Goal: Task Accomplishment & Management: Manage account settings

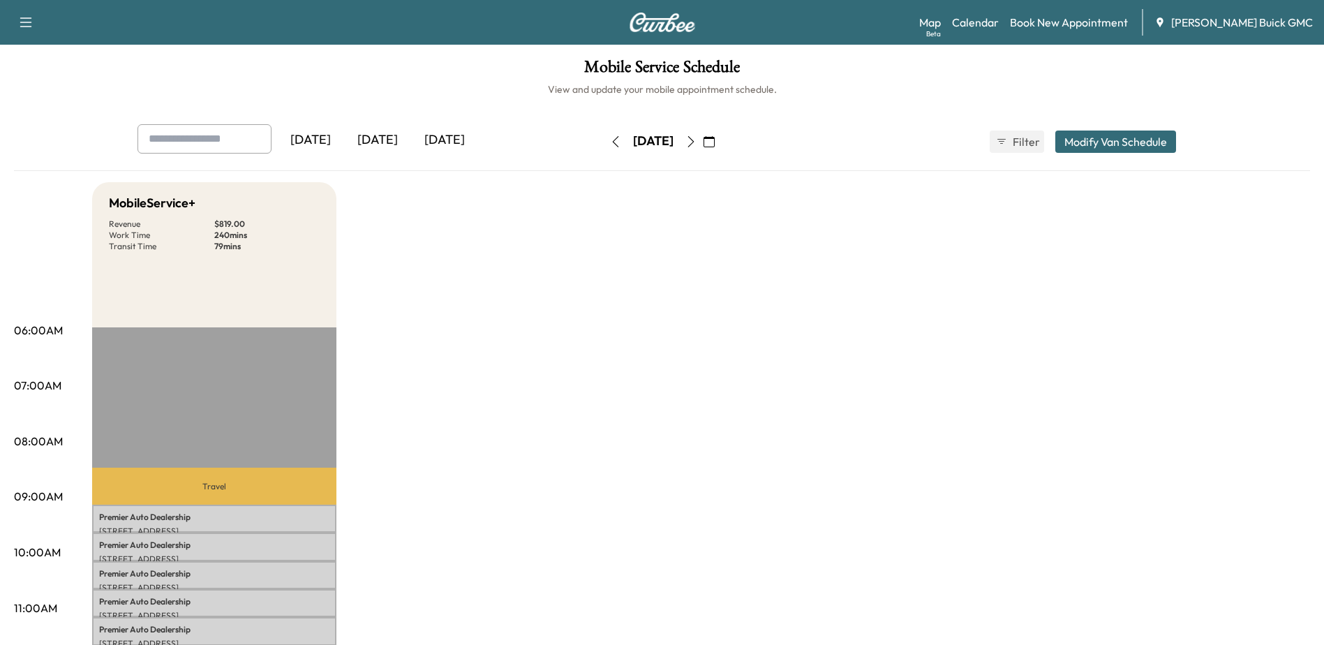
click at [610, 142] on icon "button" at bounding box center [615, 141] width 11 height 11
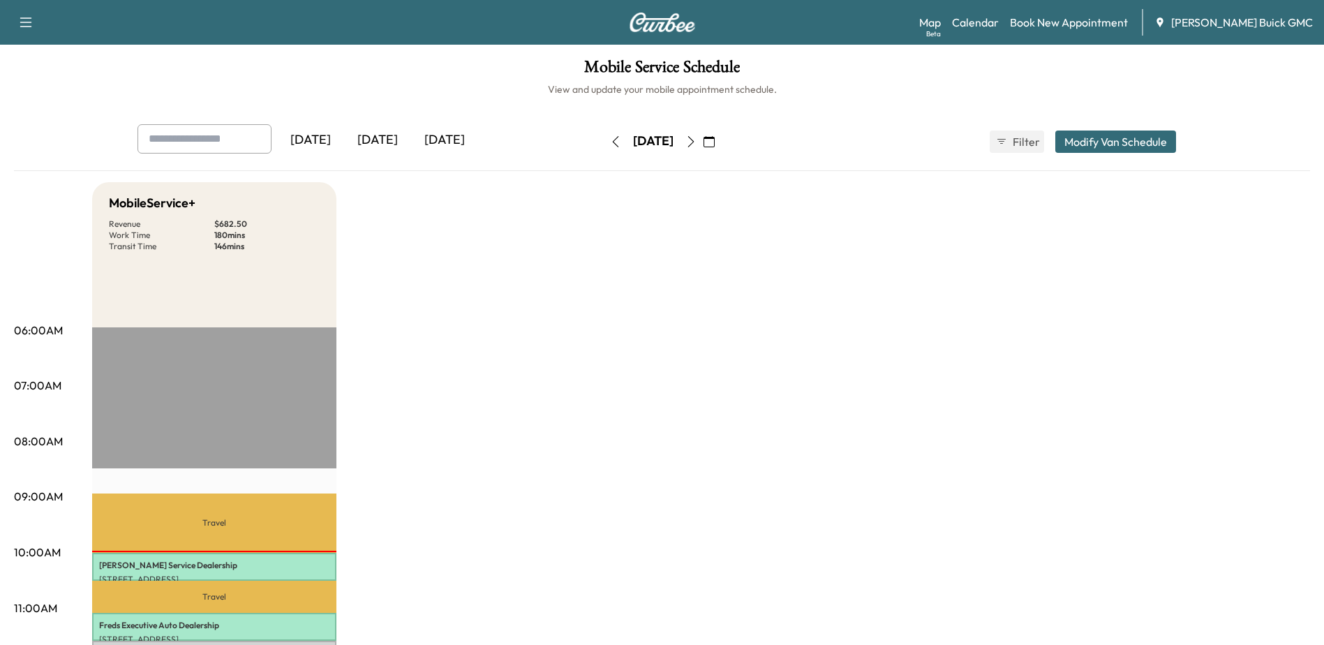
click at [610, 142] on icon "button" at bounding box center [615, 141] width 11 height 11
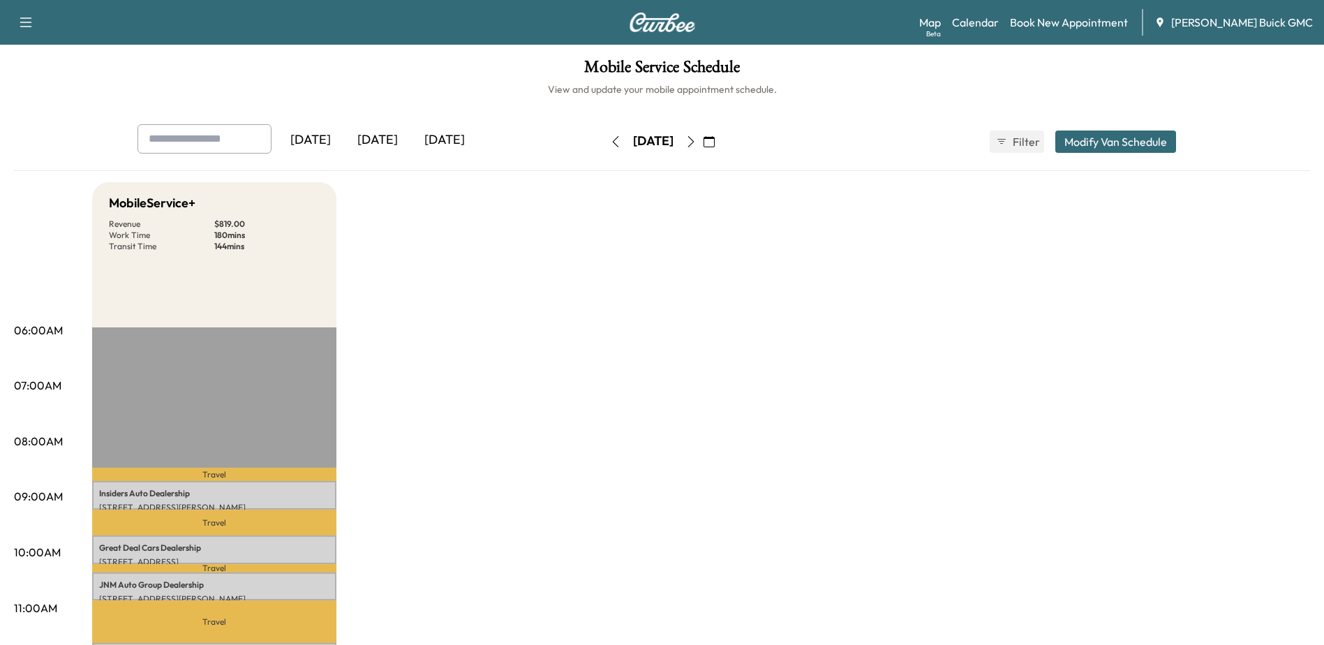
click at [612, 142] on icon "button" at bounding box center [615, 141] width 6 height 11
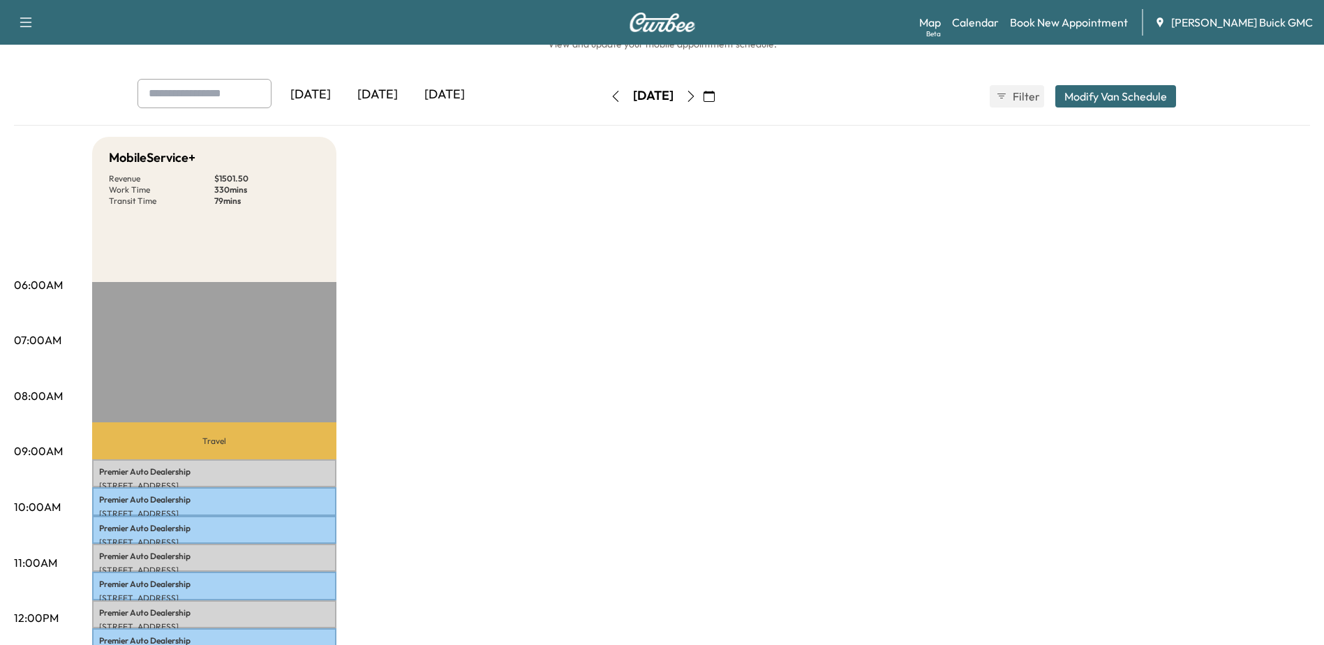
scroll to position [70, 0]
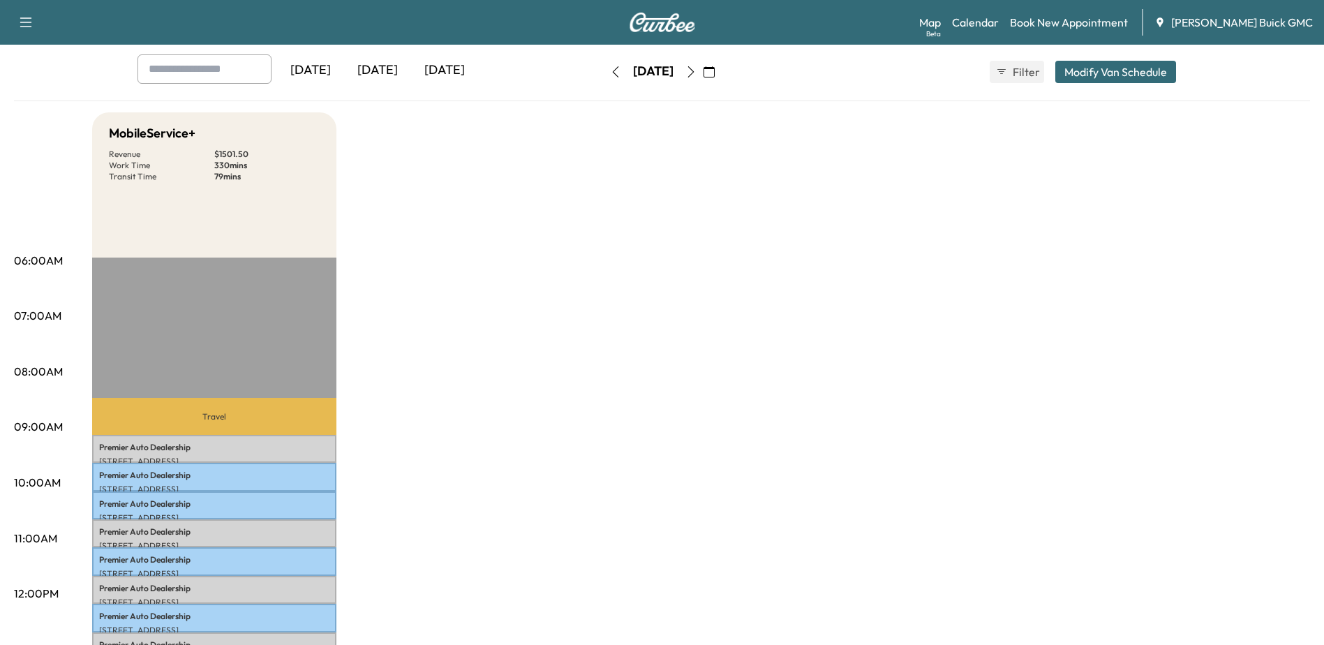
click at [697, 70] on icon "button" at bounding box center [690, 71] width 11 height 11
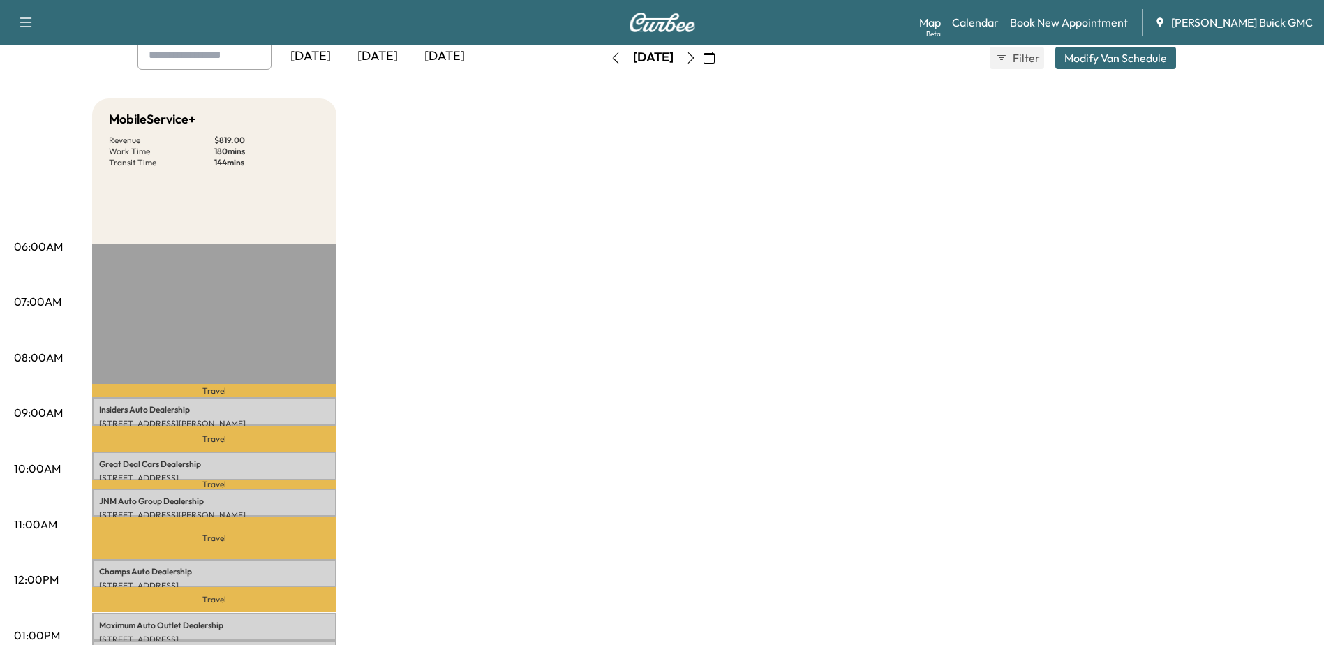
scroll to position [70, 0]
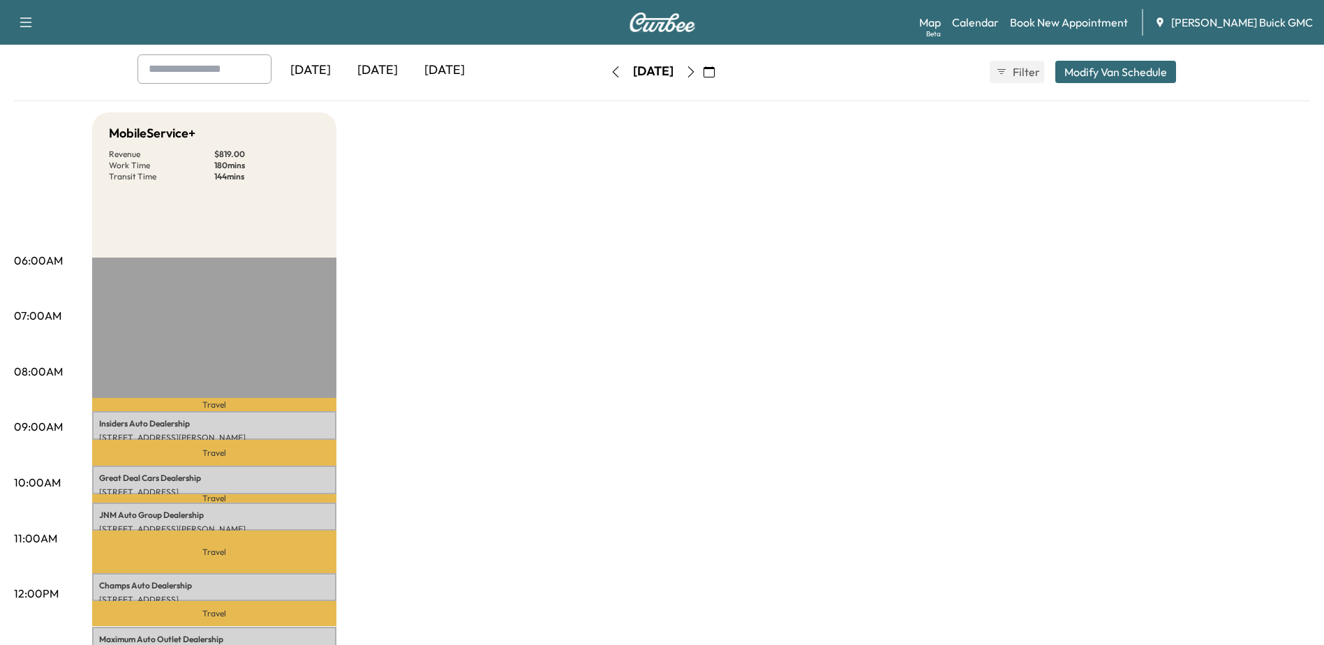
click at [610, 75] on icon "button" at bounding box center [615, 71] width 11 height 11
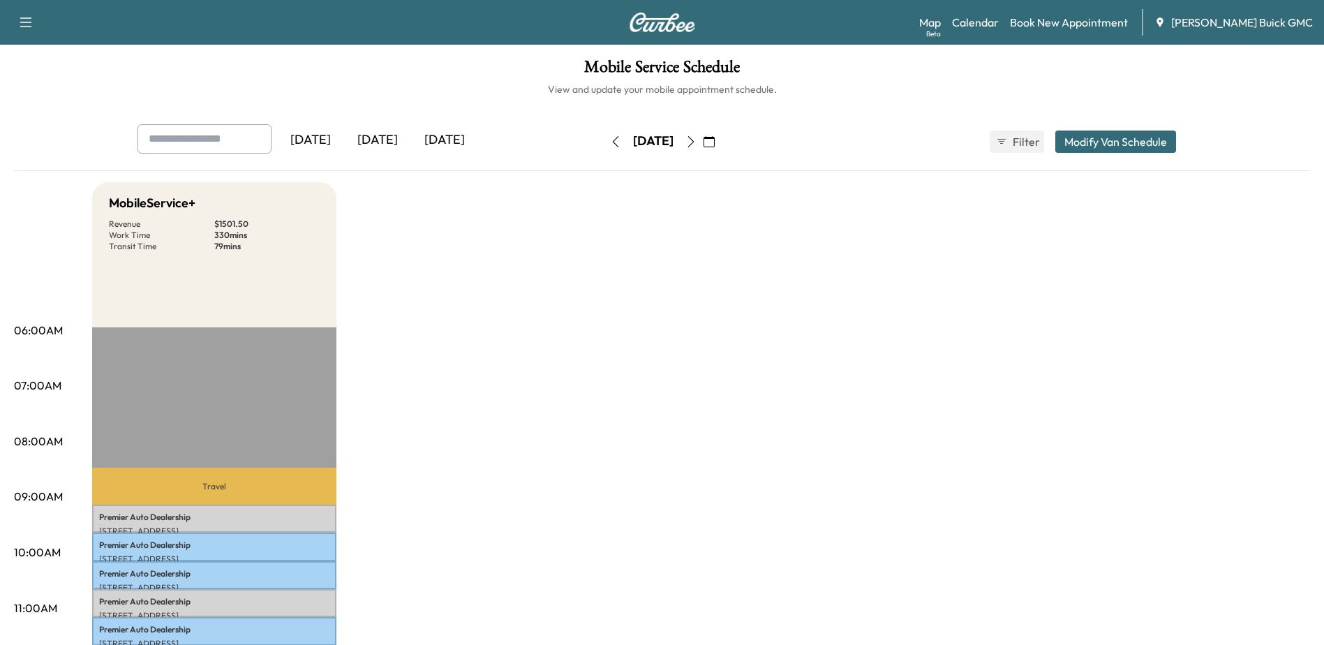
click at [703, 140] on button "button" at bounding box center [691, 142] width 24 height 22
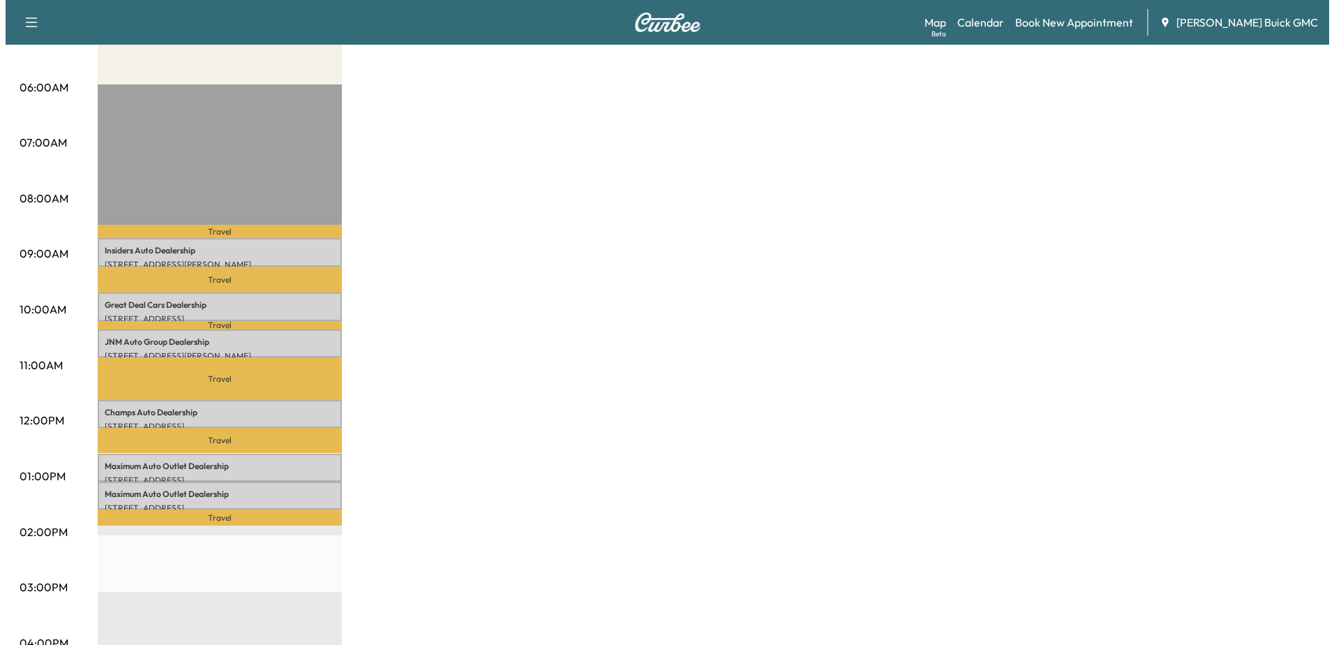
scroll to position [279, 0]
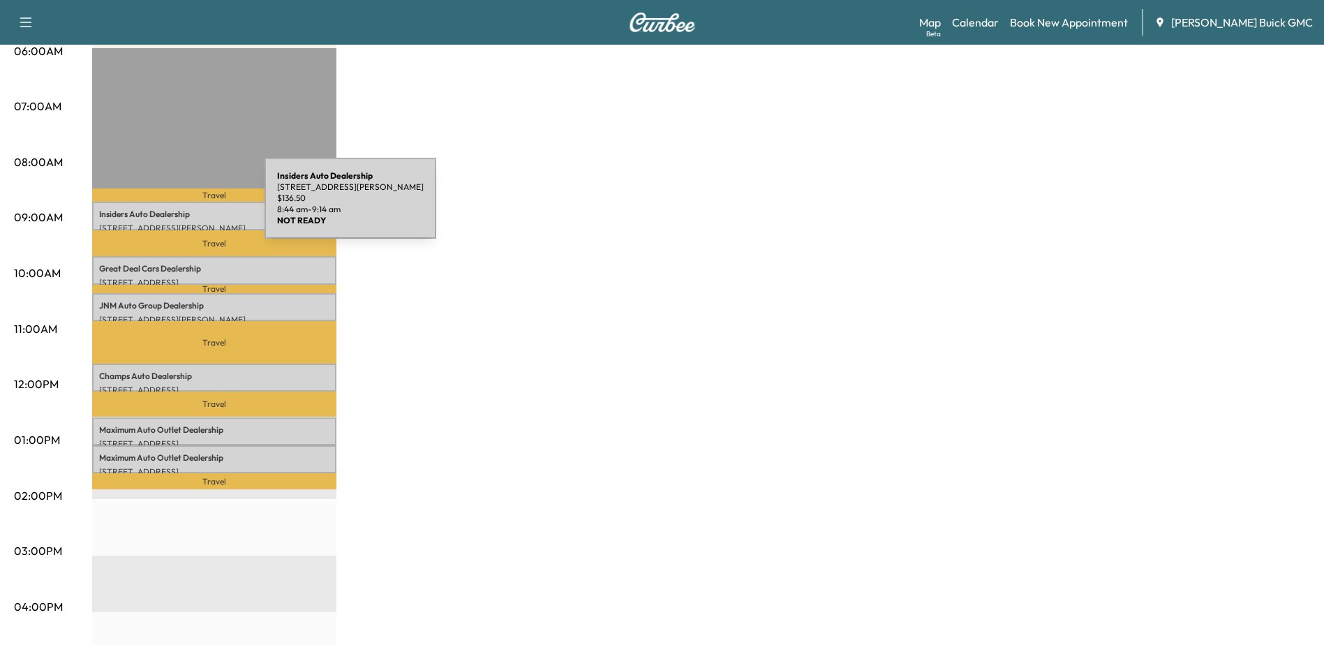
click at [160, 209] on p "Insiders Auto Dealership" at bounding box center [214, 214] width 230 height 11
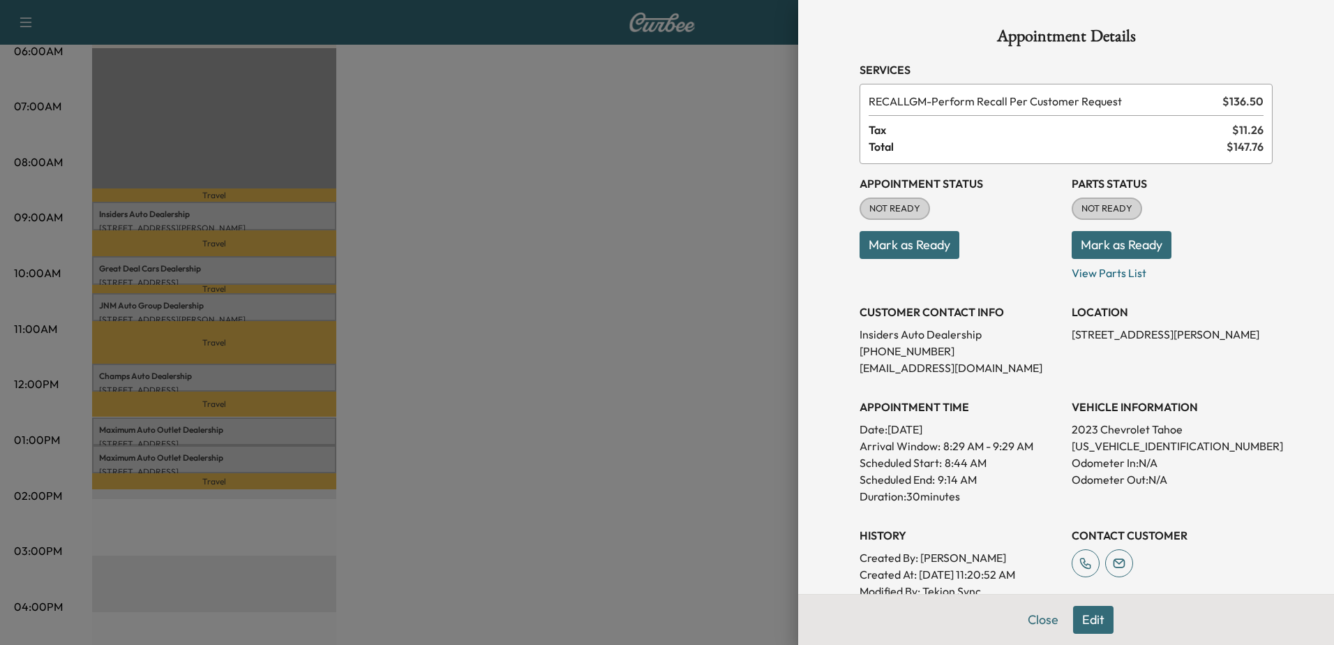
click at [591, 388] on div at bounding box center [667, 322] width 1334 height 645
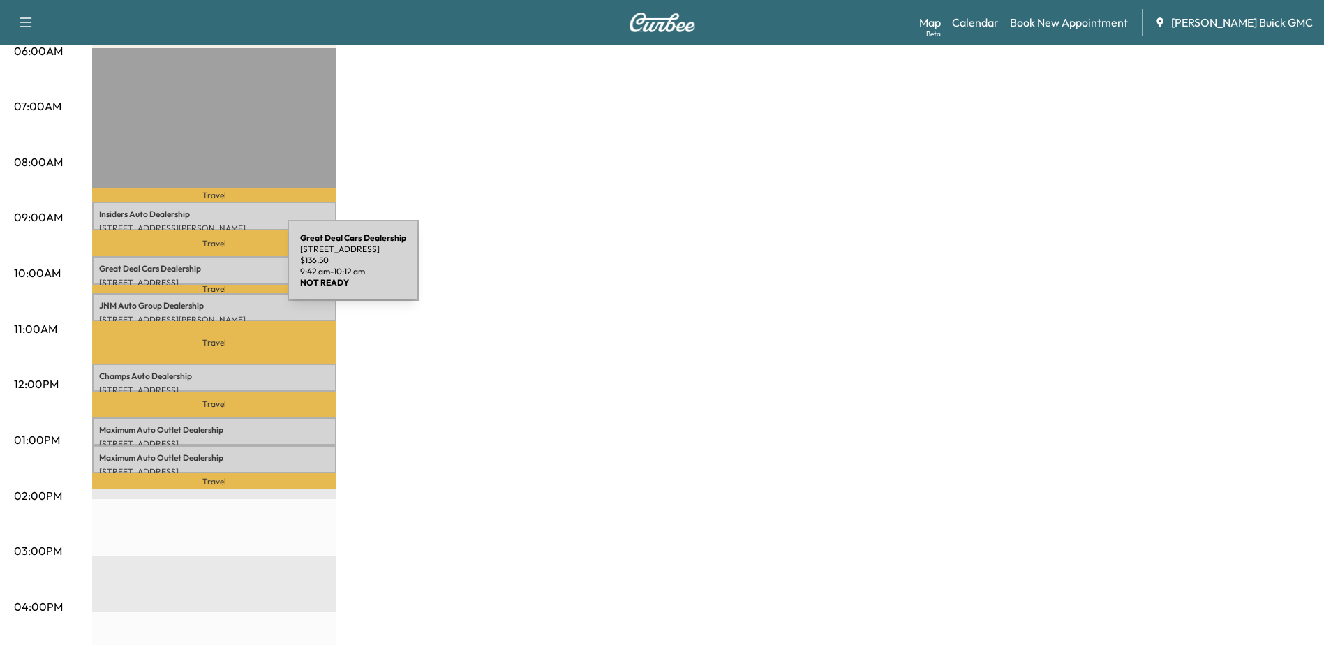
click at [183, 269] on p "Great Deal Cars Dealership" at bounding box center [214, 268] width 230 height 11
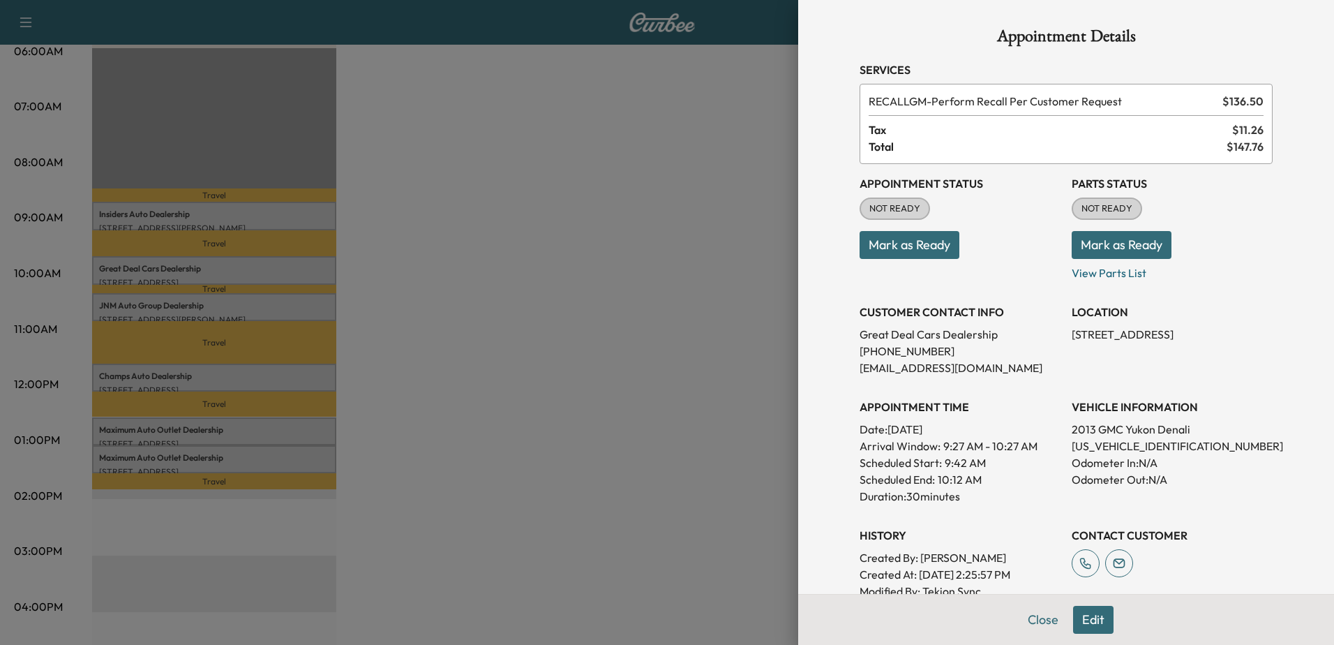
click at [209, 266] on div at bounding box center [667, 322] width 1334 height 645
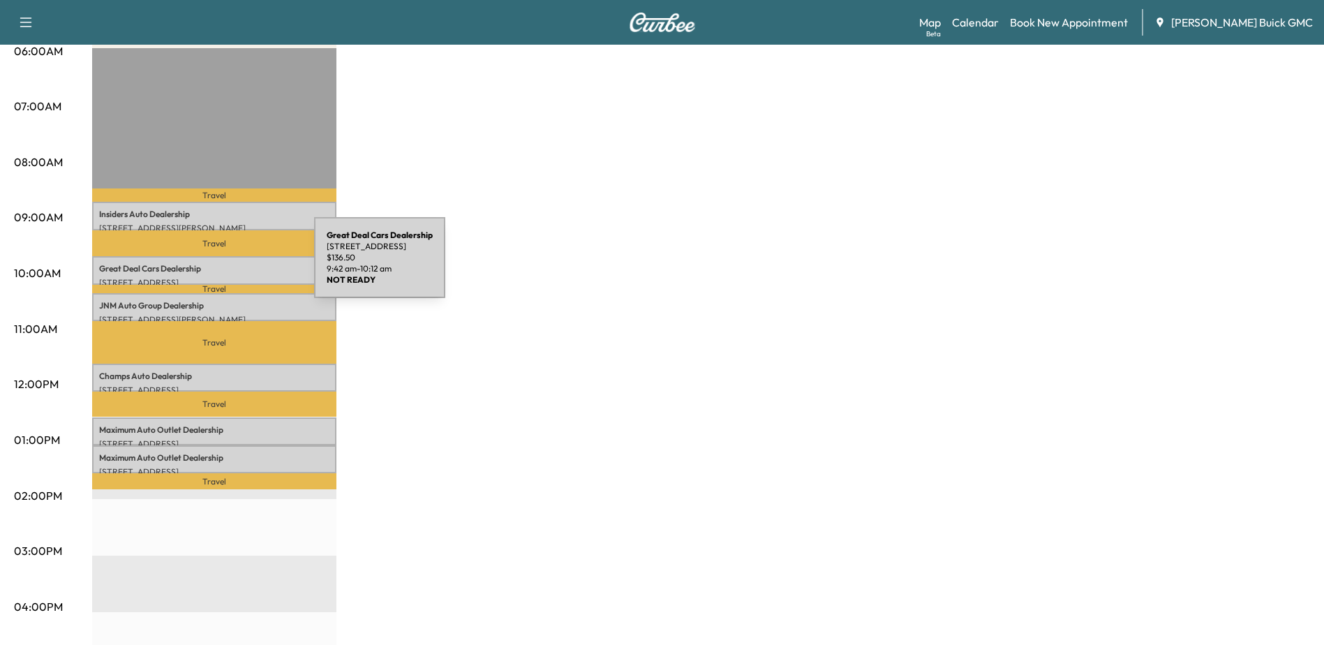
click at [209, 266] on p "Great Deal Cars Dealership" at bounding box center [214, 268] width 230 height 11
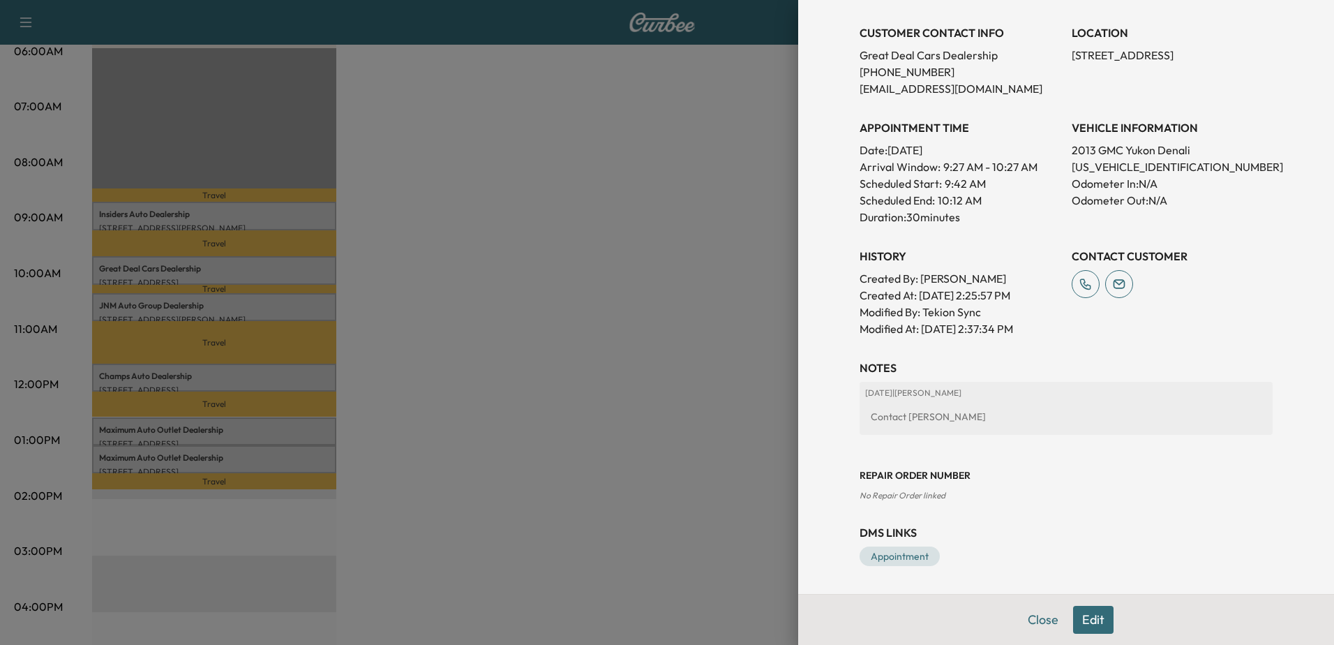
click at [225, 307] on div at bounding box center [667, 322] width 1334 height 645
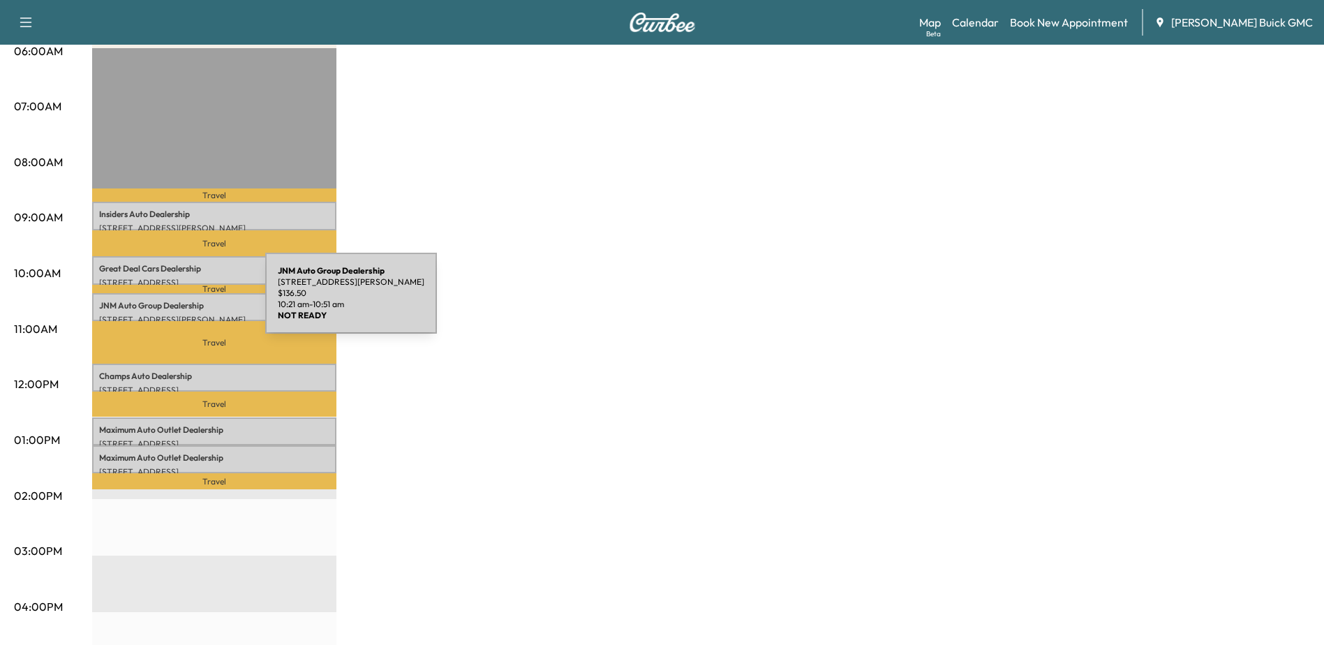
click at [161, 302] on p "JNM Auto Group Dealership" at bounding box center [214, 305] width 230 height 11
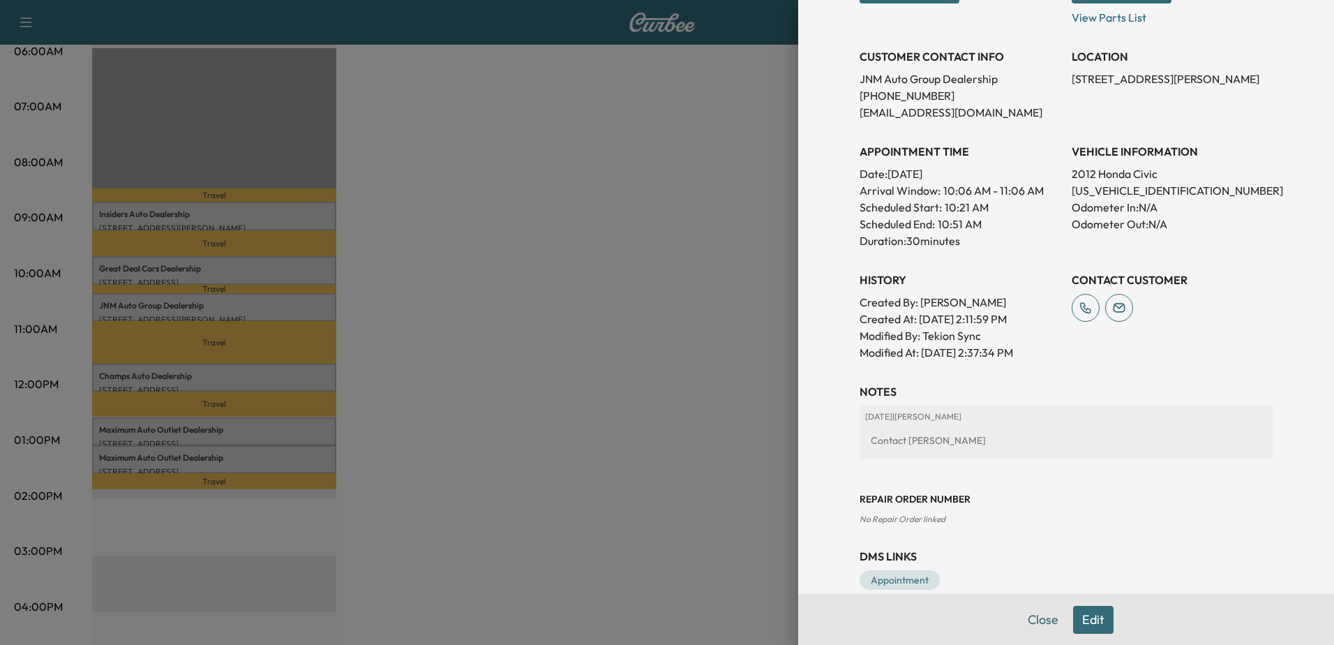
scroll to position [279, 0]
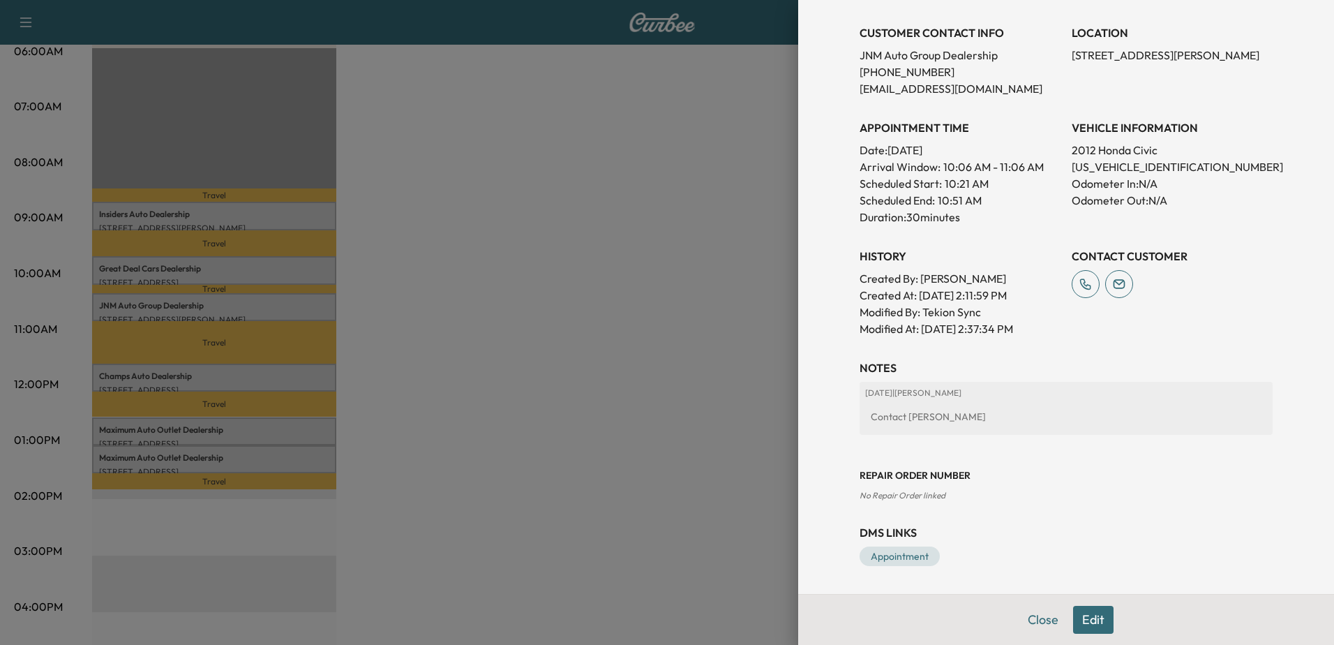
click at [177, 311] on div at bounding box center [667, 322] width 1334 height 645
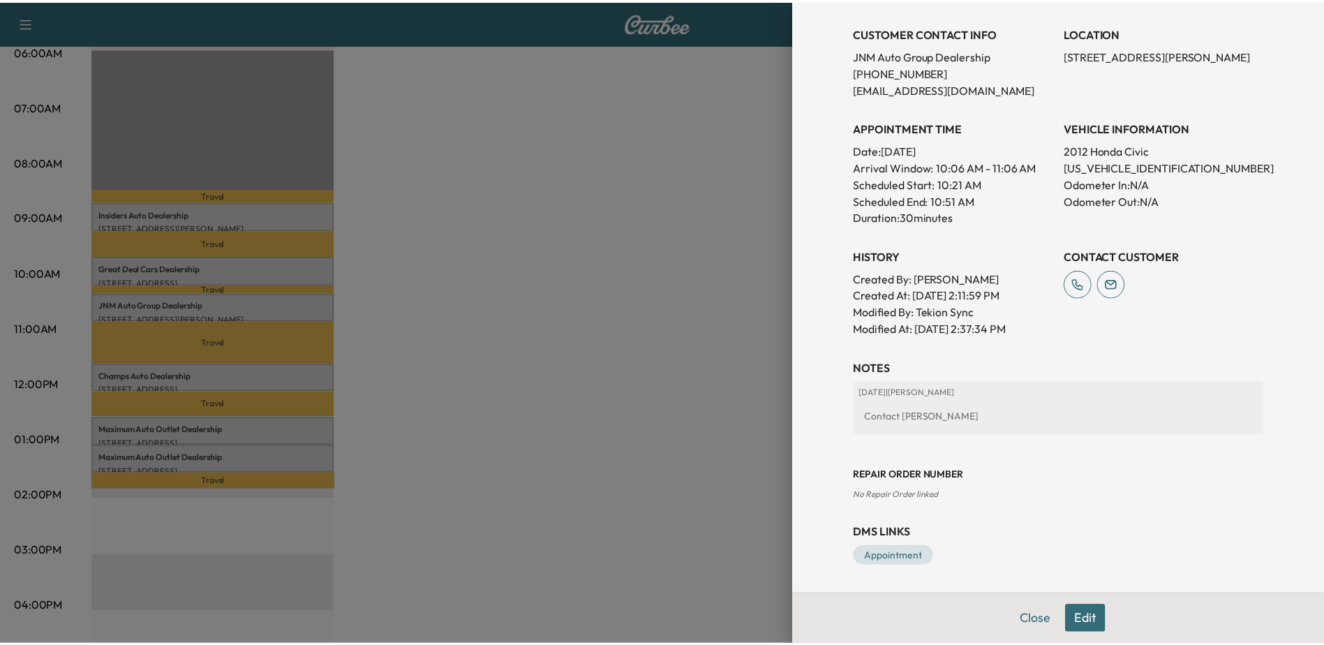
scroll to position [0, 0]
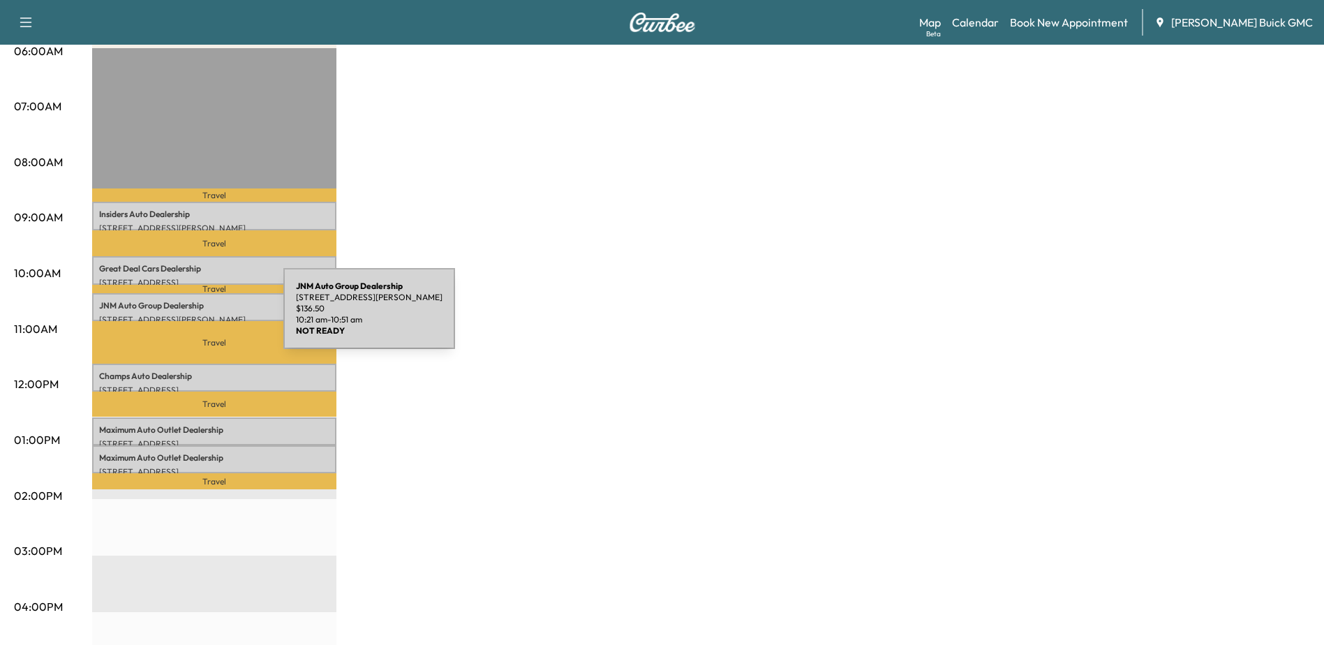
click at [176, 308] on div "JNM Auto Group Dealership 241 E Shirley Ave, Warrenton, VA 20186, USA $ 136.50 …" at bounding box center [214, 307] width 244 height 28
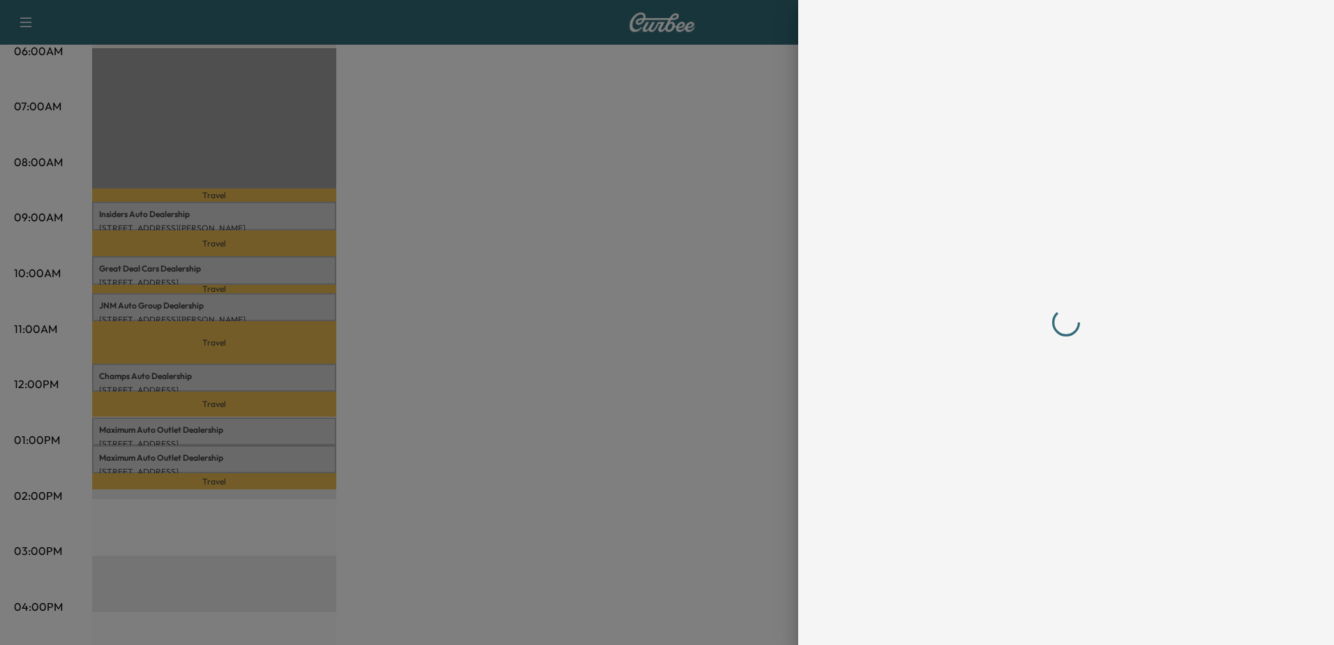
click at [152, 375] on div at bounding box center [667, 322] width 1334 height 645
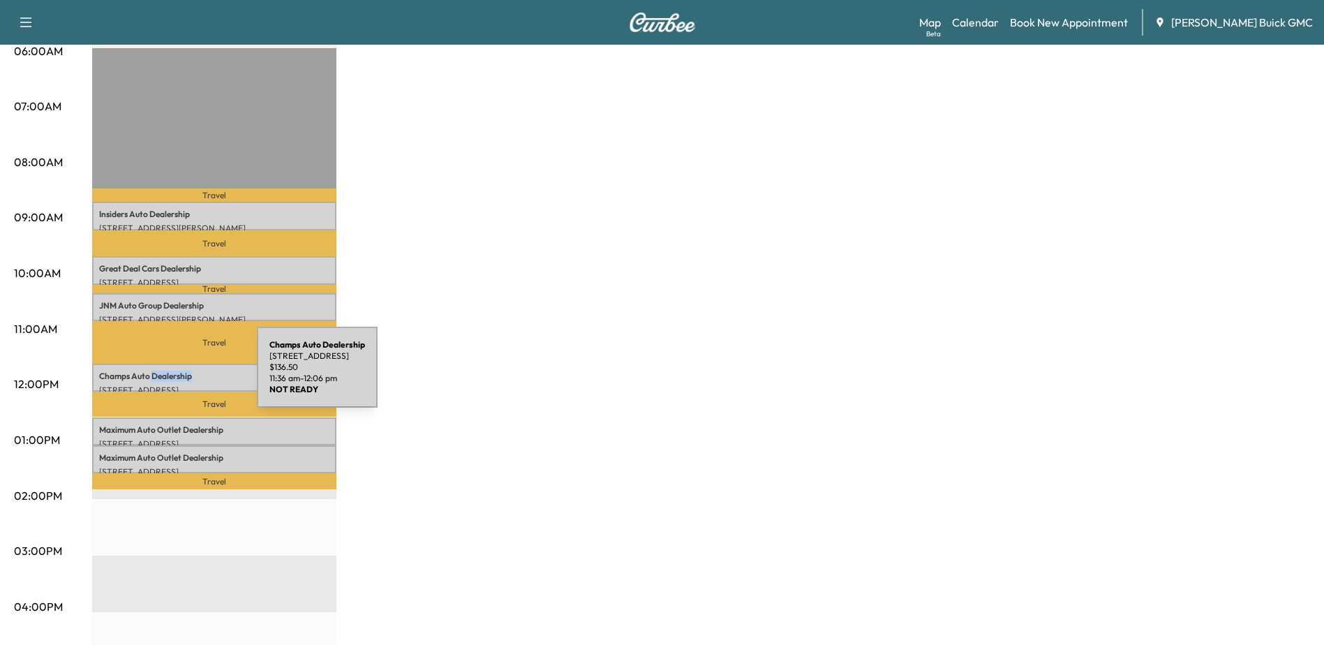
click at [152, 375] on p "Champs Auto Dealership" at bounding box center [214, 376] width 230 height 11
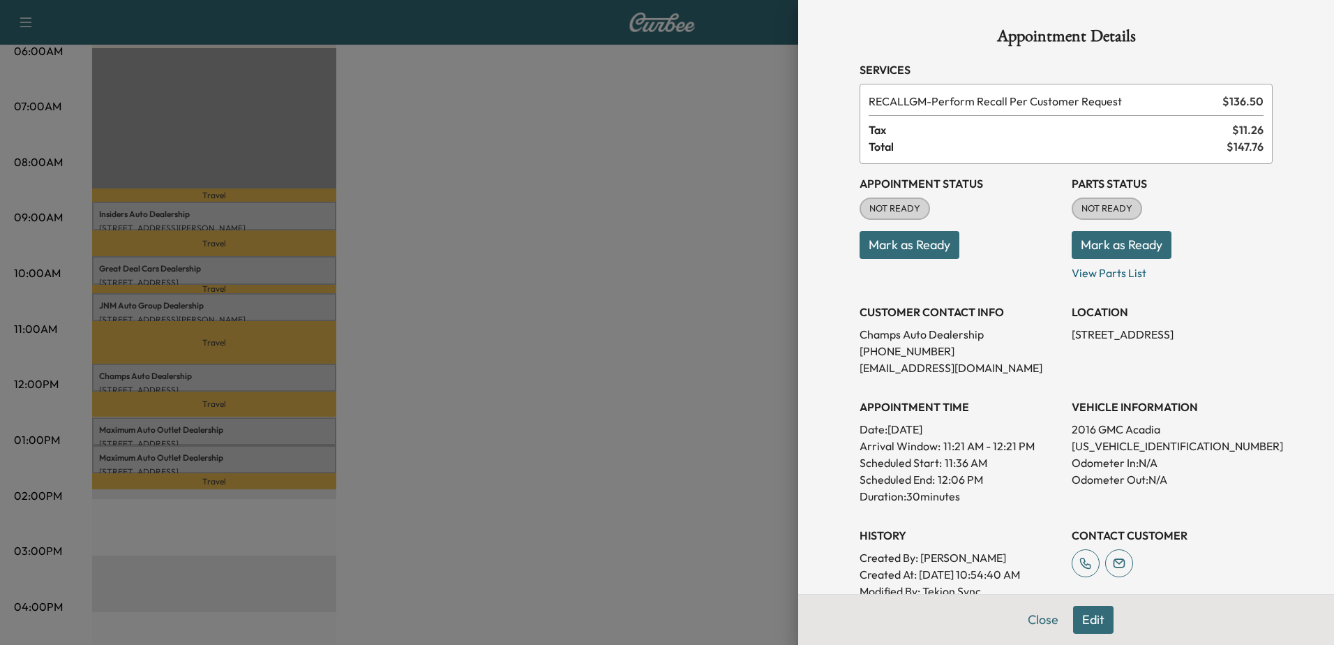
click at [244, 382] on div at bounding box center [667, 322] width 1334 height 645
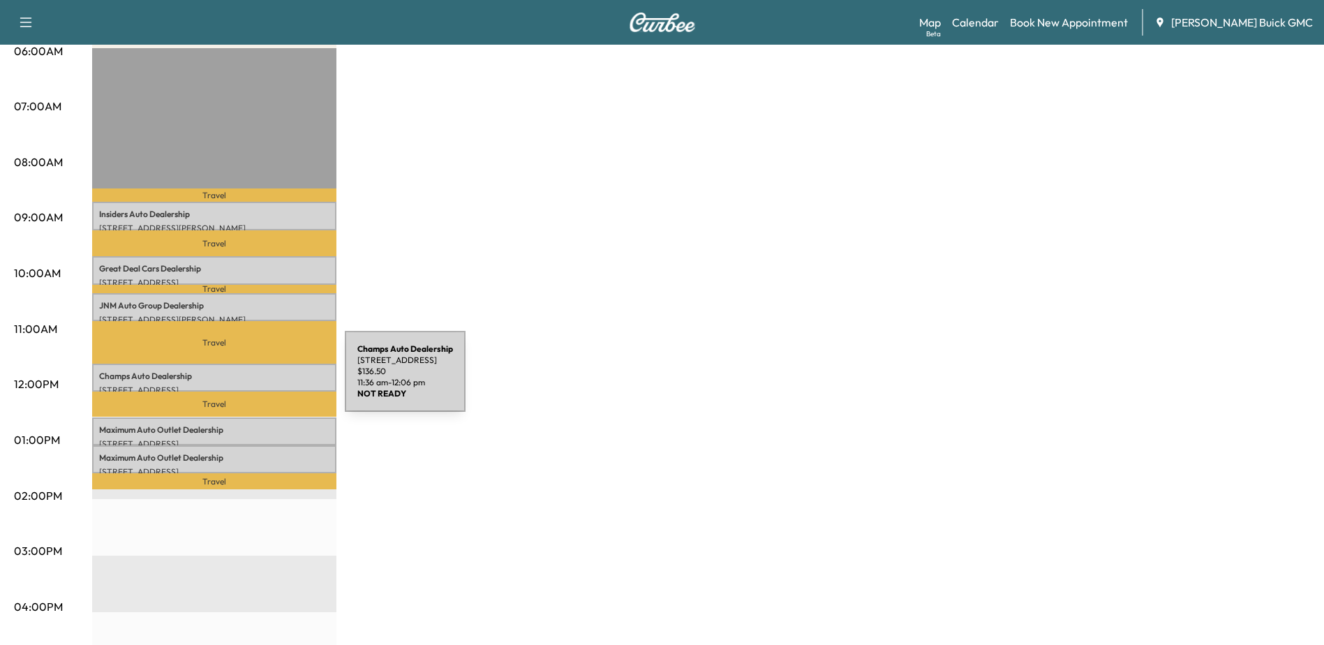
click at [236, 379] on div "Champs Auto Dealership 23765 Pebble Run Pl, Sterling, VA 20166, USA $ 136.50 11…" at bounding box center [214, 378] width 244 height 28
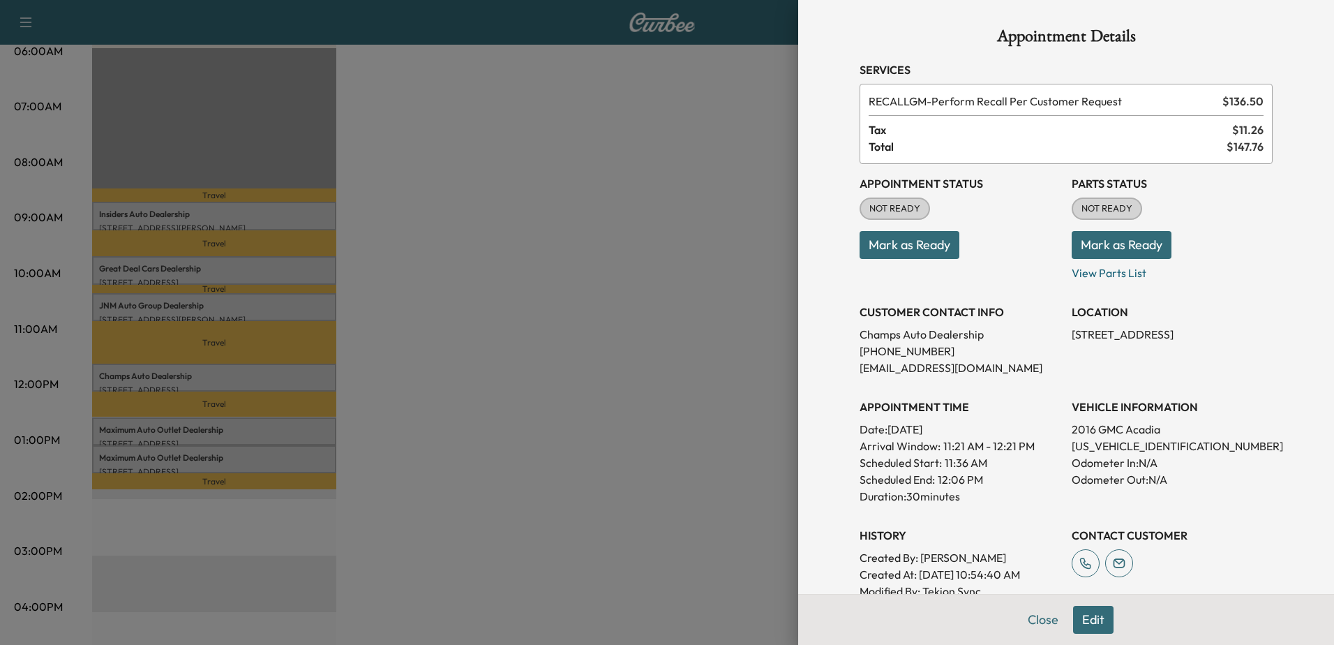
click at [185, 375] on div at bounding box center [667, 322] width 1334 height 645
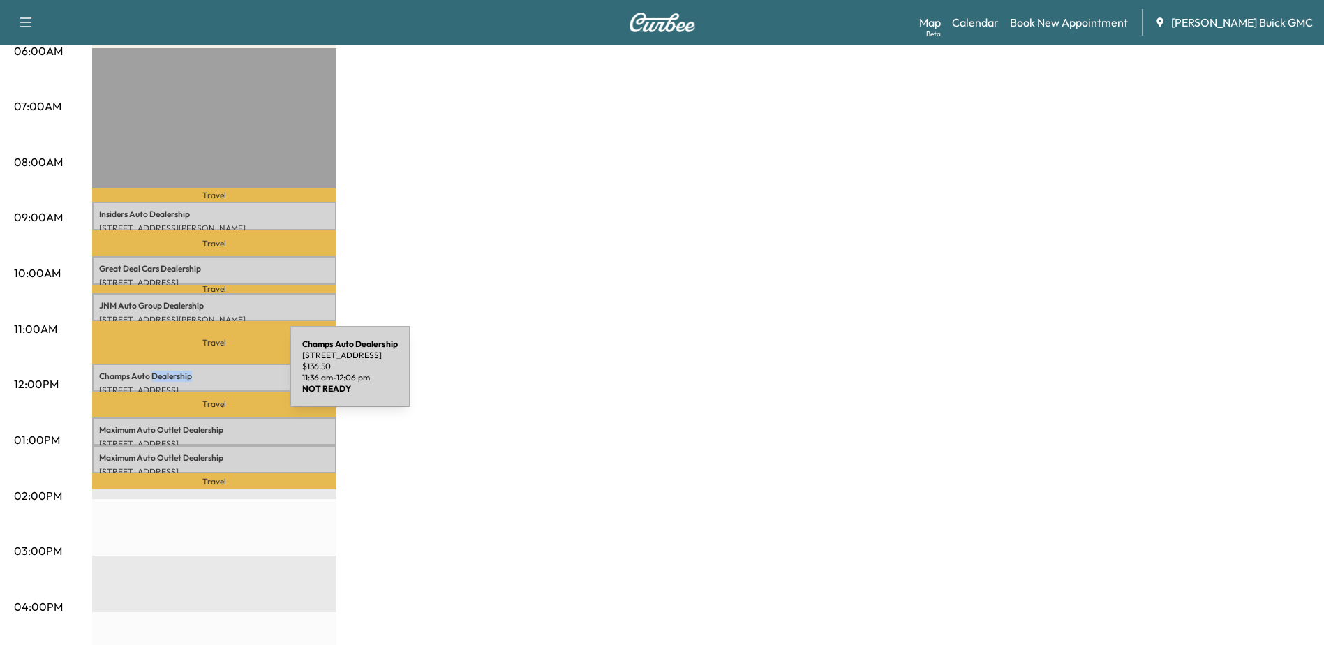
click at [185, 375] on p "Champs Auto Dealership" at bounding box center [214, 376] width 230 height 11
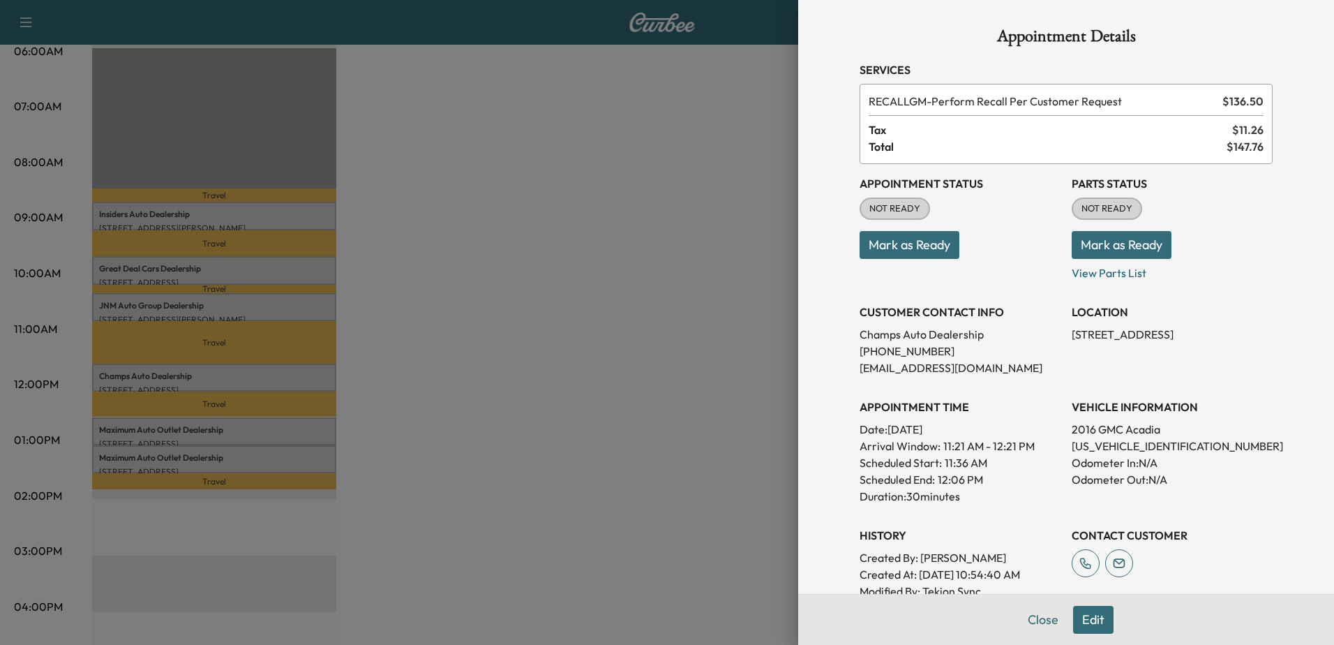
drag, startPoint x: 185, startPoint y: 375, endPoint x: 244, endPoint y: 373, distance: 58.7
click at [244, 373] on div at bounding box center [667, 322] width 1334 height 645
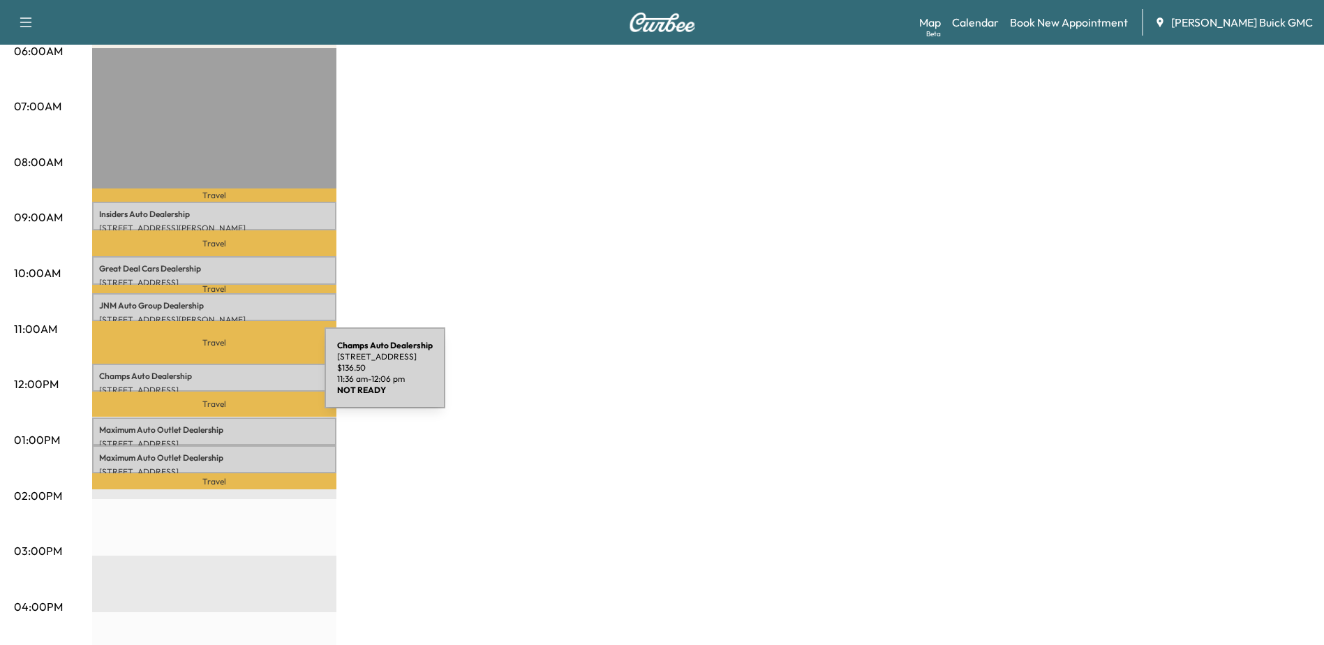
click at [220, 376] on p "Champs Auto Dealership" at bounding box center [214, 376] width 230 height 11
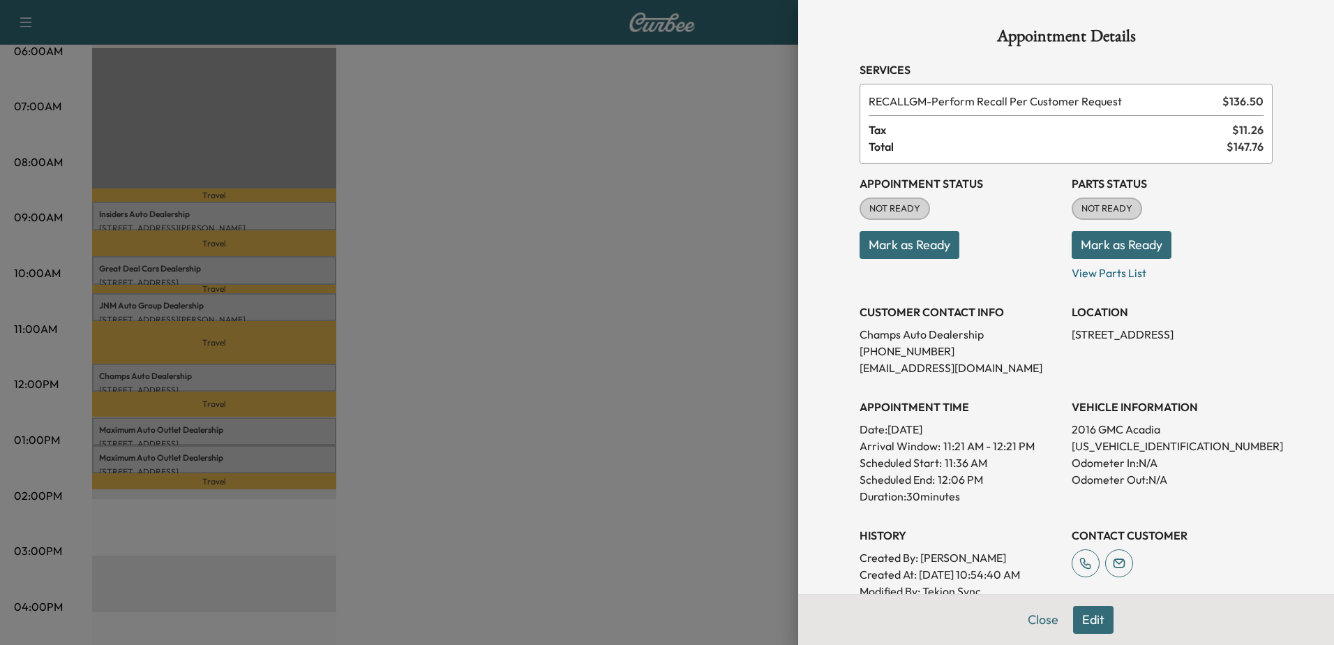
drag, startPoint x: 957, startPoint y: 500, endPoint x: 873, endPoint y: 396, distance: 133.0
click at [873, 396] on div "APPOINTMENT TIME Date: Wednesday Sep. 17, 2025 Arrival Window: 11:21 AM - 12:21…" at bounding box center [960, 445] width 201 height 117
drag, startPoint x: 873, startPoint y: 396, endPoint x: 983, endPoint y: 457, distance: 125.9
click at [983, 456] on div "Scheduled Start: 11:36 AM" at bounding box center [960, 462] width 201 height 17
drag, startPoint x: 949, startPoint y: 492, endPoint x: 883, endPoint y: 449, distance: 78.8
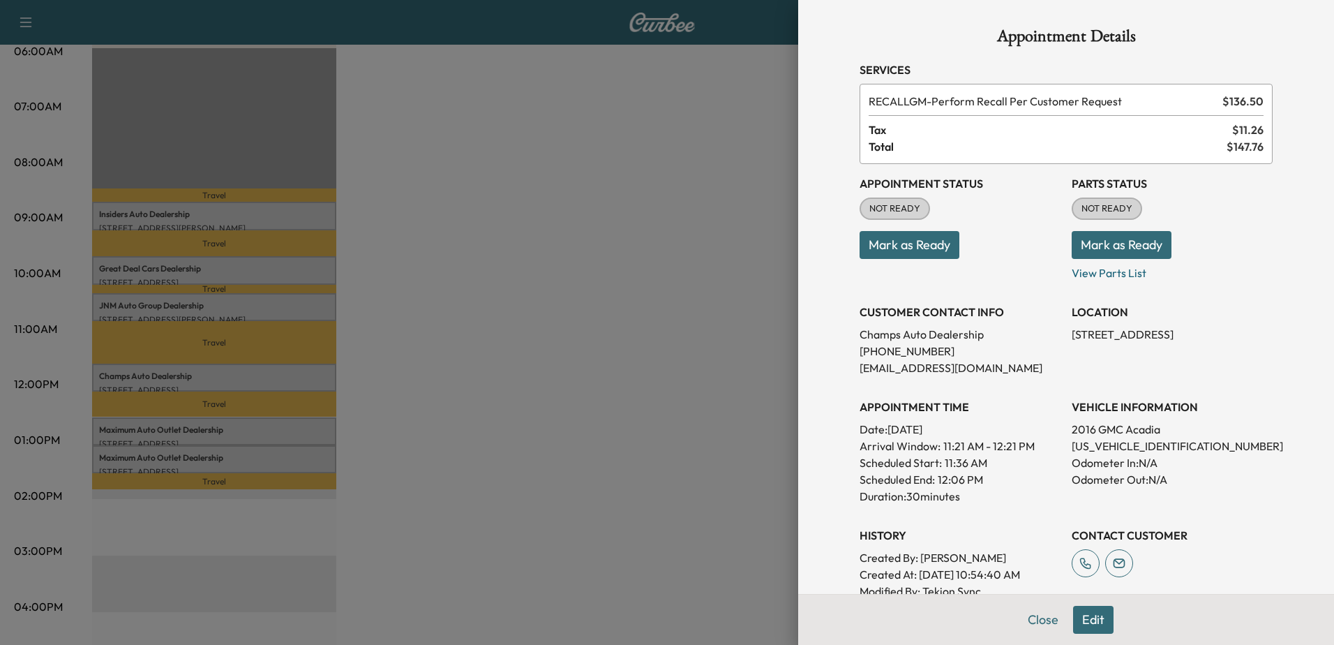
click at [883, 449] on div "APPOINTMENT TIME Date: Wednesday Sep. 17, 2025 Arrival Window: 11:21 AM - 12:21…" at bounding box center [960, 445] width 201 height 117
drag, startPoint x: 883, startPoint y: 449, endPoint x: 941, endPoint y: 476, distance: 63.7
click at [942, 471] on p "12:06 PM" at bounding box center [960, 479] width 45 height 17
drag, startPoint x: 928, startPoint y: 480, endPoint x: 854, endPoint y: 438, distance: 84.8
click at [860, 438] on div "APPOINTMENT TIME Date: Wednesday Sep. 17, 2025 Arrival Window: 11:21 AM - 12:21…" at bounding box center [960, 445] width 201 height 117
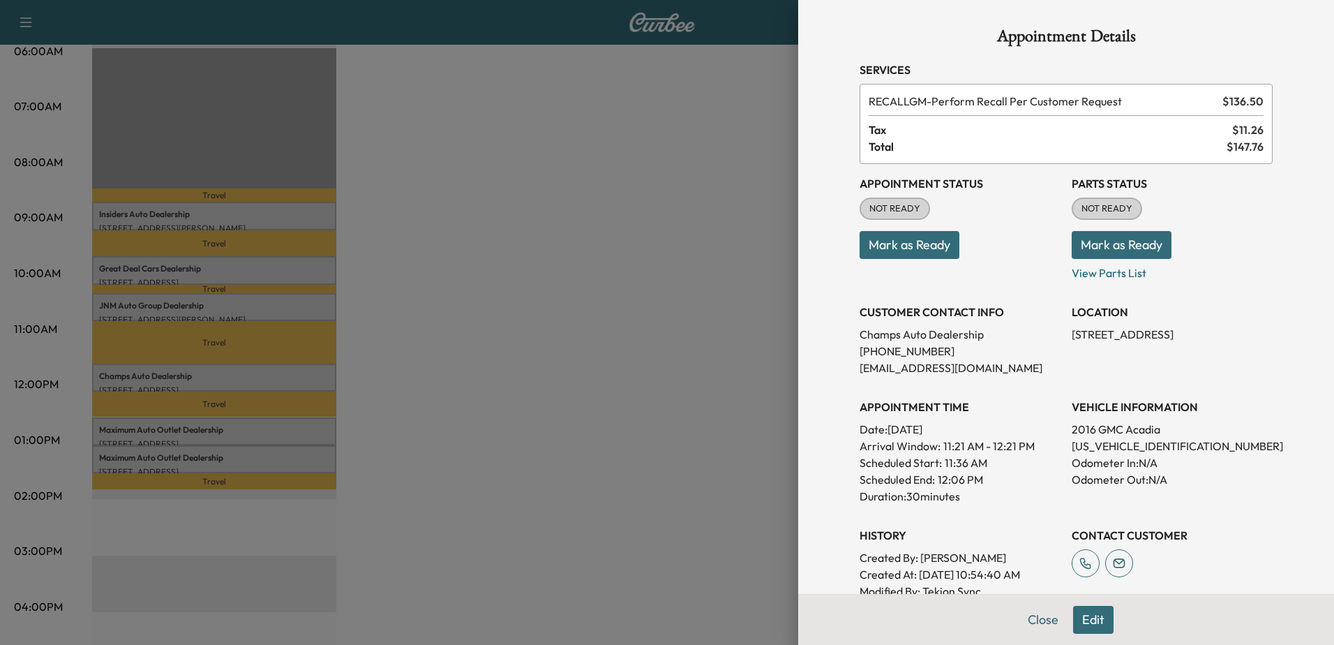
drag, startPoint x: 854, startPoint y: 438, endPoint x: 957, endPoint y: 492, distance: 116.1
click at [944, 483] on p "12:06 PM" at bounding box center [960, 479] width 45 height 17
drag, startPoint x: 937, startPoint y: 497, endPoint x: 878, endPoint y: 422, distance: 95.4
click at [878, 422] on div "APPOINTMENT TIME Date: Wednesday Sep. 17, 2025 Arrival Window: 11:21 AM - 12:21…" at bounding box center [960, 445] width 201 height 117
drag, startPoint x: 878, startPoint y: 422, endPoint x: 935, endPoint y: 482, distance: 81.9
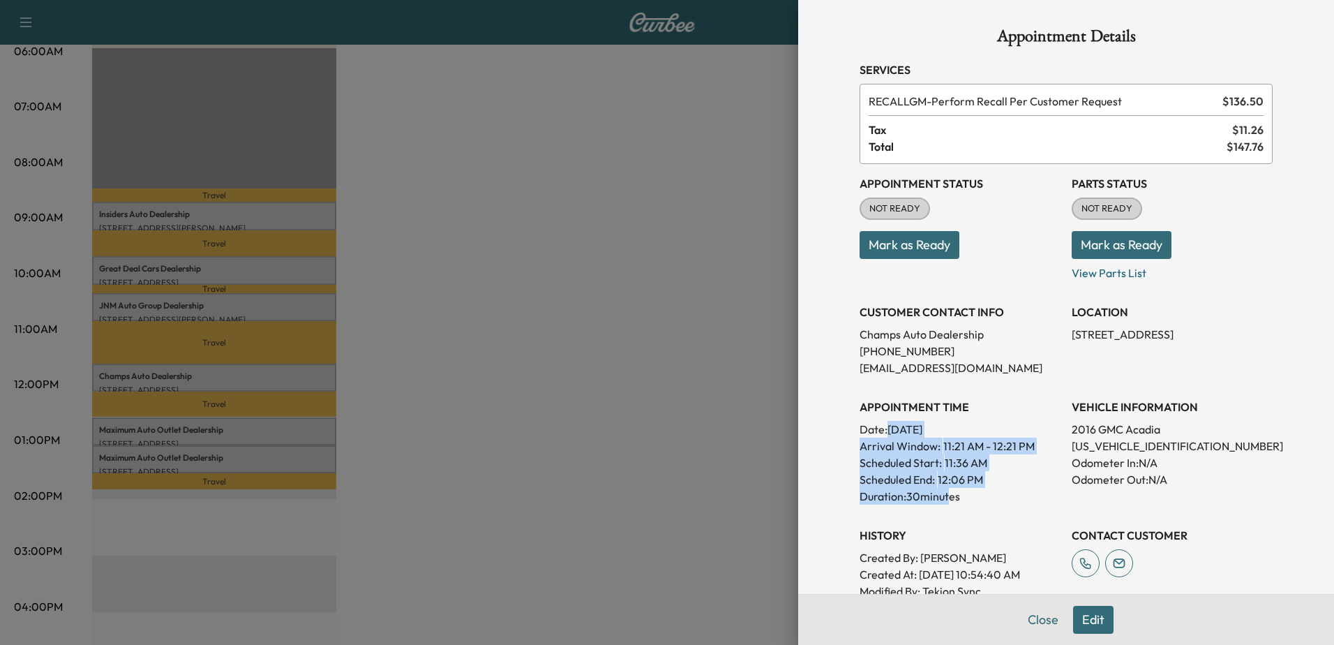
click at [938, 482] on p "12:06 PM" at bounding box center [960, 479] width 45 height 17
click at [950, 503] on p "Duration: 30 minutes" at bounding box center [960, 496] width 201 height 17
click at [946, 502] on p "Duration: 30 minutes" at bounding box center [960, 496] width 201 height 17
drag, startPoint x: 946, startPoint y: 502, endPoint x: 957, endPoint y: 507, distance: 11.6
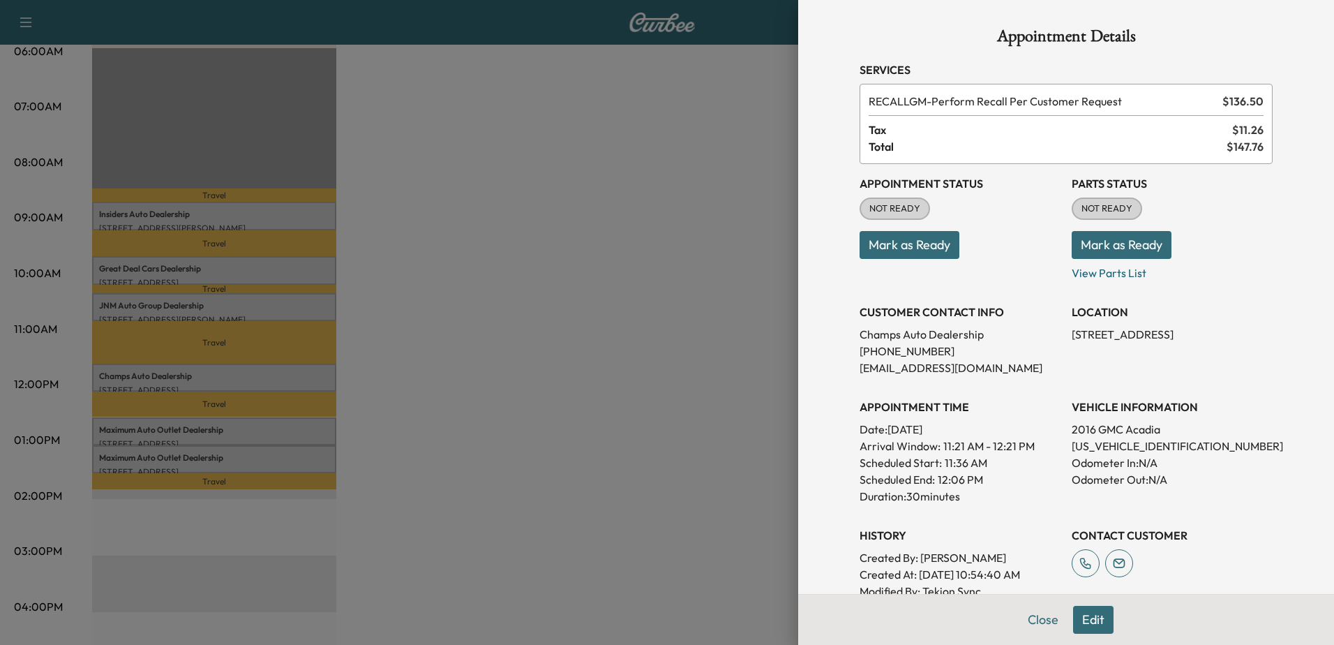
click at [957, 507] on div "Appointment Status NOT READY Mark as Ready Parts Status NOT READY Mark as Ready…" at bounding box center [1066, 390] width 413 height 452
click at [1149, 484] on p "Odometer Out: N/A" at bounding box center [1172, 479] width 201 height 17
click at [1152, 485] on p "Odometer Out: N/A" at bounding box center [1172, 479] width 201 height 17
click at [1139, 463] on p "Odometer In: N/A" at bounding box center [1172, 462] width 201 height 17
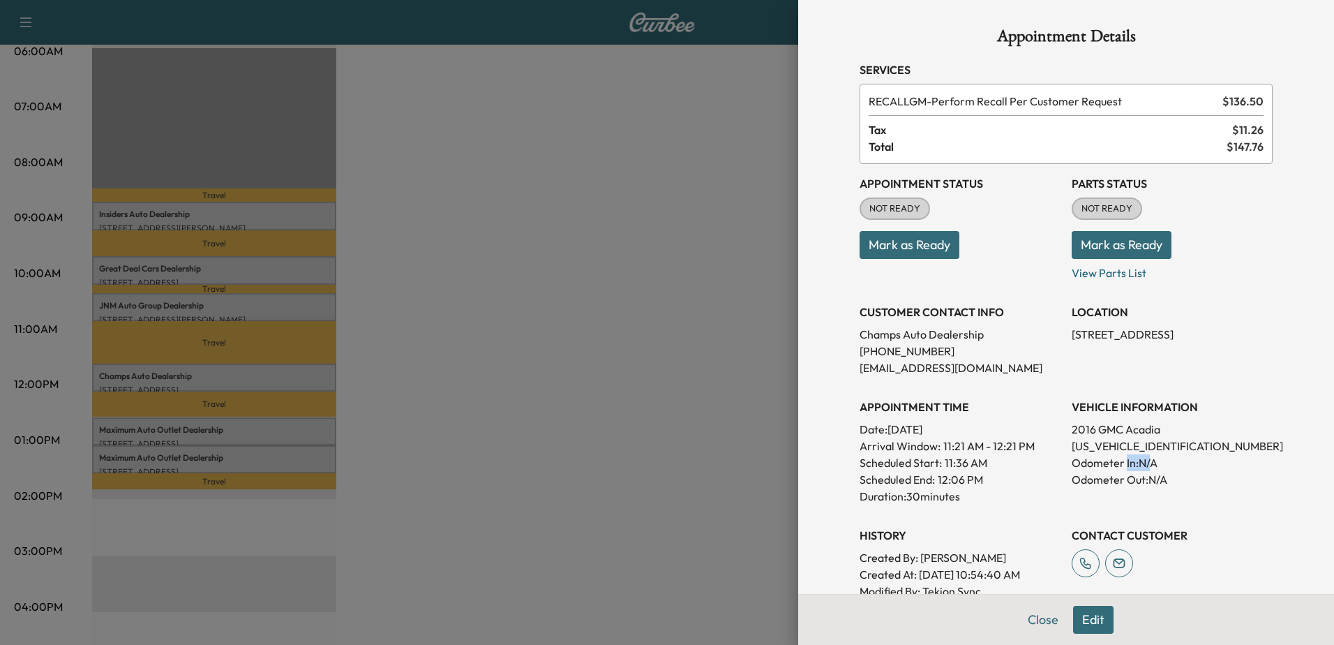
drag, startPoint x: 1143, startPoint y: 463, endPoint x: 1115, endPoint y: 465, distance: 28.0
click at [1115, 465] on p "Odometer In: N/A" at bounding box center [1172, 462] width 201 height 17
drag, startPoint x: 1115, startPoint y: 465, endPoint x: 1131, endPoint y: 482, distance: 24.2
click at [1131, 482] on p "Odometer Out: N/A" at bounding box center [1172, 479] width 201 height 17
click at [1148, 480] on p "Odometer Out: N/A" at bounding box center [1172, 479] width 201 height 17
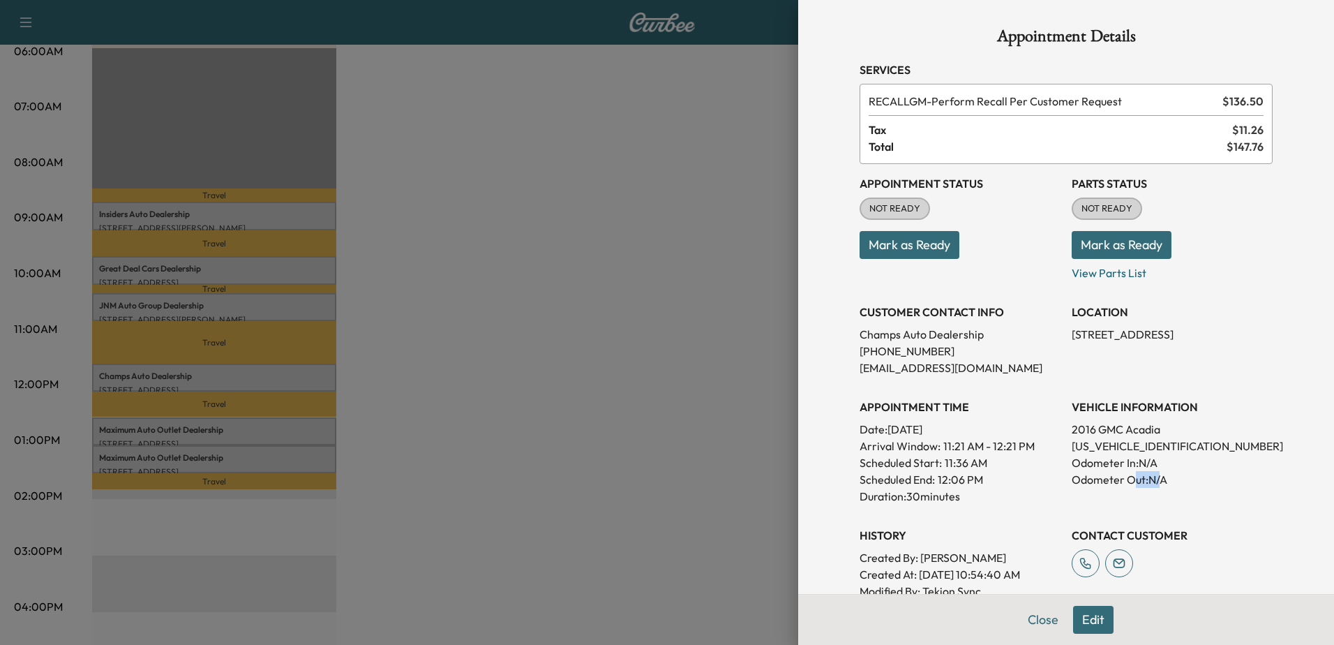
drag, startPoint x: 1152, startPoint y: 482, endPoint x: 1120, endPoint y: 482, distance: 32.1
click at [1120, 482] on p "Odometer Out: N/A" at bounding box center [1172, 479] width 201 height 17
drag, startPoint x: 1120, startPoint y: 482, endPoint x: 1129, endPoint y: 500, distance: 20.9
click at [1133, 491] on div "VEHICLE INFORMATION 2016 GMC Acadia 1GKKVRKD0GJ309684 Odometer In: N/A Odometer…" at bounding box center [1172, 445] width 201 height 117
drag, startPoint x: 1175, startPoint y: 537, endPoint x: 1050, endPoint y: 491, distance: 133.8
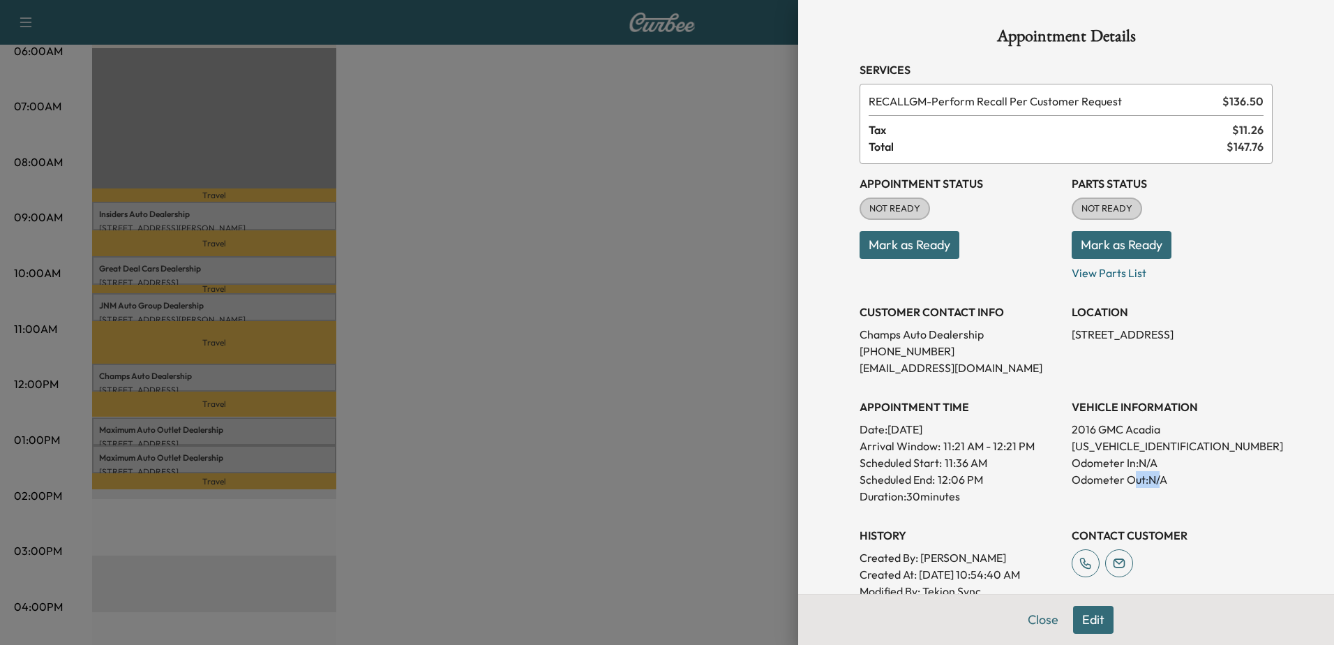
click at [1050, 491] on div "Appointment Status NOT READY Mark as Ready Parts Status NOT READY Mark as Ready…" at bounding box center [1066, 390] width 413 height 452
drag, startPoint x: 1050, startPoint y: 491, endPoint x: 1163, endPoint y: 536, distance: 122.2
click at [1163, 536] on h3 "CONTACT CUSTOMER" at bounding box center [1172, 535] width 201 height 17
click at [1036, 622] on button "Close" at bounding box center [1043, 620] width 49 height 28
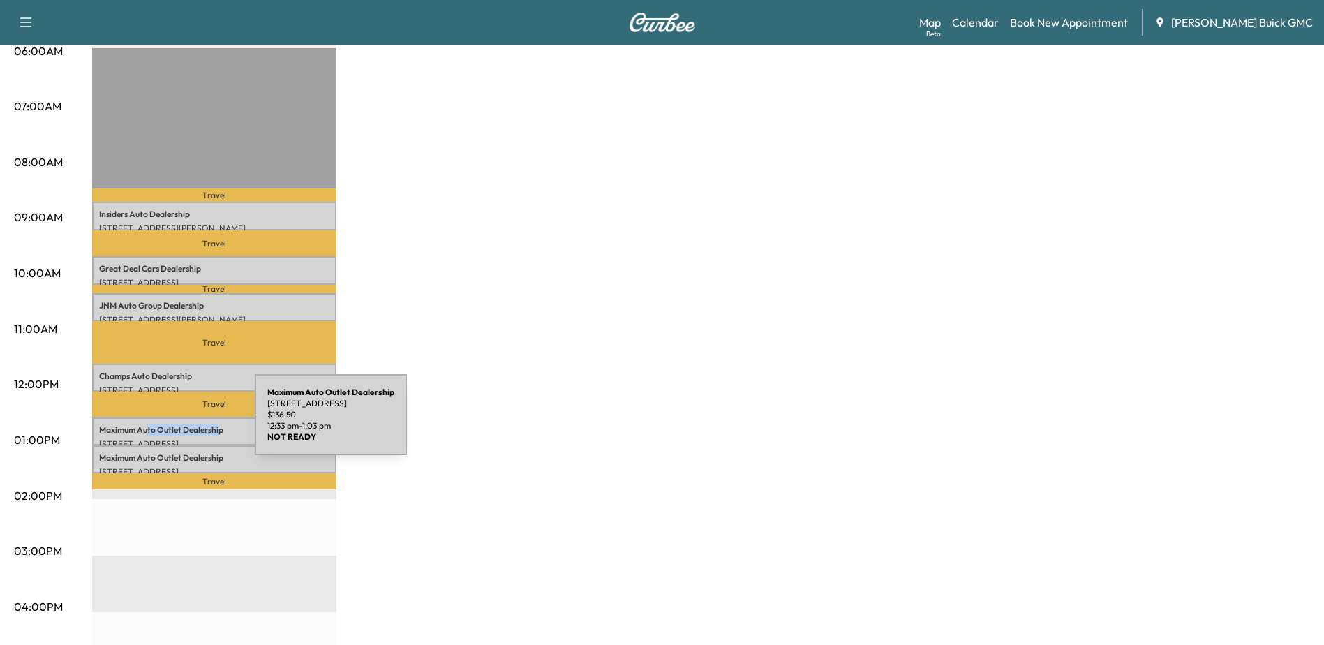
drag, startPoint x: 221, startPoint y: 427, endPoint x: 148, endPoint y: 423, distance: 72.7
click at [148, 424] on p "Maximum Auto Outlet Dealership" at bounding box center [214, 429] width 230 height 11
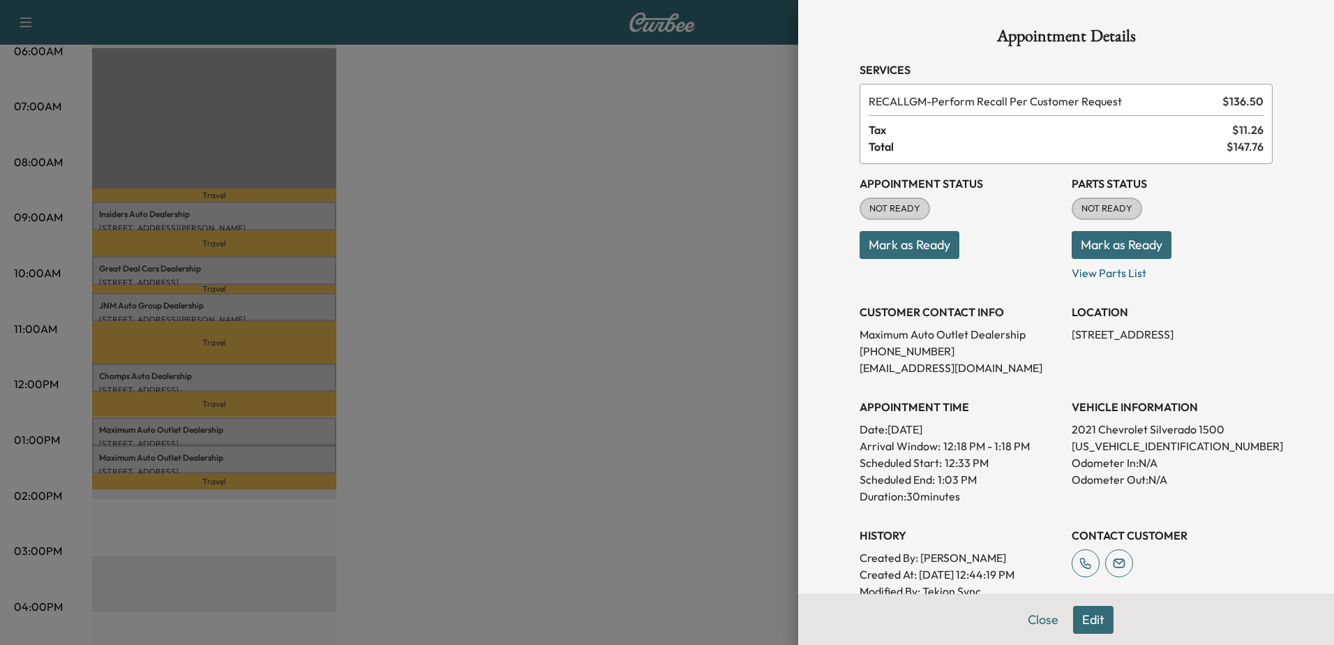
click at [388, 380] on div at bounding box center [667, 322] width 1334 height 645
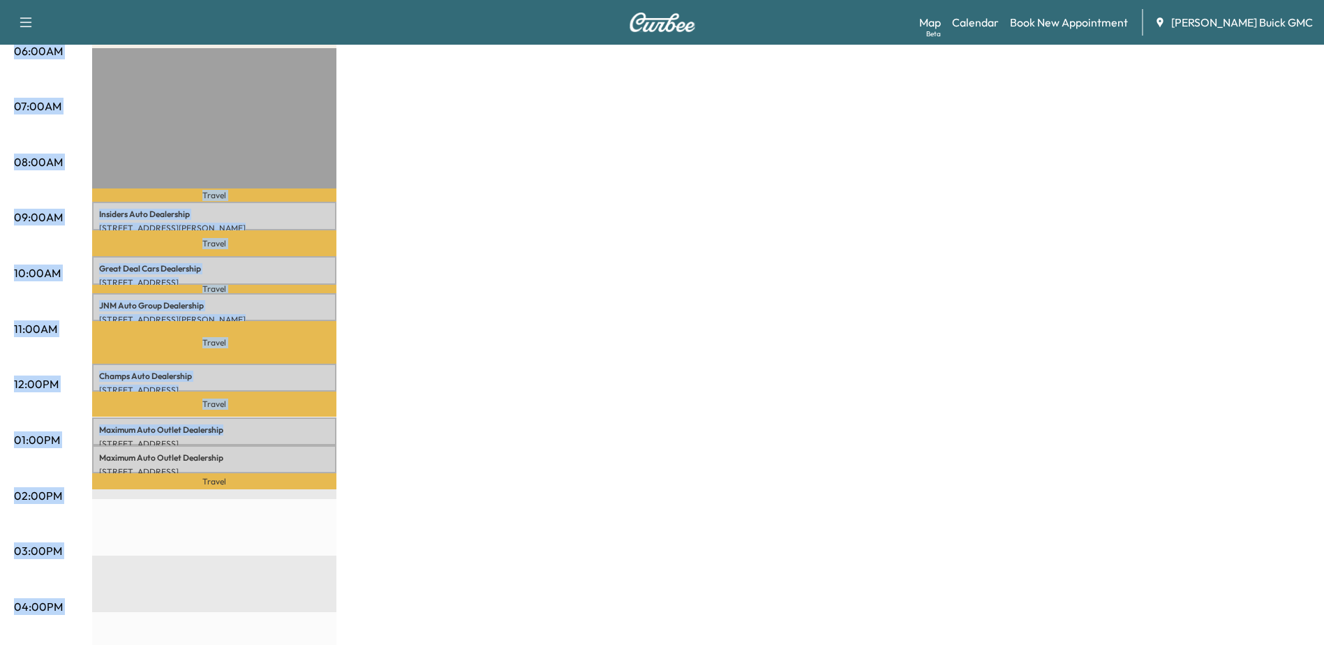
drag, startPoint x: 228, startPoint y: 424, endPoint x: 91, endPoint y: 430, distance: 136.2
click at [91, 430] on div "06:00AM 07:00AM 08:00AM 09:00AM 10:00AM 11:00AM 12:00PM 01:00PM 02:00PM 03:00PM…" at bounding box center [662, 426] width 1296 height 1047
click at [503, 373] on div "MobileService+ Revenue $ 819.00 Work Time 180 mins Transit Time 144 mins Travel…" at bounding box center [701, 426] width 1218 height 1047
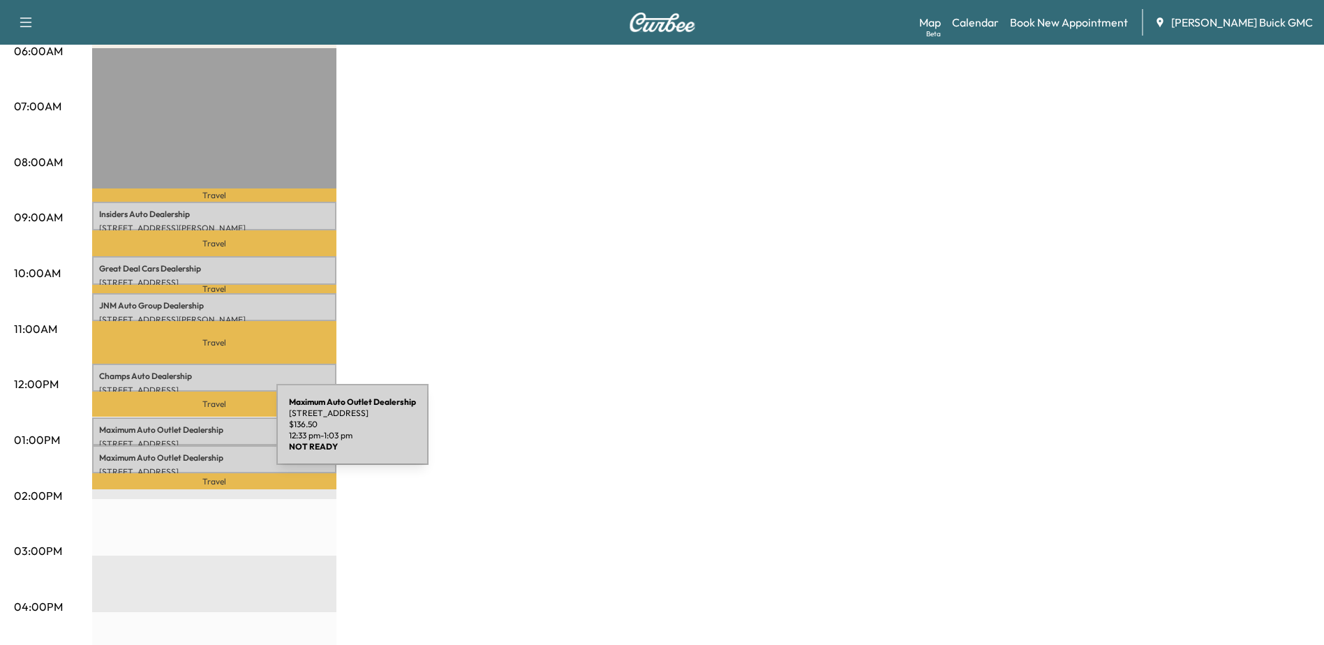
click at [172, 433] on div "Maximum Auto Outlet Dealership 8503 Euclid Ave, Manassas Park, VA 20111, USA $ …" at bounding box center [214, 431] width 244 height 28
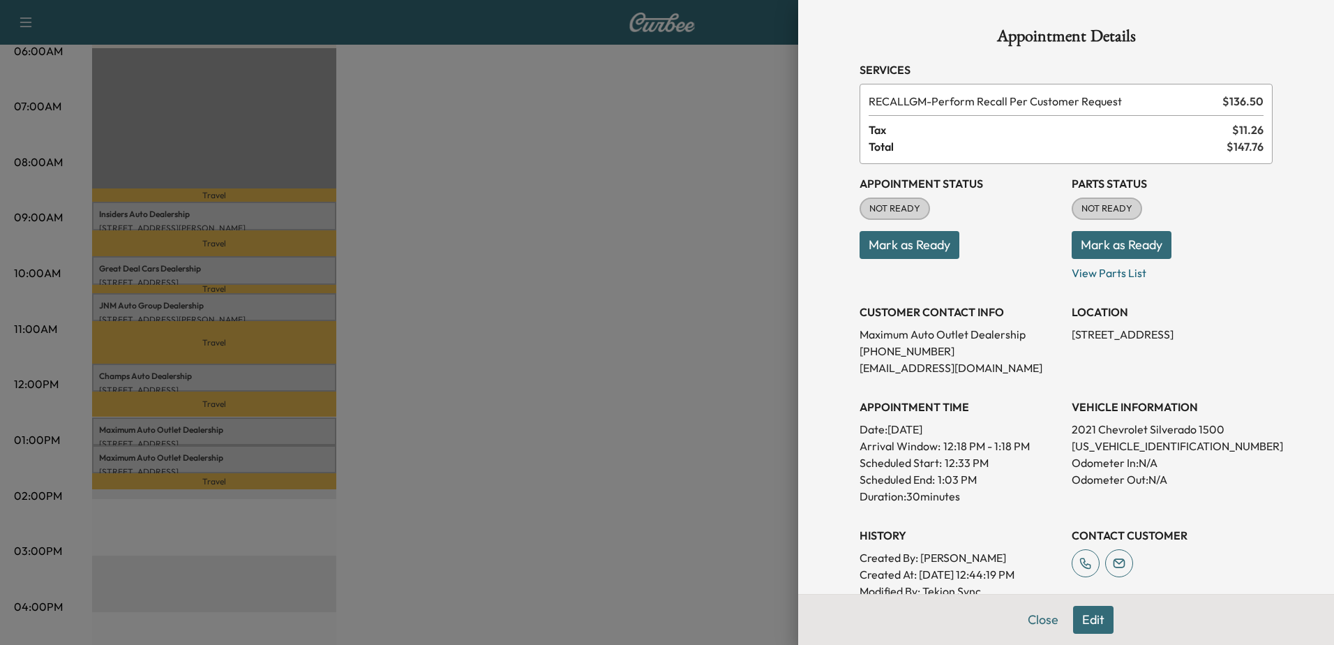
click at [1201, 427] on p "2021 Chevrolet Silverado 1500" at bounding box center [1172, 429] width 201 height 17
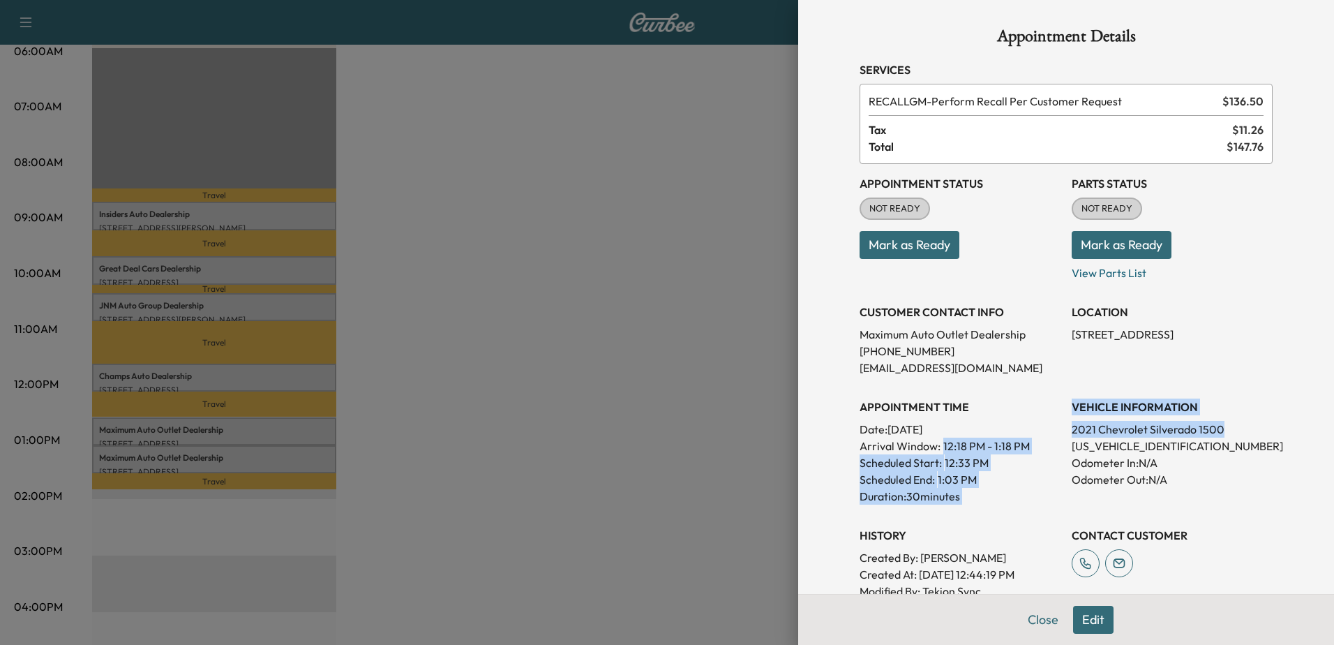
drag, startPoint x: 1210, startPoint y: 430, endPoint x: 1043, endPoint y: 438, distance: 167.7
click at [1043, 438] on div "Appointment Status NOT READY Mark as Ready Parts Status NOT READY Mark as Ready…" at bounding box center [1066, 390] width 413 height 452
drag, startPoint x: 1043, startPoint y: 438, endPoint x: 1086, endPoint y: 431, distance: 43.9
click at [1086, 431] on p "2021 Chevrolet Silverado 1500" at bounding box center [1172, 429] width 201 height 17
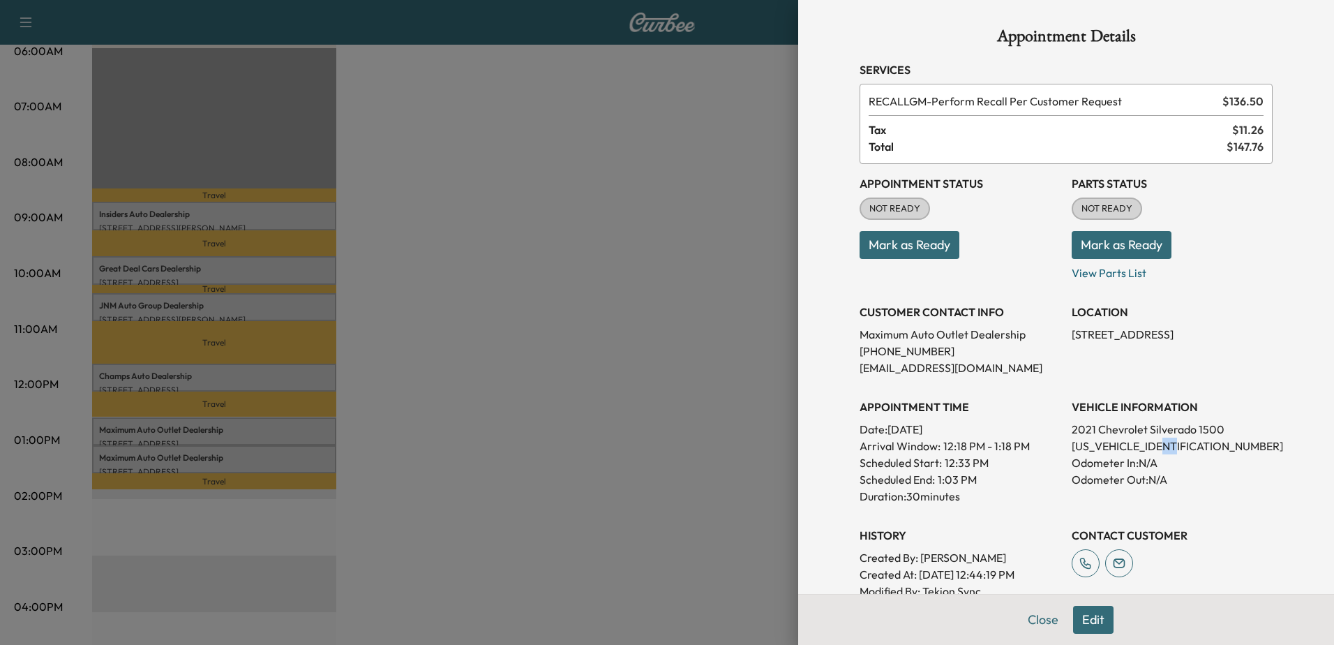
drag, startPoint x: 1171, startPoint y: 444, endPoint x: 1152, endPoint y: 449, distance: 20.1
click at [1152, 449] on p "1GCPYFEL4MZ345269" at bounding box center [1172, 446] width 201 height 17
drag, startPoint x: 1152, startPoint y: 449, endPoint x: 1162, endPoint y: 465, distance: 19.2
click at [1163, 465] on p "Odometer In: N/A" at bounding box center [1172, 462] width 201 height 17
drag, startPoint x: 1148, startPoint y: 462, endPoint x: 1141, endPoint y: 460, distance: 7.3
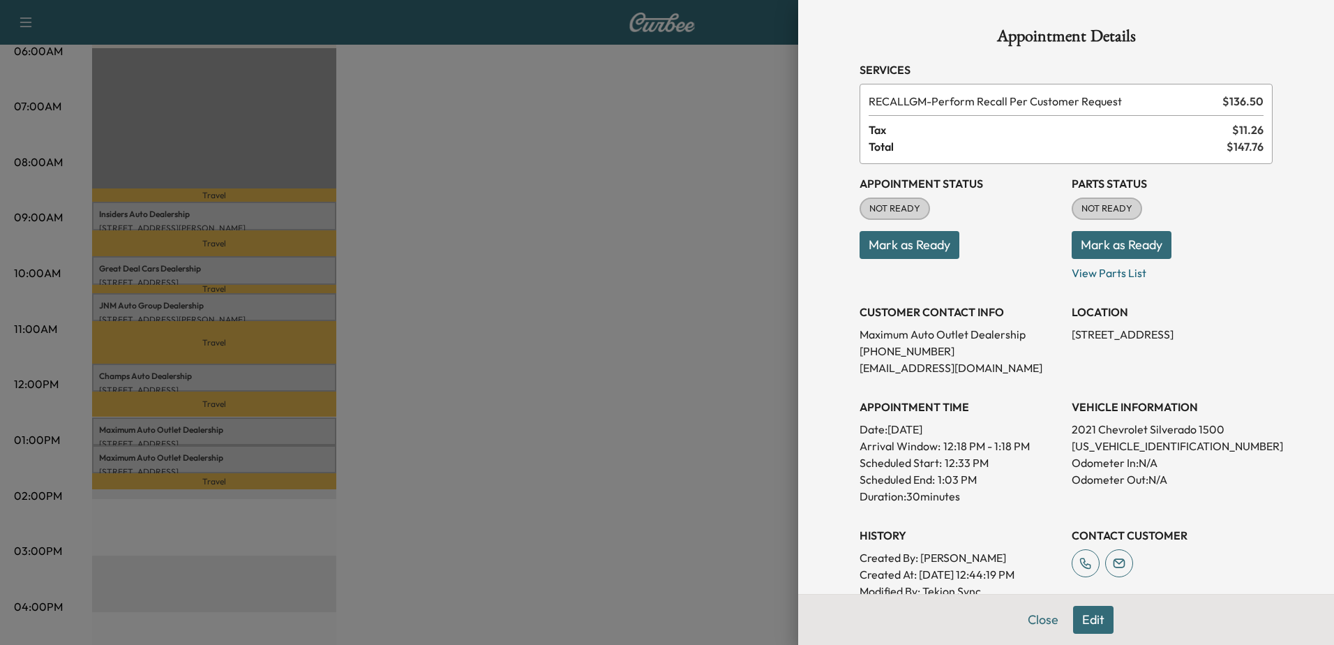
click at [1141, 460] on p "Odometer In: N/A" at bounding box center [1172, 462] width 201 height 17
drag, startPoint x: 1141, startPoint y: 460, endPoint x: 1156, endPoint y: 493, distance: 36.6
click at [1156, 493] on div "VEHICLE INFORMATION 2021 Chevrolet Silverado 1500 1GCPYFEL4MZ345269 Odometer In…" at bounding box center [1172, 445] width 201 height 117
click at [1155, 493] on div "VEHICLE INFORMATION 2021 Chevrolet Silverado 1500 1GCPYFEL4MZ345269 Odometer In…" at bounding box center [1172, 445] width 201 height 117
drag, startPoint x: 1161, startPoint y: 482, endPoint x: 1087, endPoint y: 472, distance: 73.9
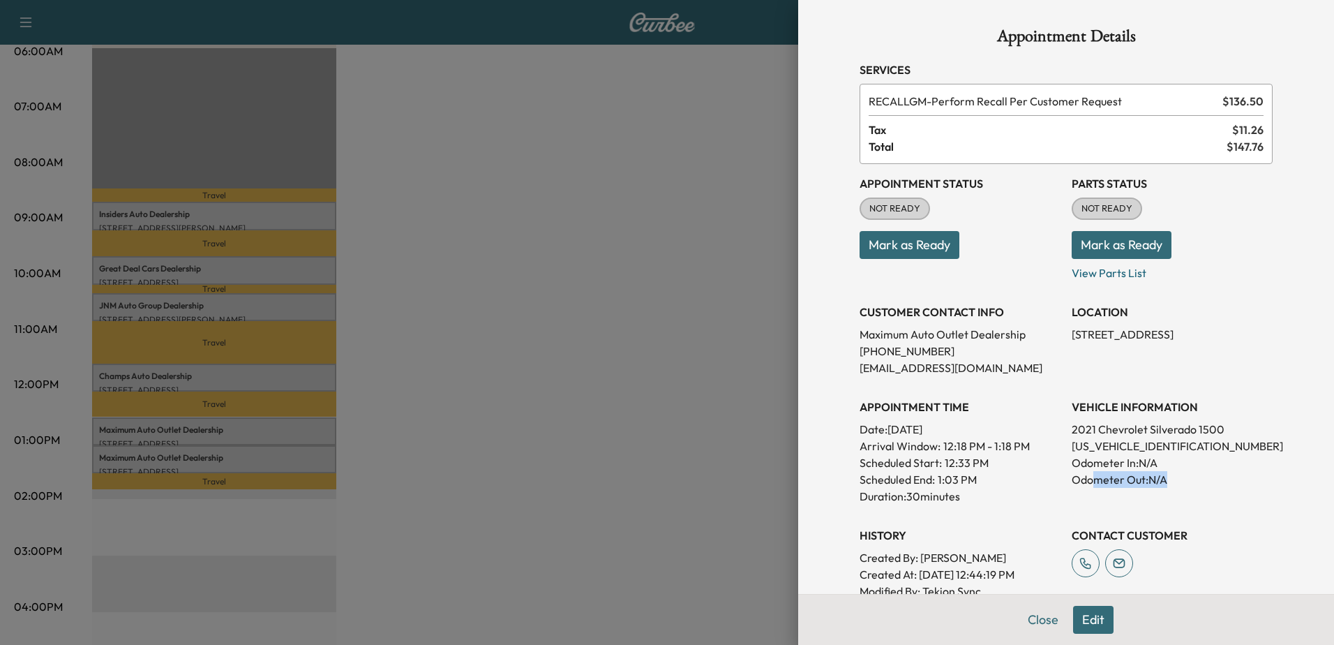
click at [1087, 472] on p "Odometer Out: N/A" at bounding box center [1172, 479] width 201 height 17
drag, startPoint x: 1087, startPoint y: 472, endPoint x: 1156, endPoint y: 484, distance: 70.2
click at [1156, 484] on p "Odometer Out: N/A" at bounding box center [1172, 479] width 201 height 17
drag, startPoint x: 1159, startPoint y: 478, endPoint x: 1113, endPoint y: 479, distance: 46.1
click at [1113, 479] on p "Odometer Out: N/A" at bounding box center [1172, 479] width 201 height 17
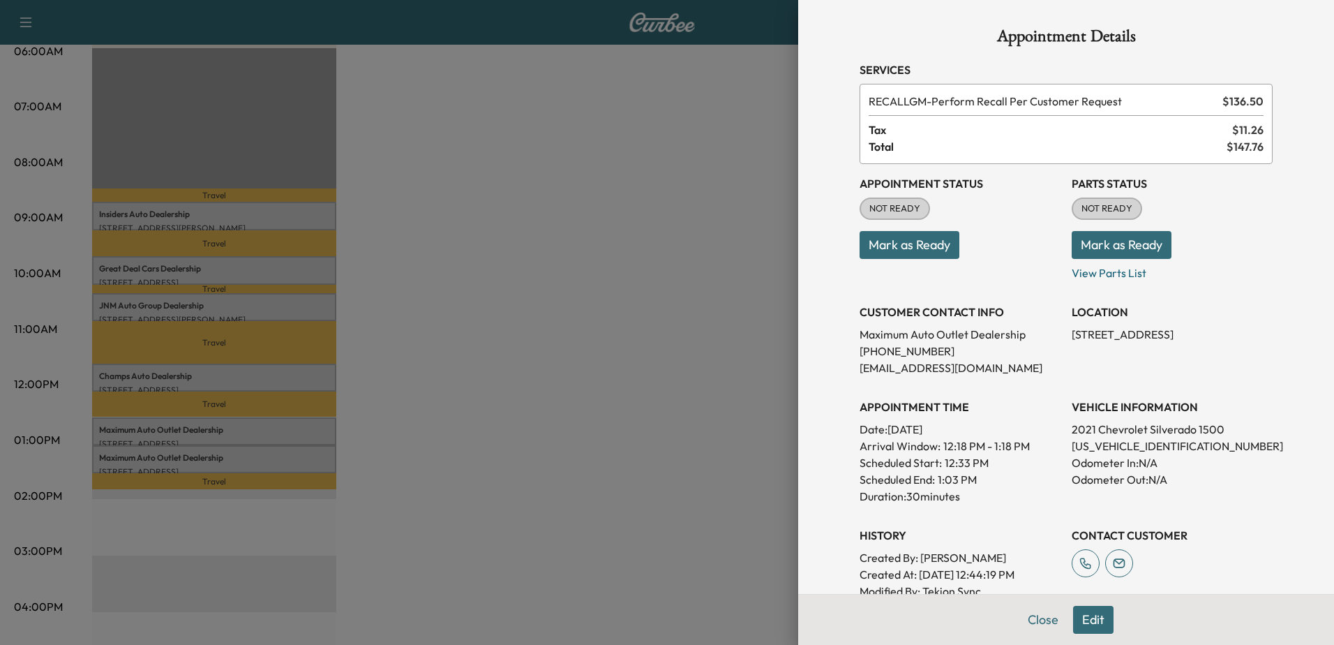
click at [1108, 484] on p "Odometer Out: N/A" at bounding box center [1172, 479] width 201 height 17
drag, startPoint x: 1108, startPoint y: 484, endPoint x: 1137, endPoint y: 486, distance: 28.7
click at [1137, 486] on p "Odometer Out: N/A" at bounding box center [1172, 479] width 201 height 17
click at [1089, 484] on p "Odometer Out: N/A" at bounding box center [1172, 479] width 201 height 17
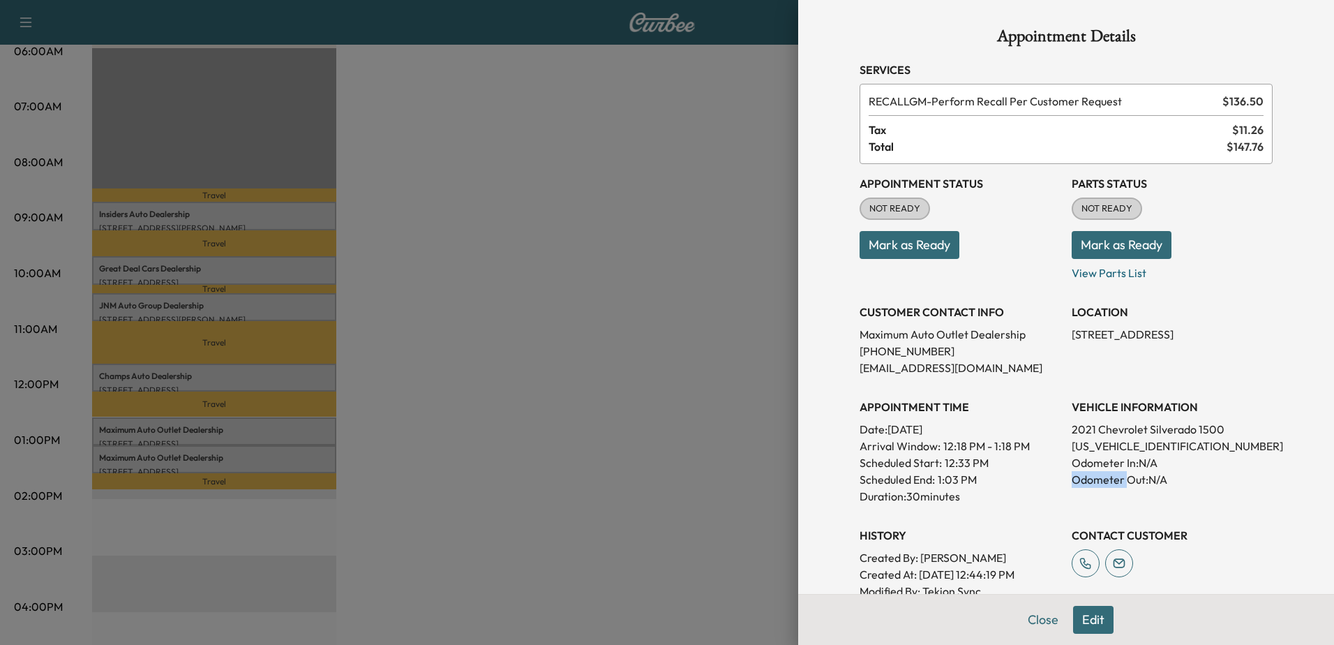
click at [1089, 484] on p "Odometer Out: N/A" at bounding box center [1172, 479] width 201 height 17
drag, startPoint x: 1089, startPoint y: 484, endPoint x: 1080, endPoint y: 464, distance: 21.5
click at [1080, 464] on p "Odometer In: N/A" at bounding box center [1172, 462] width 201 height 17
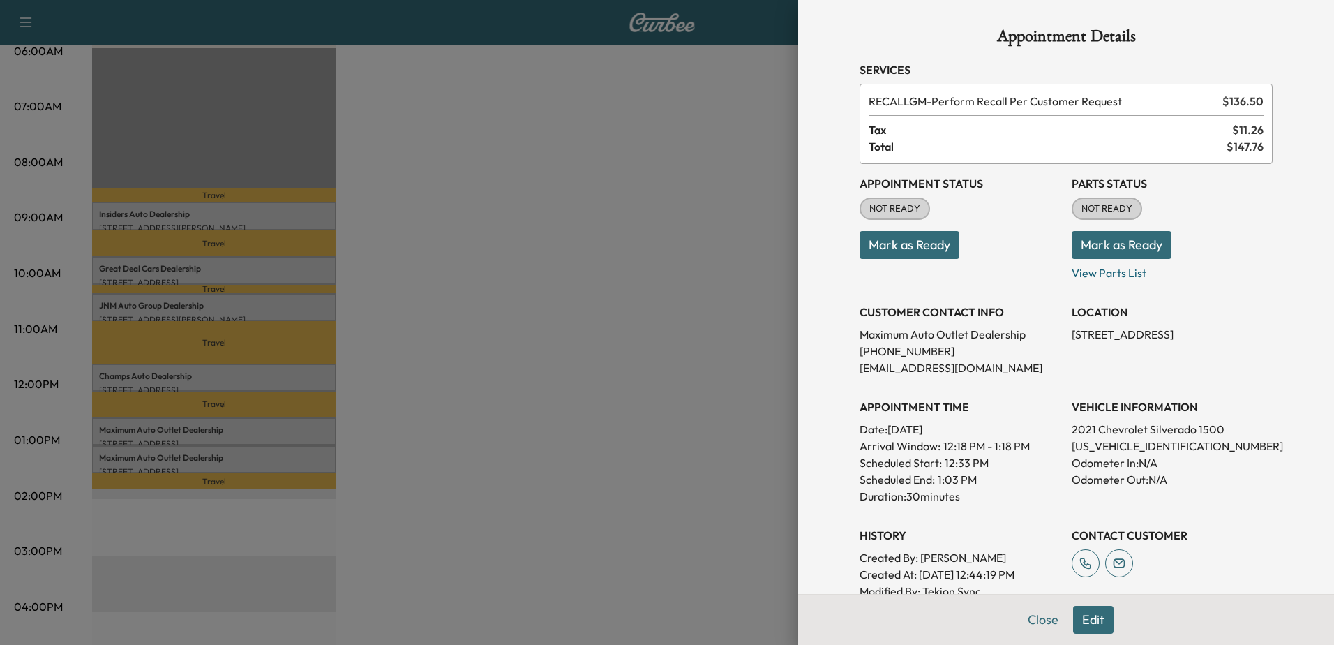
drag, startPoint x: 1080, startPoint y: 464, endPoint x: 1099, endPoint y: 482, distance: 25.7
click at [1099, 482] on p "Odometer Out: N/A" at bounding box center [1172, 479] width 201 height 17
click at [914, 503] on p "Duration: 30 minutes" at bounding box center [960, 496] width 201 height 17
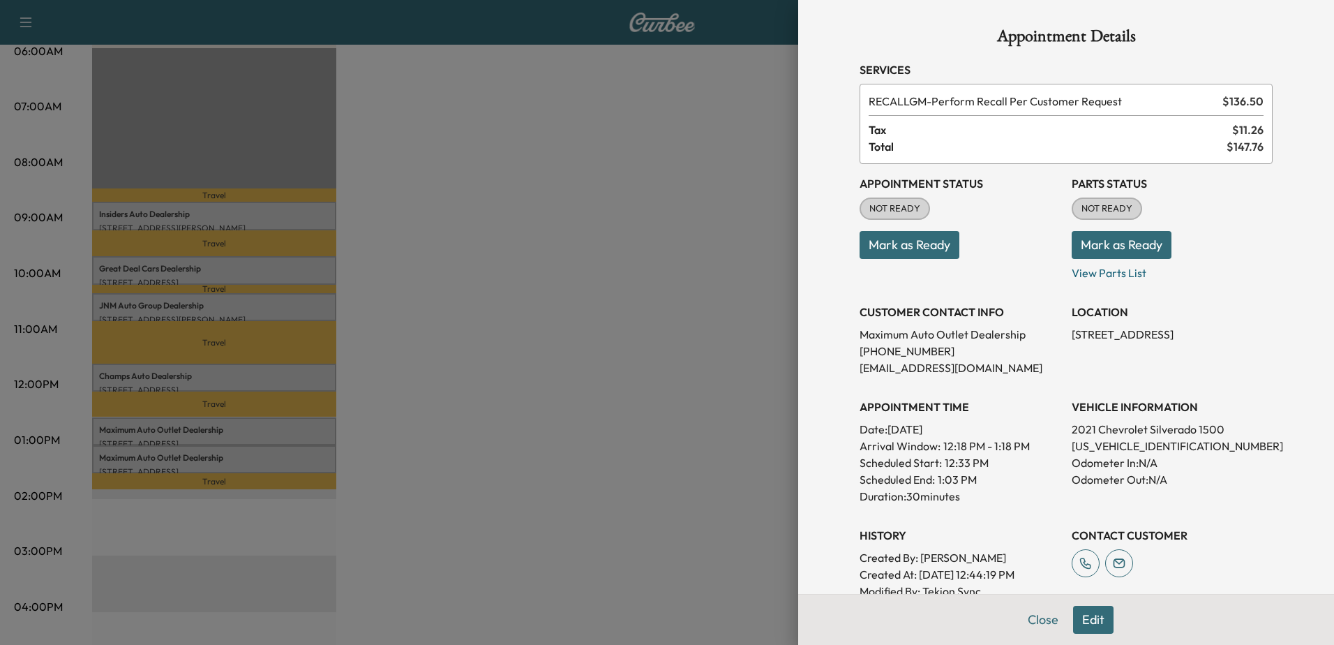
drag, startPoint x: 914, startPoint y: 503, endPoint x: 905, endPoint y: 500, distance: 8.8
click at [905, 500] on p "Duration: 30 minutes" at bounding box center [960, 496] width 201 height 17
drag, startPoint x: 905, startPoint y: 500, endPoint x: 939, endPoint y: 499, distance: 33.5
click at [939, 499] on p "Duration: 30 minutes" at bounding box center [960, 496] width 201 height 17
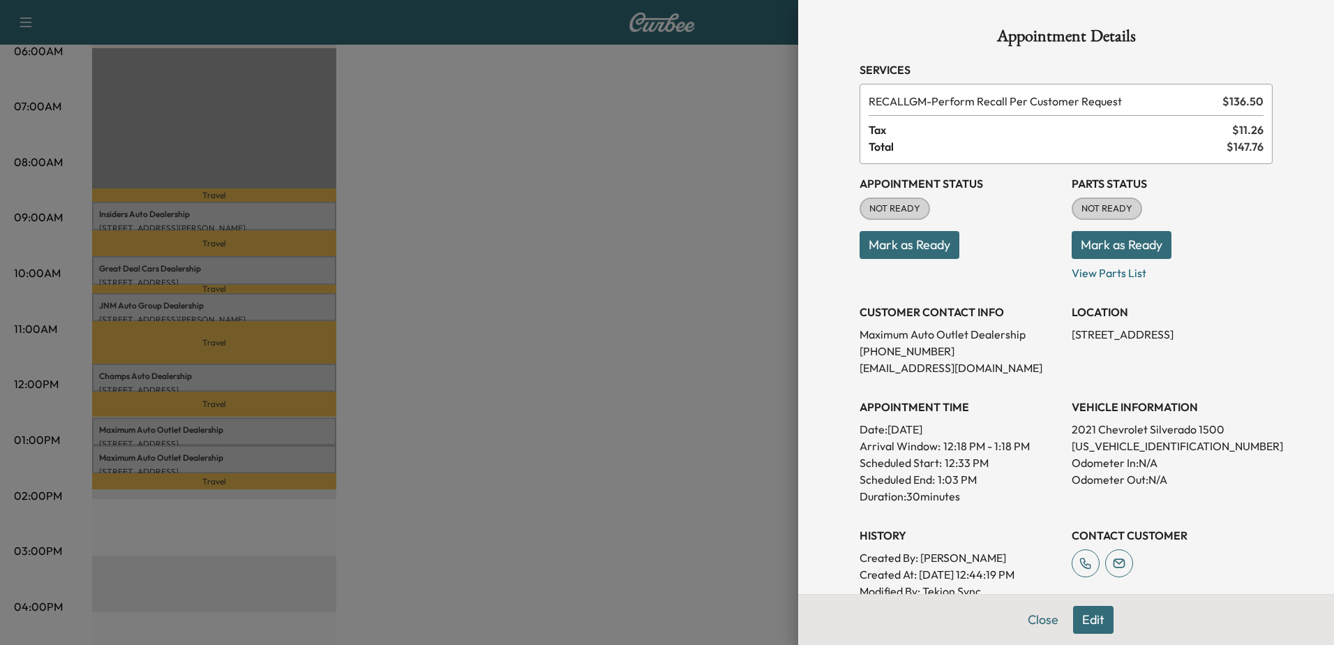
click at [939, 499] on p "Duration: 30 minutes" at bounding box center [960, 496] width 201 height 17
click at [1102, 479] on p "Odometer Out: N/A" at bounding box center [1172, 479] width 201 height 17
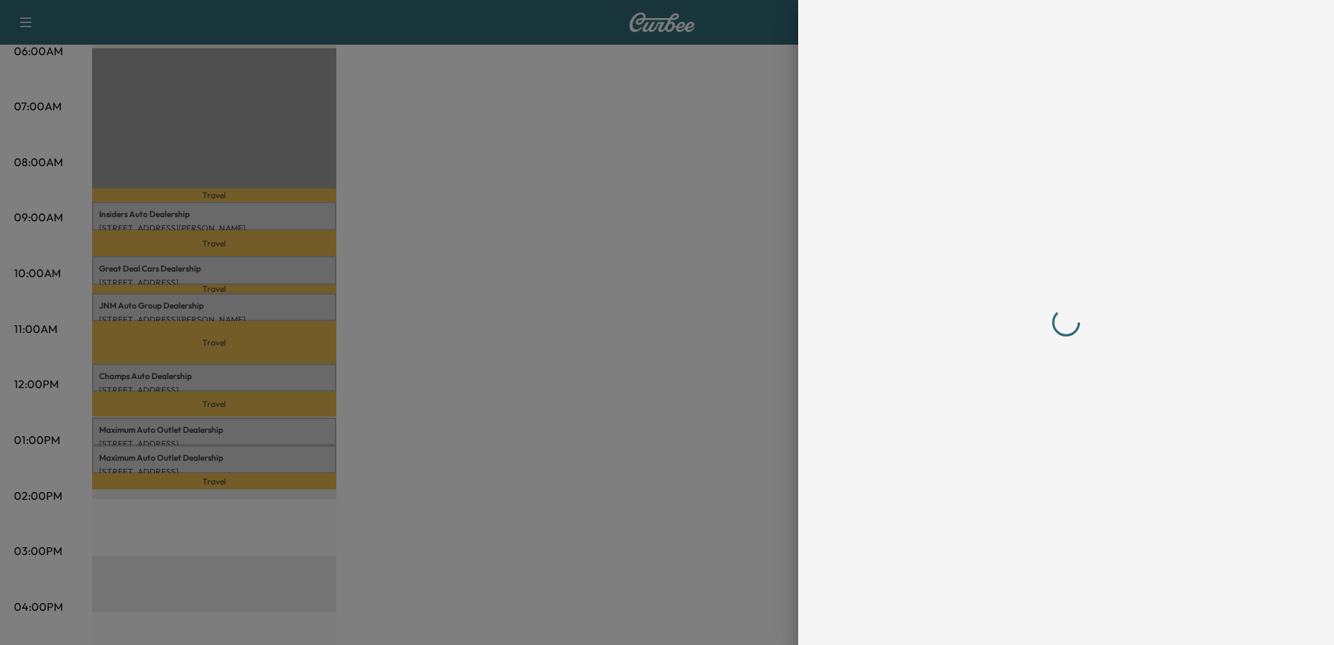
click at [176, 377] on div at bounding box center [667, 322] width 1334 height 645
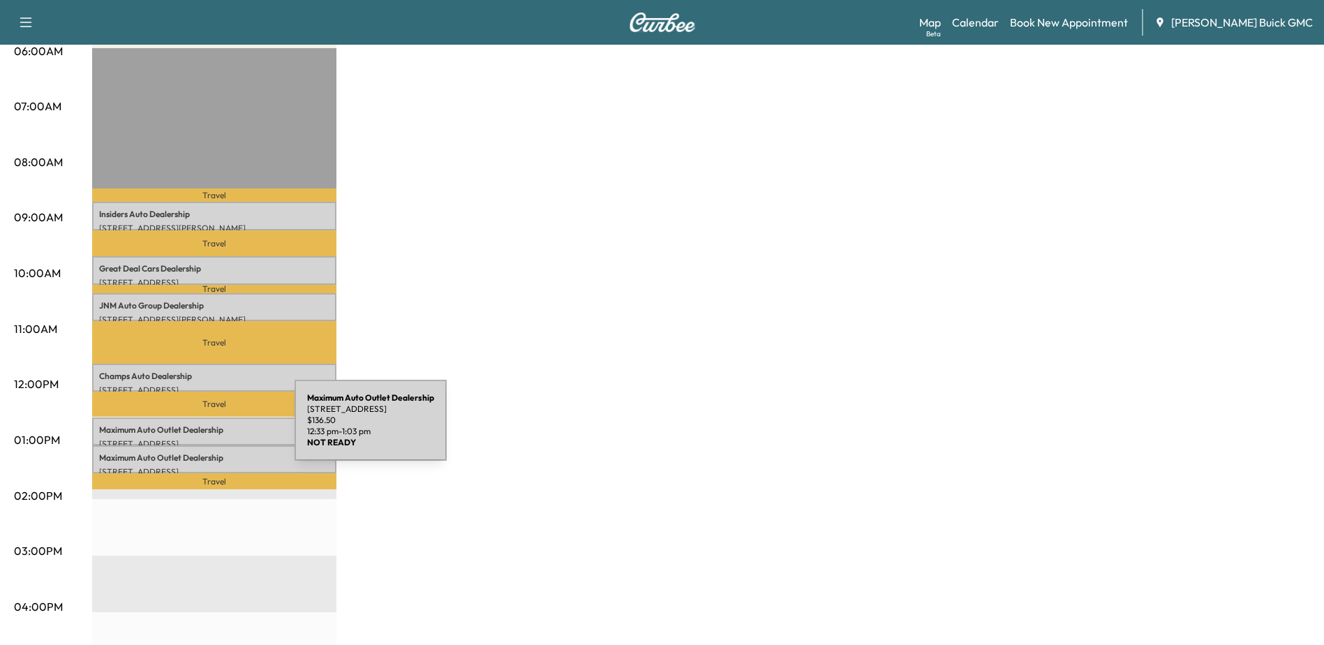
click at [190, 429] on p "Maximum Auto Outlet Dealership" at bounding box center [214, 429] width 230 height 11
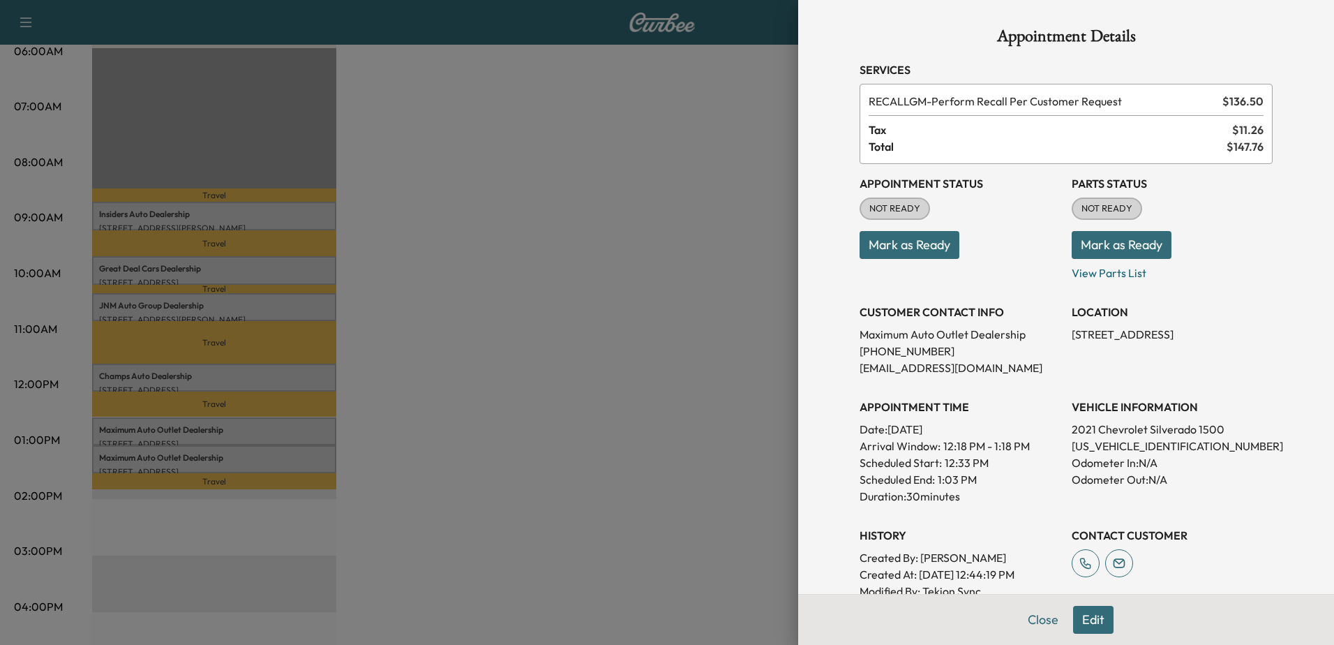
click at [239, 447] on div at bounding box center [667, 322] width 1334 height 645
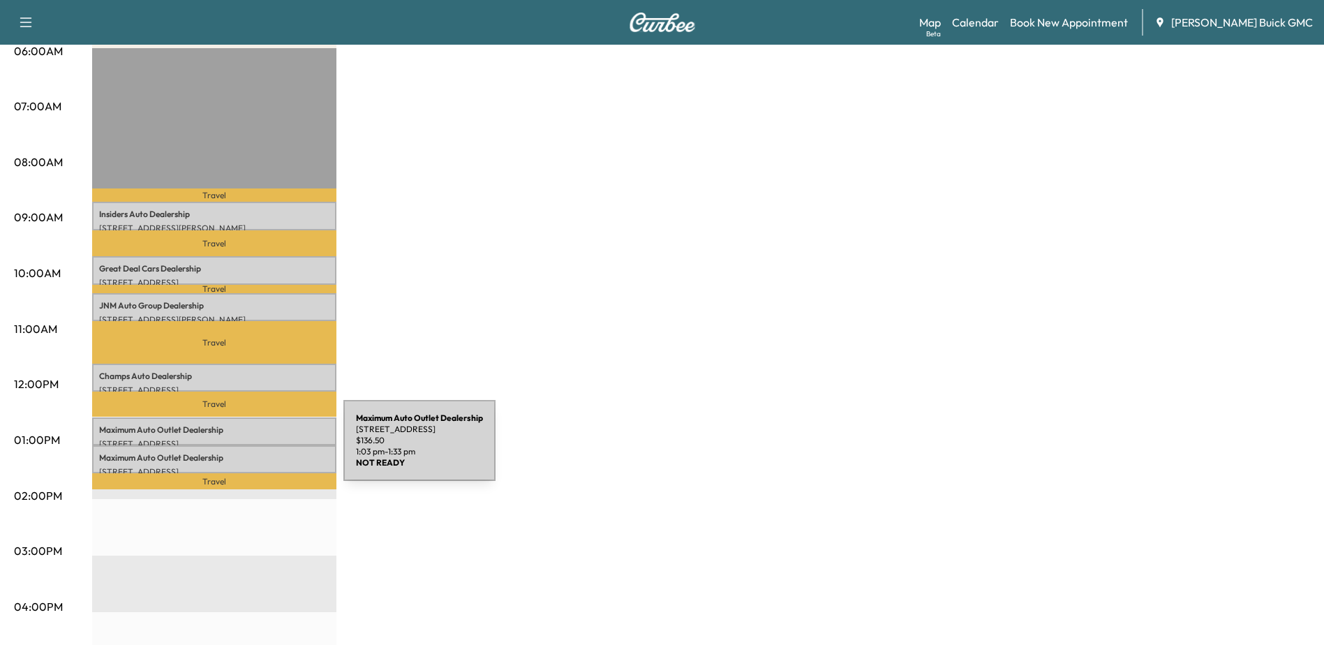
click at [239, 452] on p "Maximum Auto Outlet Dealership" at bounding box center [214, 457] width 230 height 11
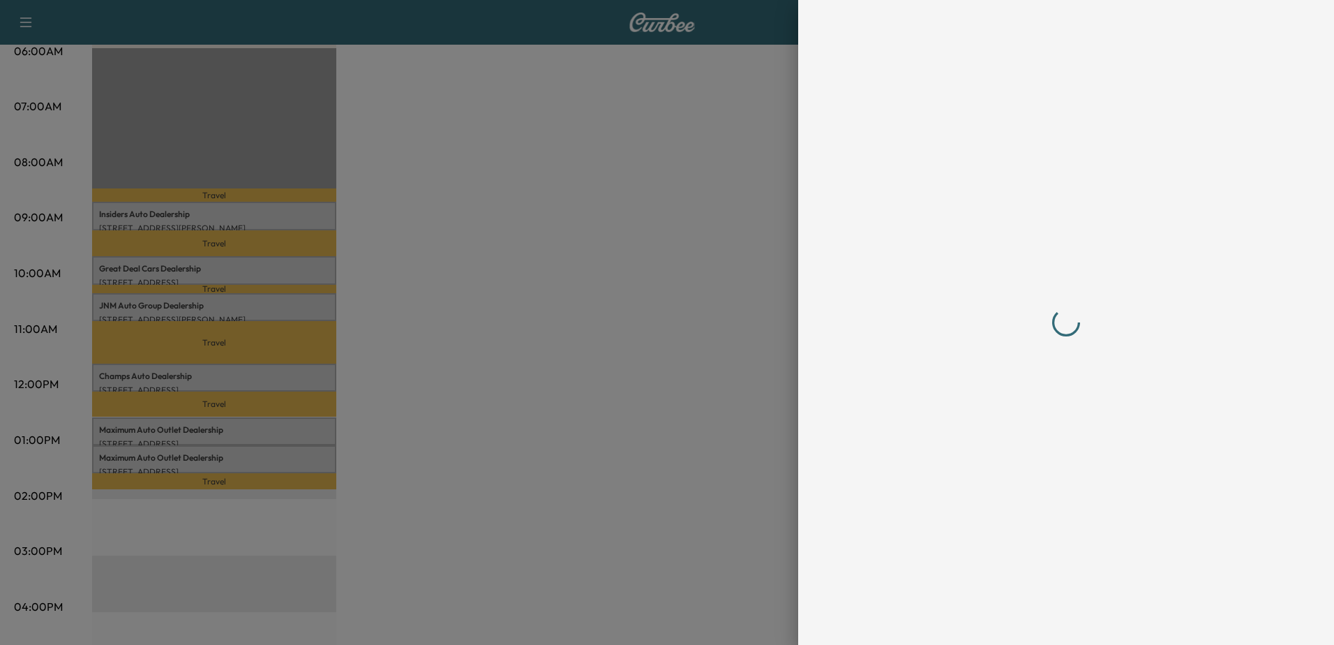
drag, startPoint x: 479, startPoint y: 398, endPoint x: 477, endPoint y: 409, distance: 11.4
click at [479, 399] on div at bounding box center [667, 322] width 1334 height 645
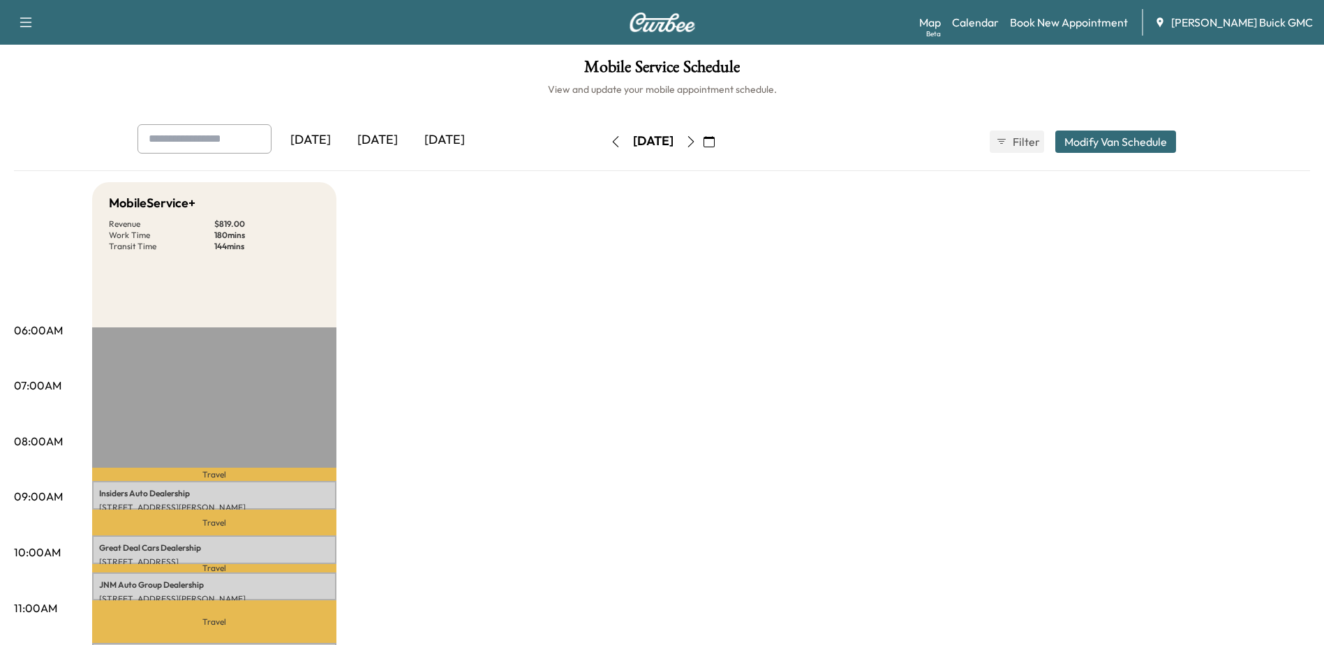
click at [715, 138] on icon "button" at bounding box center [709, 141] width 11 height 11
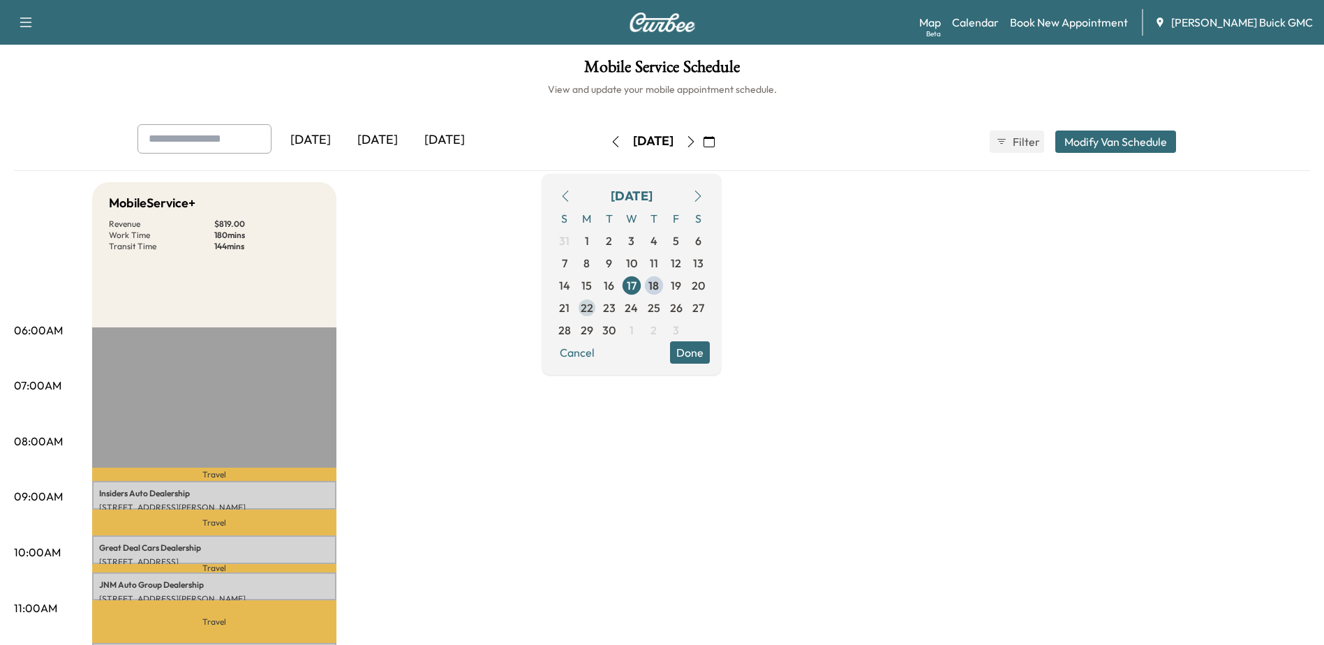
click at [593, 308] on span "22" at bounding box center [587, 307] width 13 height 17
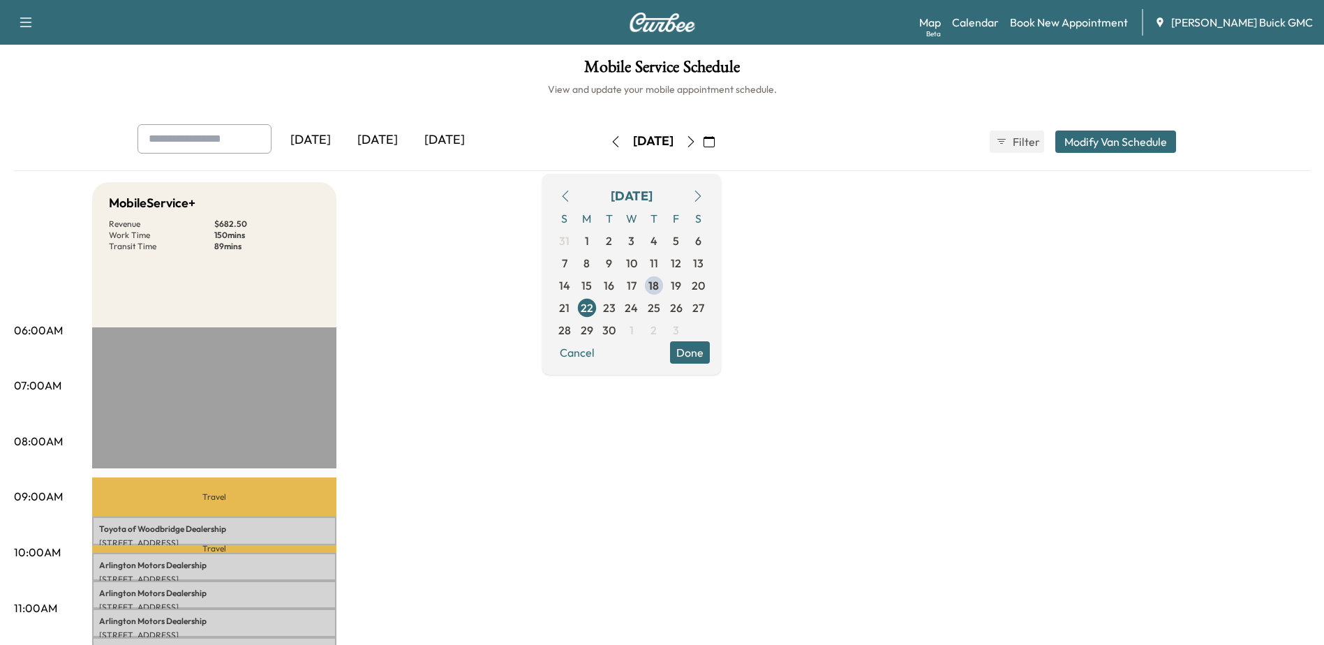
click at [697, 138] on icon "button" at bounding box center [690, 141] width 11 height 11
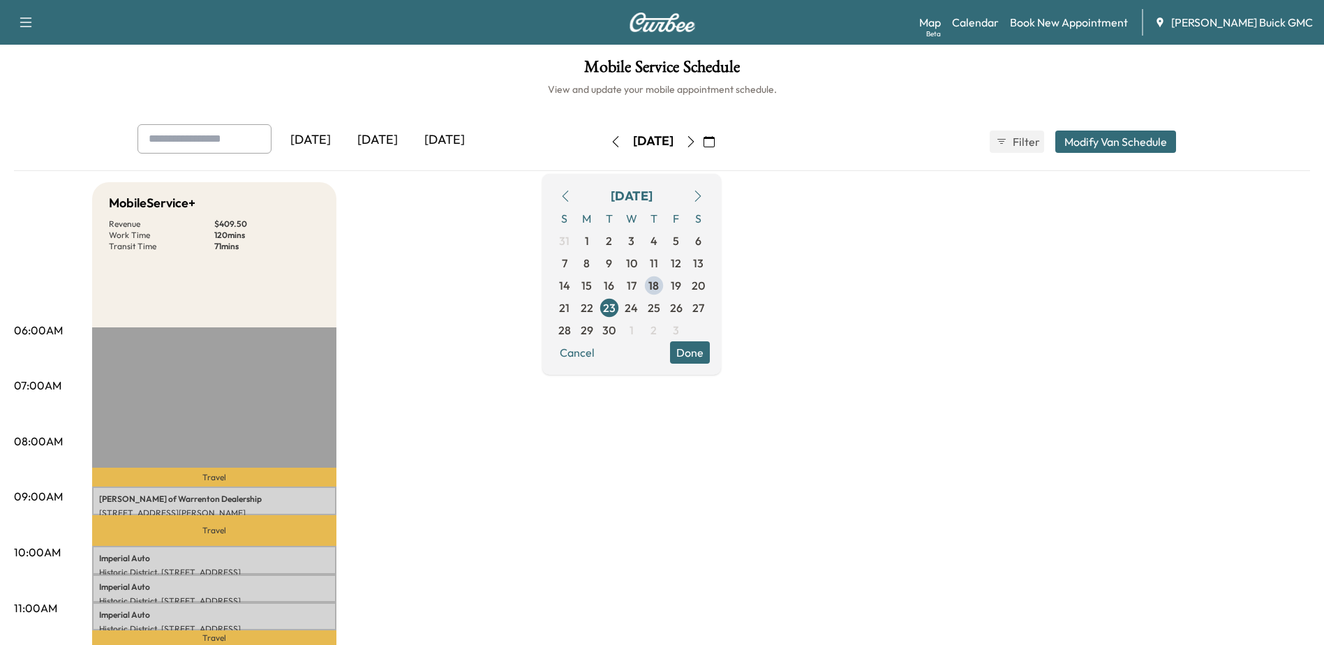
click at [604, 147] on button "button" at bounding box center [616, 142] width 24 height 22
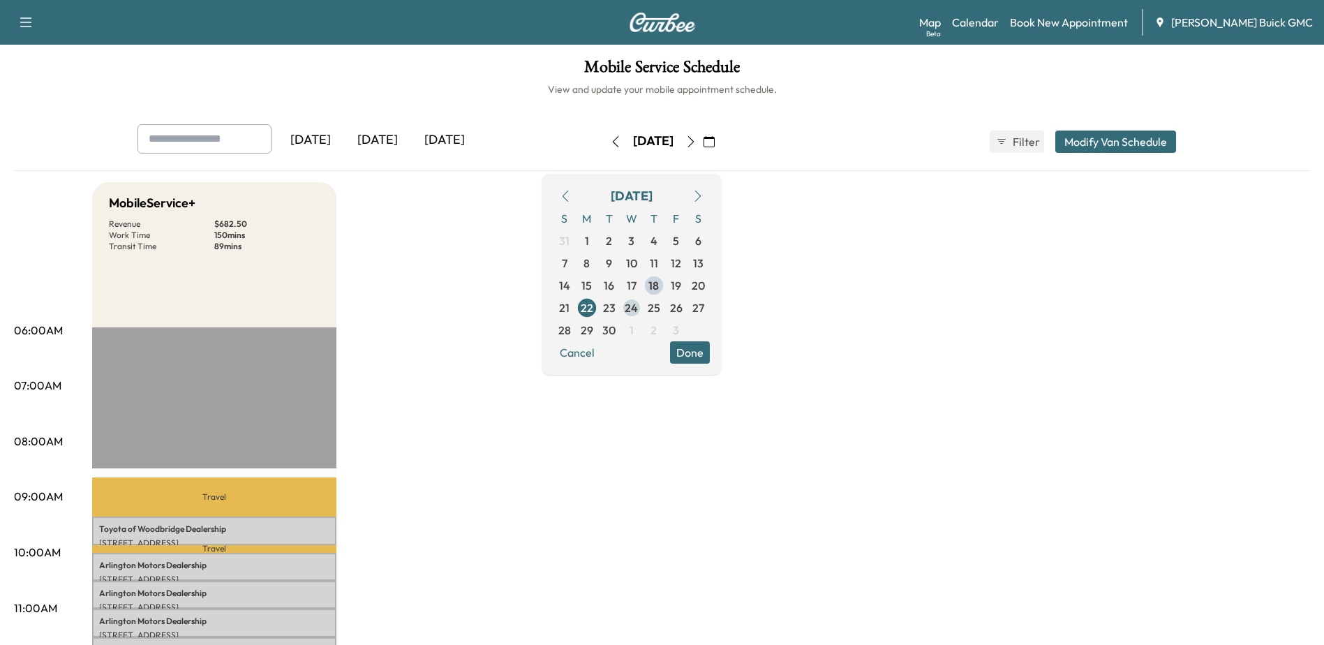
click at [638, 311] on span "24" at bounding box center [631, 307] width 13 height 17
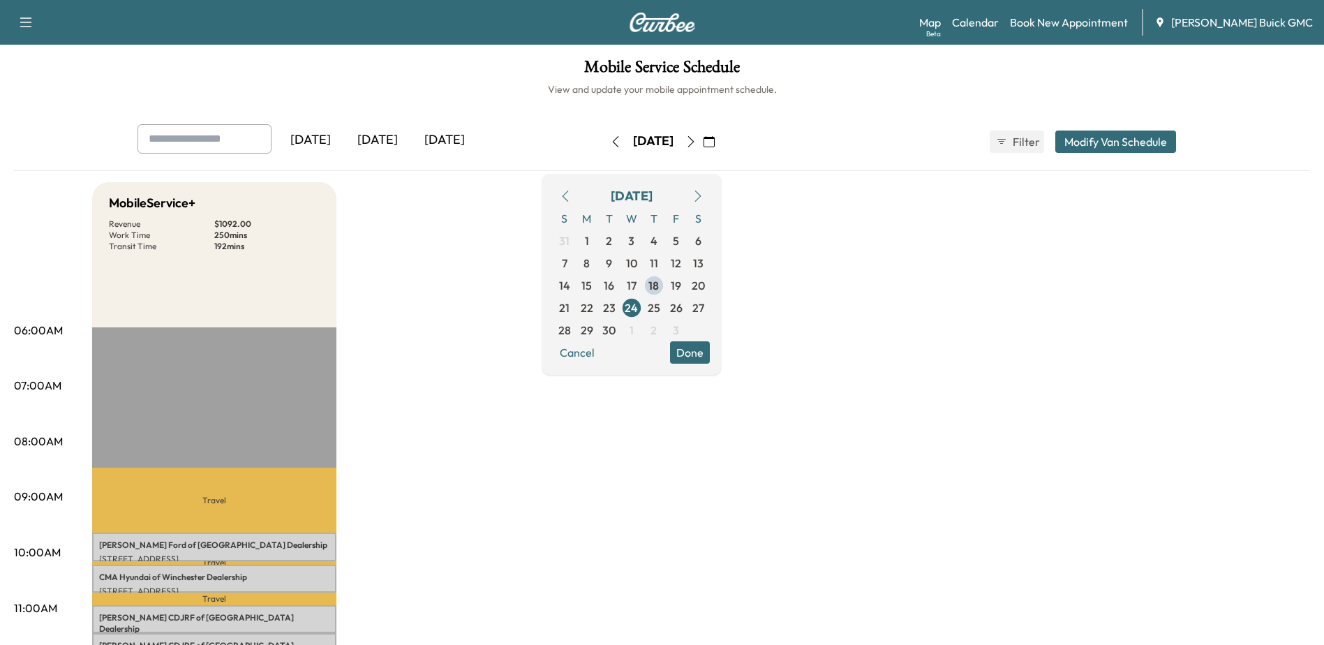
click at [610, 142] on icon "button" at bounding box center [615, 141] width 11 height 11
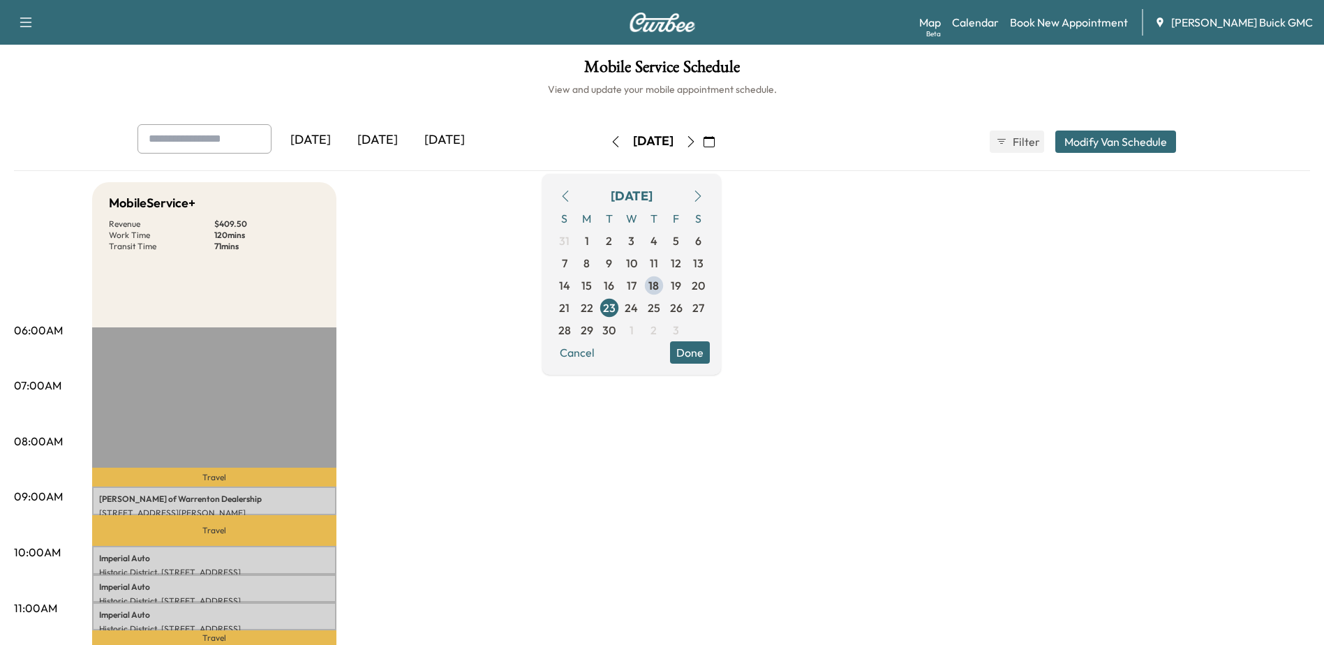
drag, startPoint x: 113, startPoint y: 247, endPoint x: 163, endPoint y: 256, distance: 50.4
click at [163, 256] on div "MobileService+ Revenue $ 409.50 Work Time 120 mins Transit Time 71 mins" at bounding box center [214, 254] width 244 height 145
click at [262, 268] on div "MobileService+ Revenue $ 409.50 Work Time 120 mins Transit Time 71 mins" at bounding box center [214, 254] width 244 height 145
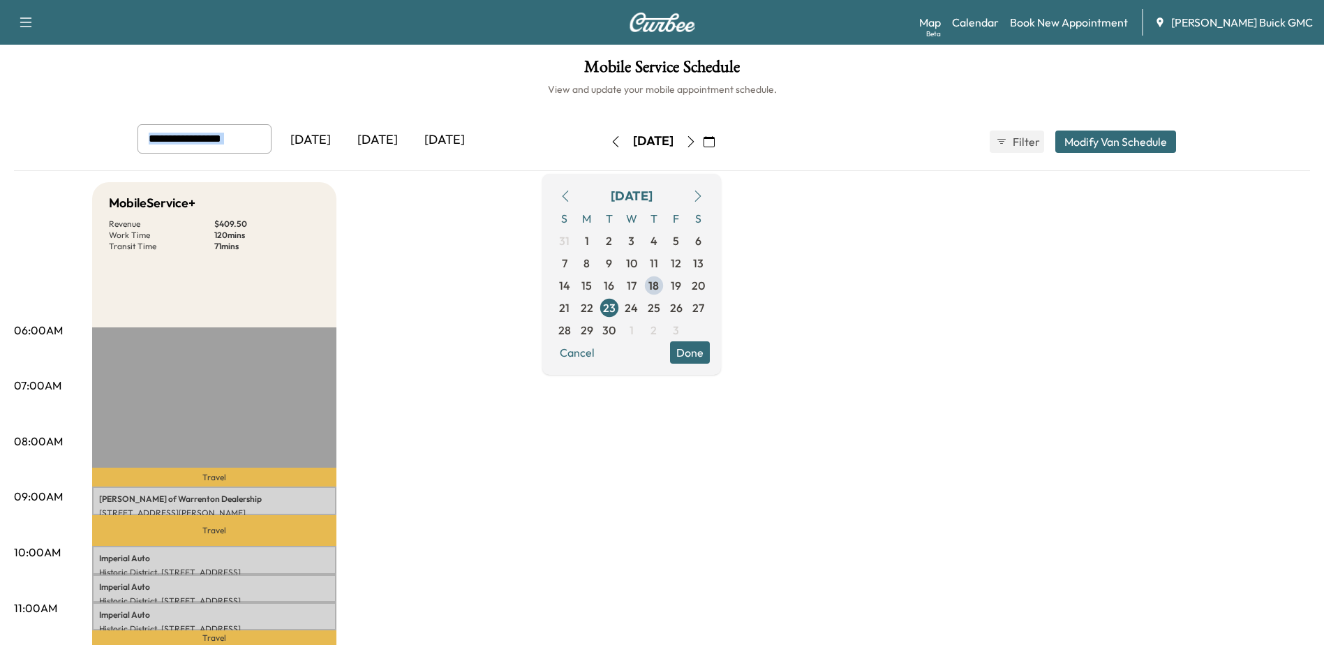
drag, startPoint x: 517, startPoint y: 156, endPoint x: 242, endPoint y: 121, distance: 277.2
click at [242, 121] on div "Mobile Service Schedule View and update your mobile appointment schedule. Yeste…" at bounding box center [662, 644] width 1324 height 1198
drag, startPoint x: 242, startPoint y: 121, endPoint x: 110, endPoint y: 103, distance: 133.2
click at [110, 103] on div "Mobile Service Schedule View and update your mobile appointment schedule. Yeste…" at bounding box center [662, 644] width 1324 height 1198
click at [999, 22] on link "Calendar" at bounding box center [975, 22] width 47 height 17
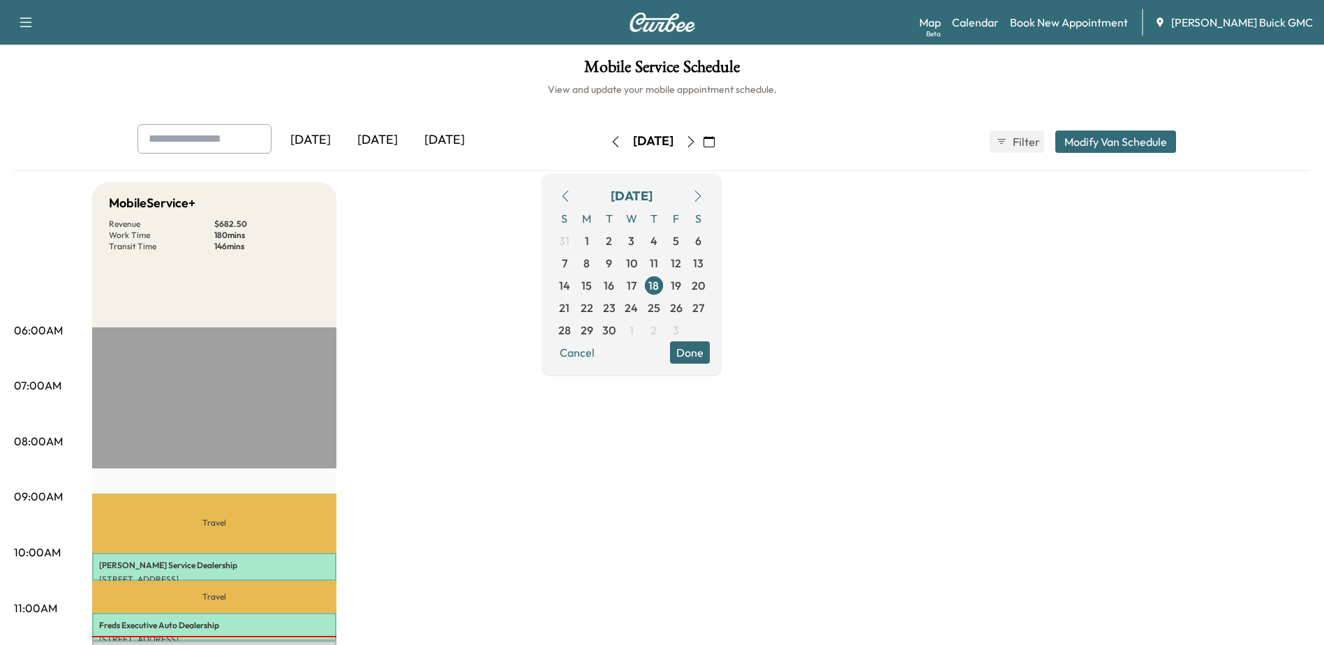
click at [697, 143] on icon "button" at bounding box center [690, 141] width 11 height 11
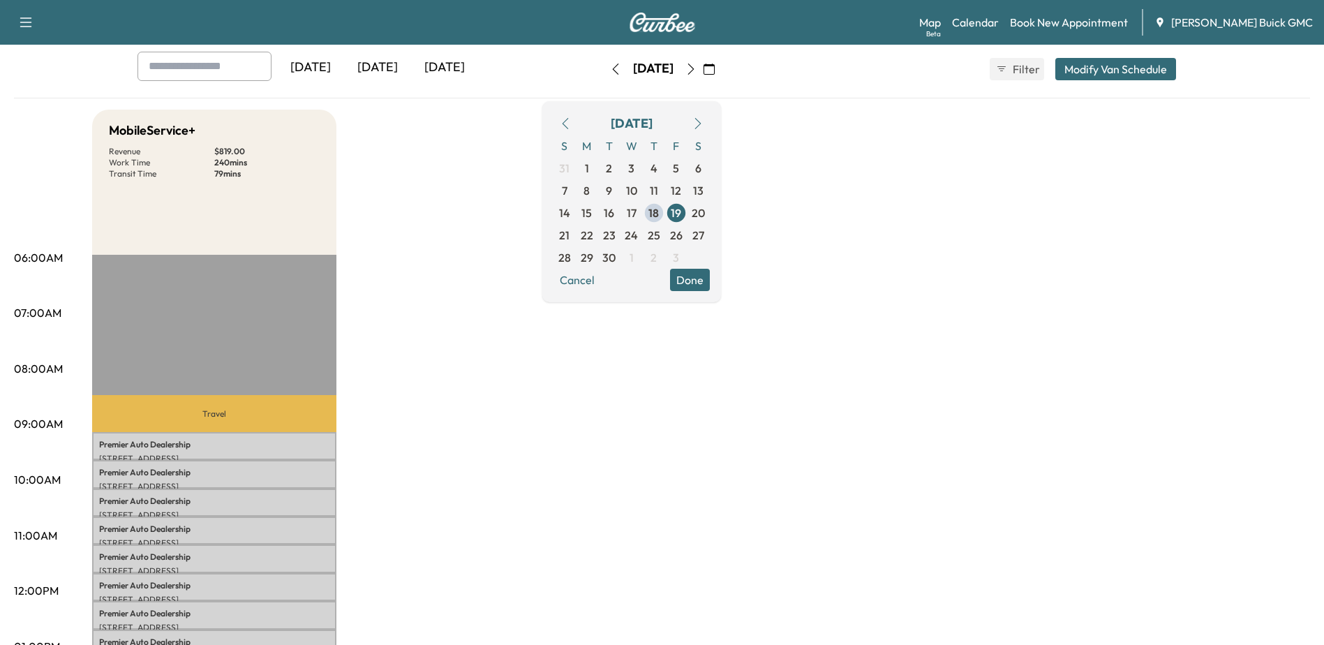
scroll to position [140, 0]
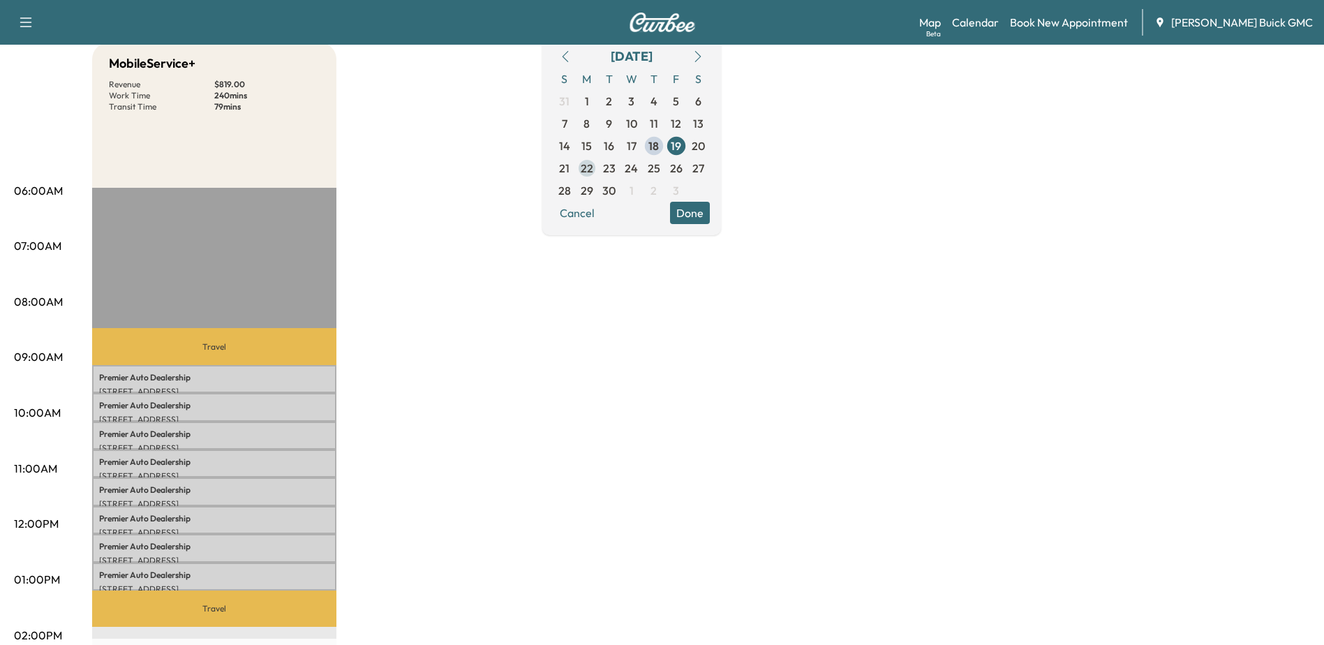
click at [593, 172] on span "22" at bounding box center [587, 168] width 13 height 17
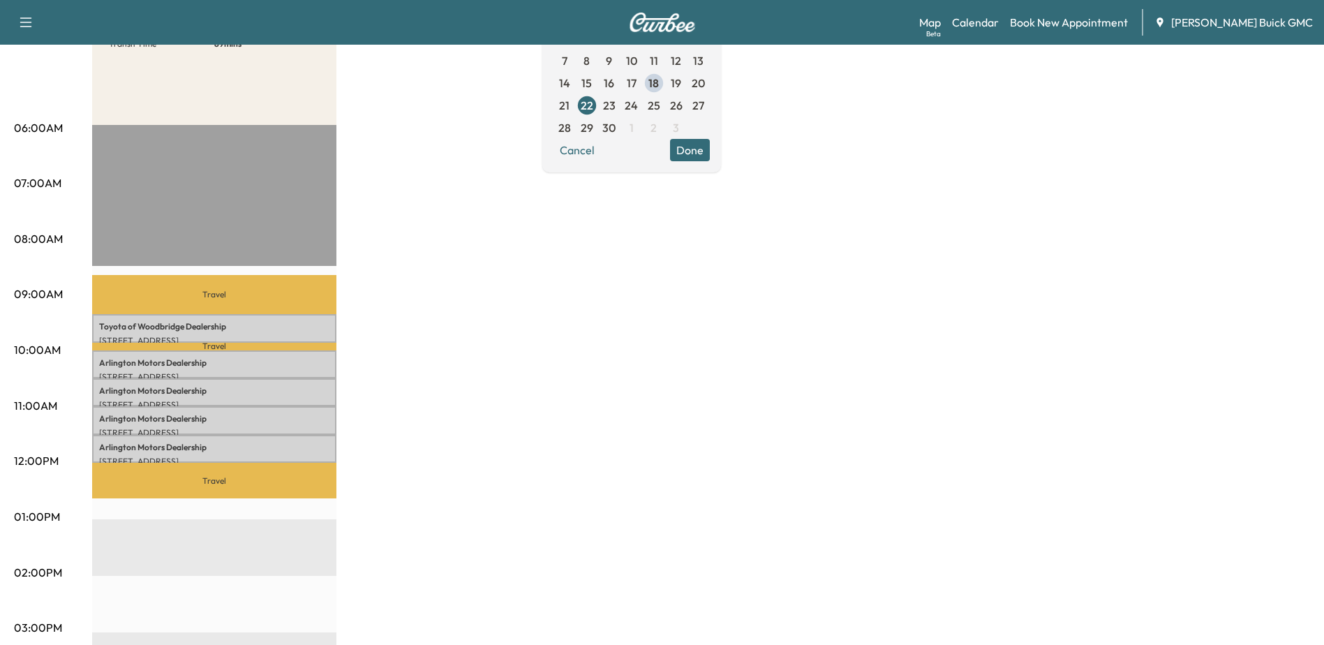
scroll to position [209, 0]
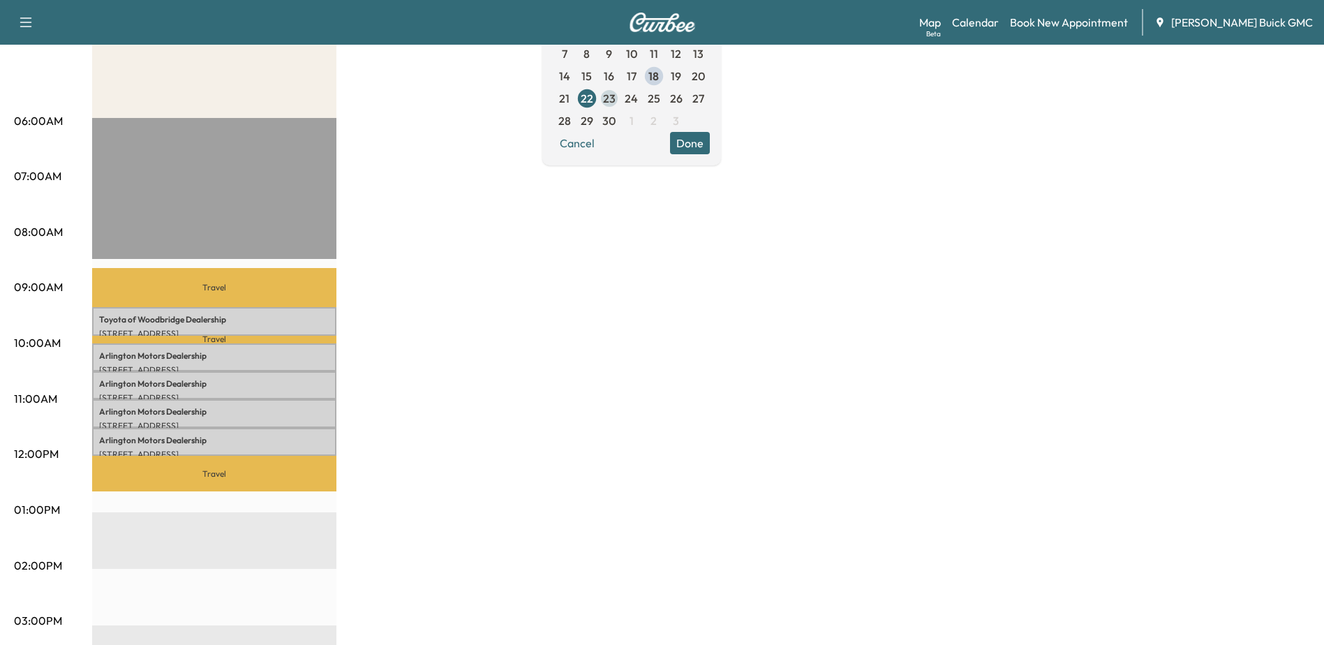
click at [616, 98] on span "23" at bounding box center [609, 98] width 13 height 17
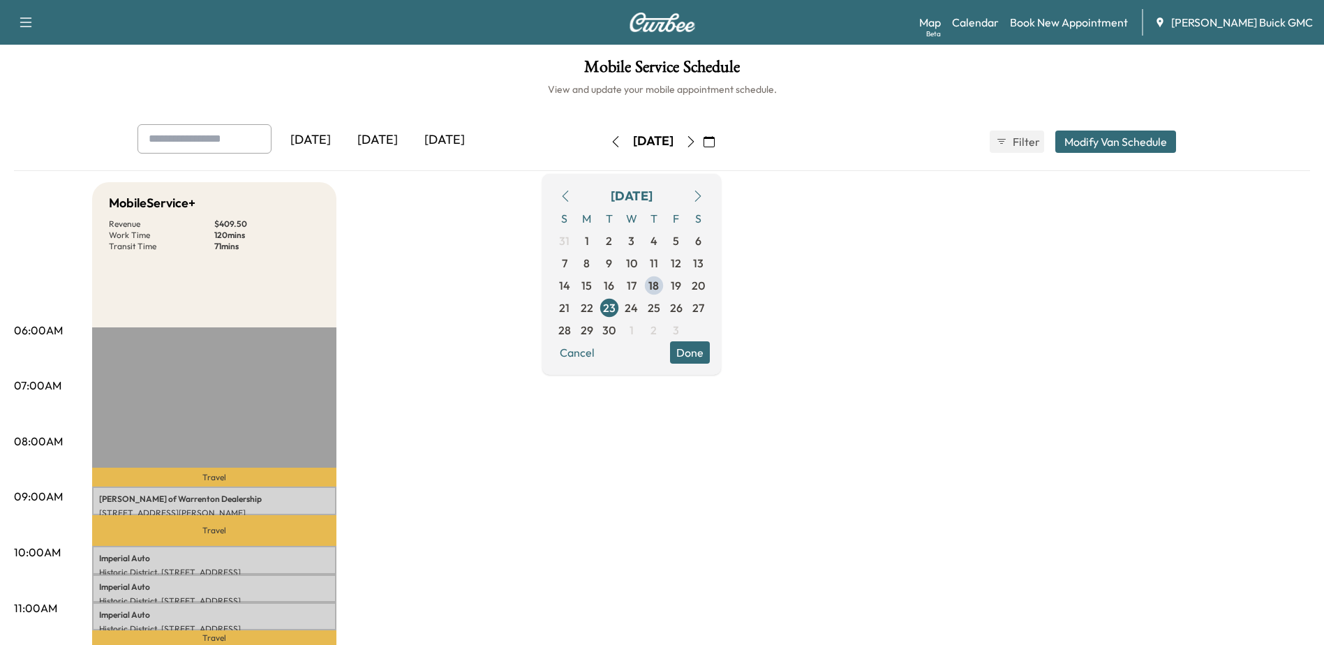
click at [697, 147] on icon "button" at bounding box center [690, 141] width 11 height 11
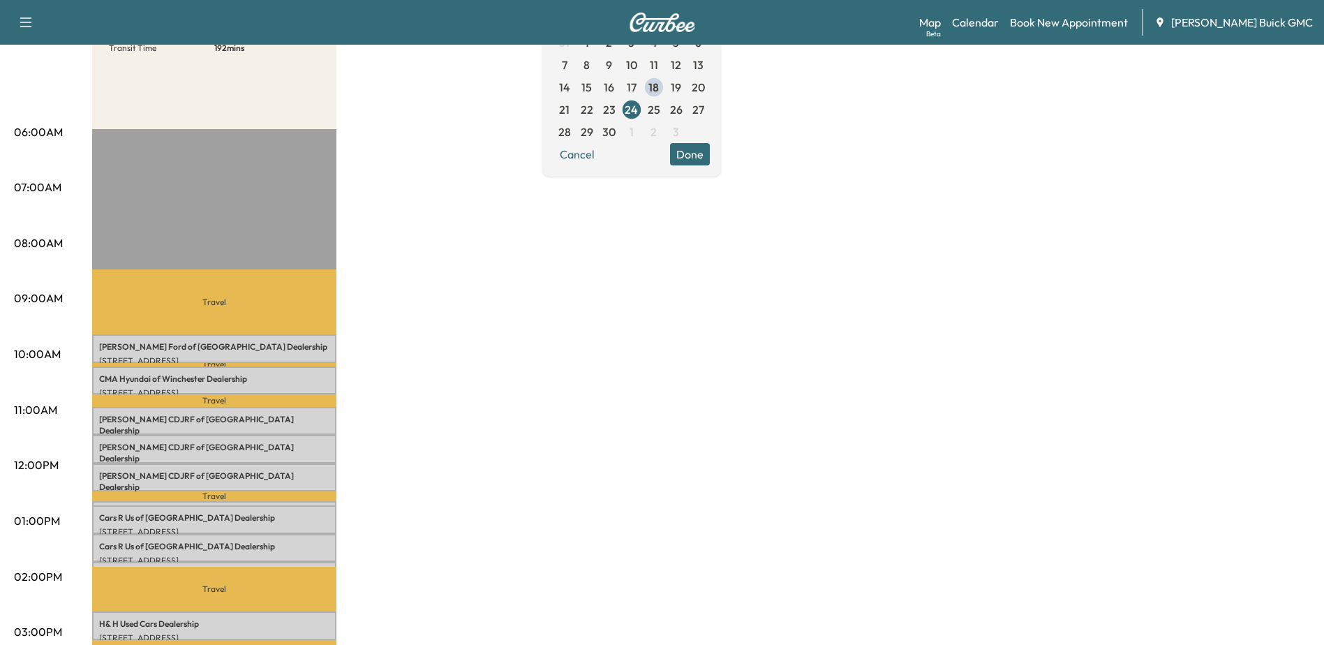
scroll to position [70, 0]
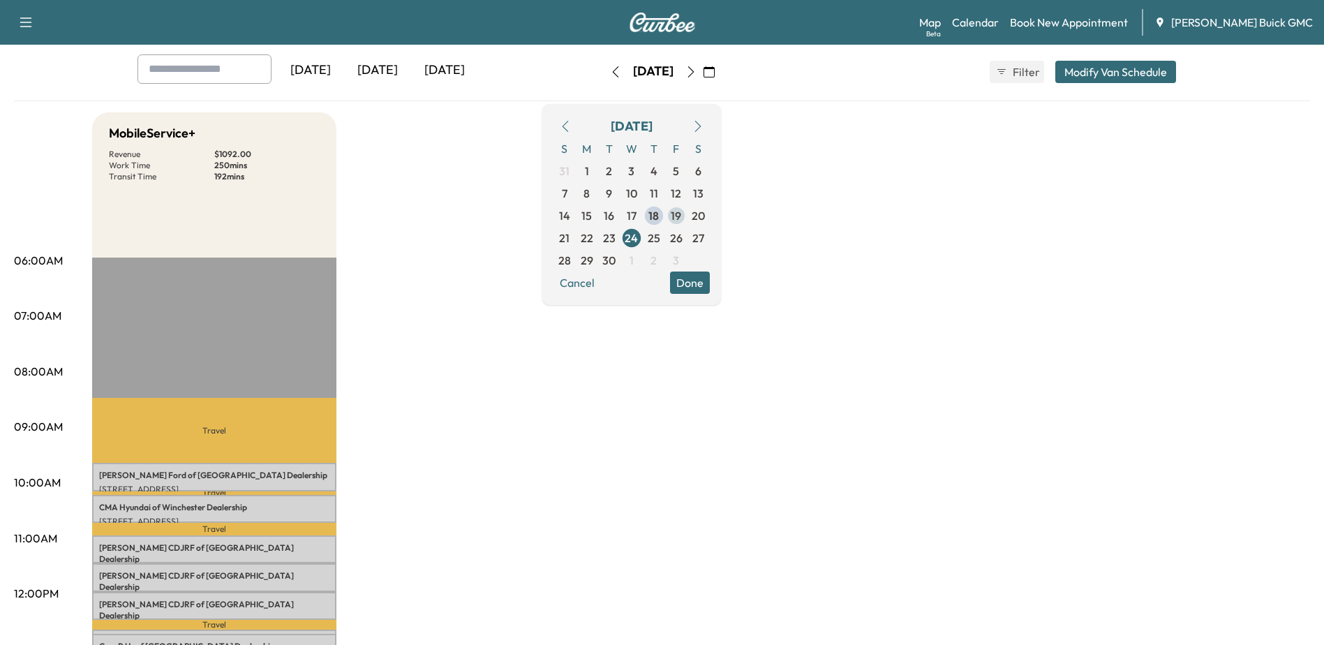
click at [681, 213] on span "19" at bounding box center [676, 215] width 10 height 17
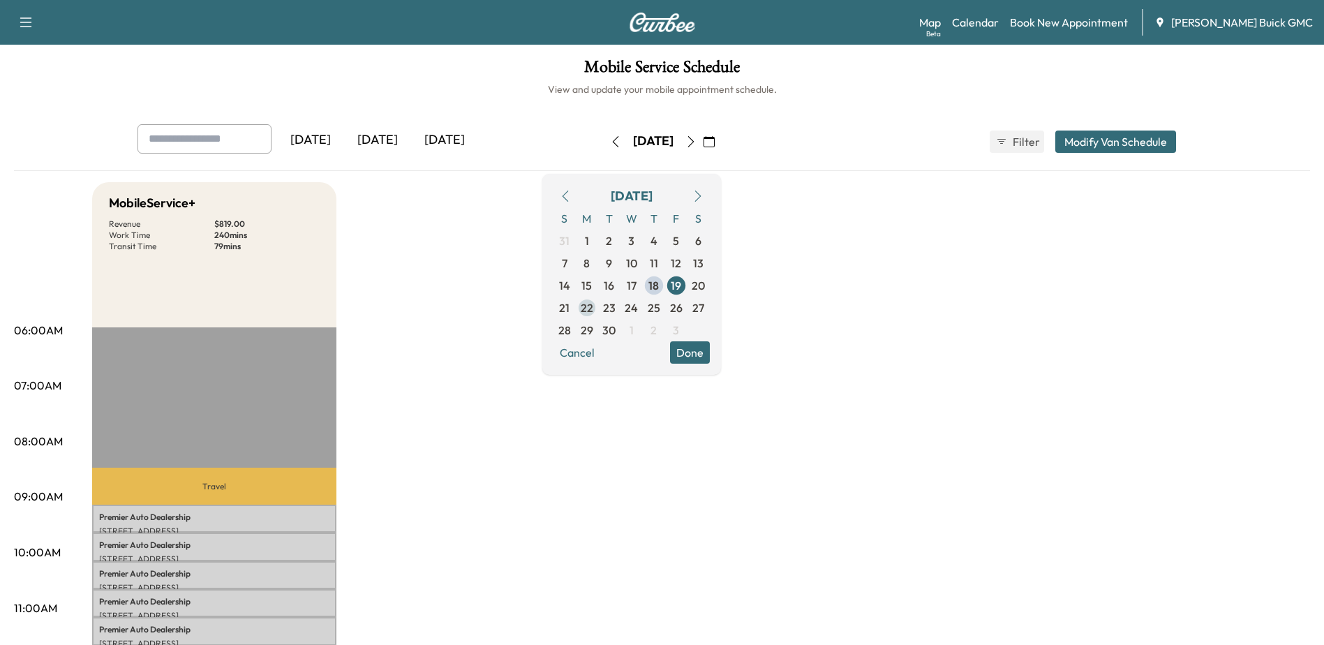
click at [593, 310] on span "22" at bounding box center [587, 307] width 13 height 17
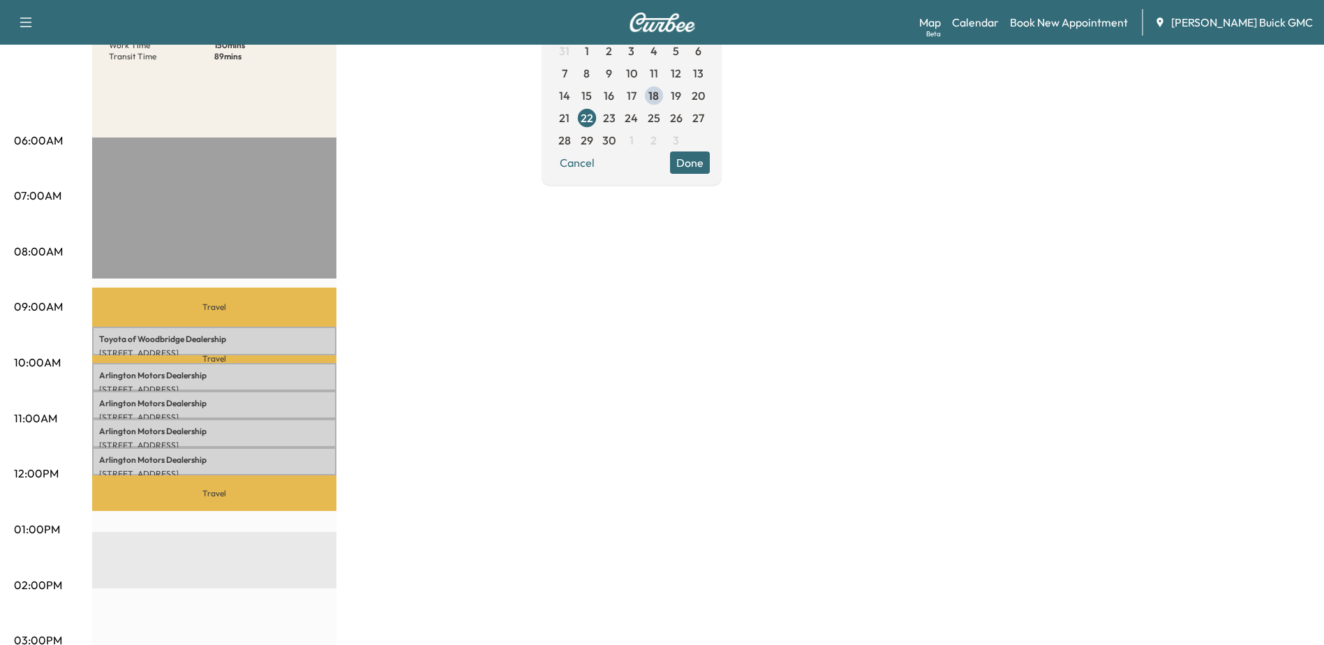
scroll to position [209, 0]
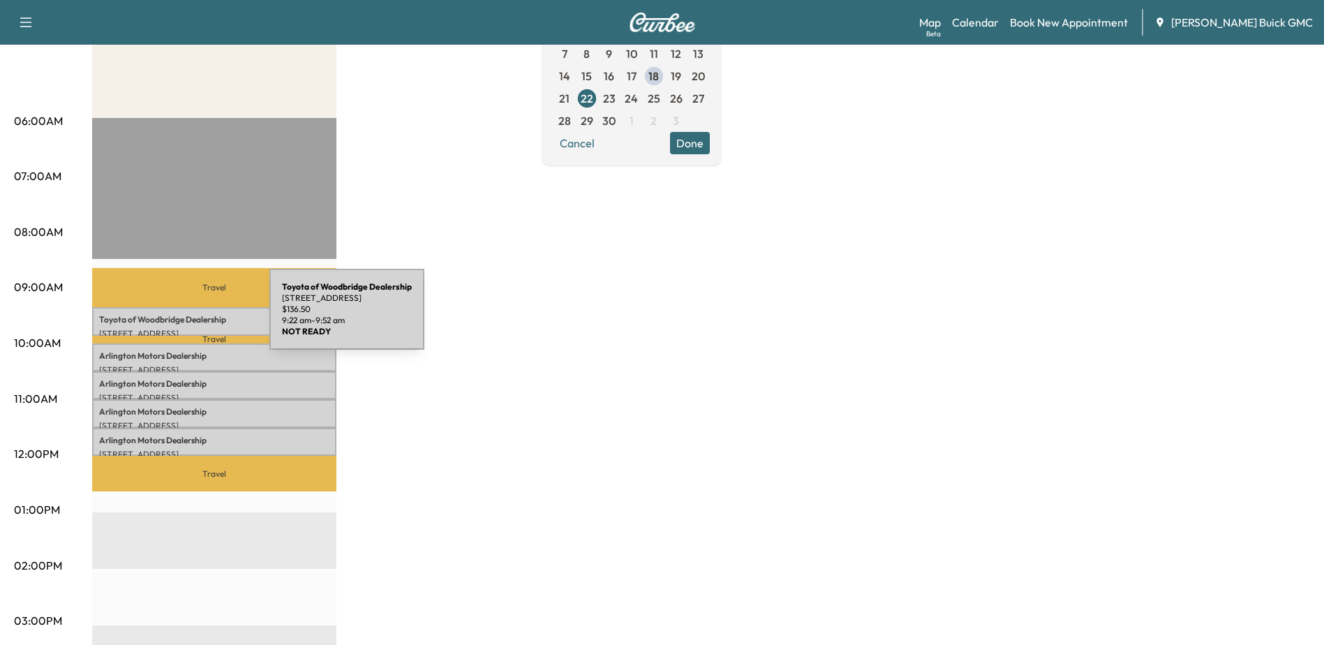
click at [165, 318] on p "Toyota of Woodbridge Dealership" at bounding box center [214, 319] width 230 height 11
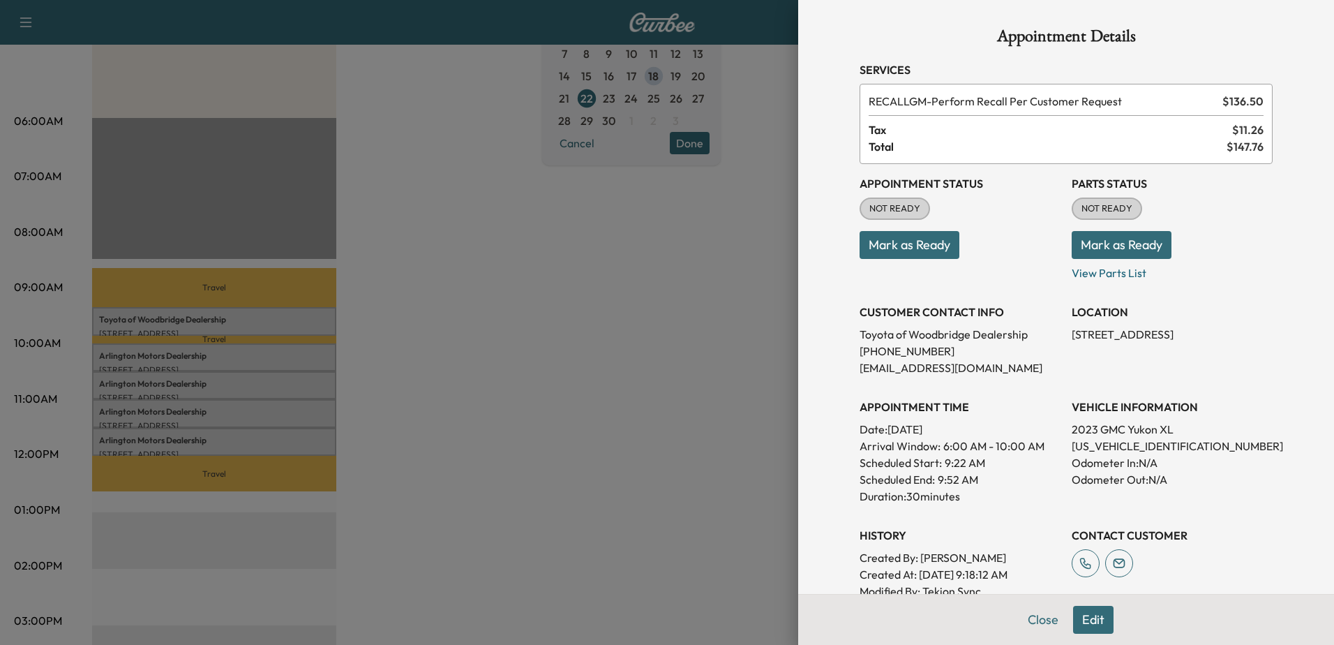
click at [173, 355] on div at bounding box center [667, 322] width 1334 height 645
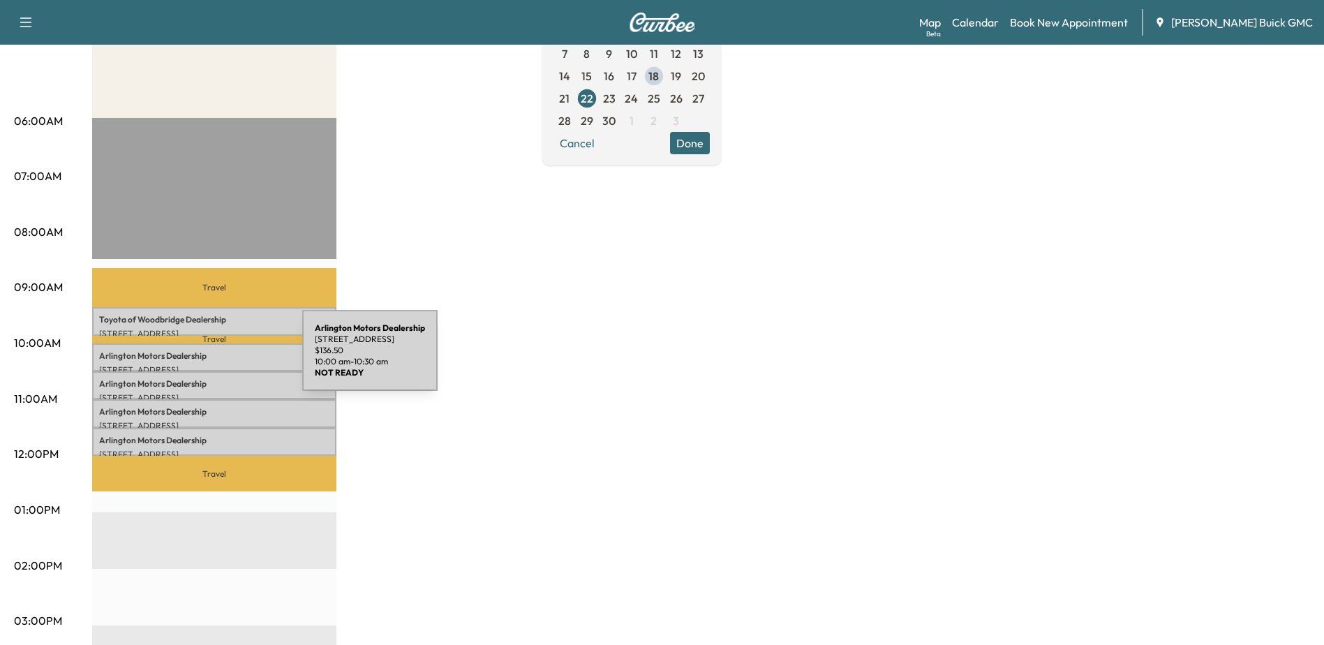
click at [198, 359] on div "Arlington Motors Dealership 15610 Richmond Hwy, Woodbridge, VA 22191, USA $ 136…" at bounding box center [214, 357] width 244 height 28
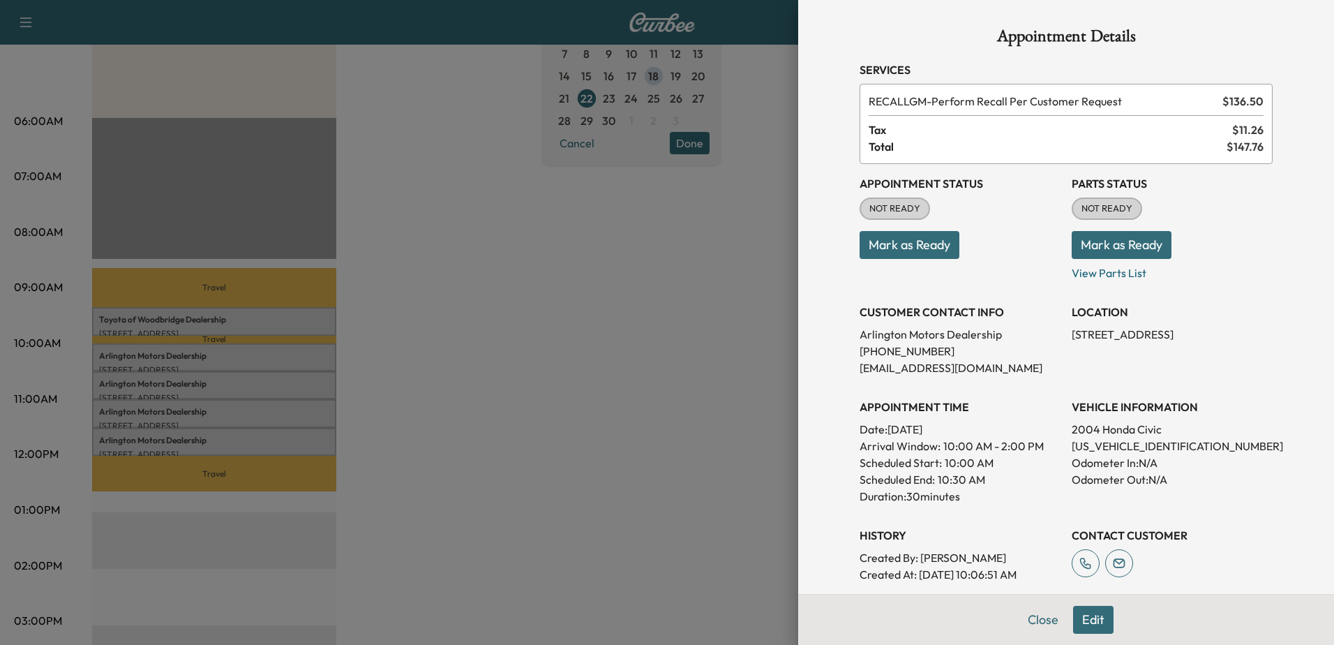
click at [210, 382] on div at bounding box center [667, 322] width 1334 height 645
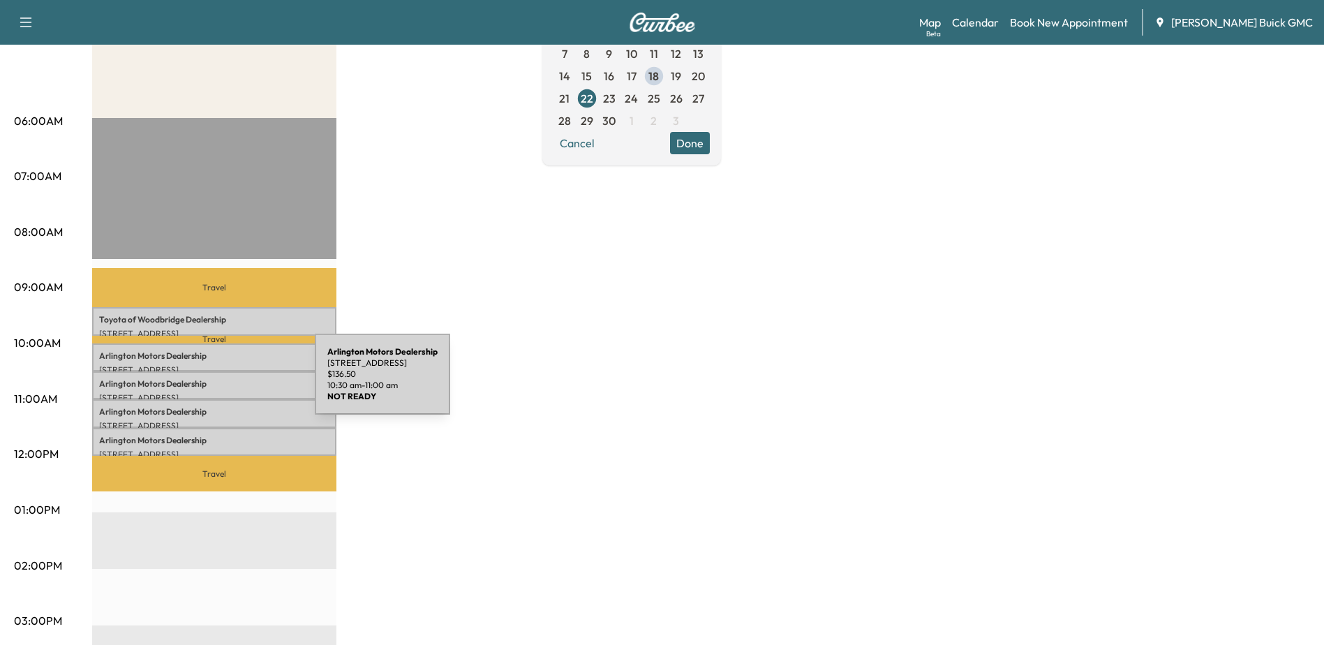
click at [210, 382] on p "Arlington Motors Dealership" at bounding box center [214, 383] width 230 height 11
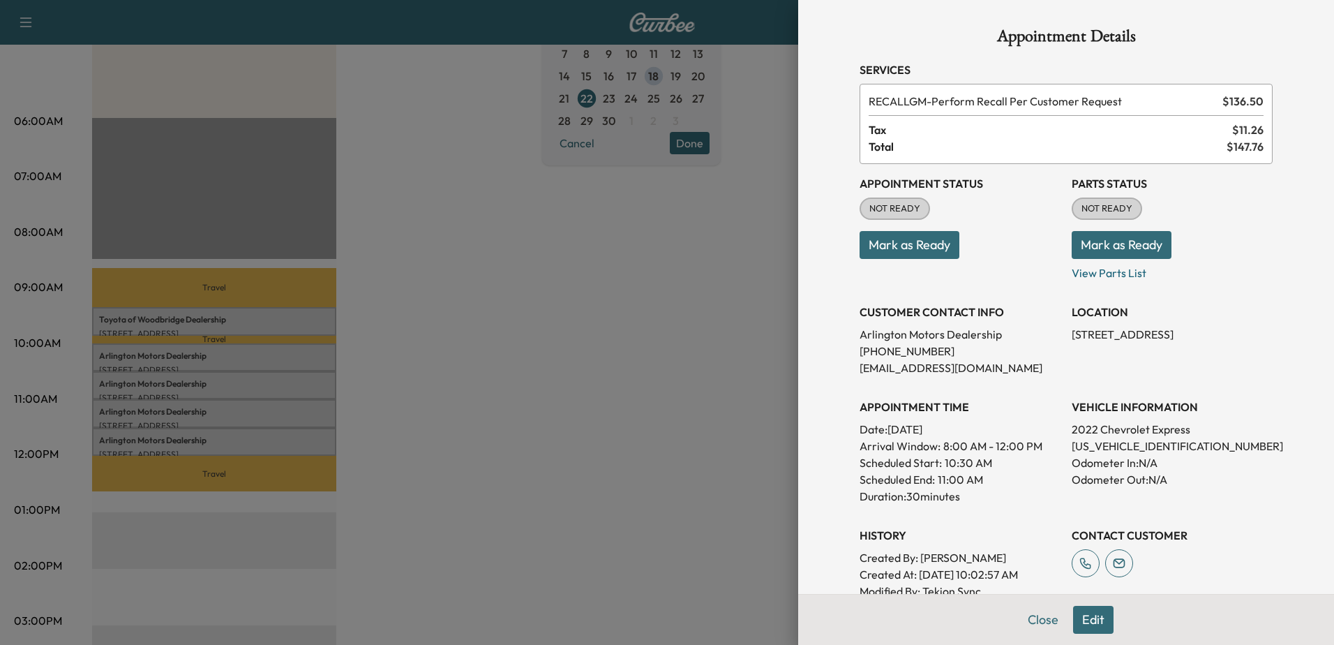
click at [199, 413] on div at bounding box center [667, 322] width 1334 height 645
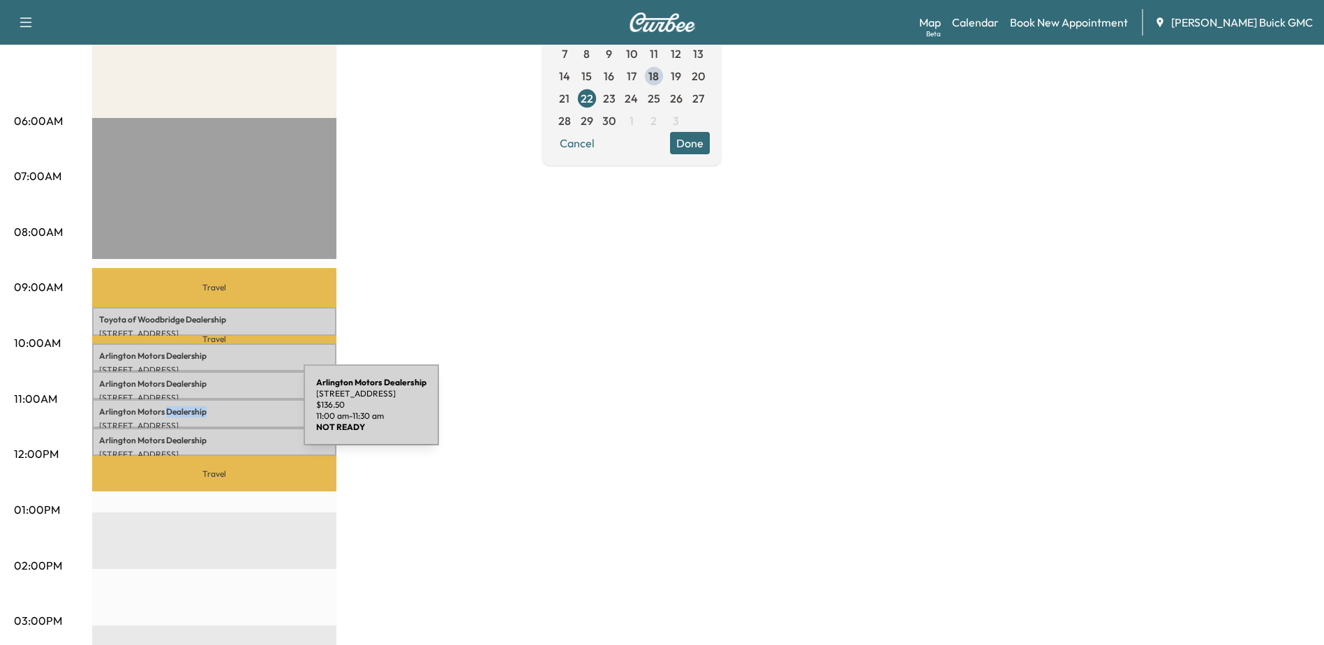
click at [199, 413] on p "Arlington Motors Dealership" at bounding box center [214, 411] width 230 height 11
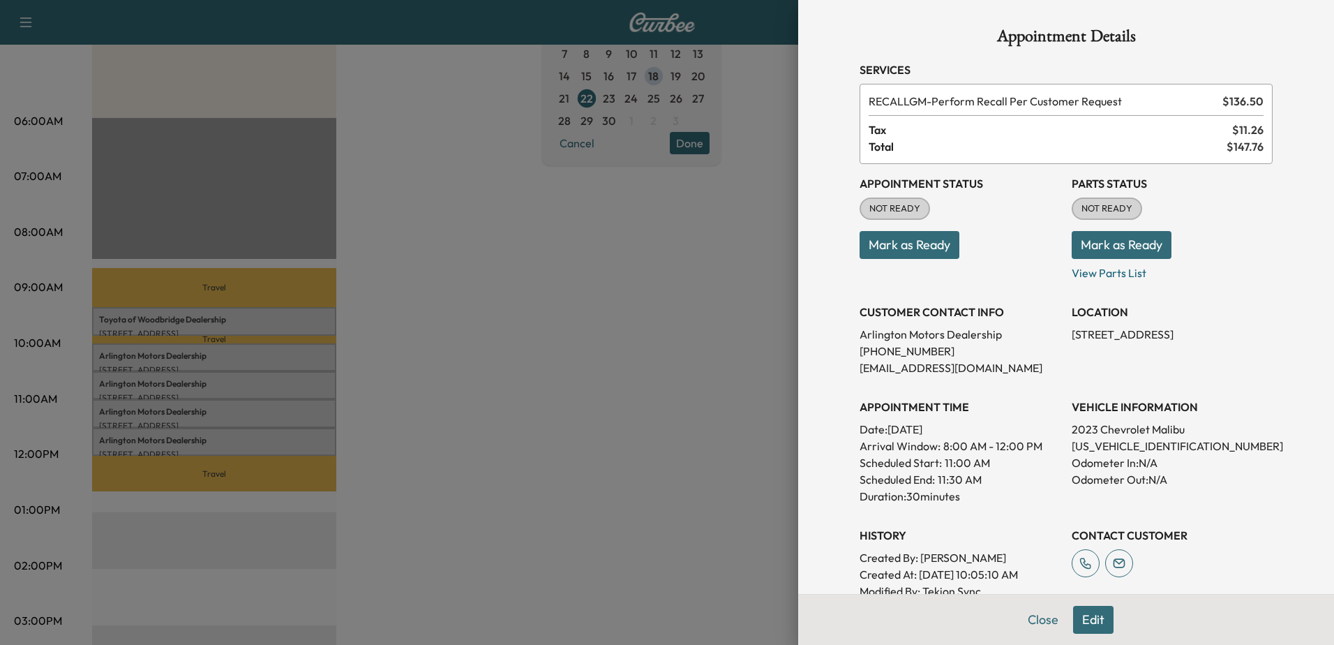
click at [194, 435] on div at bounding box center [667, 322] width 1334 height 645
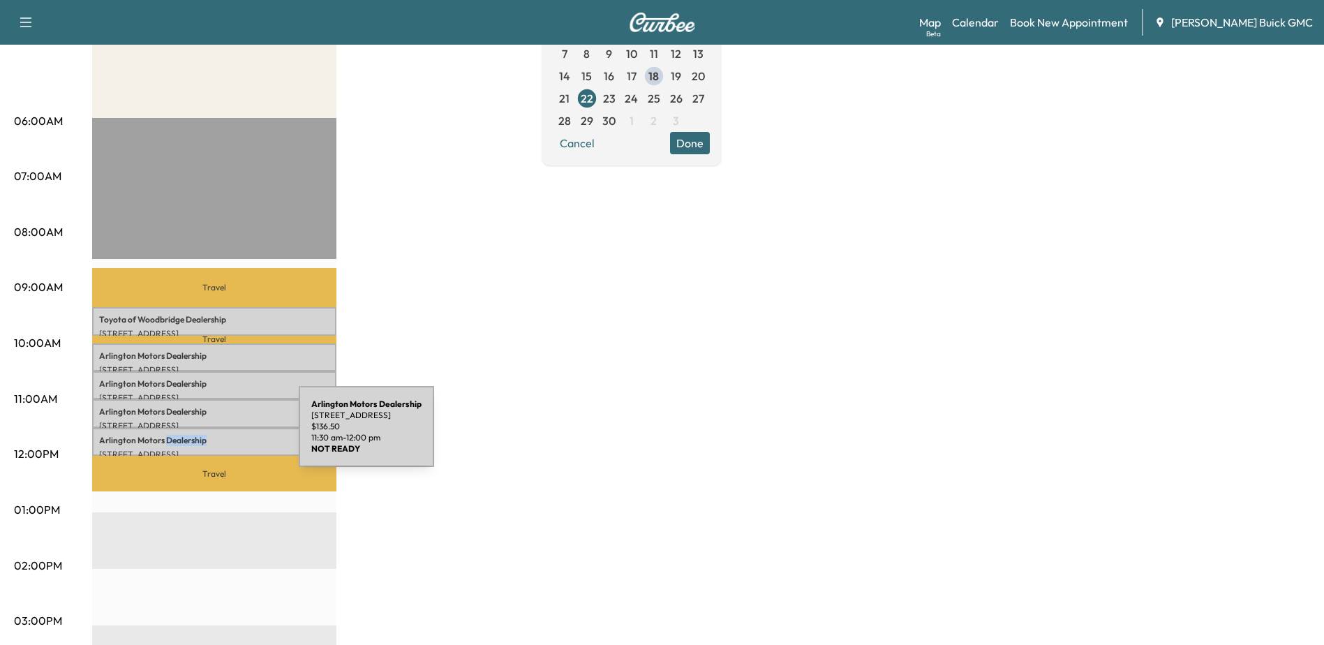
click at [194, 435] on p "Arlington Motors Dealership" at bounding box center [214, 440] width 230 height 11
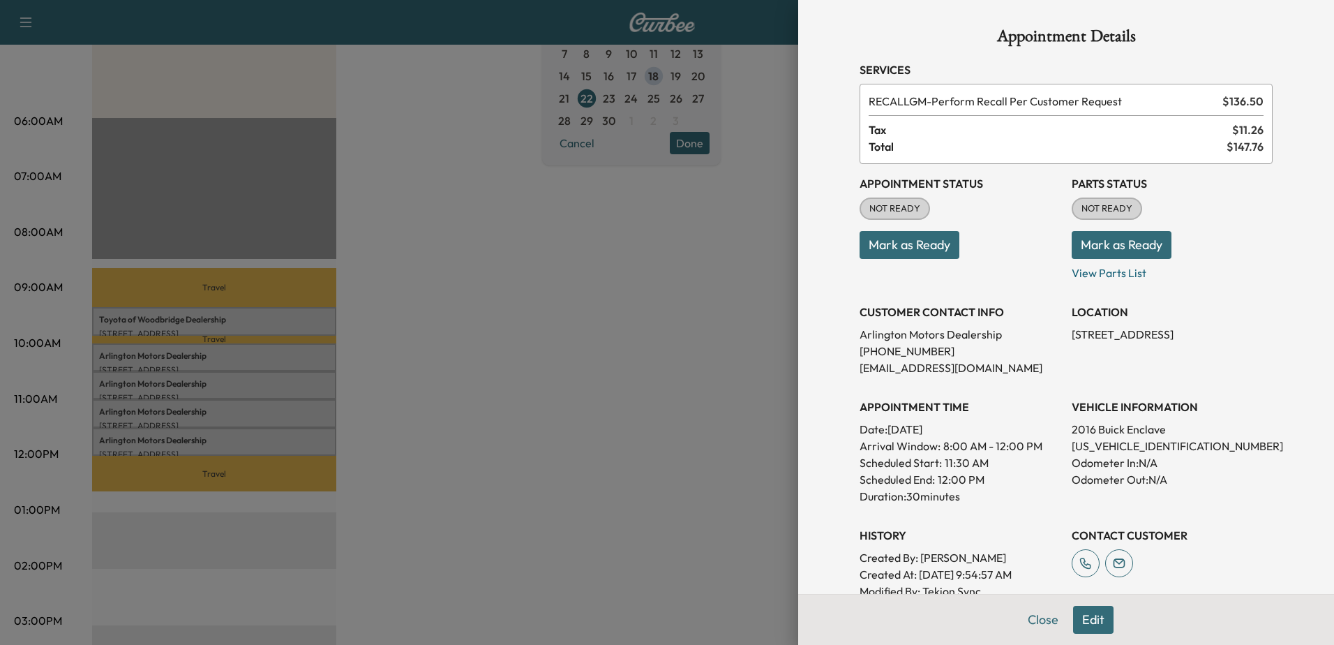
click at [579, 317] on div at bounding box center [667, 322] width 1334 height 645
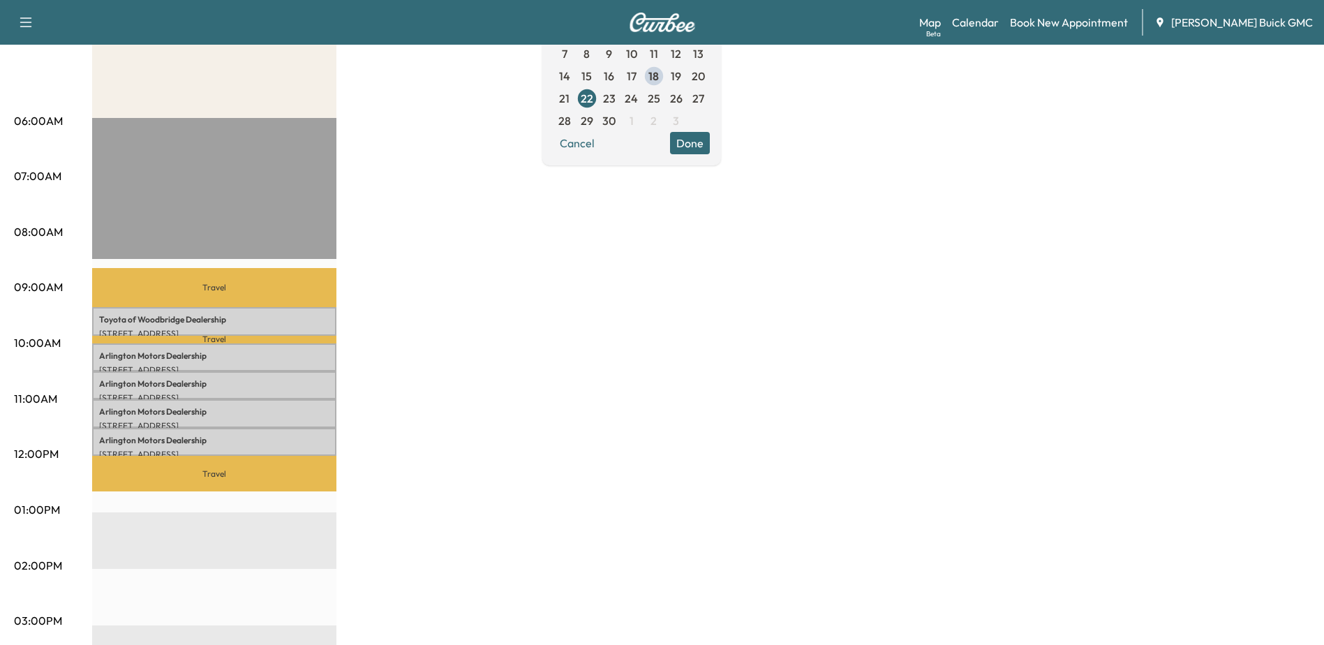
click at [954, 250] on div "MobileService+ Revenue $ 682.50 Work Time 150 mins Transit Time 89 mins Travel …" at bounding box center [701, 496] width 1218 height 1047
click at [177, 358] on p "Arlington Motors Dealership" at bounding box center [214, 355] width 230 height 11
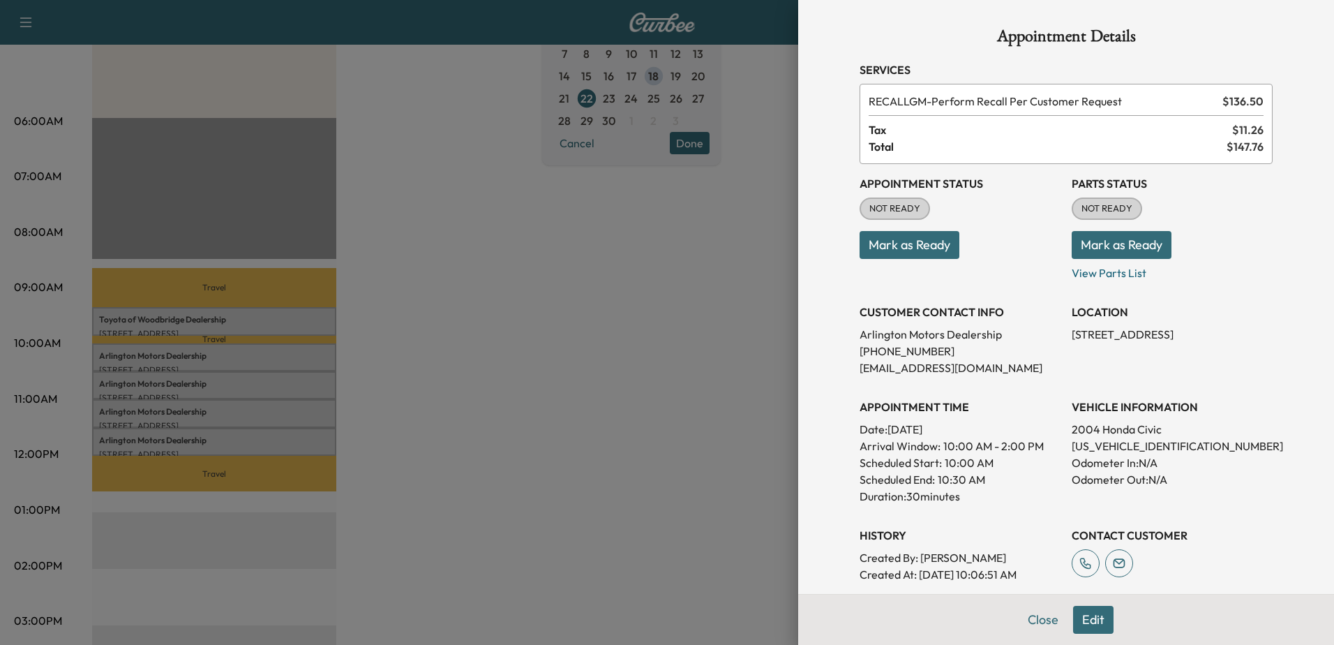
click at [1147, 444] on p "1HGEM22914L020460" at bounding box center [1172, 446] width 201 height 17
copy p "1HGEM22914L020460"
drag, startPoint x: 933, startPoint y: 14, endPoint x: 925, endPoint y: 24, distance: 12.4
click at [933, 14] on div "Appointment Details Services RECALLGM - Perform Recall Per Customer Request $ 1…" at bounding box center [1066, 420] width 447 height 840
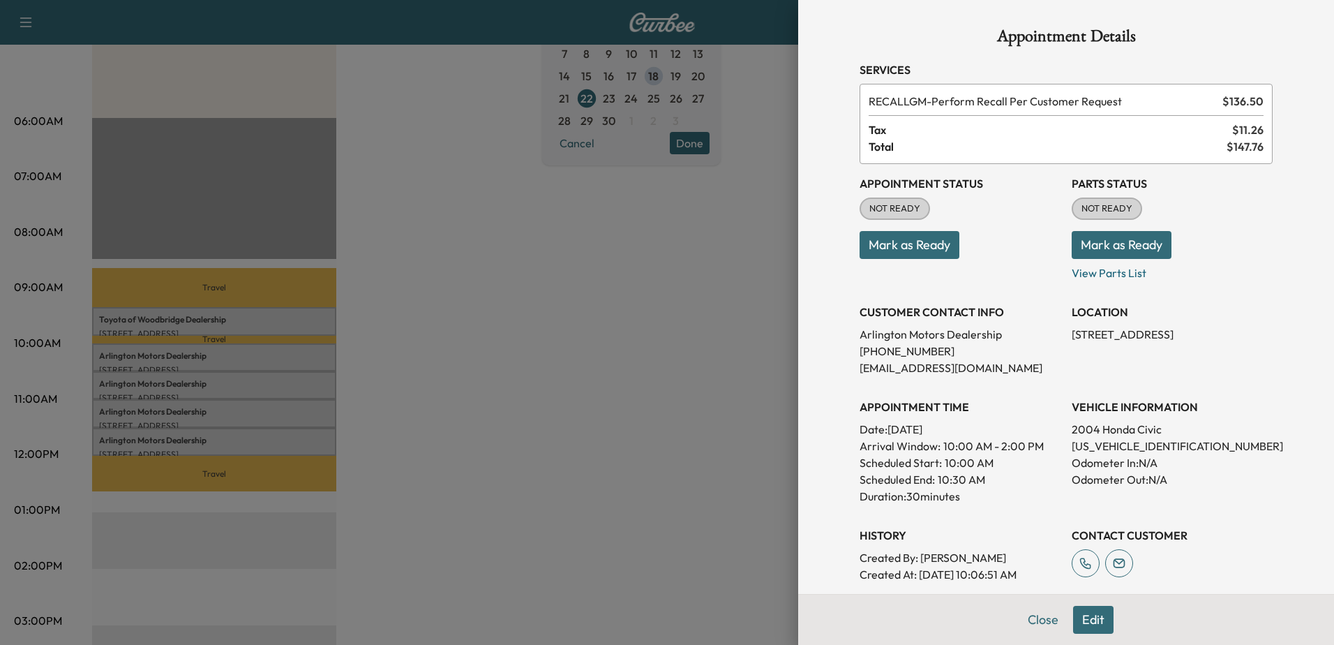
click at [232, 353] on div at bounding box center [667, 322] width 1334 height 645
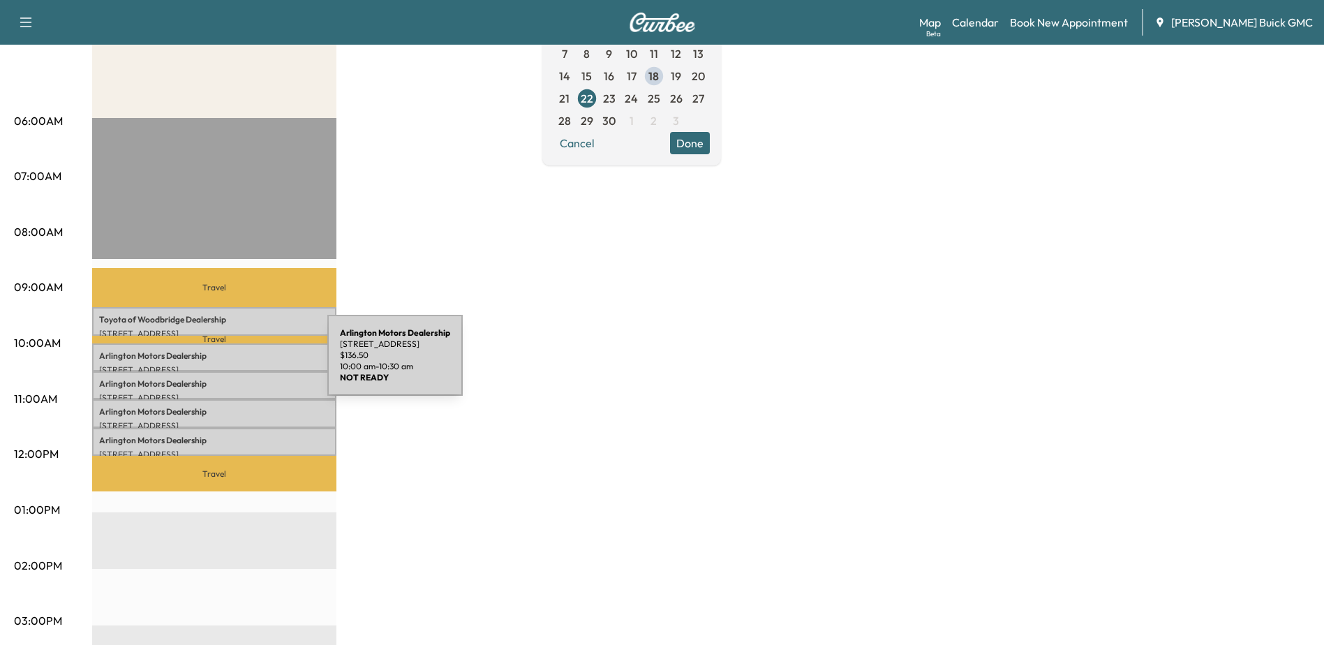
click at [223, 364] on p "[STREET_ADDRESS]" at bounding box center [214, 369] width 230 height 11
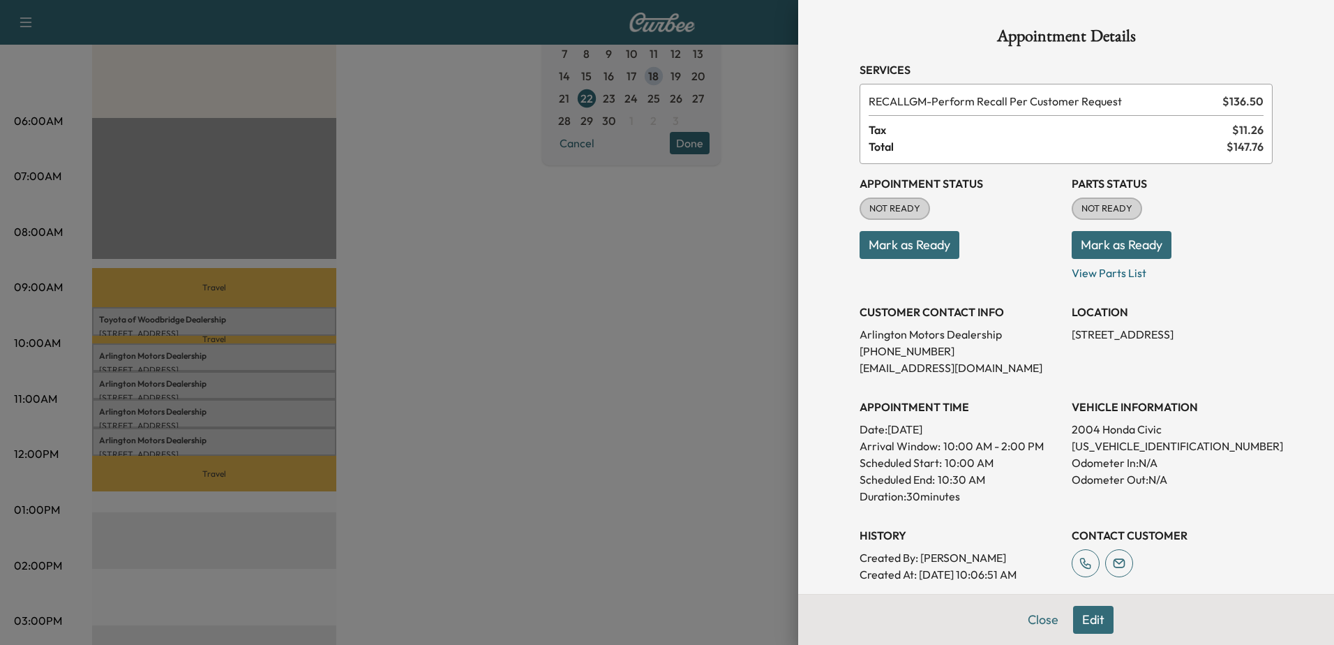
click at [264, 312] on div at bounding box center [667, 322] width 1334 height 645
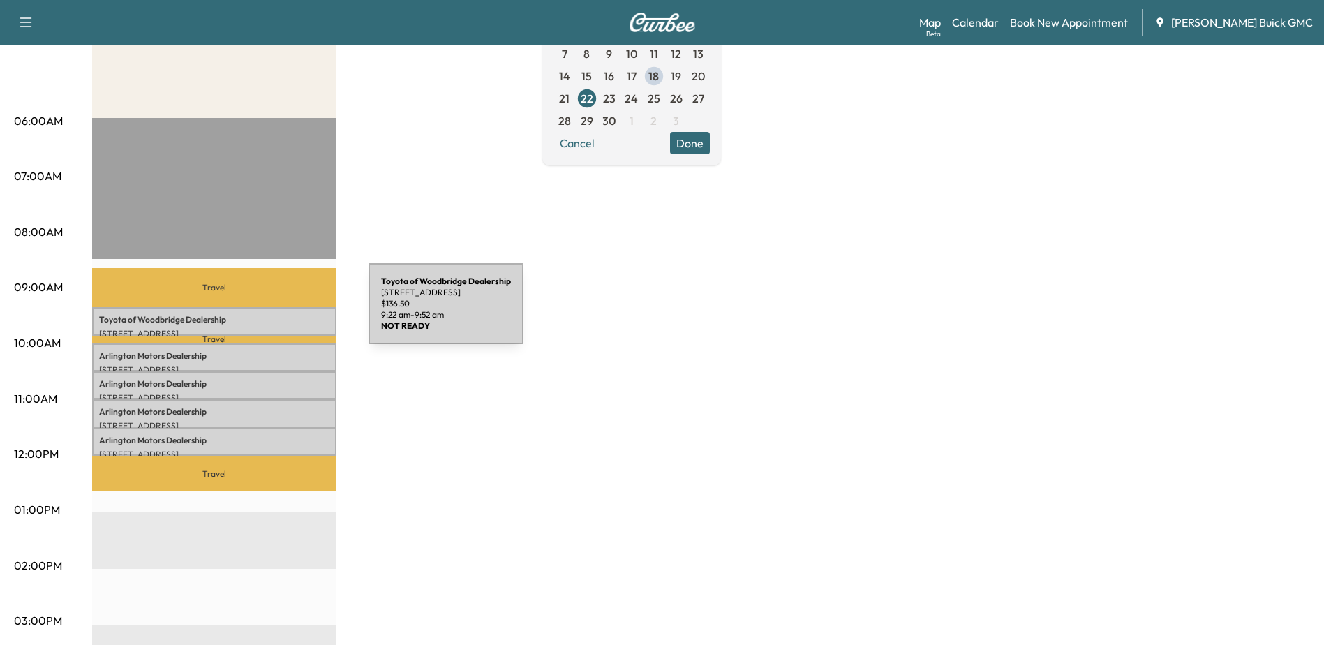
click at [265, 314] on p "Toyota of Woodbridge Dealership" at bounding box center [214, 319] width 230 height 11
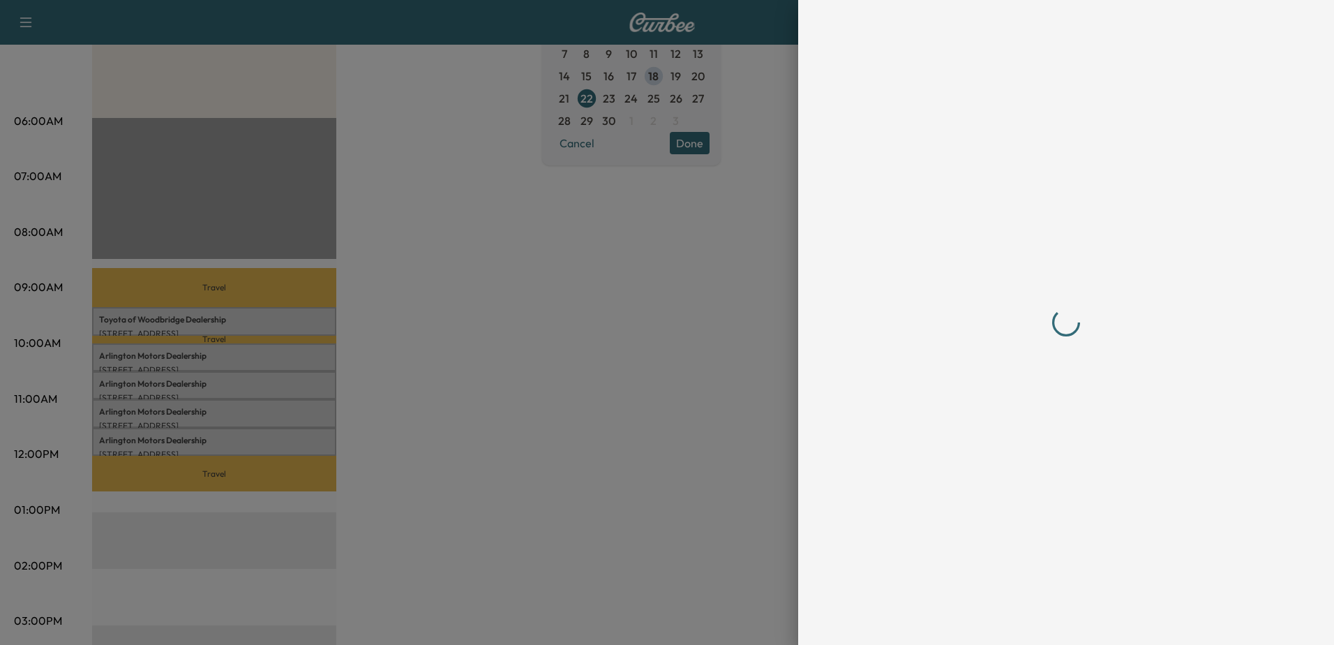
click at [477, 253] on div at bounding box center [667, 322] width 1334 height 645
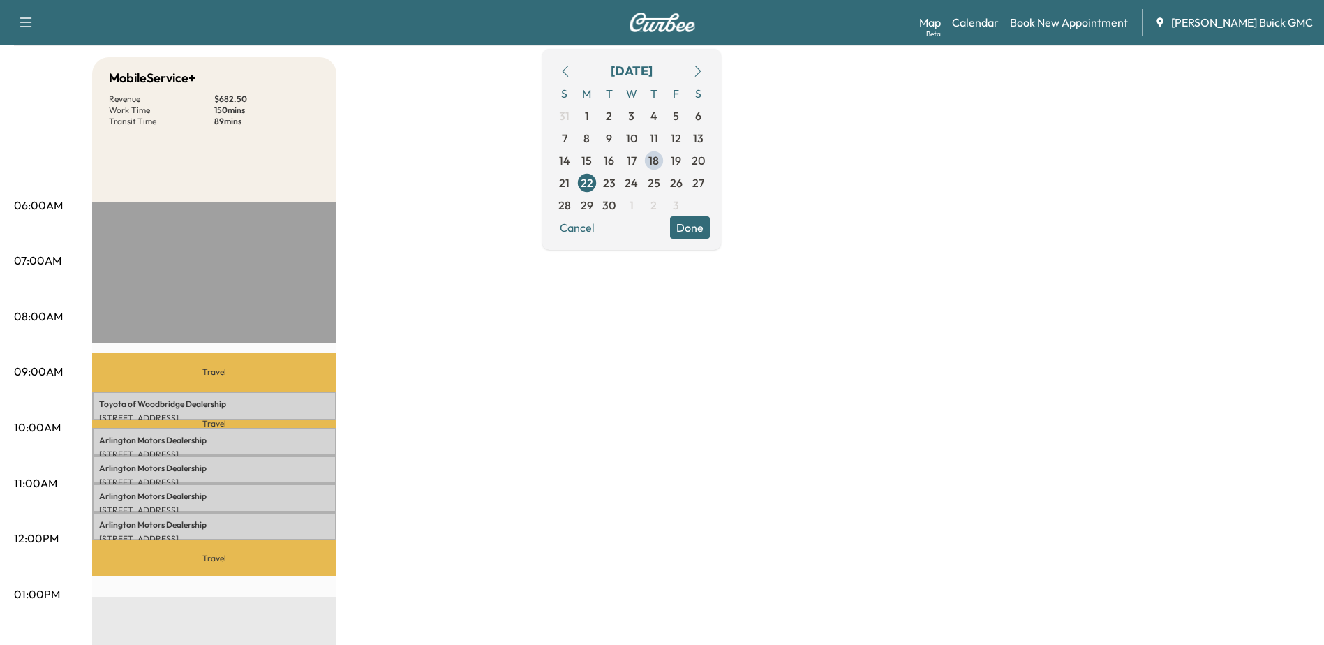
scroll to position [0, 0]
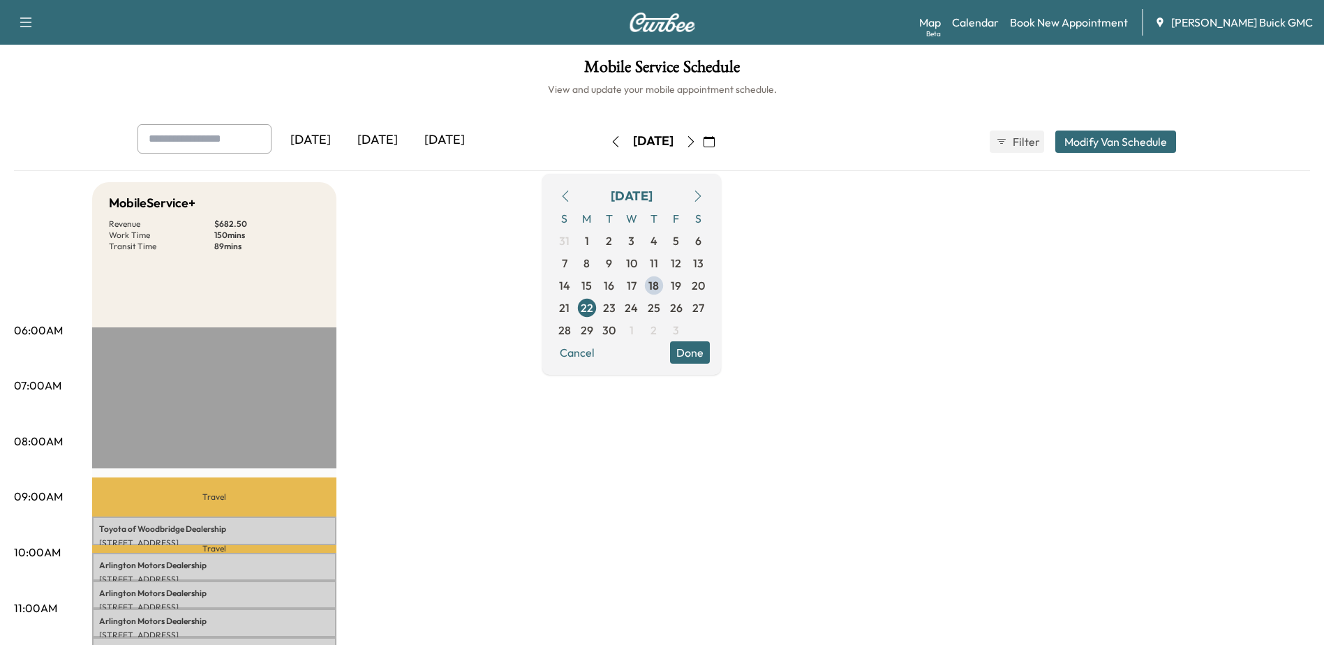
click at [697, 141] on icon "button" at bounding box center [690, 141] width 11 height 11
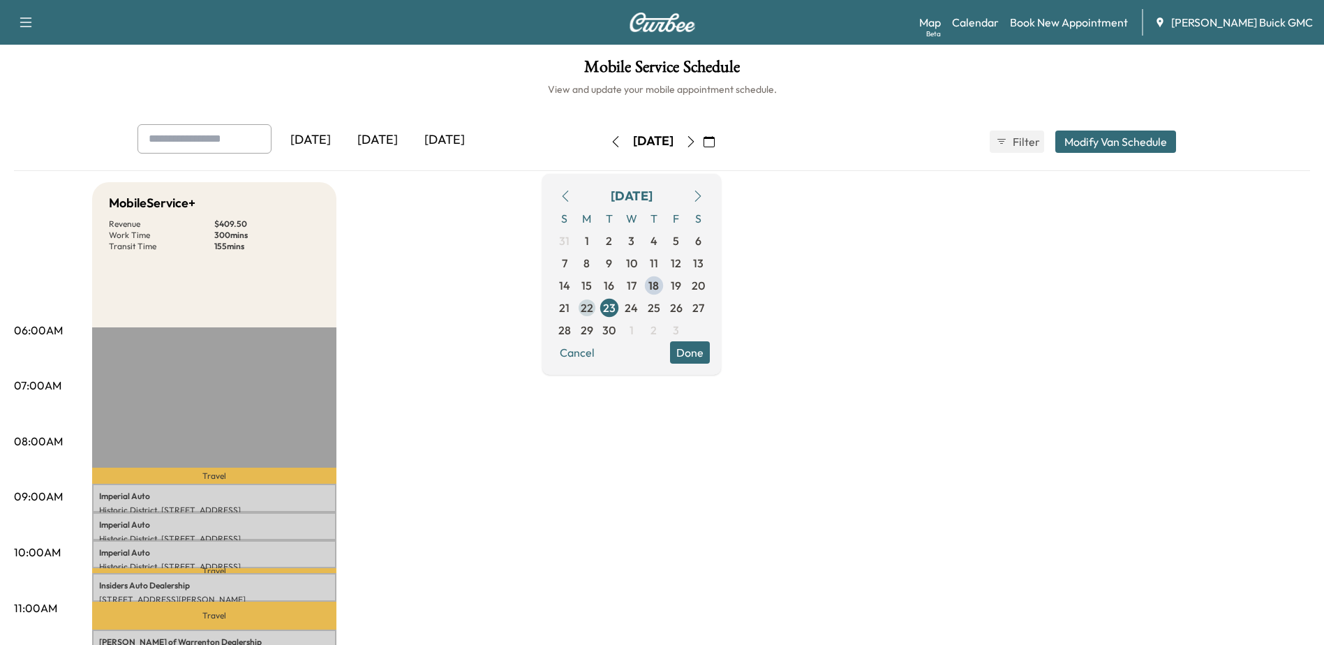
click at [593, 306] on span "22" at bounding box center [587, 307] width 13 height 17
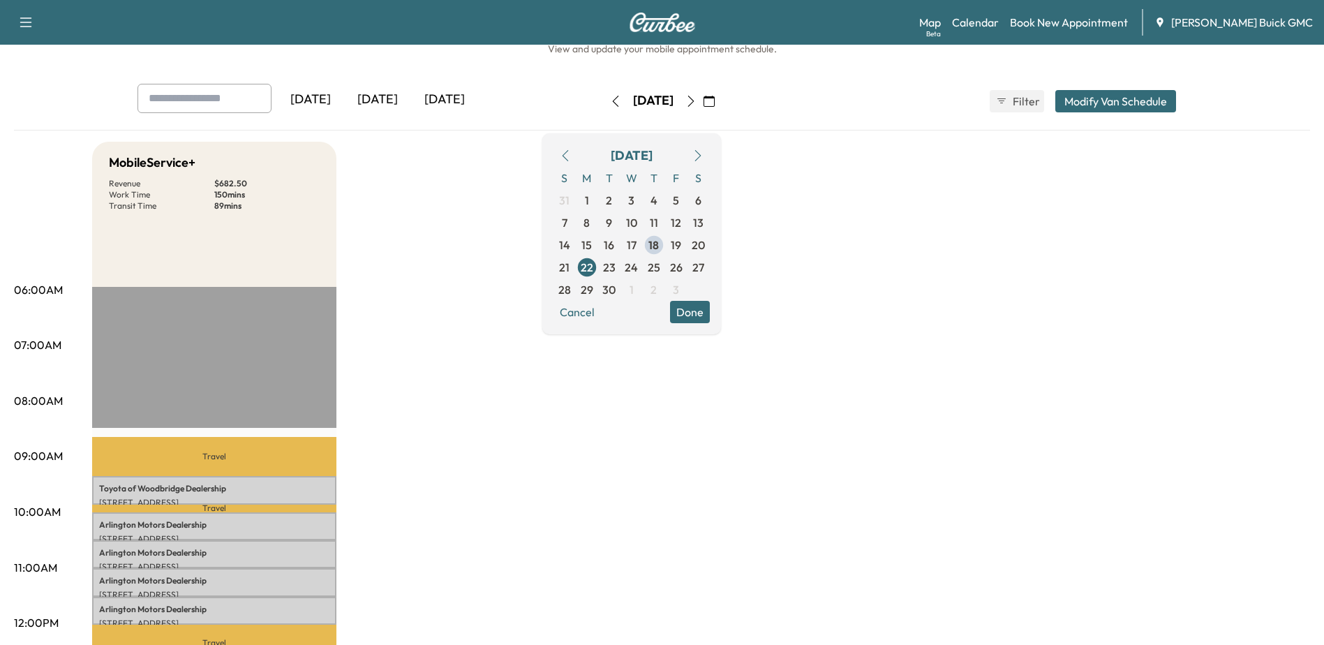
scroll to position [40, 0]
click at [616, 264] on span "23" at bounding box center [609, 268] width 13 height 17
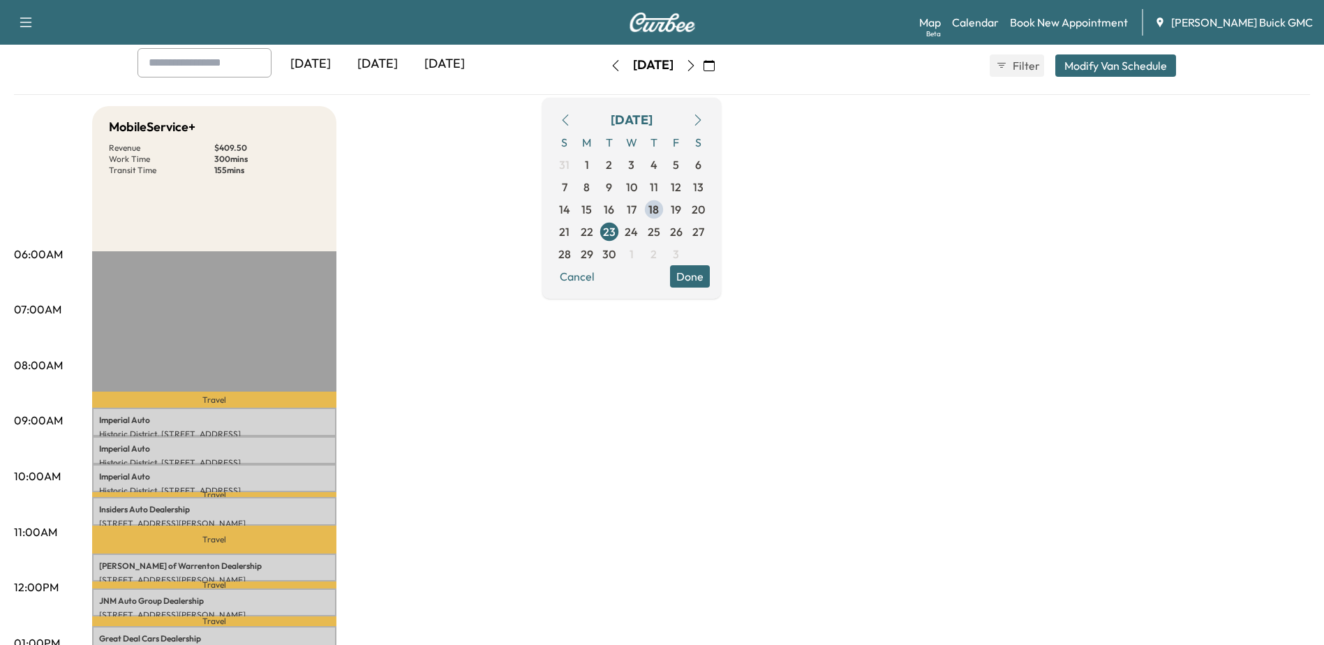
scroll to position [70, 0]
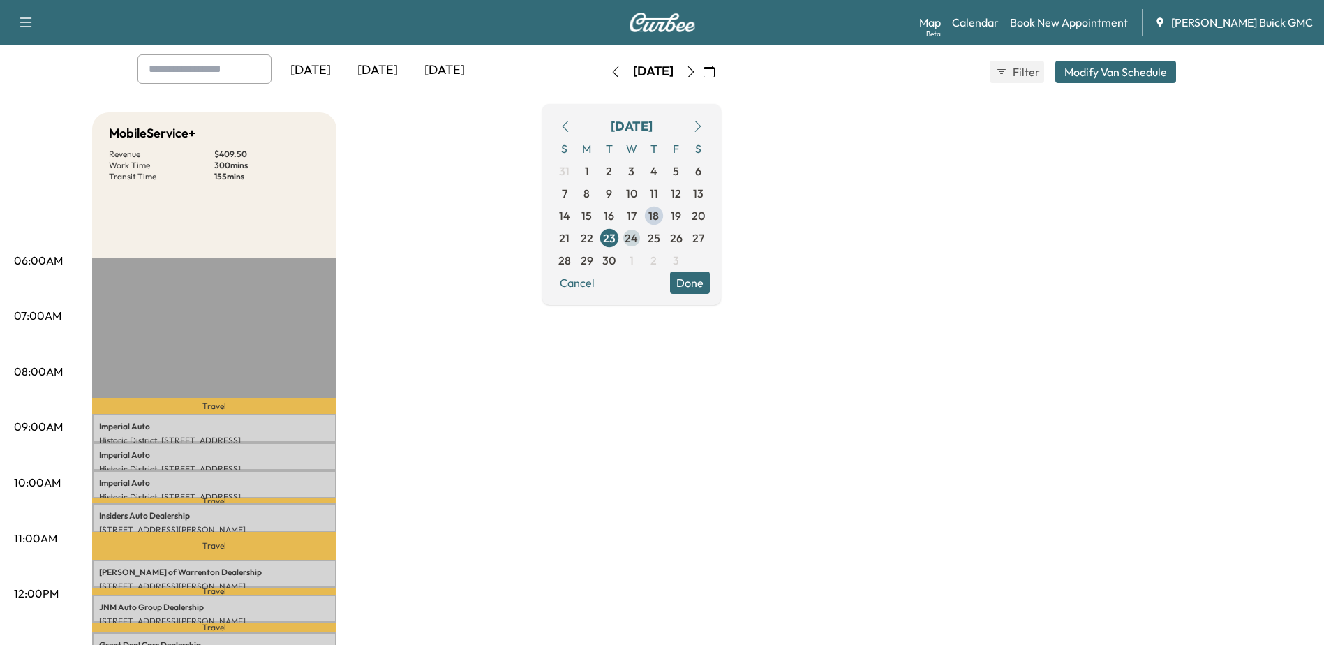
click at [638, 239] on span "24" at bounding box center [631, 238] width 13 height 17
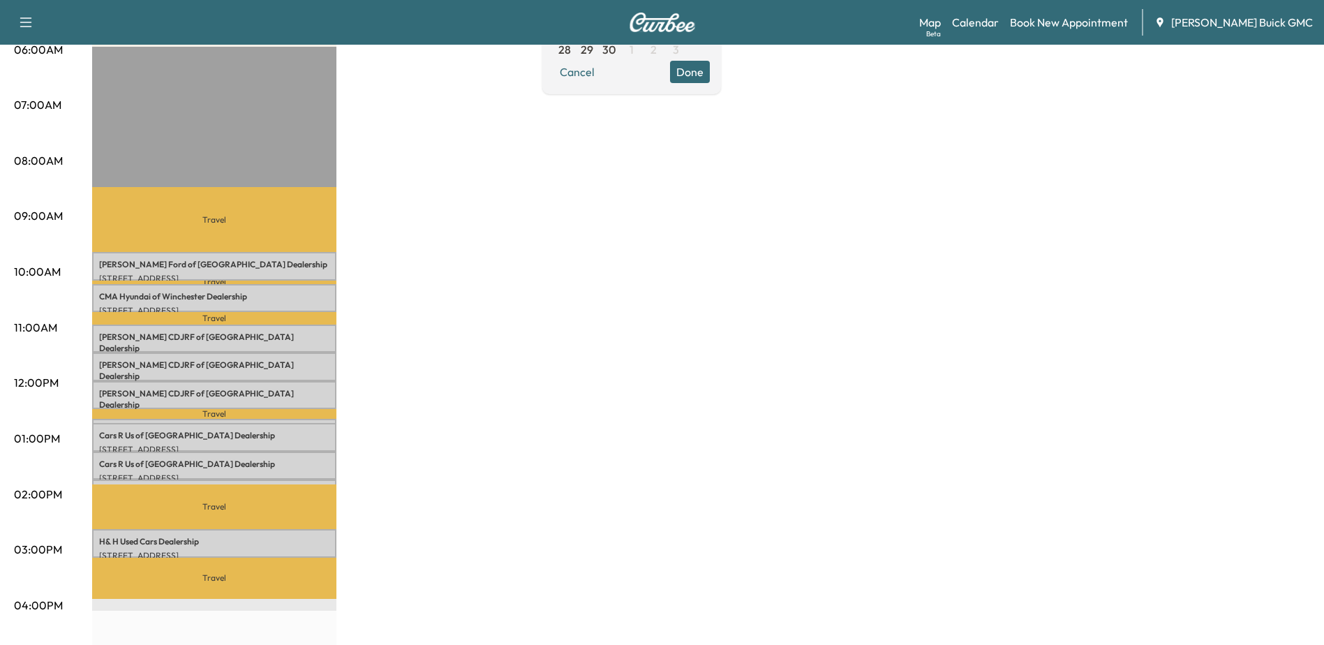
scroll to position [70, 0]
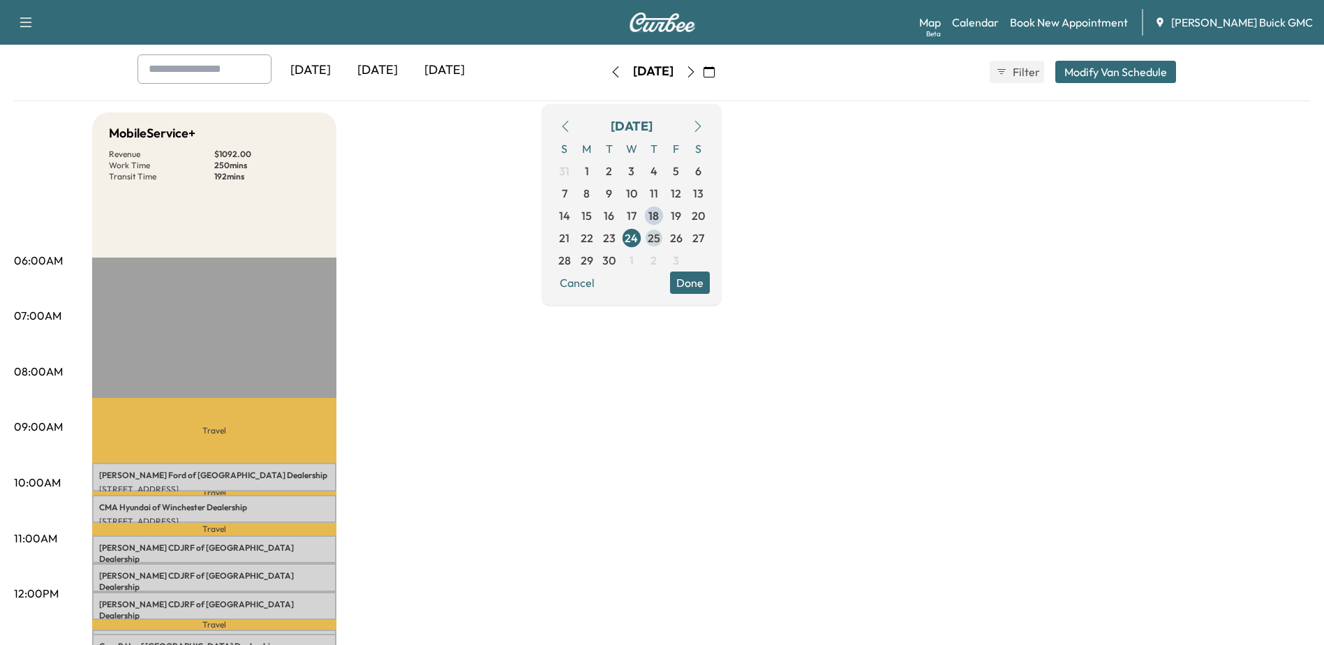
click at [660, 235] on span "25" at bounding box center [654, 238] width 13 height 17
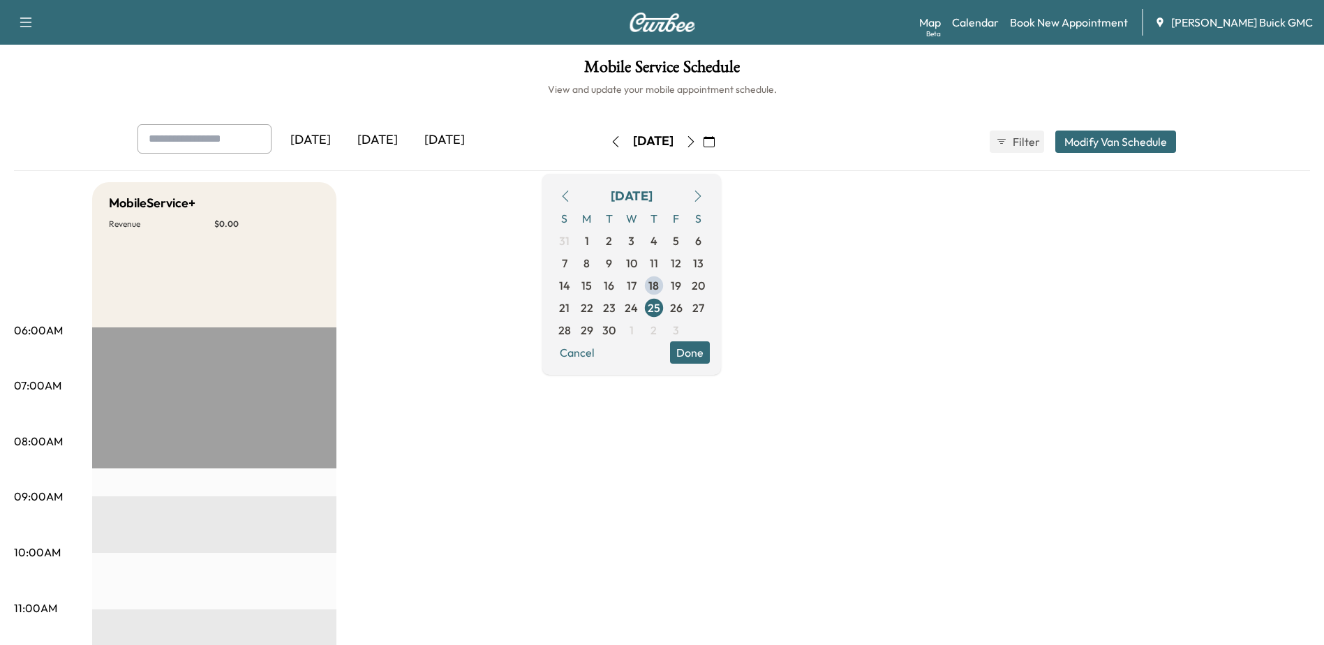
drag, startPoint x: 628, startPoint y: 308, endPoint x: 648, endPoint y: 316, distance: 21.3
click at [598, 308] on span "22" at bounding box center [587, 308] width 22 height 22
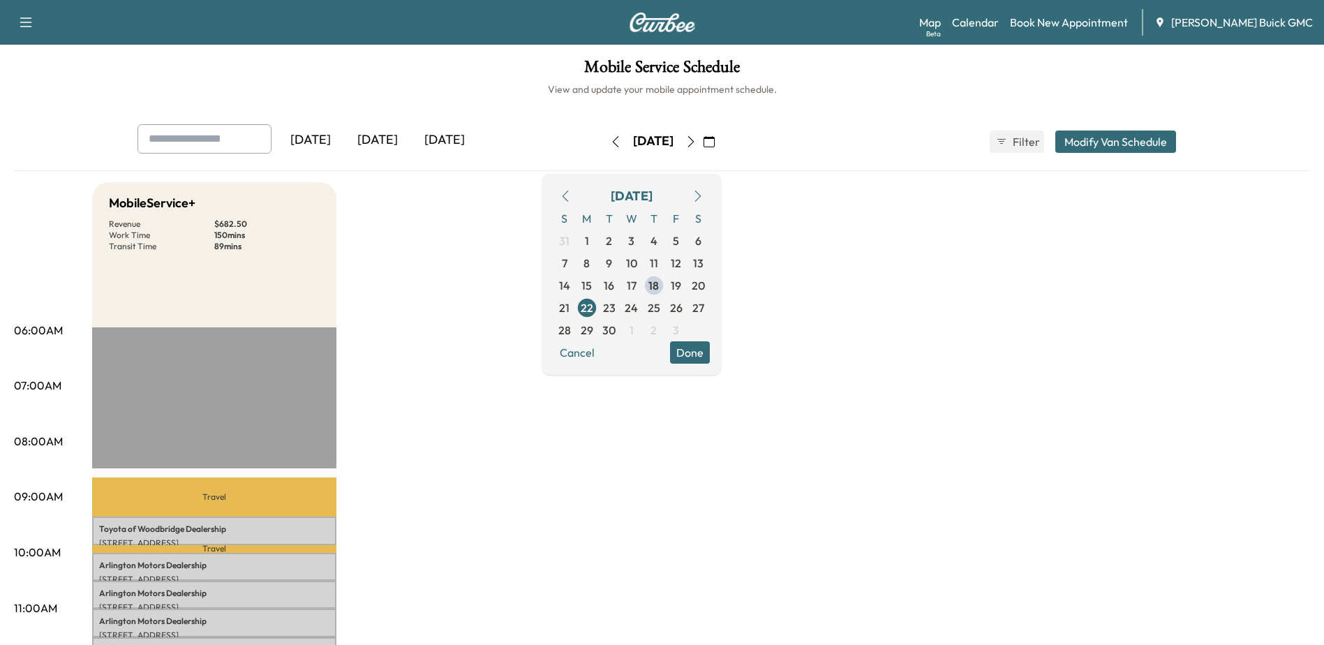
click at [697, 143] on icon "button" at bounding box center [690, 141] width 11 height 11
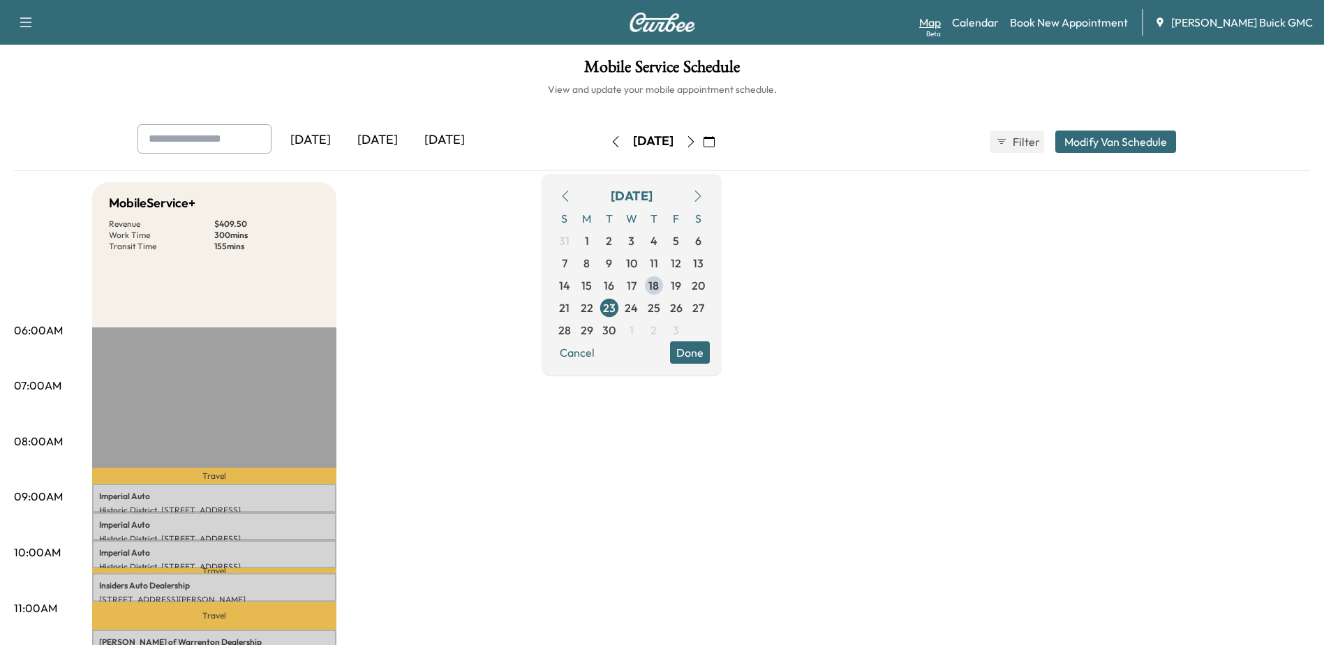
click at [941, 29] on div "Beta" at bounding box center [933, 34] width 15 height 10
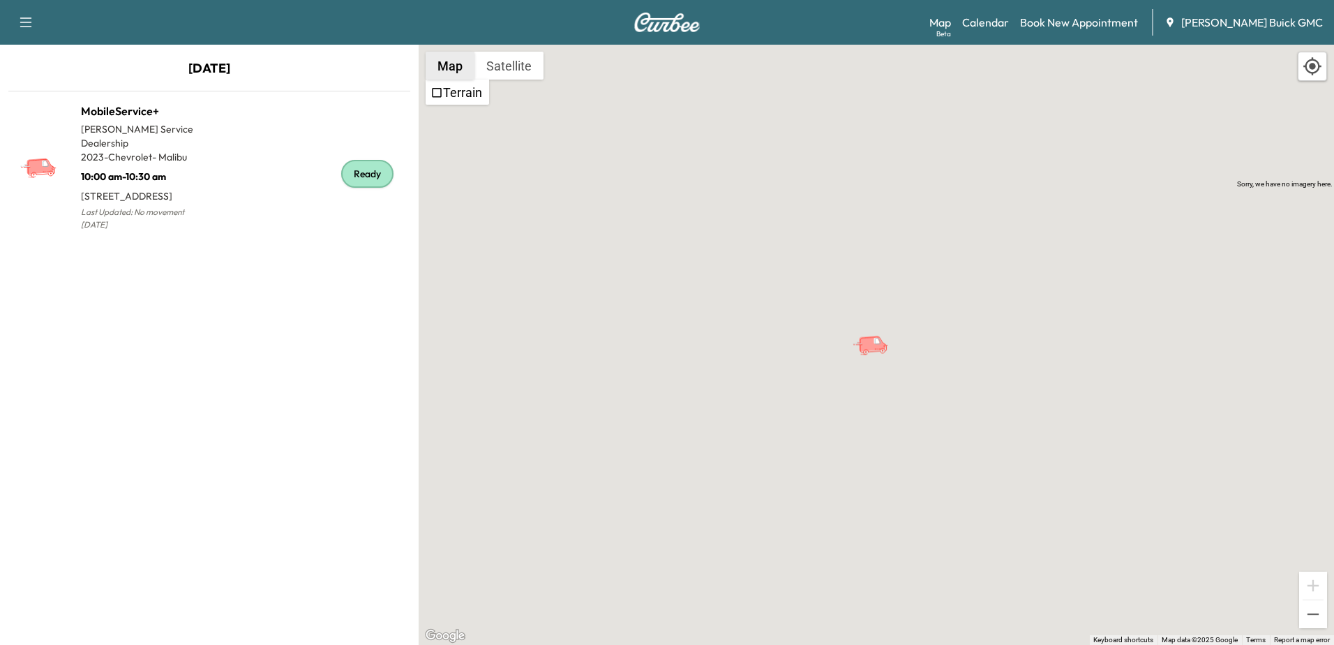
click at [455, 70] on button "Map" at bounding box center [450, 66] width 49 height 28
drag, startPoint x: 528, startPoint y: 64, endPoint x: 532, endPoint y: 75, distance: 11.7
click at [528, 65] on button "Satellite" at bounding box center [509, 66] width 69 height 28
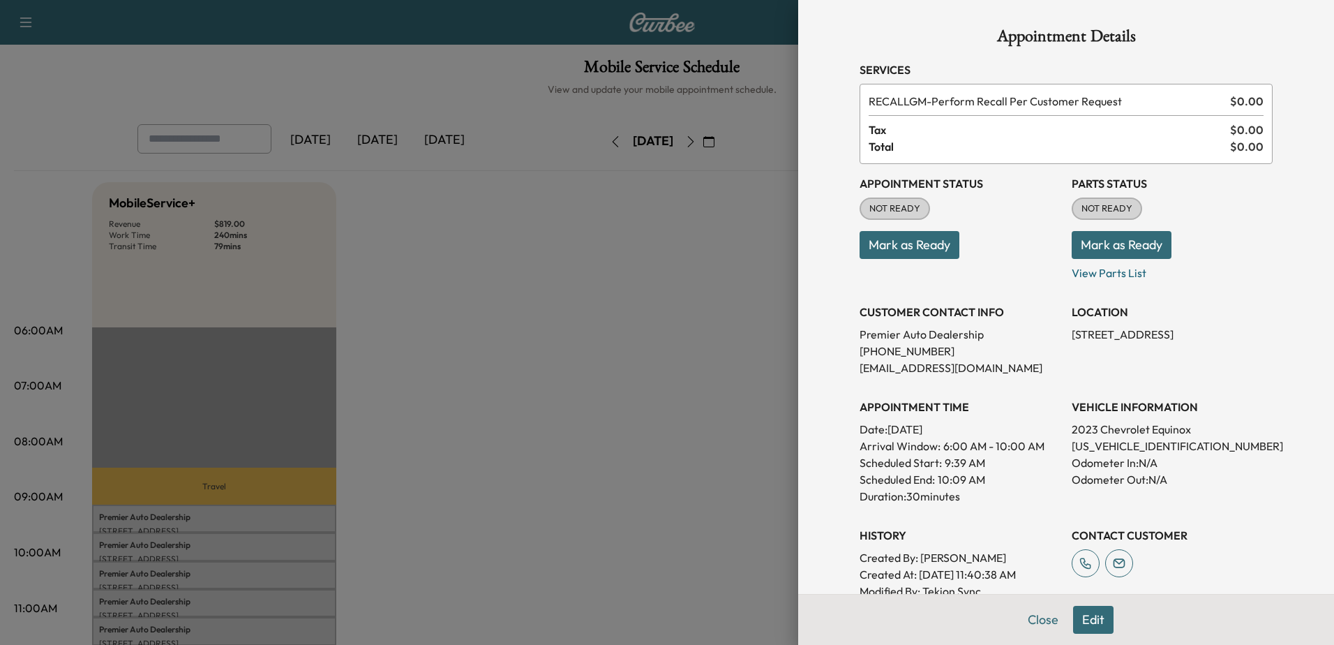
click at [669, 191] on div at bounding box center [667, 322] width 1334 height 645
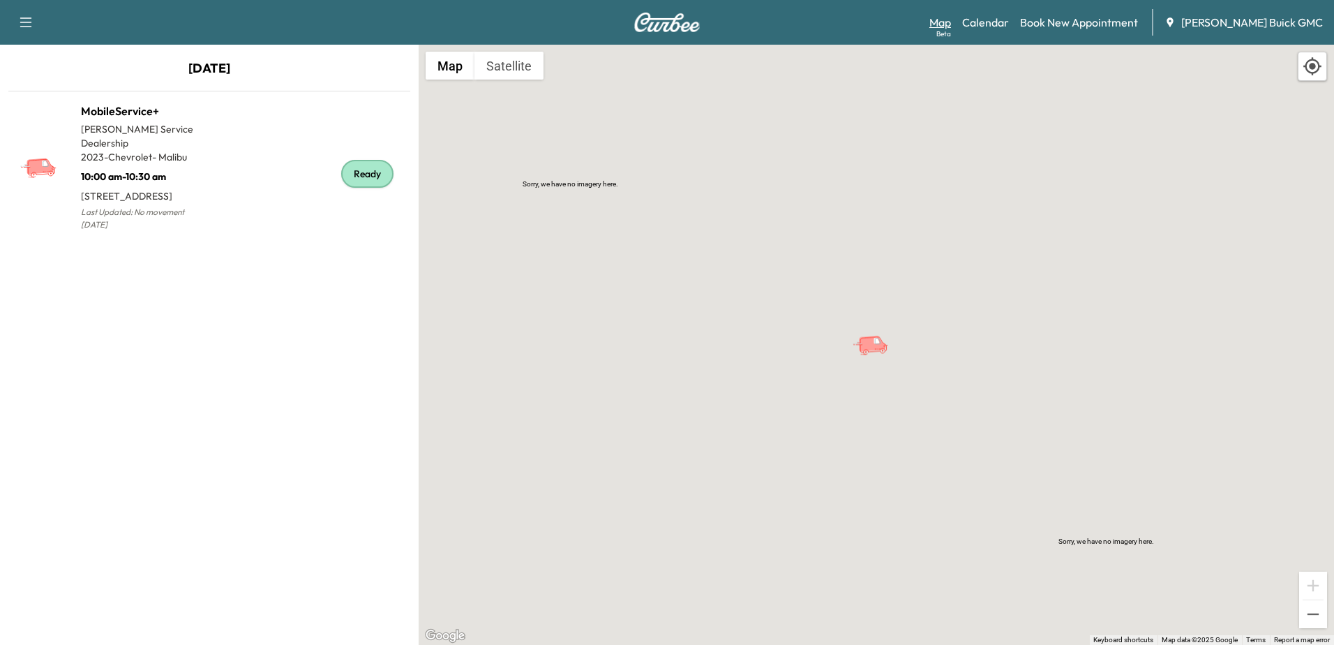
click at [951, 22] on link "Map Beta" at bounding box center [941, 22] width 22 height 17
click at [1009, 25] on link "Calendar" at bounding box center [985, 22] width 47 height 17
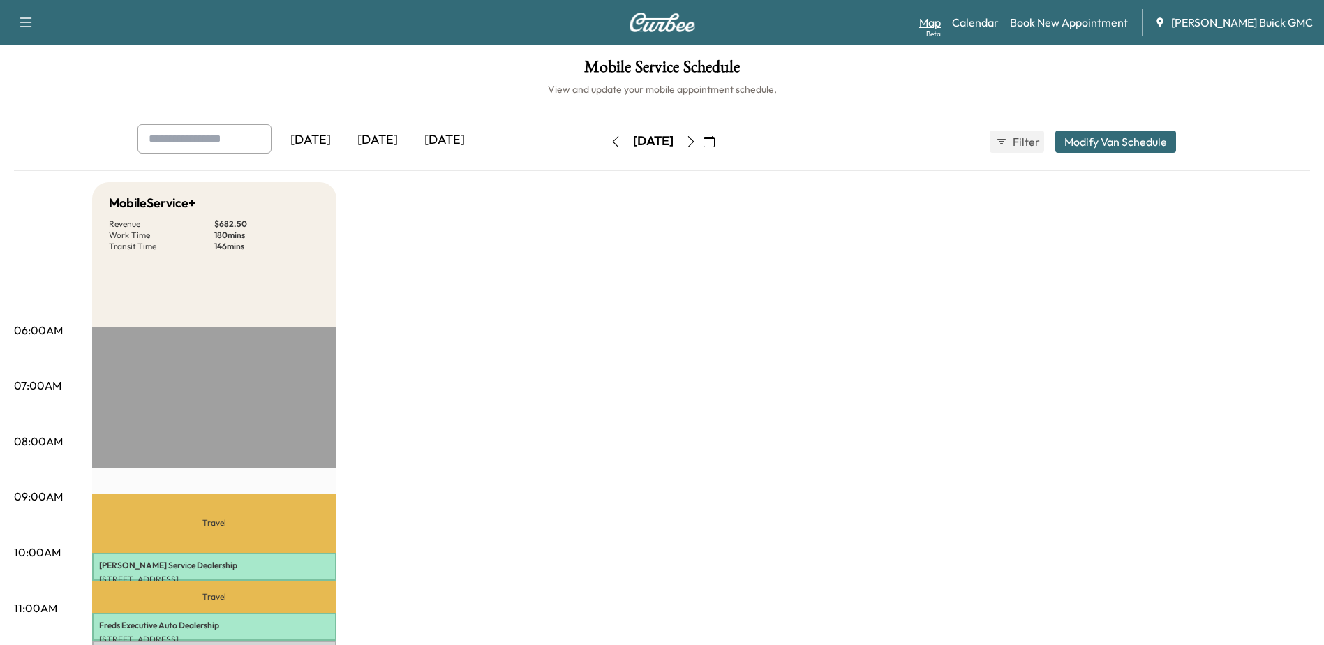
click at [941, 22] on link "Map Beta" at bounding box center [930, 22] width 22 height 17
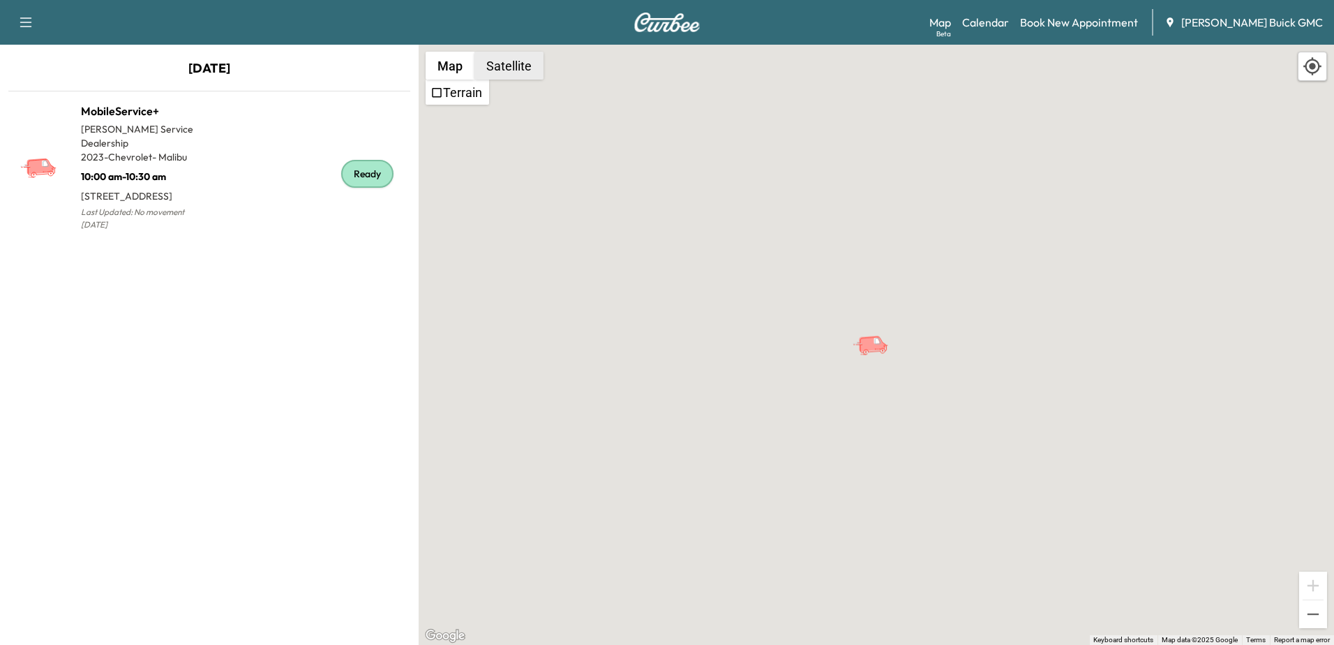
click at [541, 59] on button "Satellite" at bounding box center [509, 66] width 69 height 28
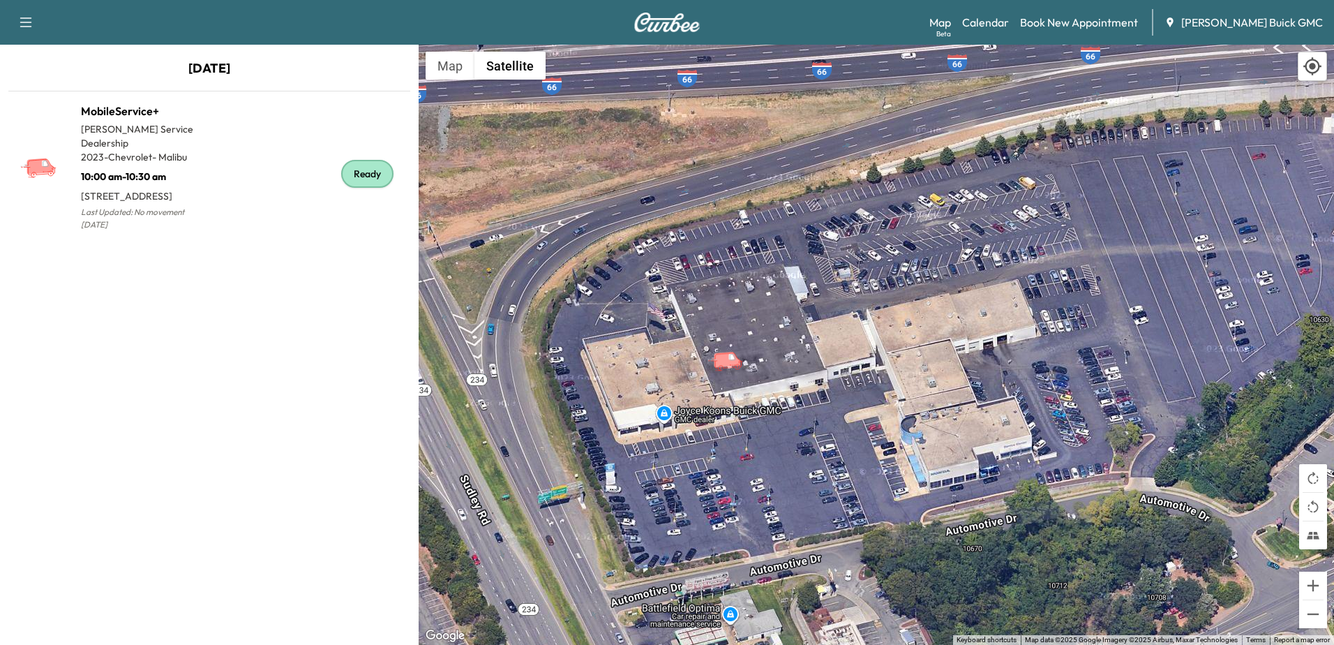
drag, startPoint x: 1090, startPoint y: 323, endPoint x: 839, endPoint y: 339, distance: 251.8
click at [839, 339] on div "To activate drag with keyboard, press Alt + Enter. Once in keyboard drag state,…" at bounding box center [877, 345] width 916 height 600
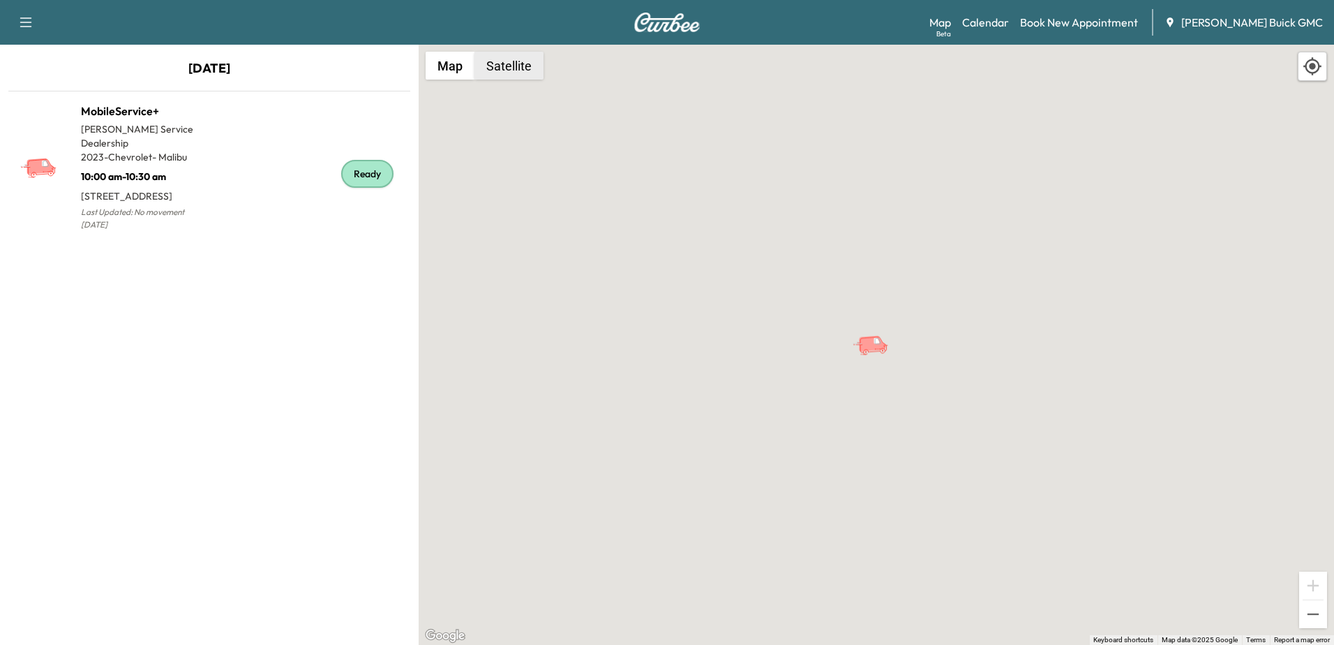
click at [509, 75] on button "Satellite" at bounding box center [509, 66] width 69 height 28
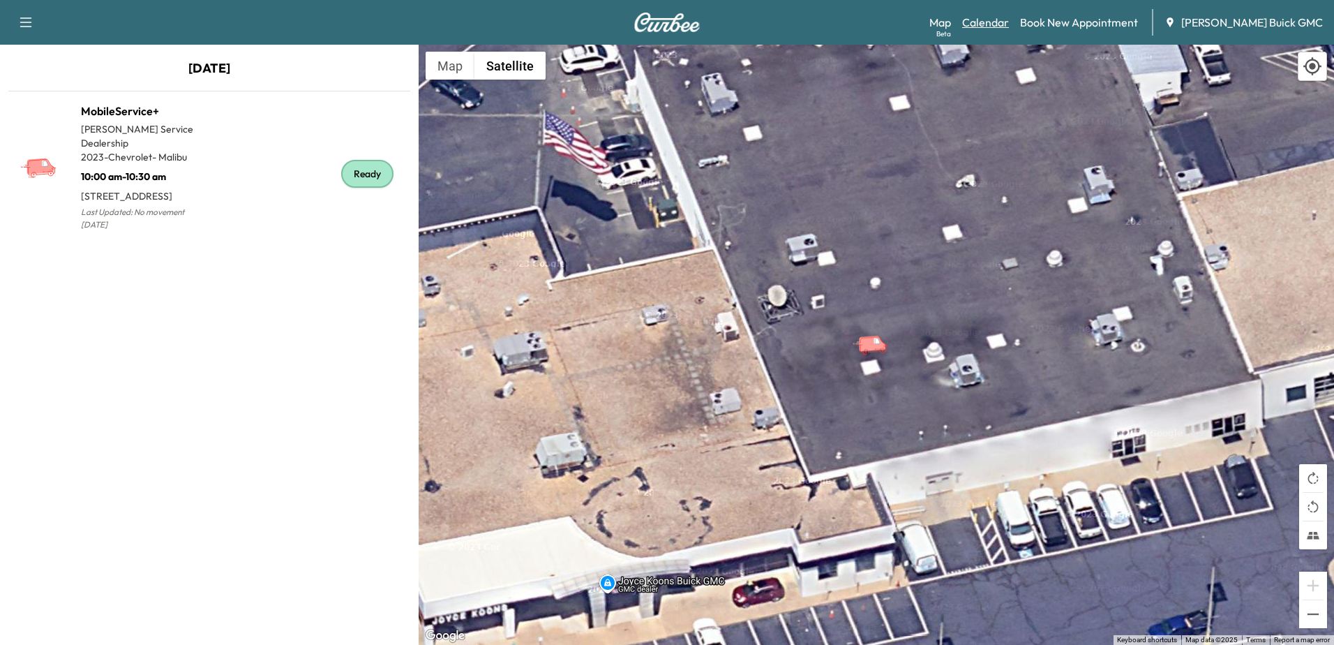
click at [1009, 24] on link "Calendar" at bounding box center [985, 22] width 47 height 17
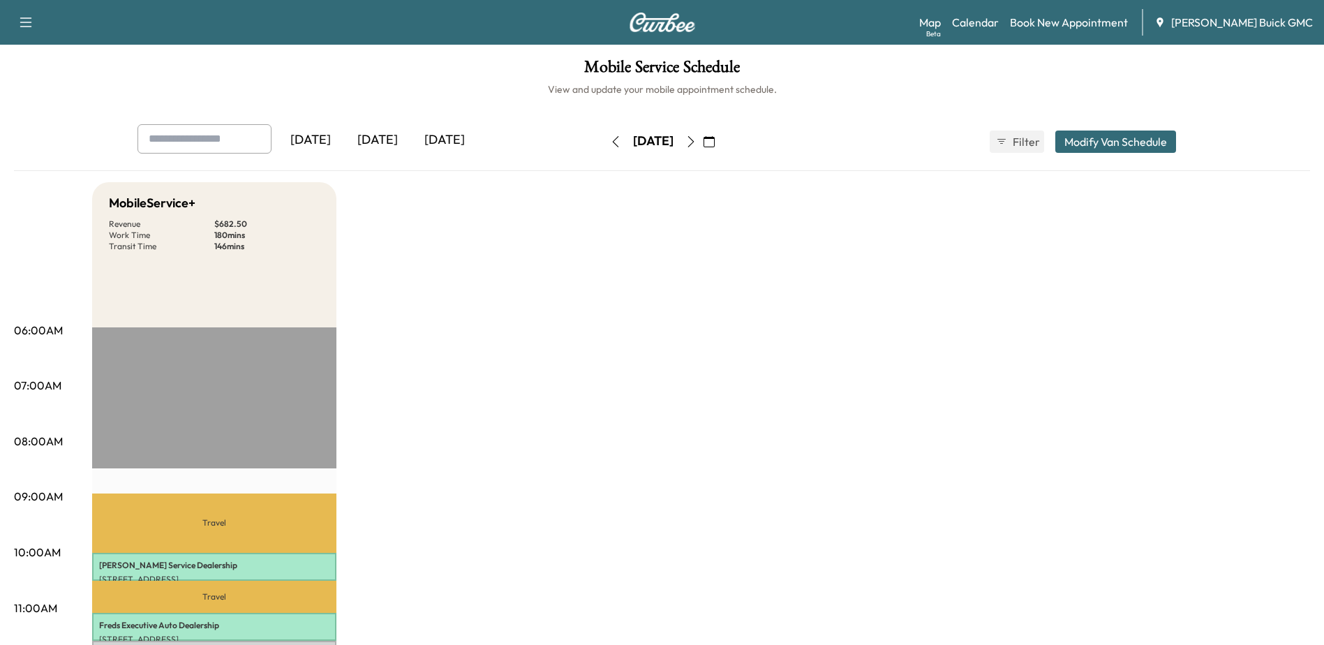
click at [697, 138] on icon "button" at bounding box center [690, 141] width 11 height 11
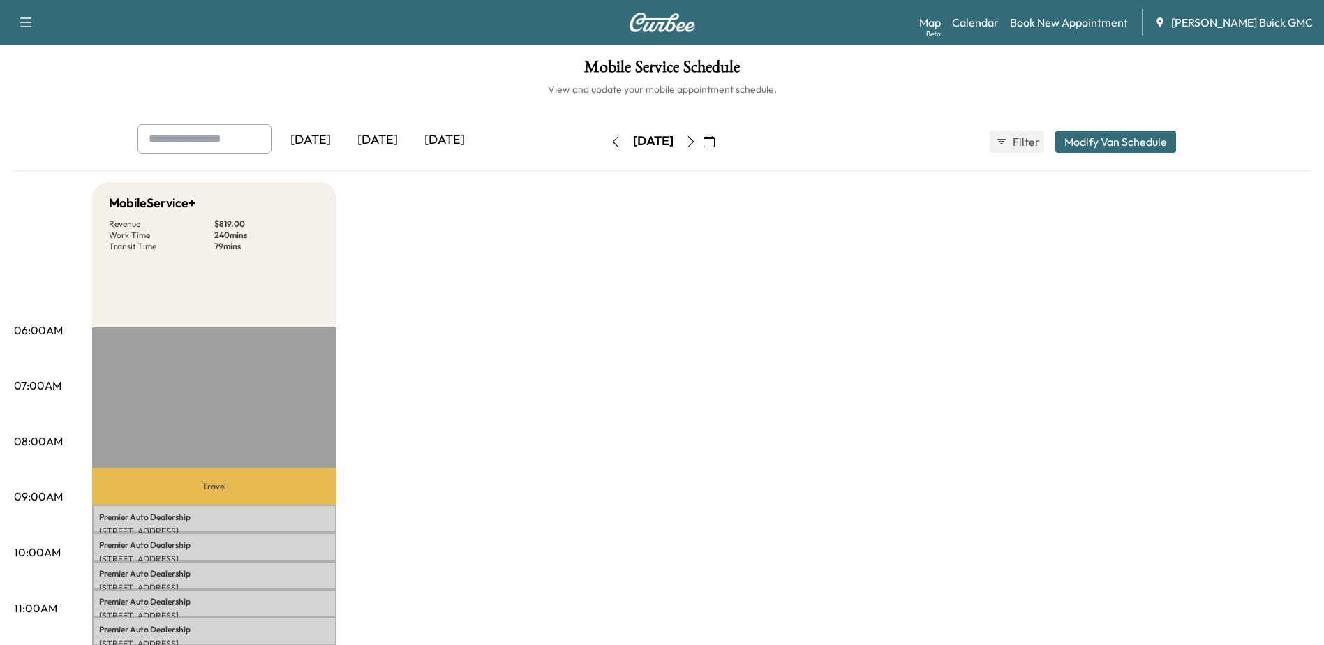
click at [715, 144] on icon "button" at bounding box center [709, 141] width 11 height 11
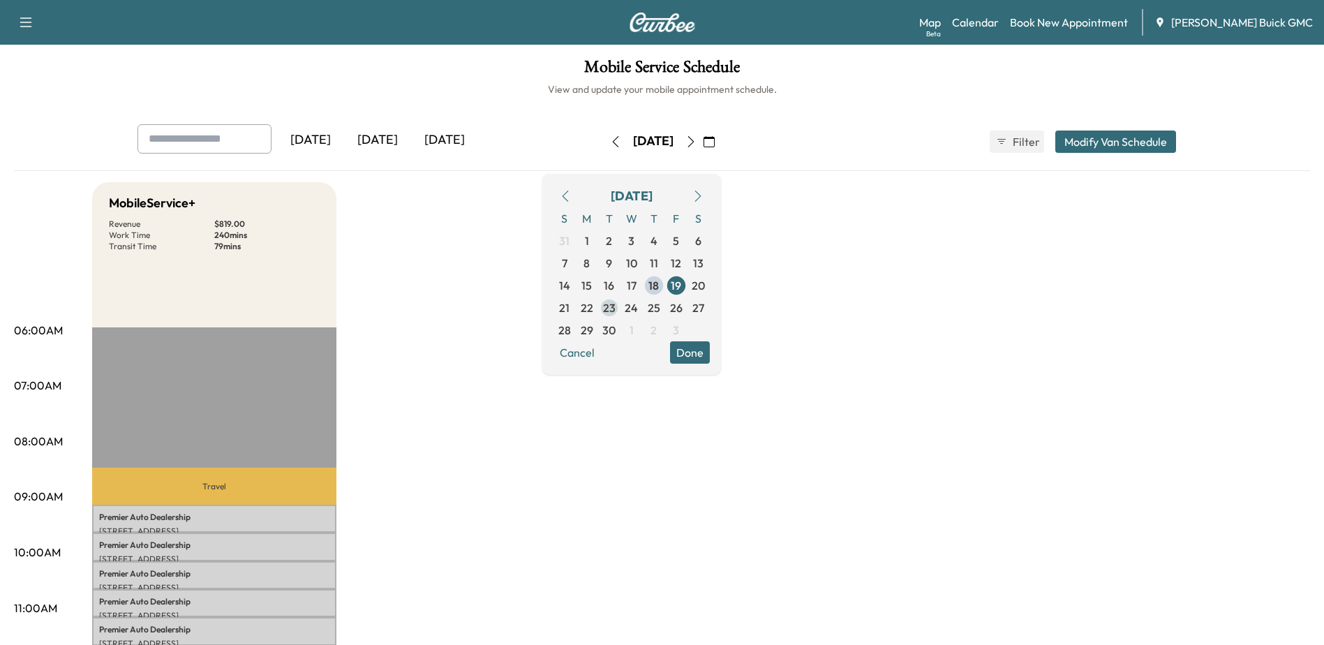
click at [616, 311] on span "23" at bounding box center [609, 307] width 13 height 17
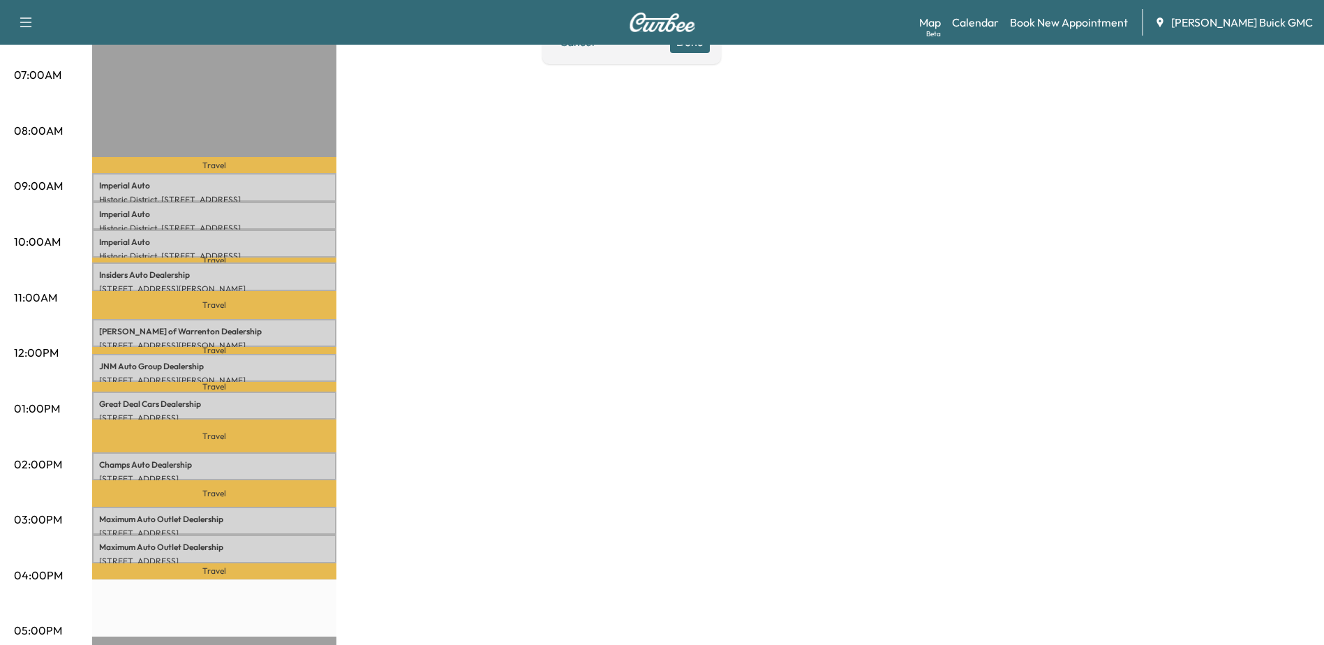
scroll to position [279, 0]
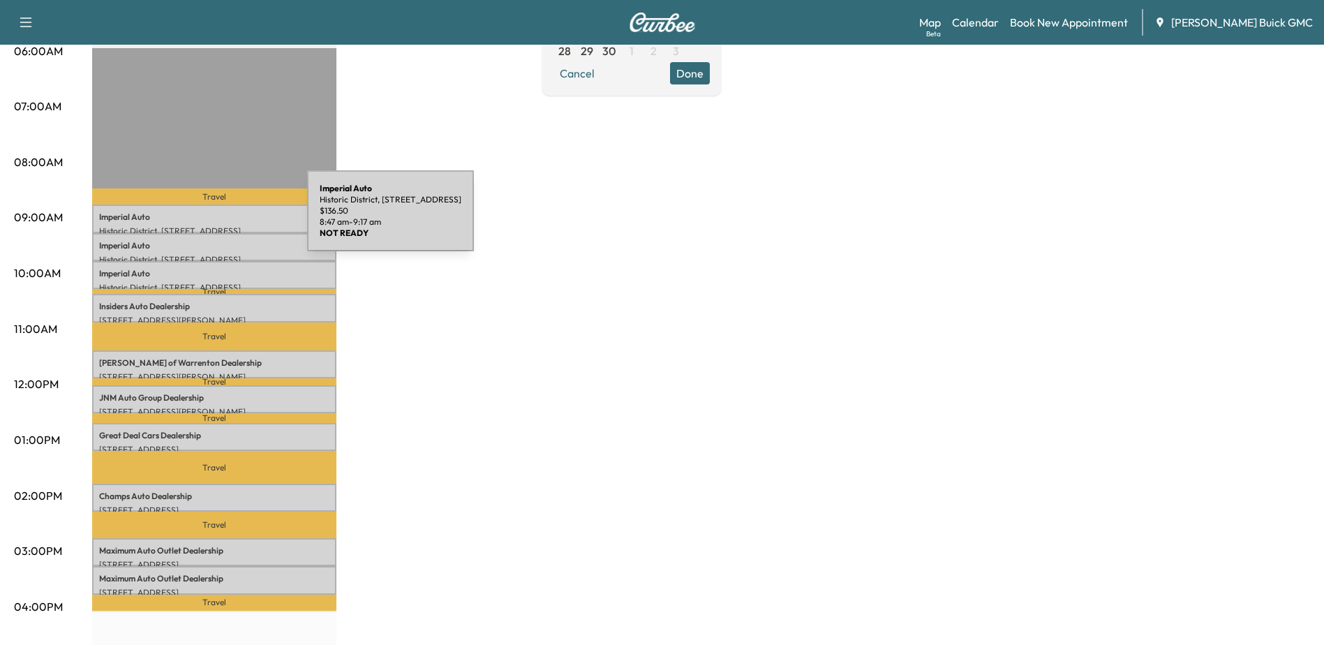
click at [202, 219] on p "Imperial Auto" at bounding box center [214, 216] width 230 height 11
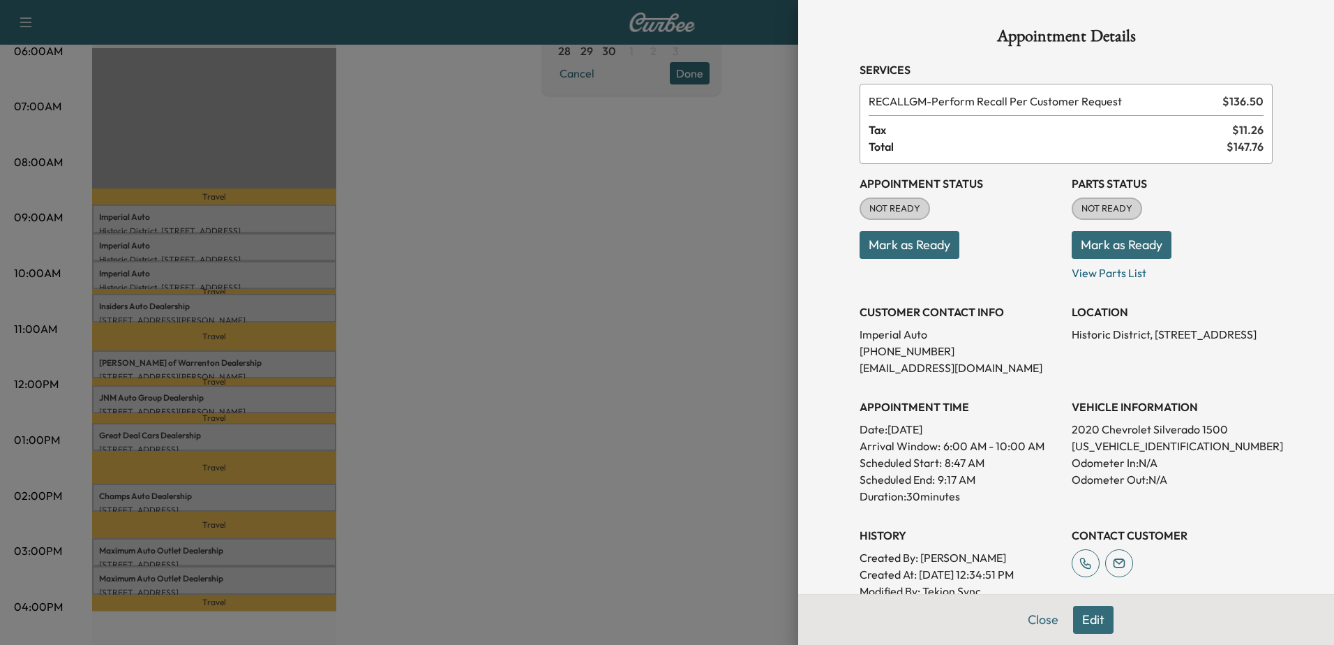
click at [547, 351] on div at bounding box center [667, 322] width 1334 height 645
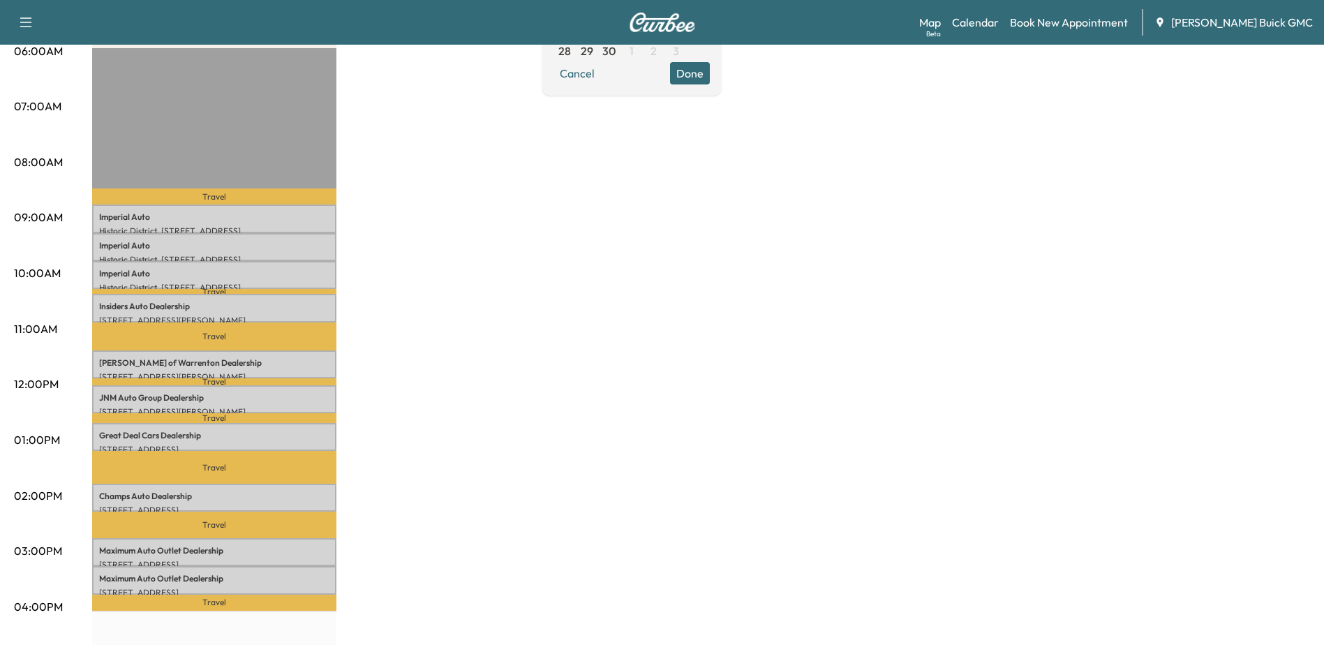
scroll to position [70, 0]
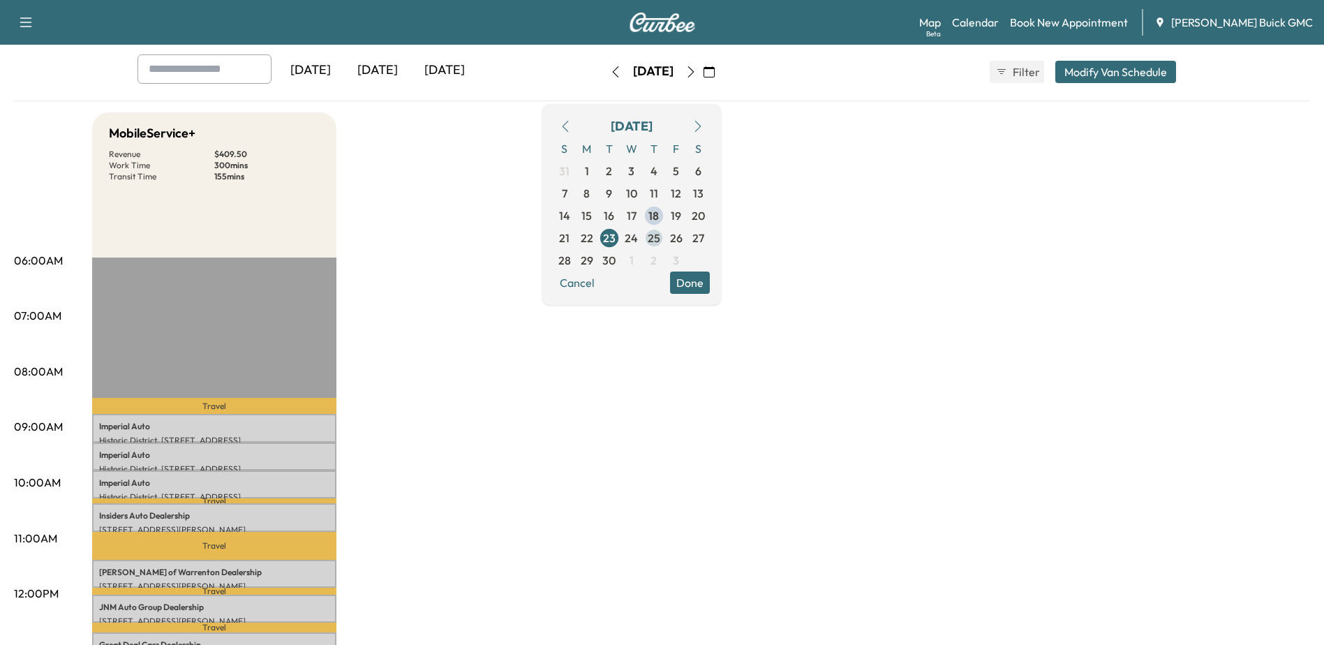
click at [660, 239] on span "25" at bounding box center [654, 238] width 13 height 17
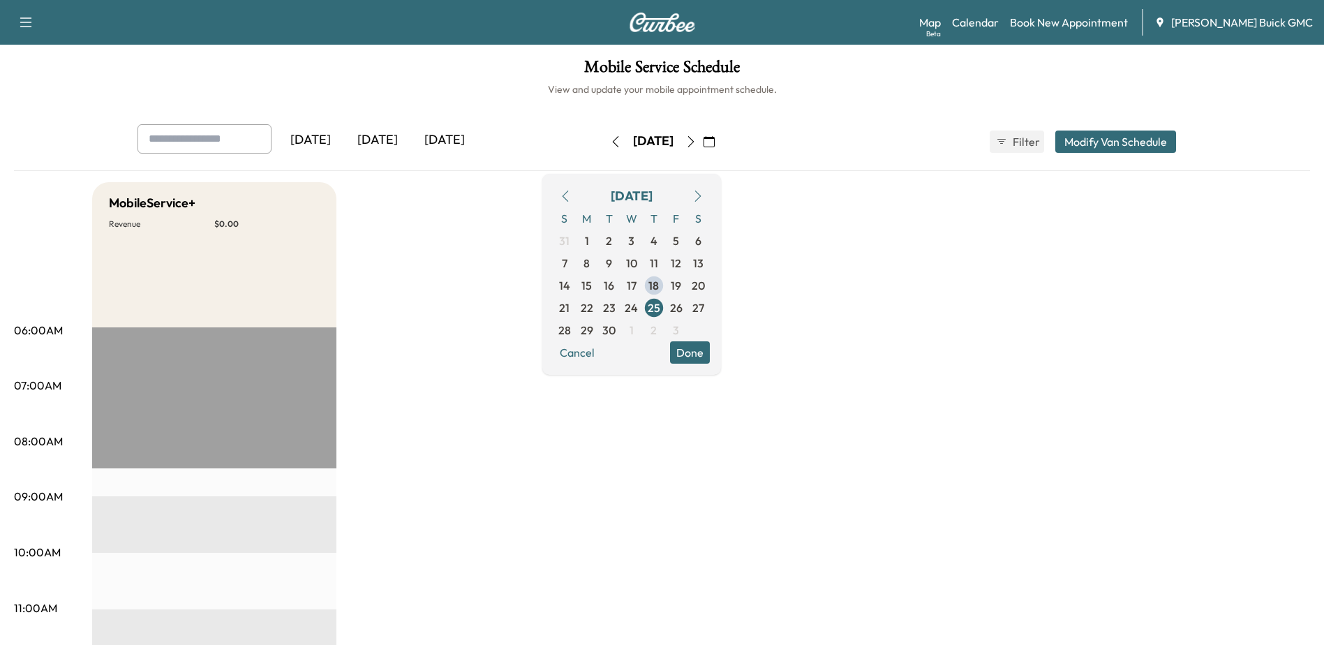
drag, startPoint x: 571, startPoint y: 142, endPoint x: 568, endPoint y: 152, distance: 10.8
click at [610, 142] on icon "button" at bounding box center [615, 141] width 11 height 11
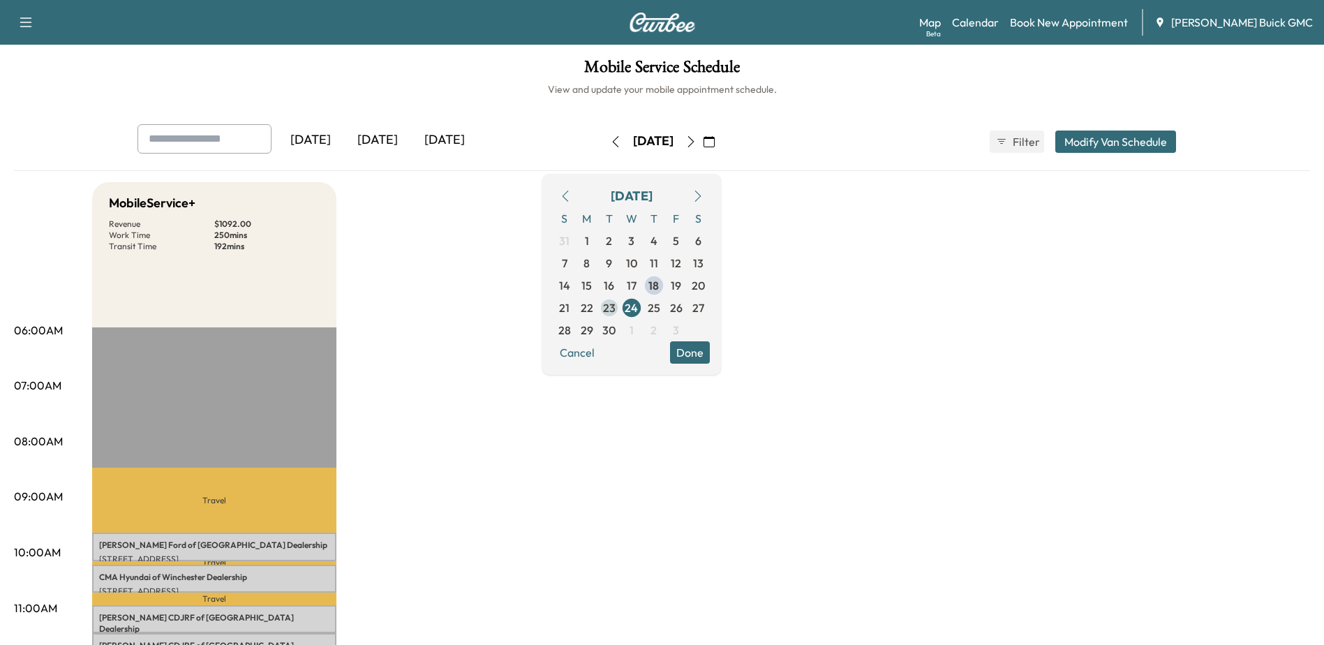
click at [616, 310] on span "23" at bounding box center [609, 307] width 13 height 17
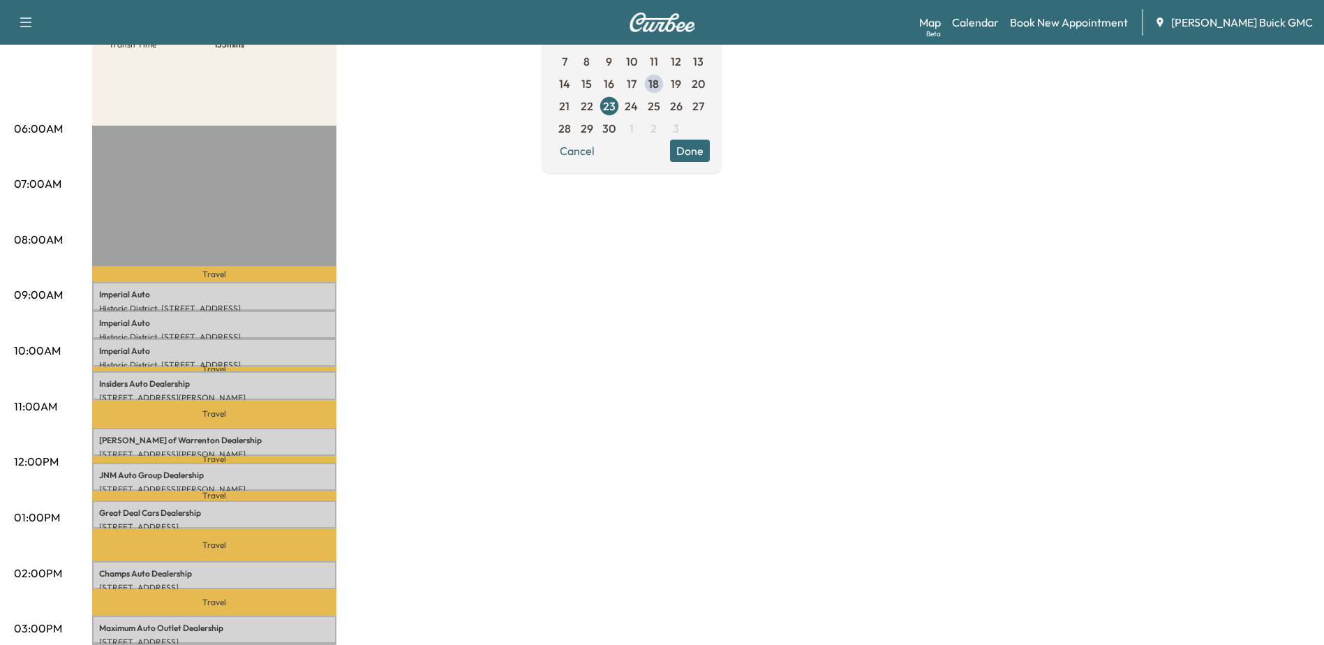
scroll to position [209, 0]
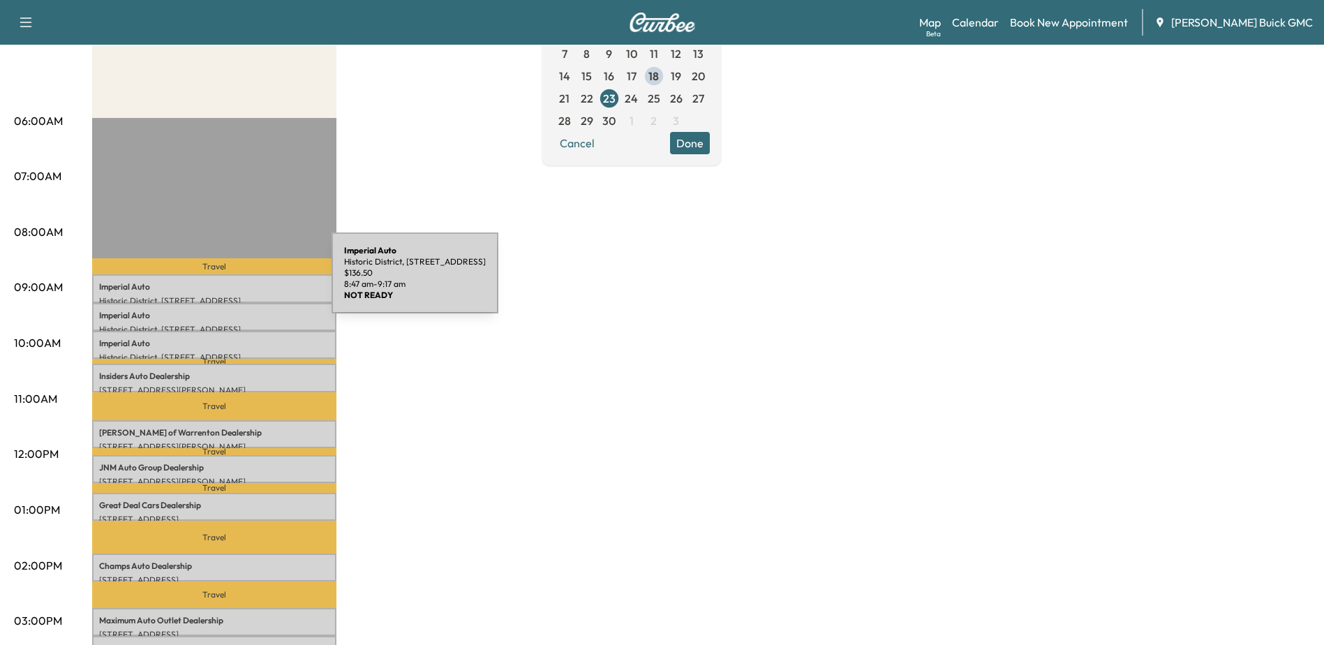
click at [227, 281] on p "Imperial Auto" at bounding box center [214, 286] width 230 height 11
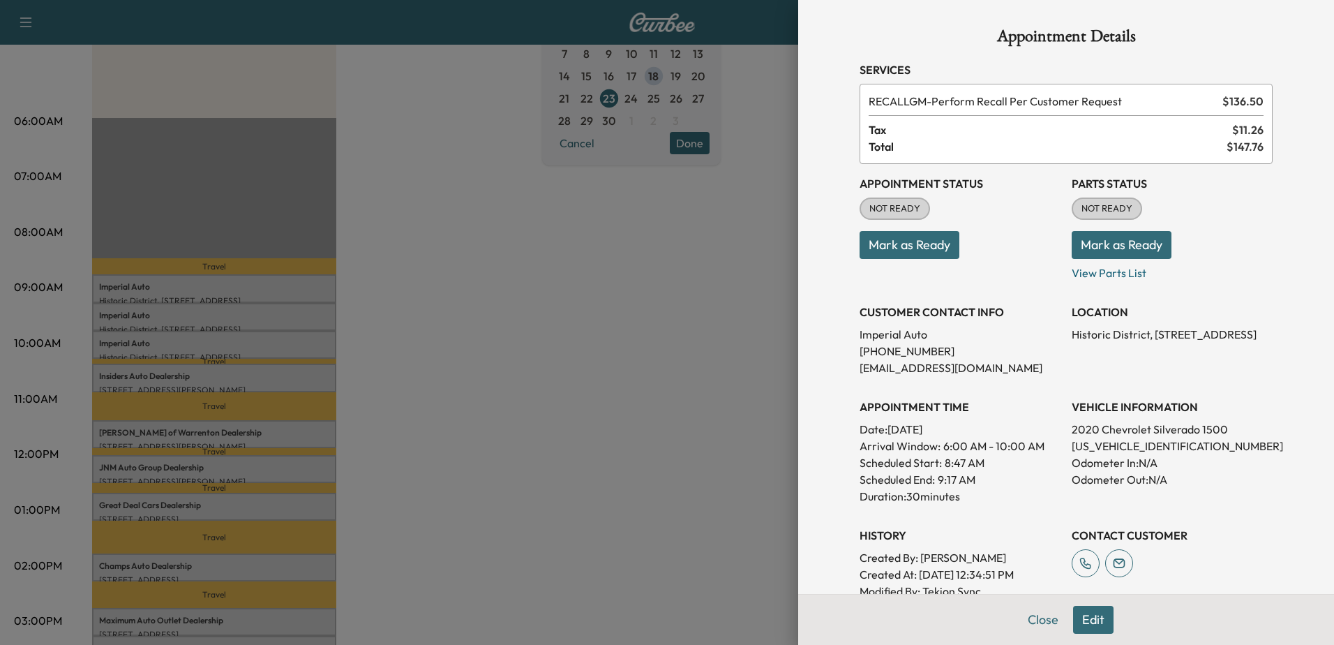
click at [546, 401] on div at bounding box center [667, 322] width 1334 height 645
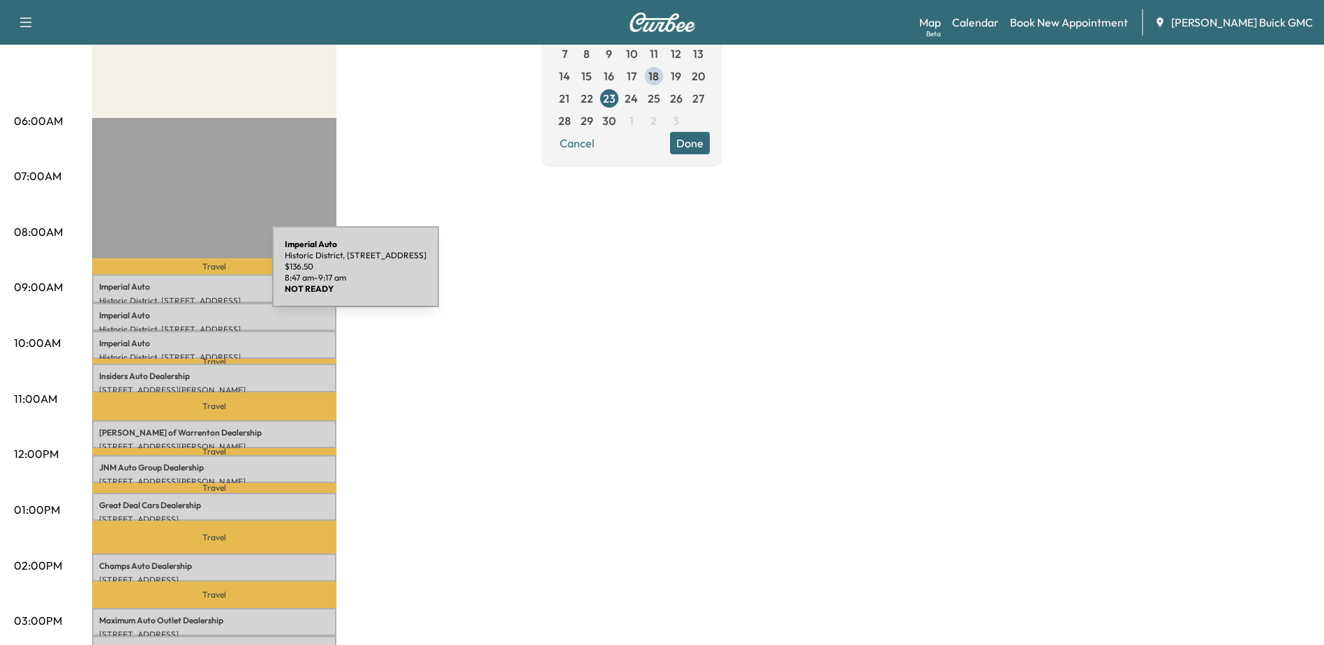
click at [167, 275] on div "Imperial Auto Historic District, 7508 Centreville Road, Manassas, VA 20111, Uni…" at bounding box center [214, 288] width 244 height 28
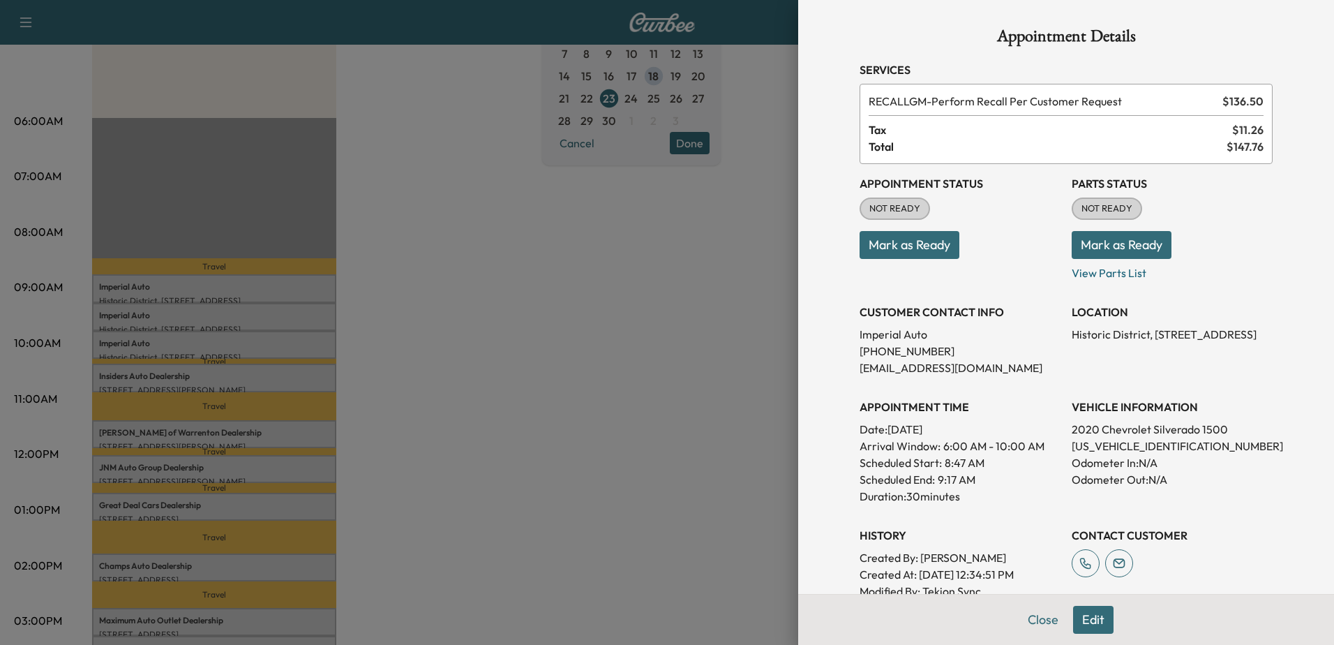
click at [203, 289] on div at bounding box center [667, 322] width 1334 height 645
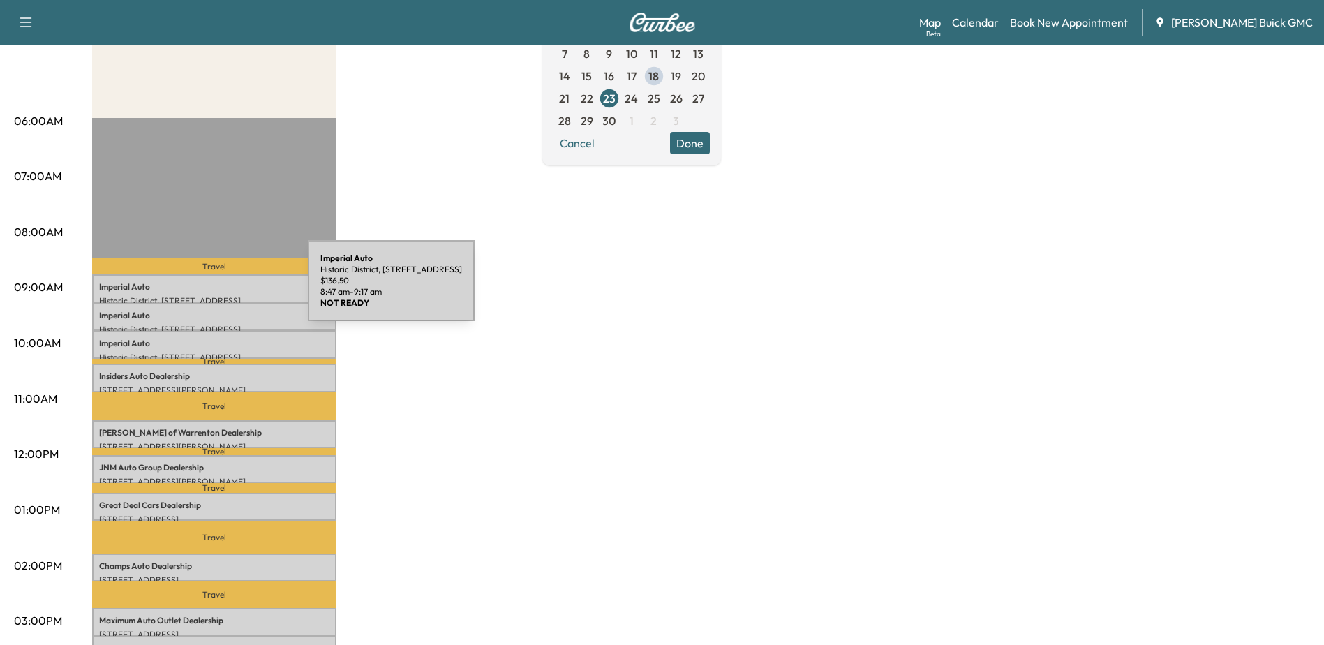
click at [202, 289] on p "Imperial Auto" at bounding box center [214, 286] width 230 height 11
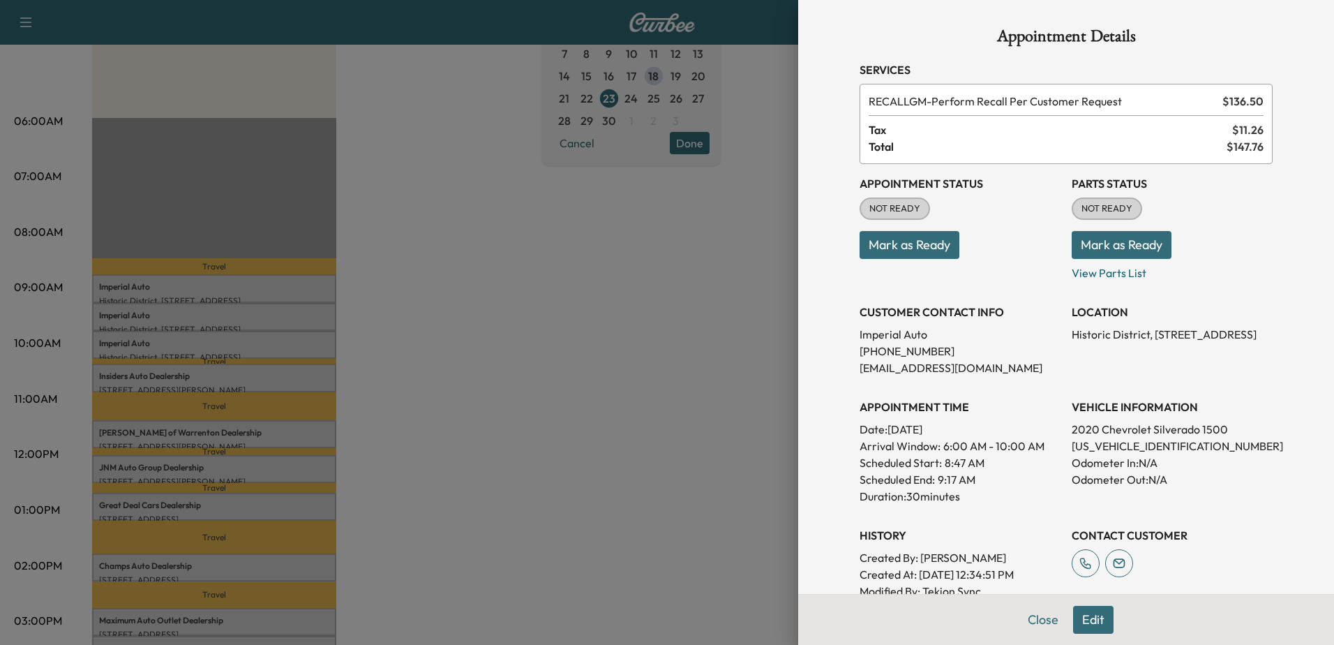
click at [234, 308] on div at bounding box center [667, 322] width 1334 height 645
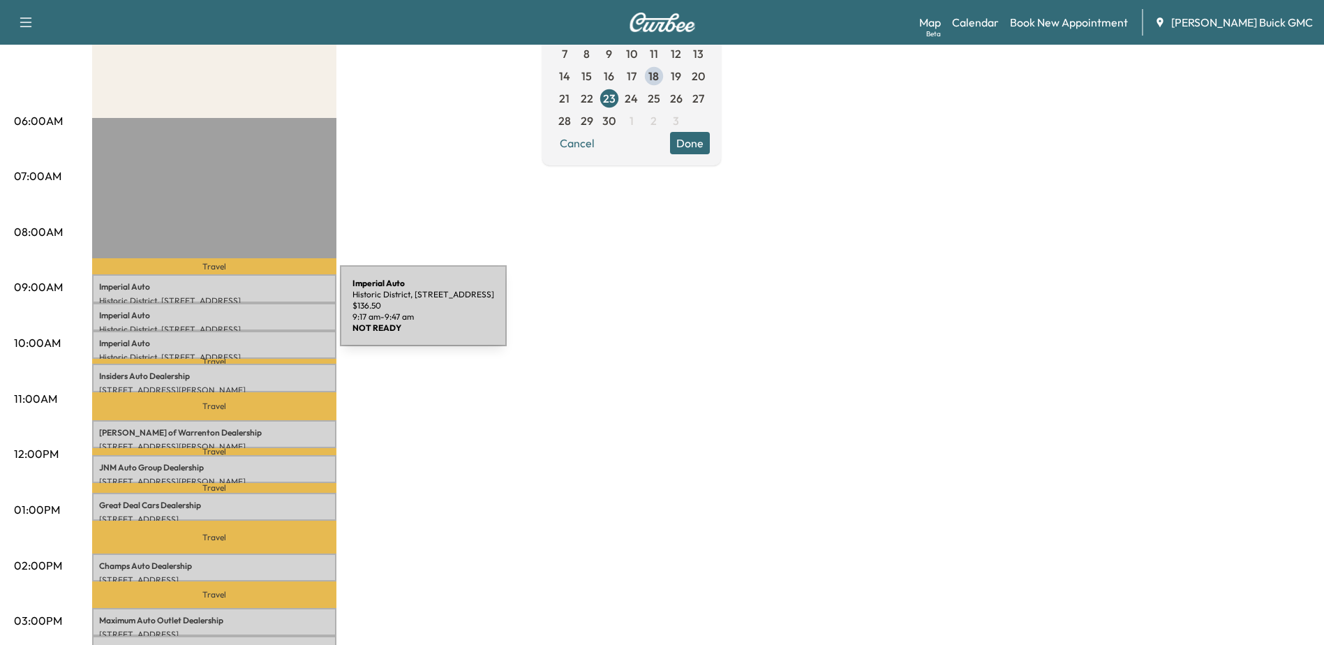
click at [236, 314] on p "Imperial Auto" at bounding box center [214, 315] width 230 height 11
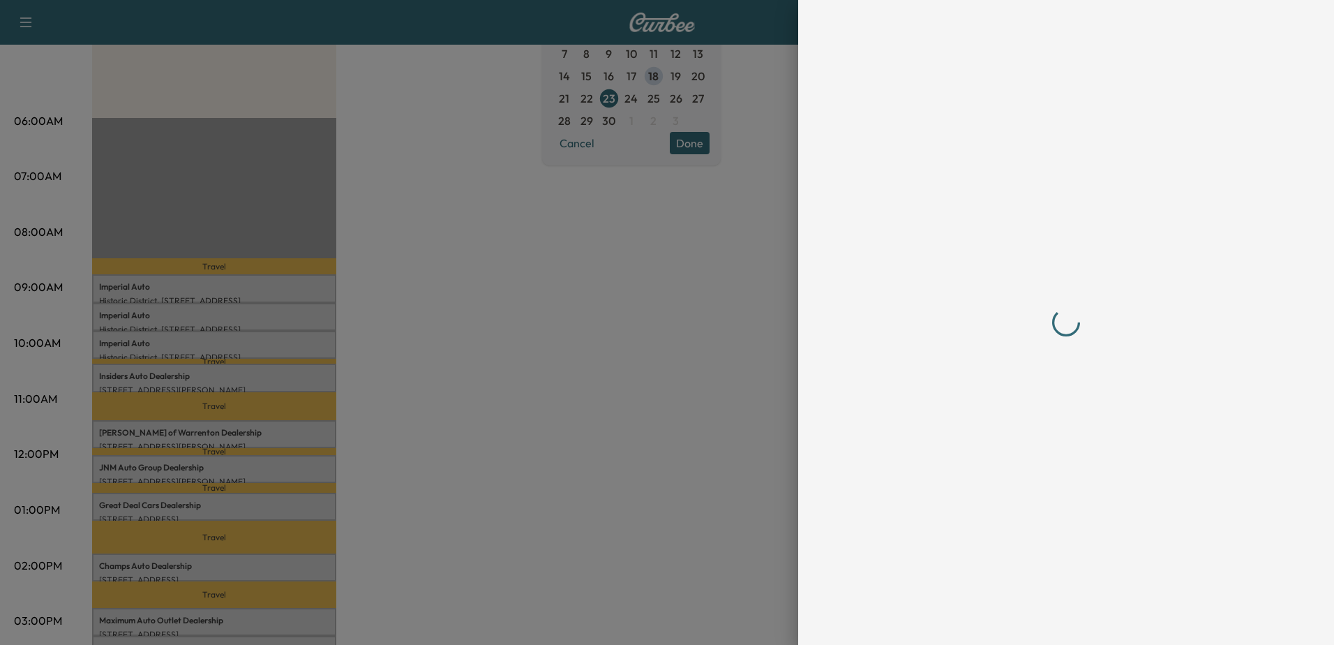
click at [155, 335] on div at bounding box center [667, 322] width 1334 height 645
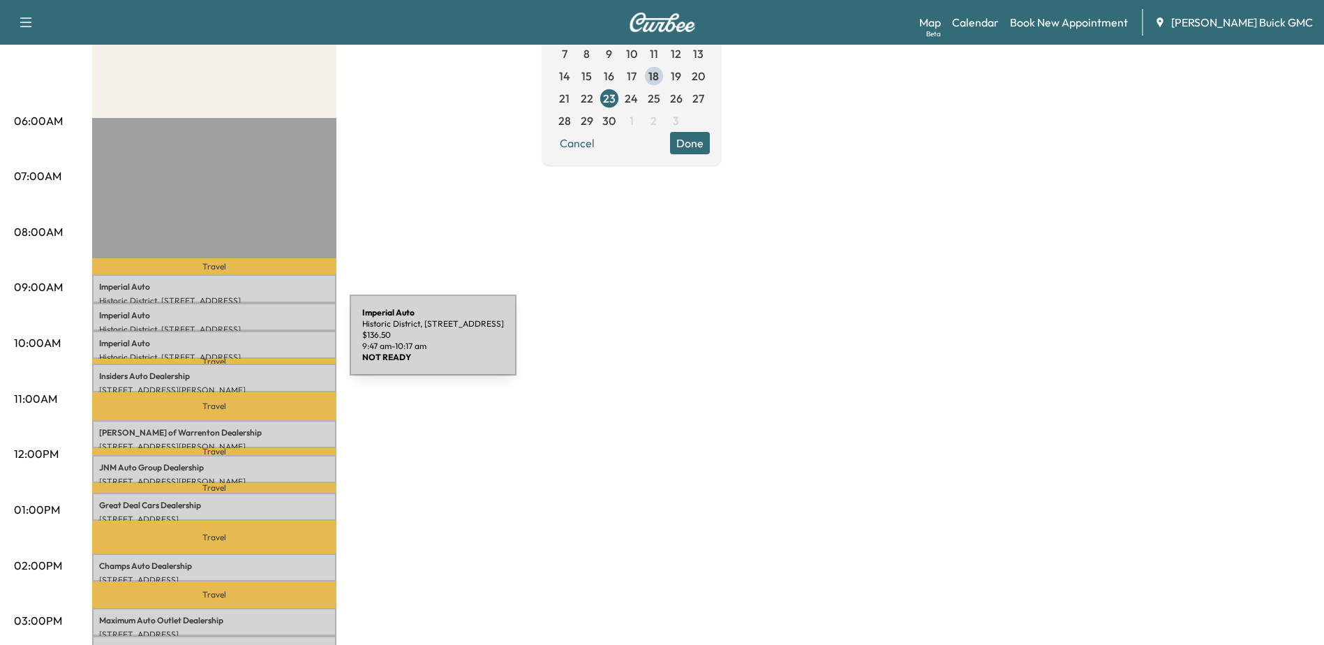
click at [245, 343] on p "Imperial Auto" at bounding box center [214, 343] width 230 height 11
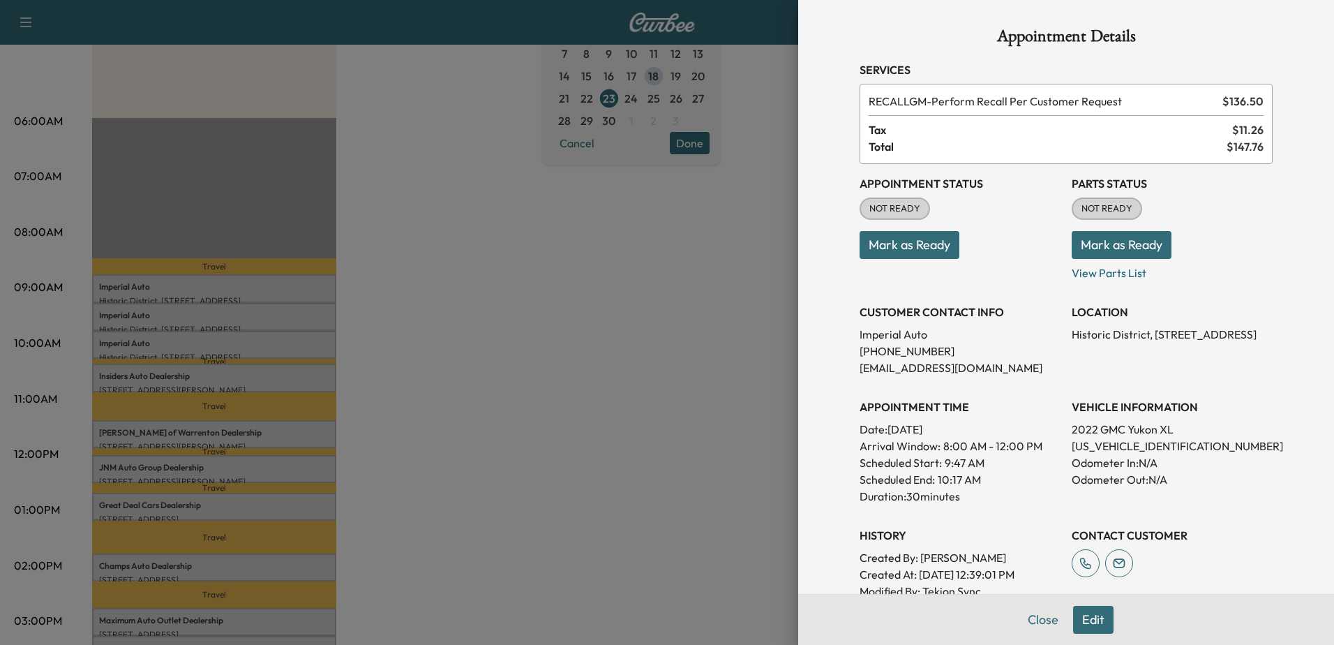
drag, startPoint x: 736, startPoint y: 295, endPoint x: 745, endPoint y: 294, distance: 8.5
click at [738, 295] on div at bounding box center [667, 322] width 1334 height 645
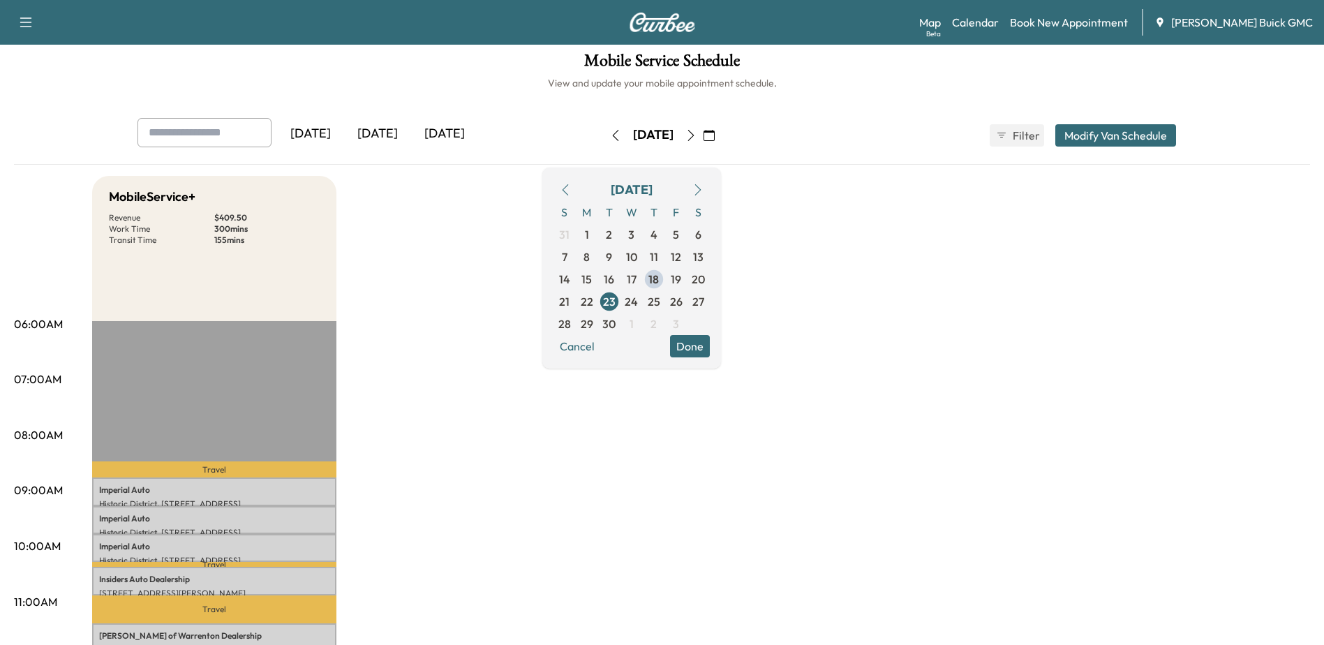
scroll to position [0, 0]
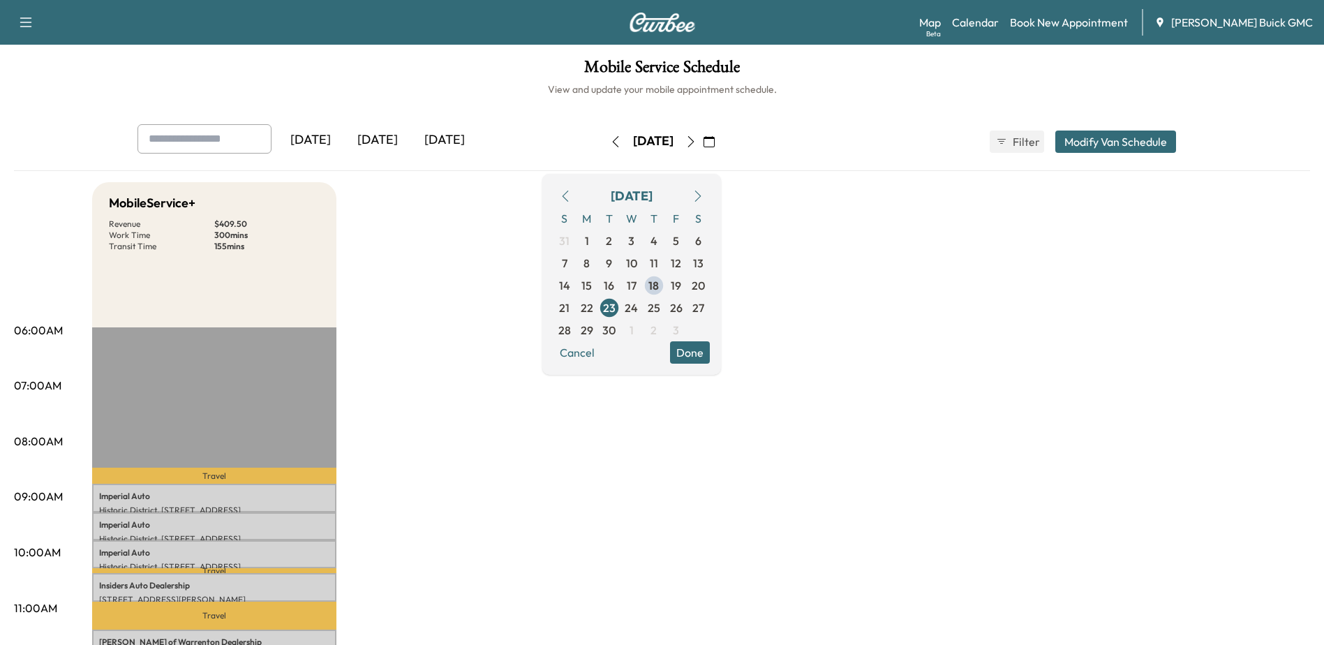
click at [697, 142] on icon "button" at bounding box center [690, 141] width 11 height 11
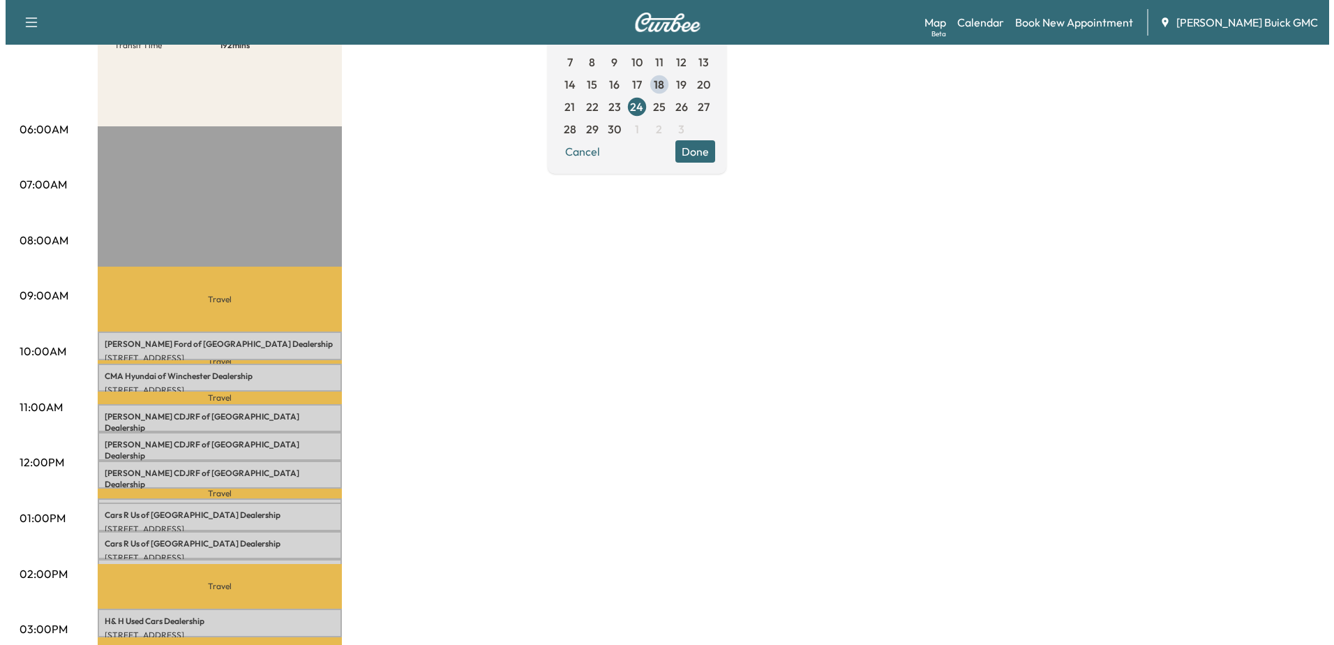
scroll to position [209, 0]
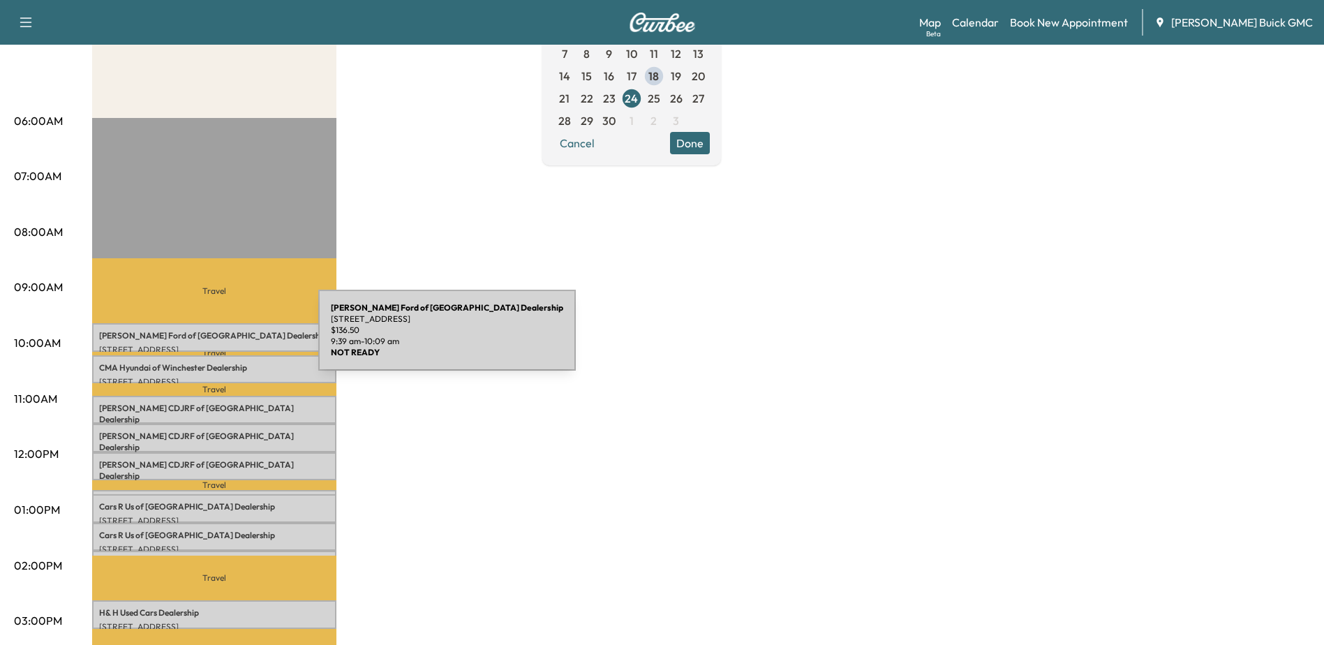
click at [209, 335] on p "Malloy Ford of Winchester Dealership" at bounding box center [214, 335] width 230 height 11
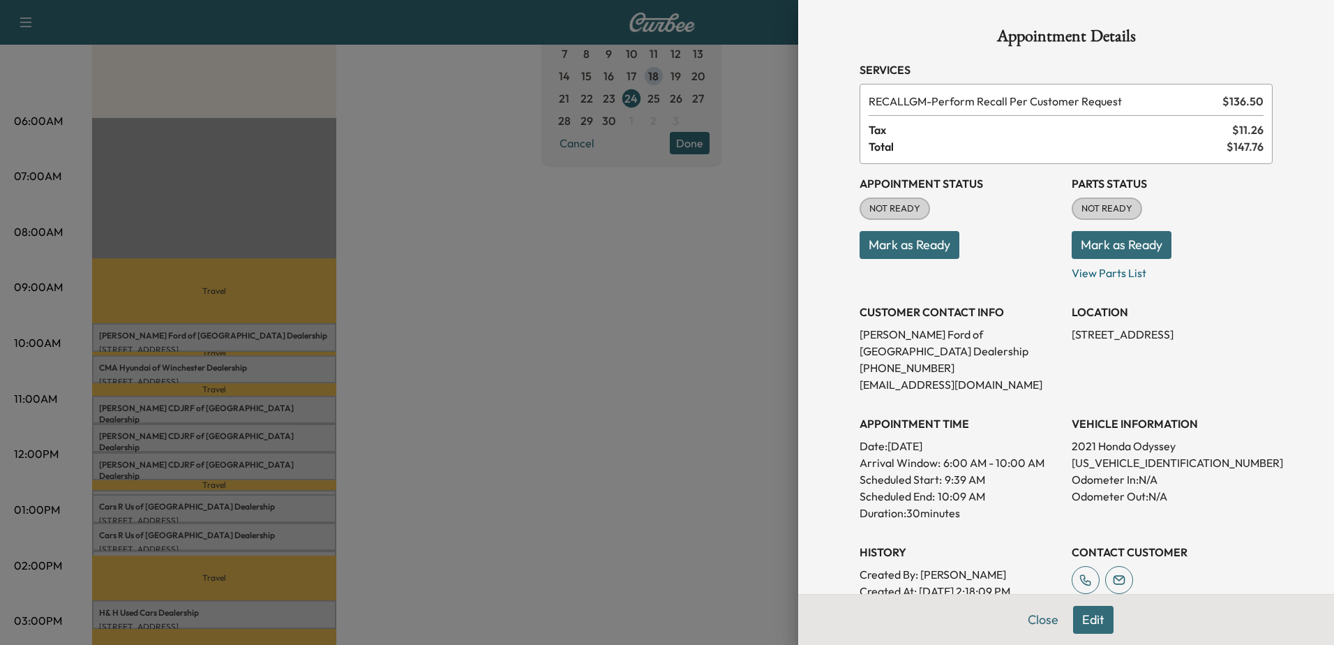
click at [211, 360] on div at bounding box center [667, 322] width 1334 height 645
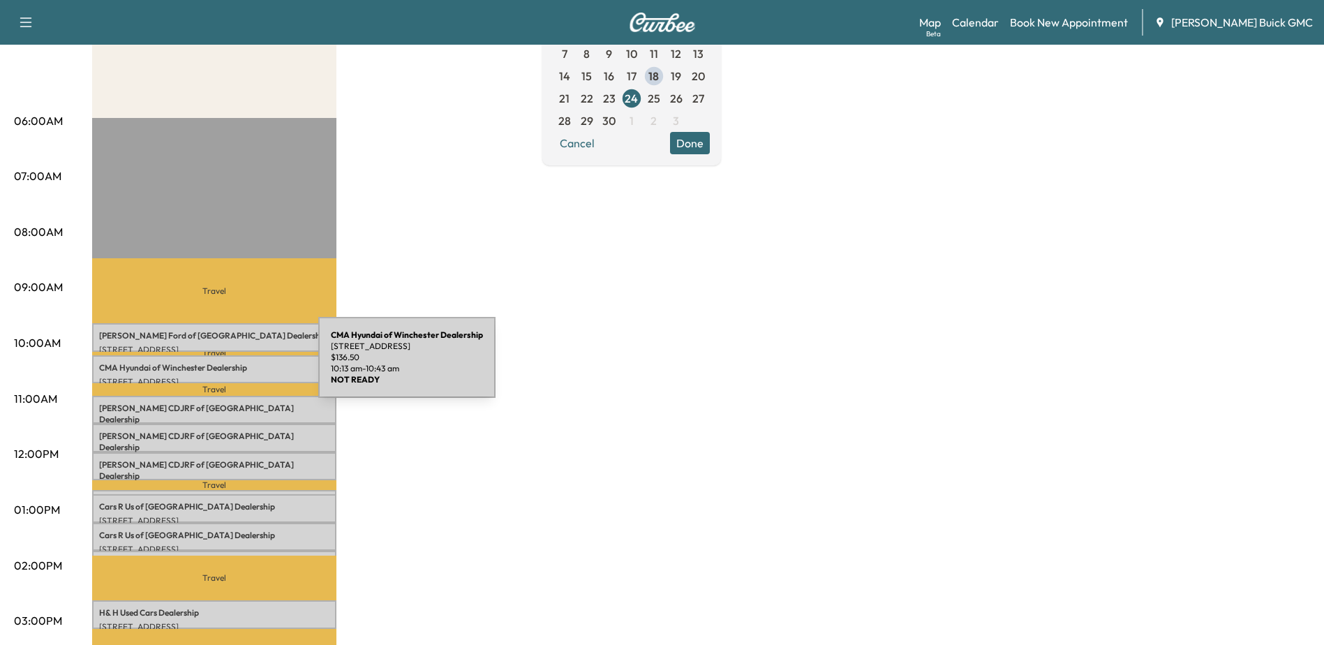
click at [214, 366] on p "CMA Hyundai of Winchester Dealership" at bounding box center [214, 367] width 230 height 11
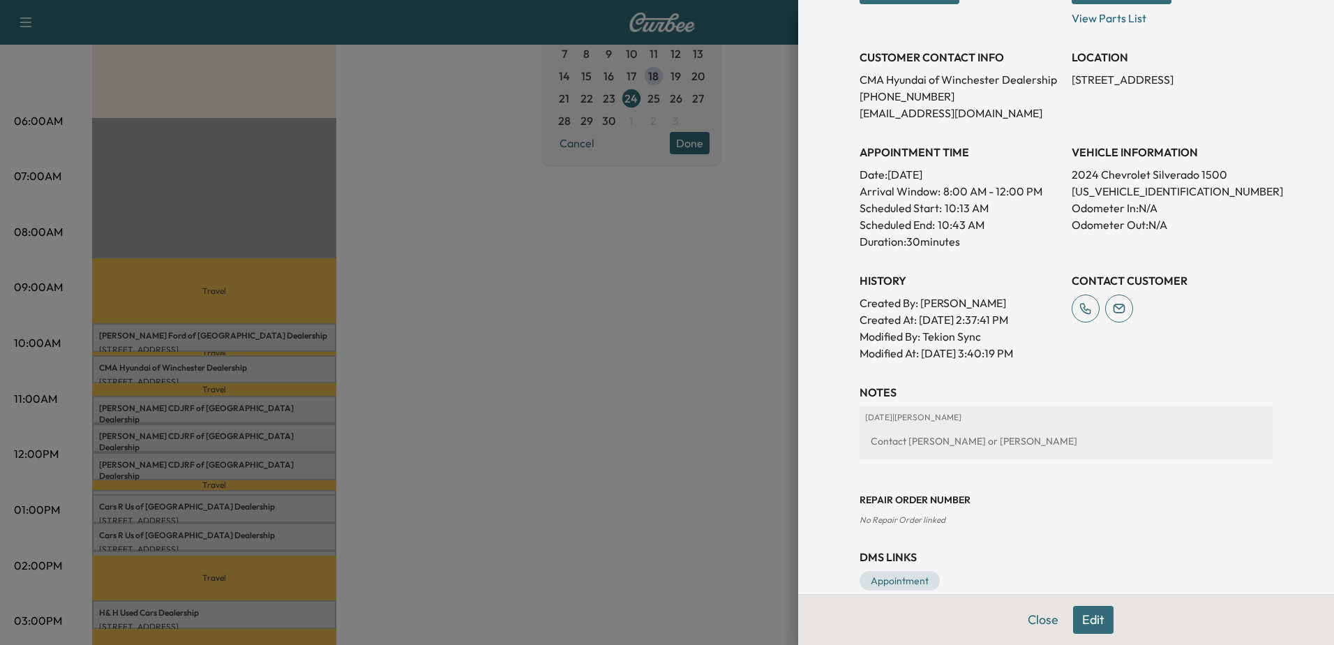
scroll to position [279, 0]
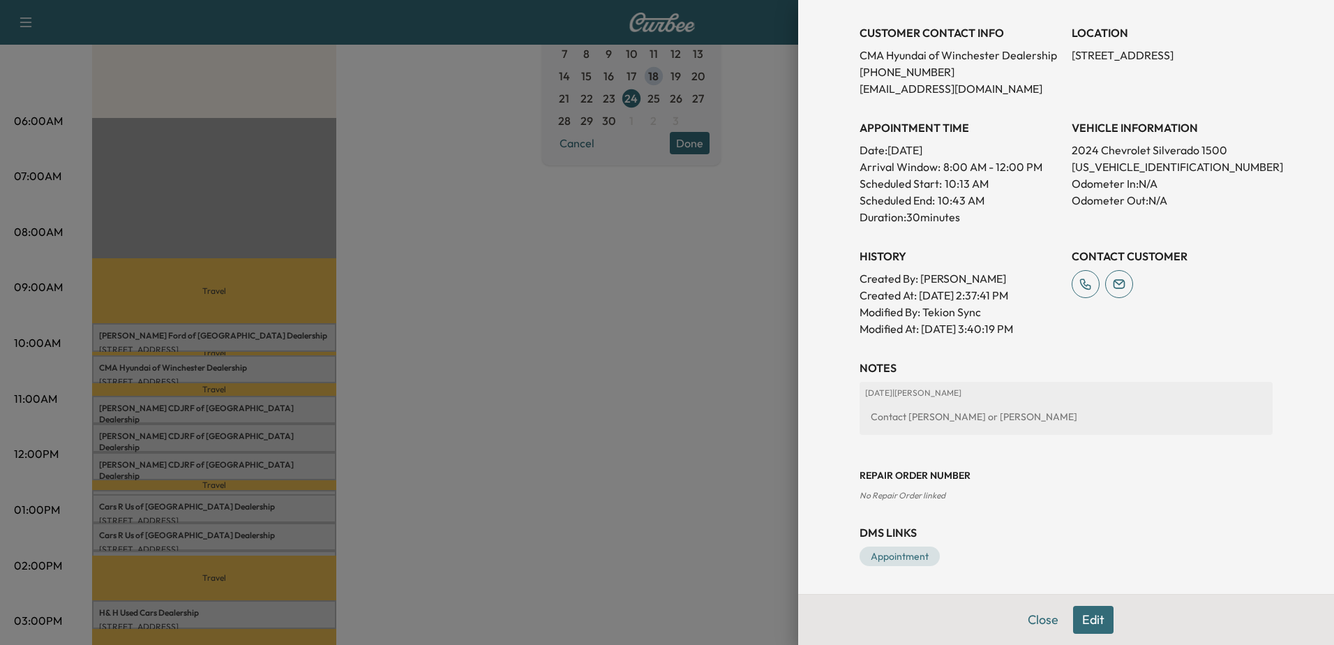
click at [239, 367] on div at bounding box center [667, 322] width 1334 height 645
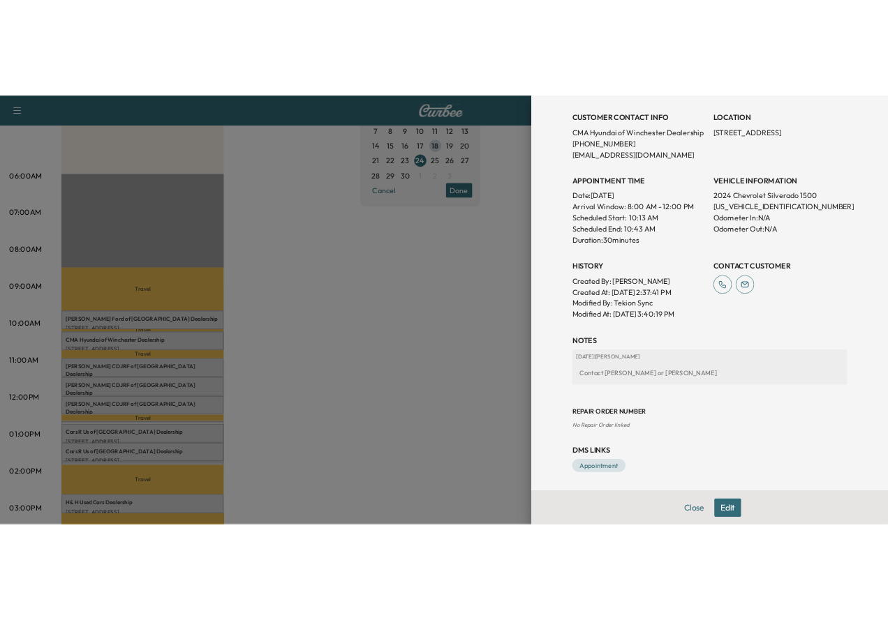
scroll to position [0, 0]
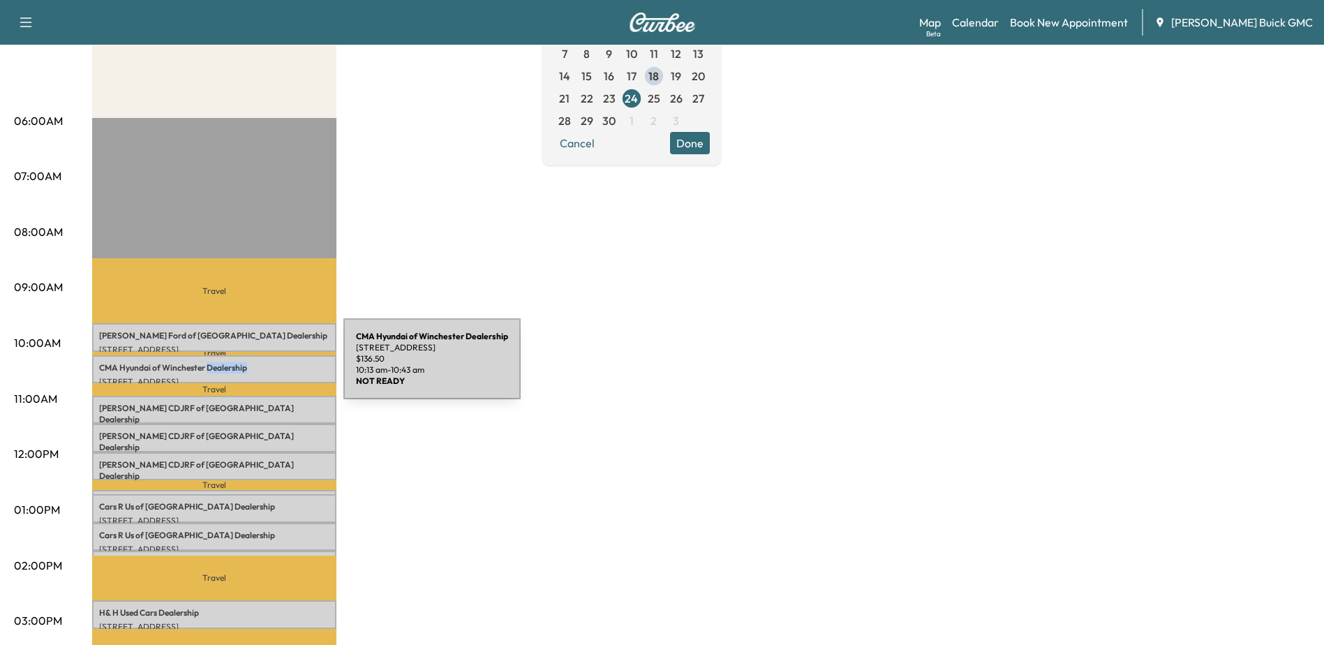
click at [239, 367] on p "CMA Hyundai of Winchester Dealership" at bounding box center [214, 367] width 230 height 11
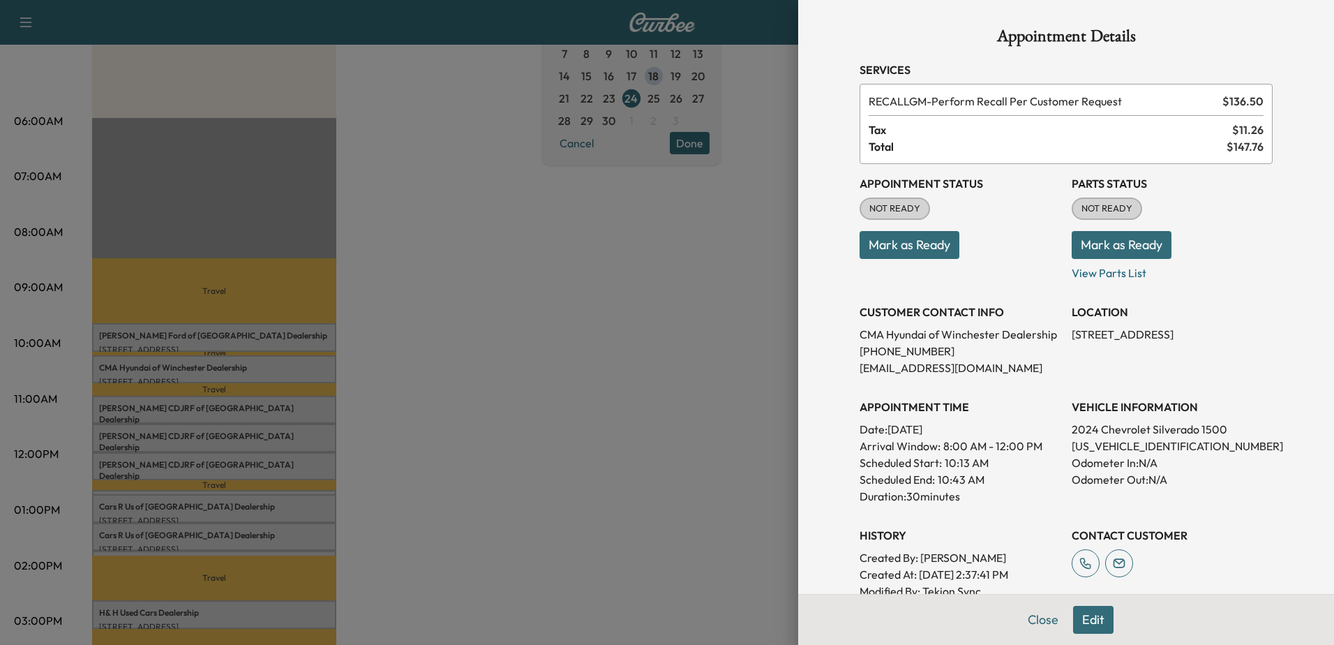
click at [144, 404] on div at bounding box center [667, 322] width 1334 height 645
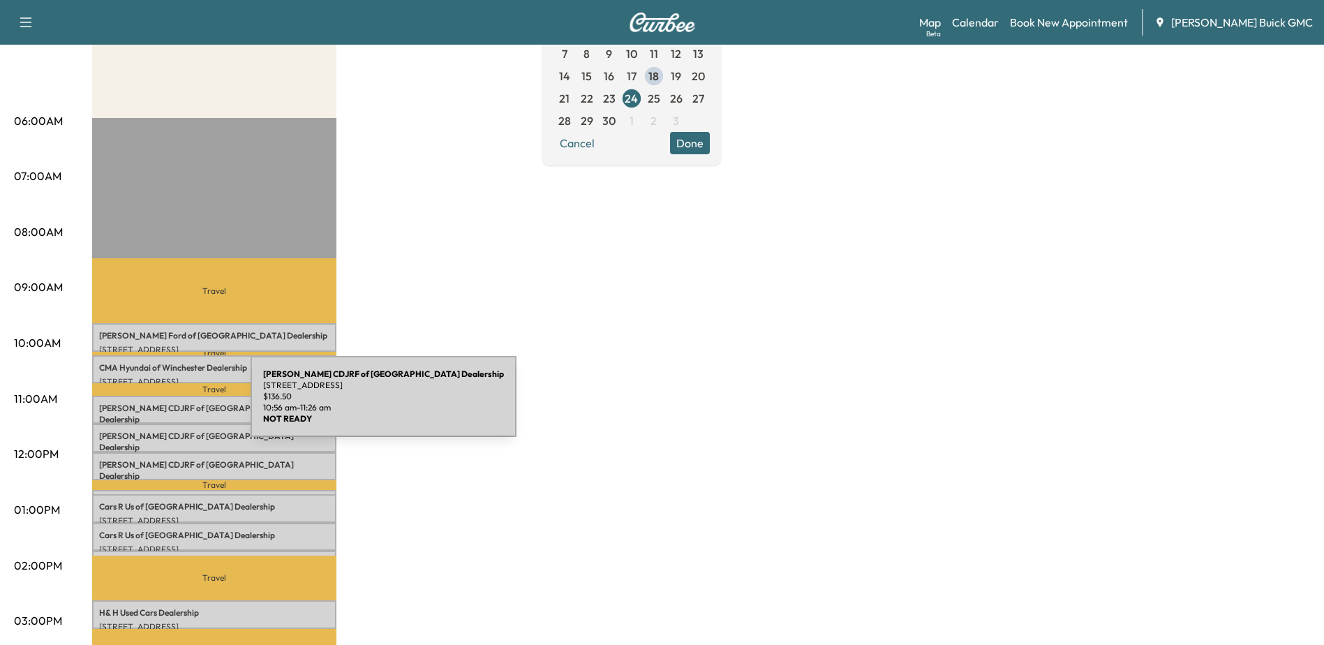
click at [146, 405] on p "Safford CDJRF of Winchester Dealership" at bounding box center [214, 414] width 230 height 22
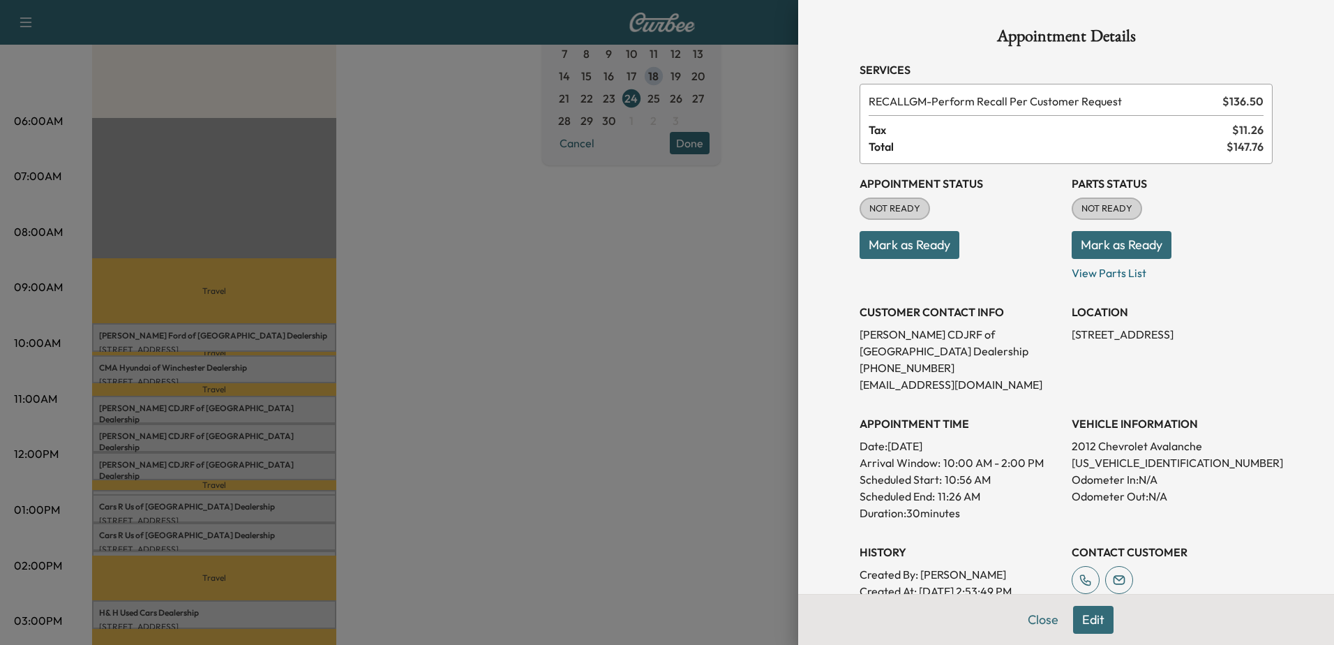
click at [625, 322] on div at bounding box center [667, 322] width 1334 height 645
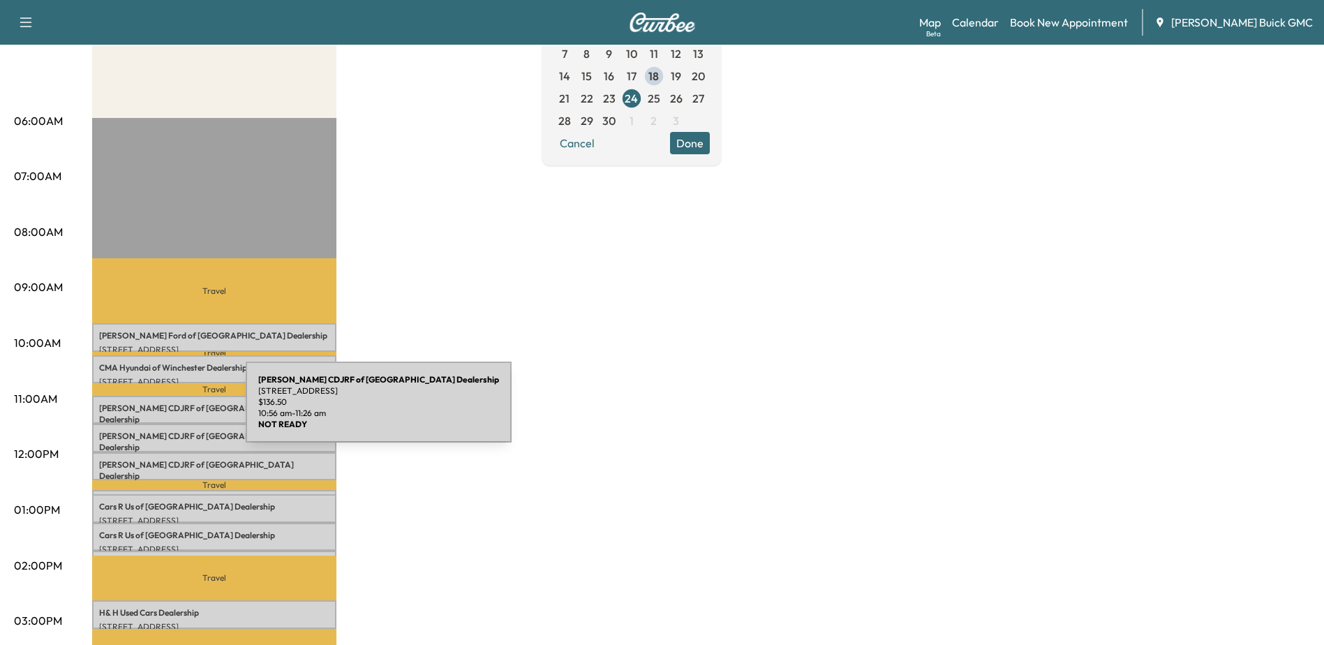
click at [141, 410] on p "Safford CDJRF of Winchester Dealership" at bounding box center [214, 414] width 230 height 22
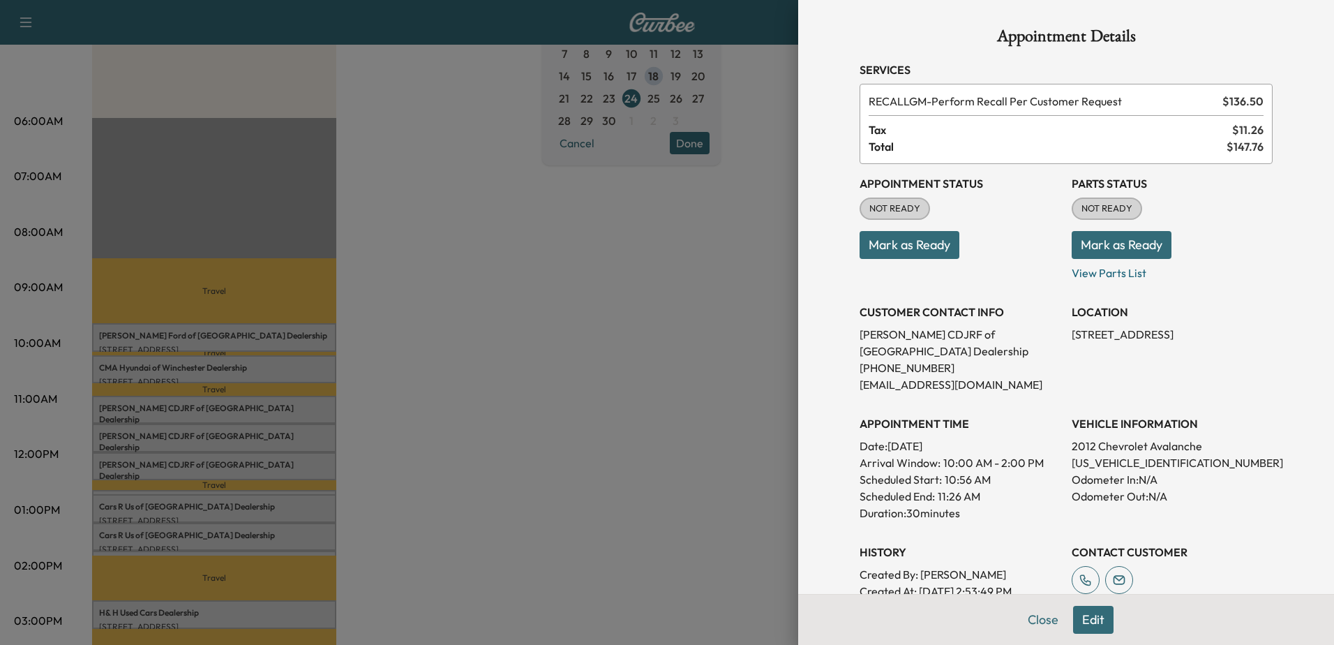
click at [228, 432] on div at bounding box center [667, 322] width 1334 height 645
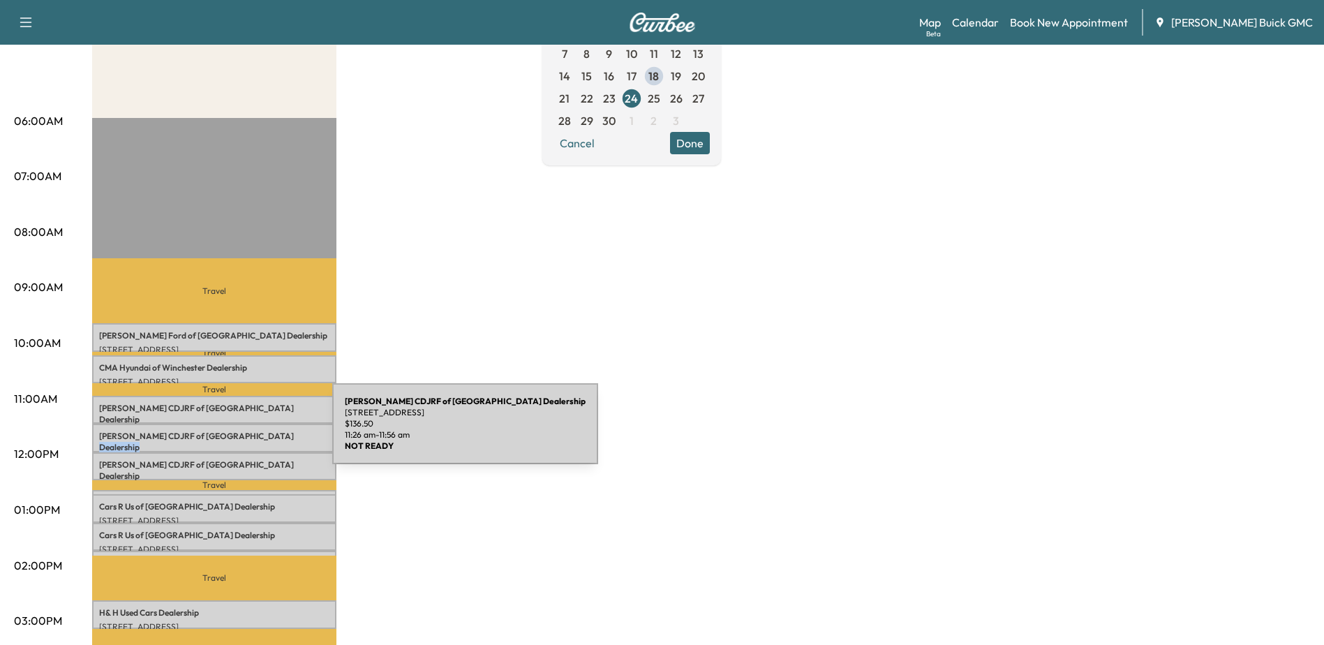
click at [228, 432] on p "Safford CDJRF of Winchester Dealership" at bounding box center [214, 442] width 230 height 22
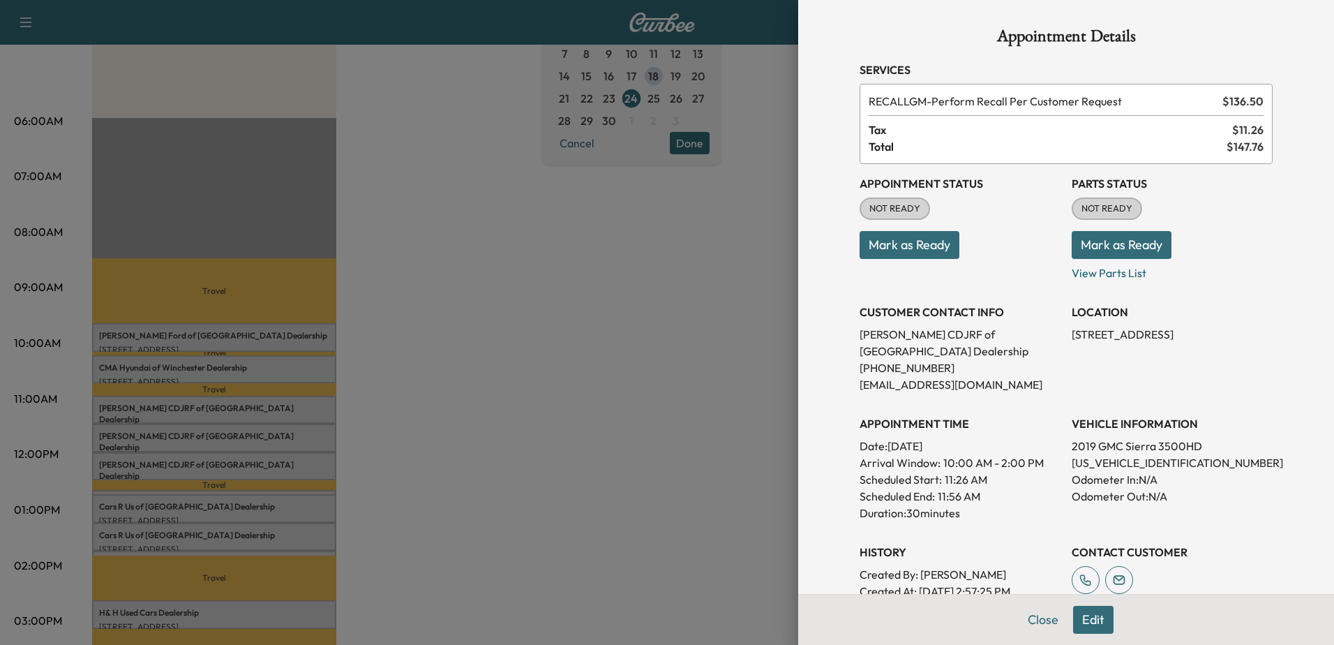
click at [210, 468] on div at bounding box center [667, 322] width 1334 height 645
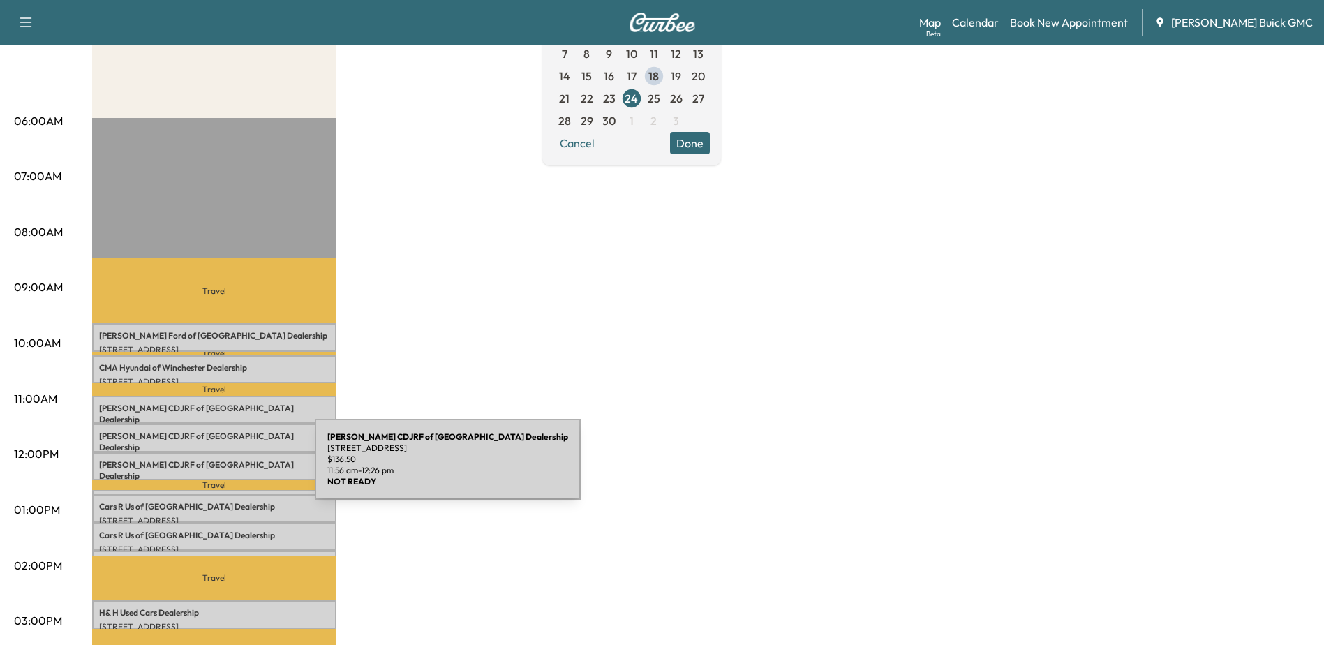
click at [210, 468] on div "Safford CDJRF of Winchester Dealership 1659 Berryville Pike, Winchester, VA 226…" at bounding box center [214, 466] width 244 height 28
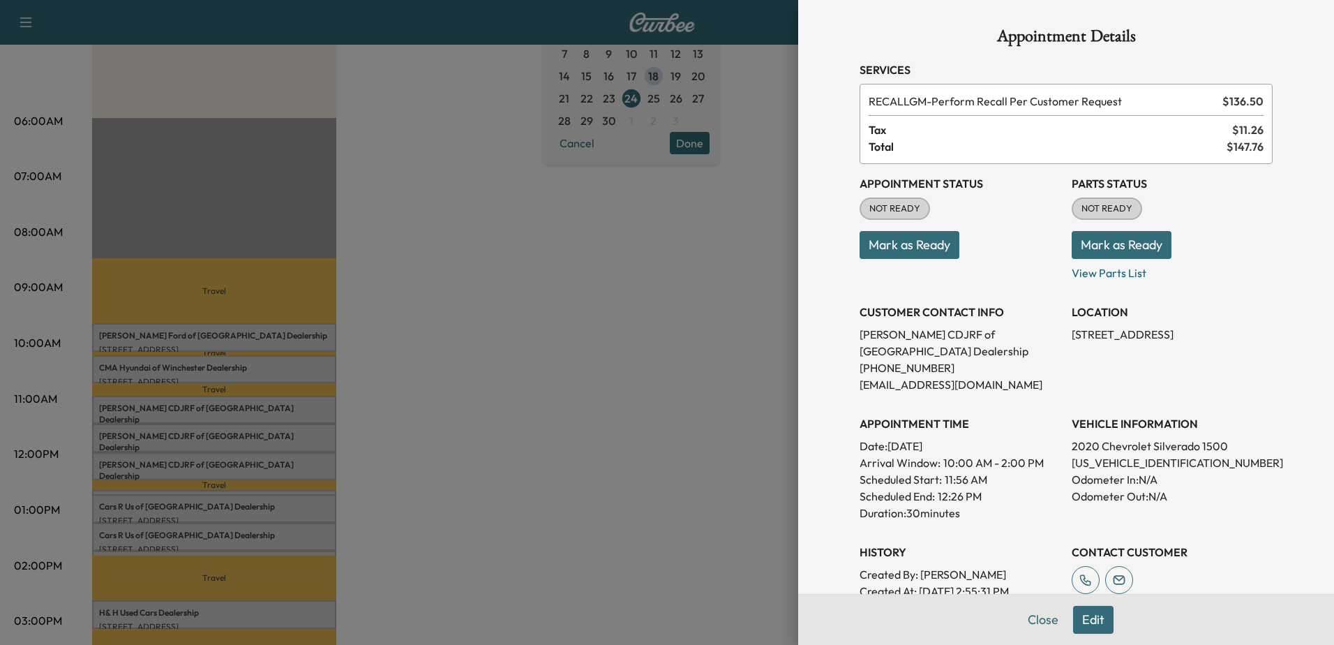
click at [173, 500] on div at bounding box center [667, 322] width 1334 height 645
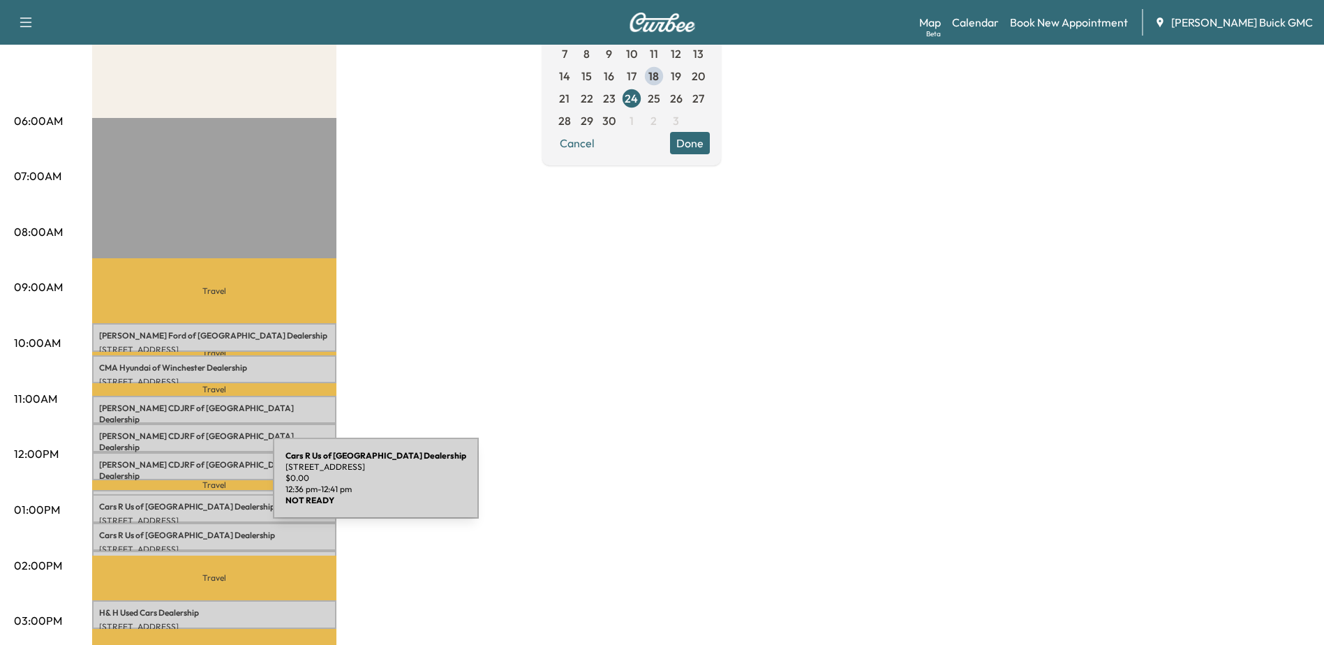
click at [168, 490] on div "Cars R Us of Winchester Dealership 3900 Valley Pike, Winchester, VA 22602, USA …" at bounding box center [214, 497] width 244 height 14
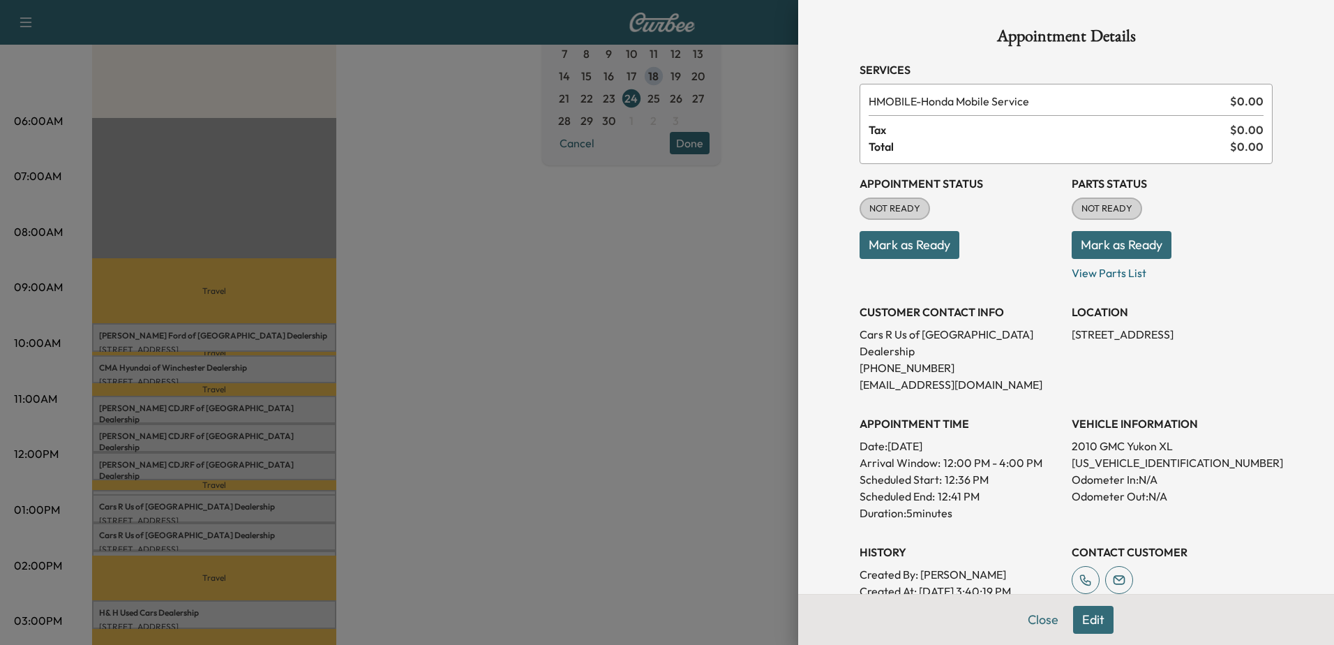
click at [169, 500] on div at bounding box center [667, 322] width 1334 height 645
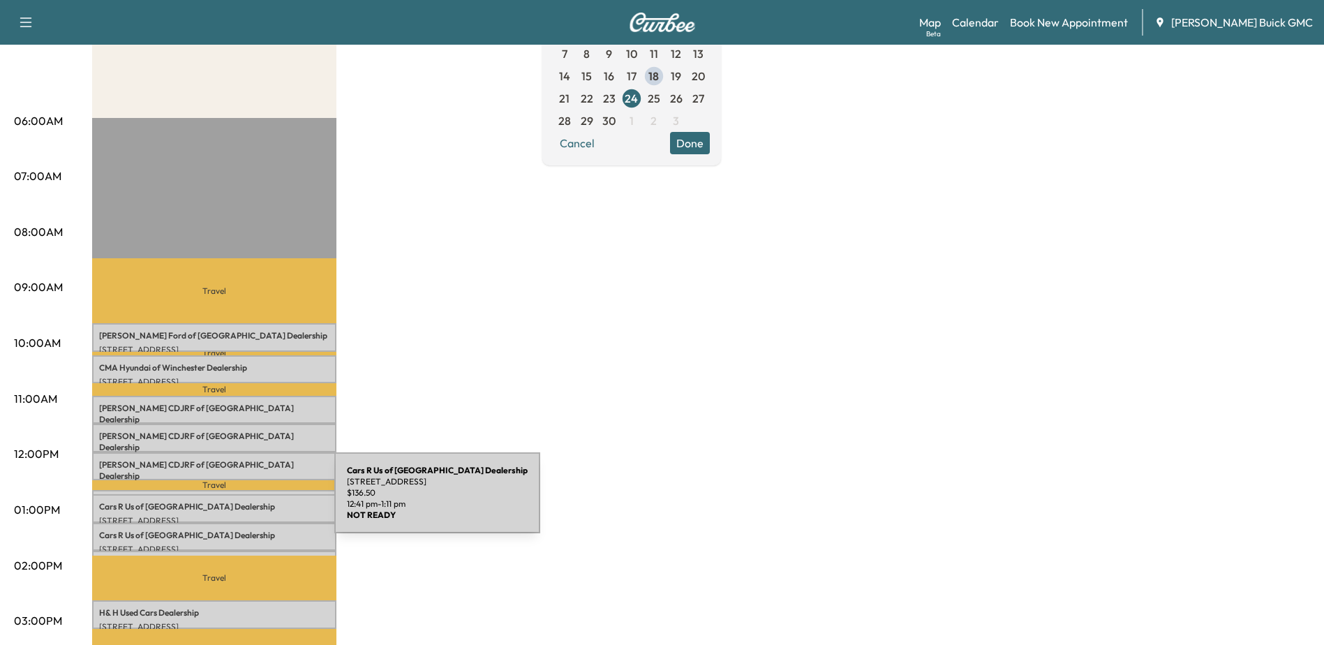
click at [230, 501] on p "Cars R Us of Winchester Dealership" at bounding box center [214, 506] width 230 height 11
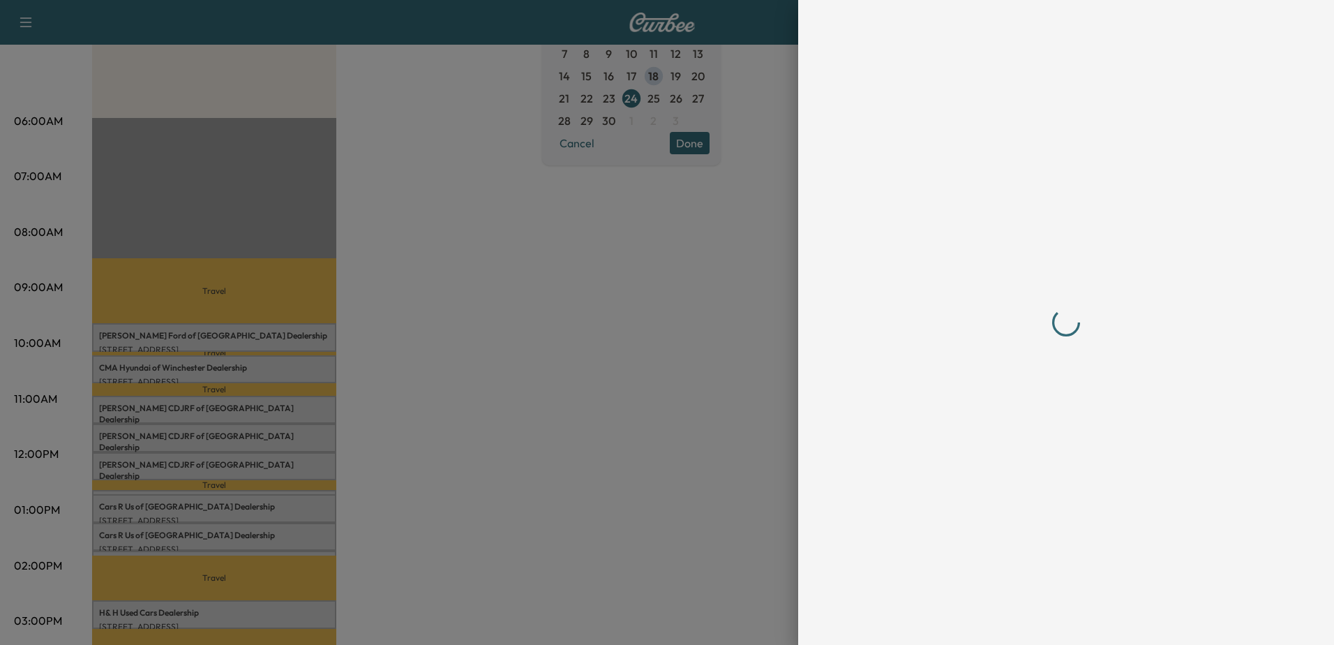
click at [239, 530] on div at bounding box center [667, 322] width 1334 height 645
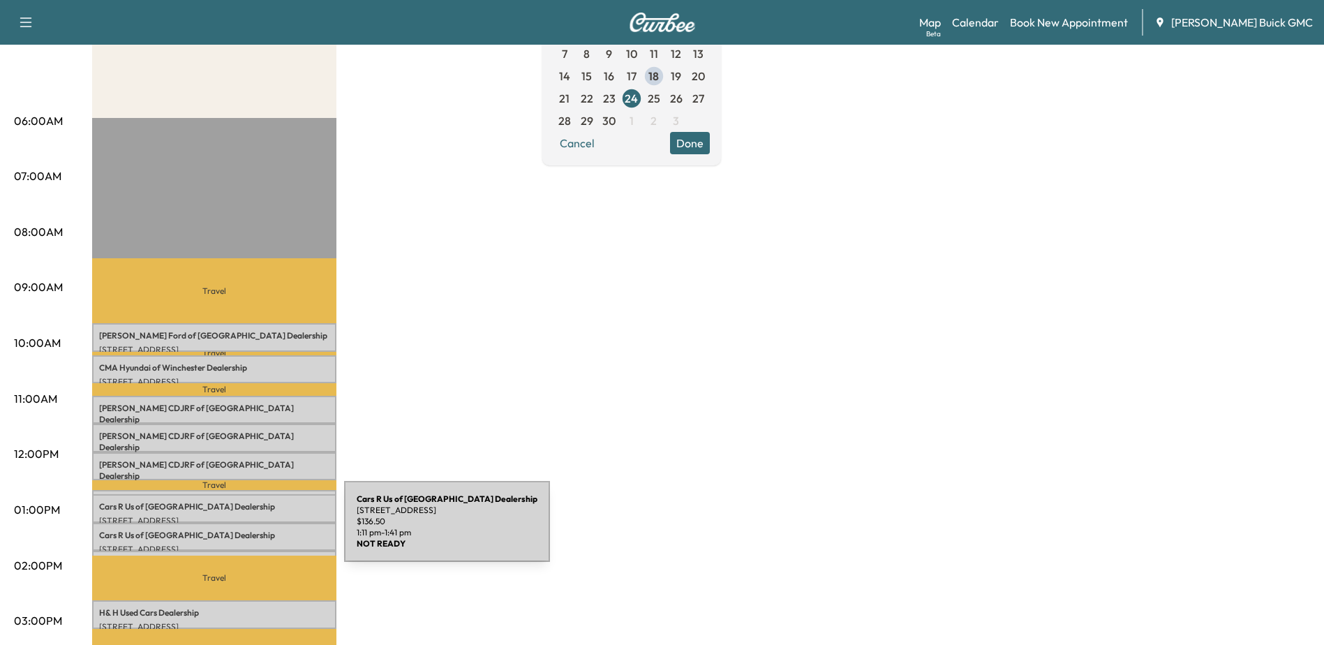
click at [239, 530] on p "Cars R Us of Winchester Dealership" at bounding box center [214, 535] width 230 height 11
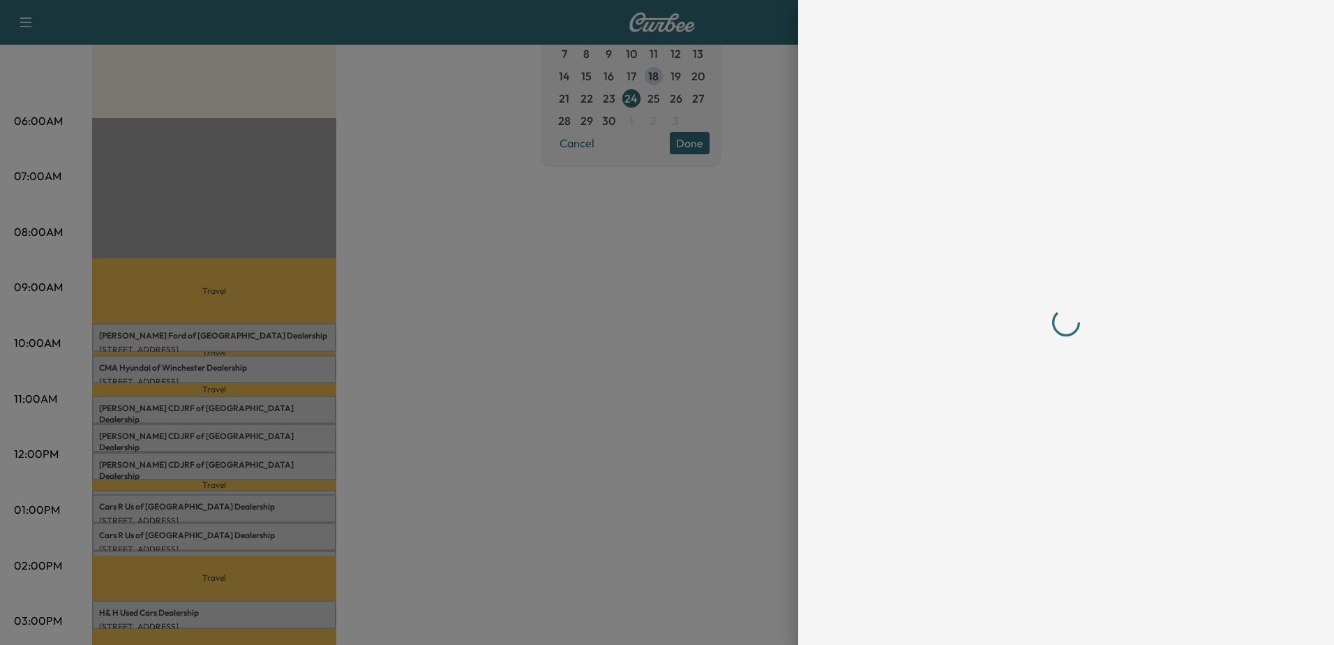
click at [209, 549] on div at bounding box center [667, 322] width 1334 height 645
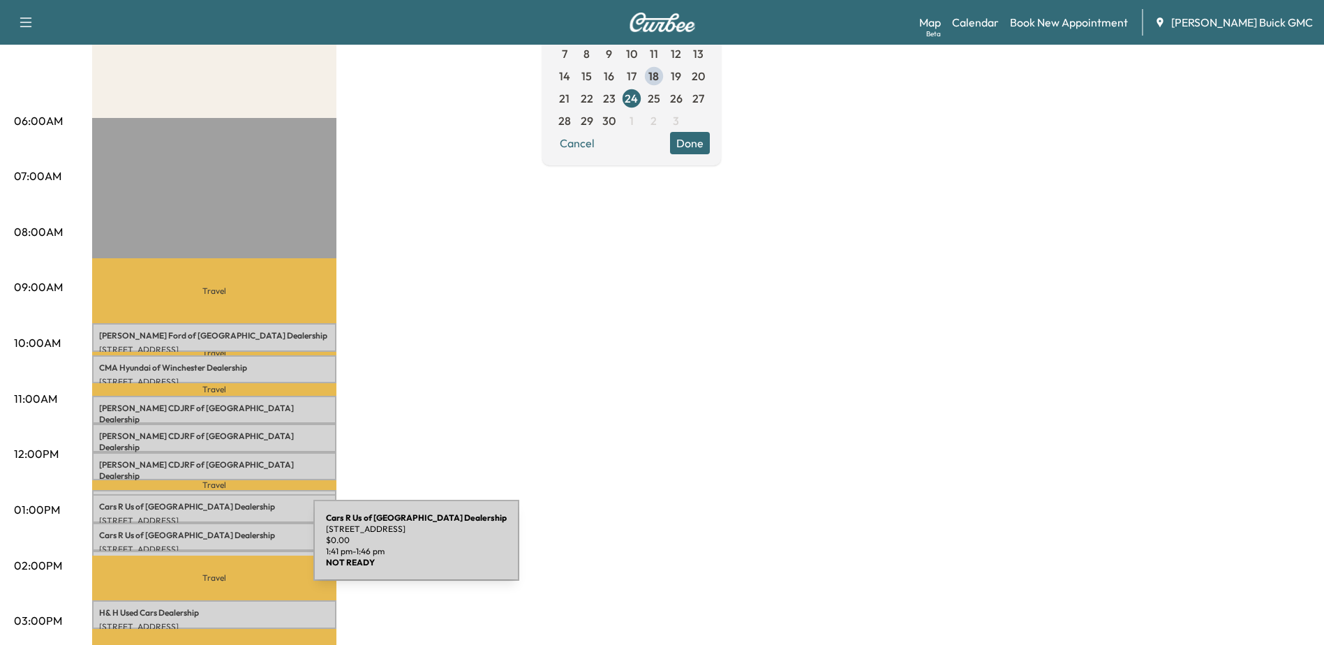
click at [209, 551] on div "Cars R Us of Winchester Dealership 3900 Valley Pike, Winchester, VA 22602, USA …" at bounding box center [214, 558] width 244 height 14
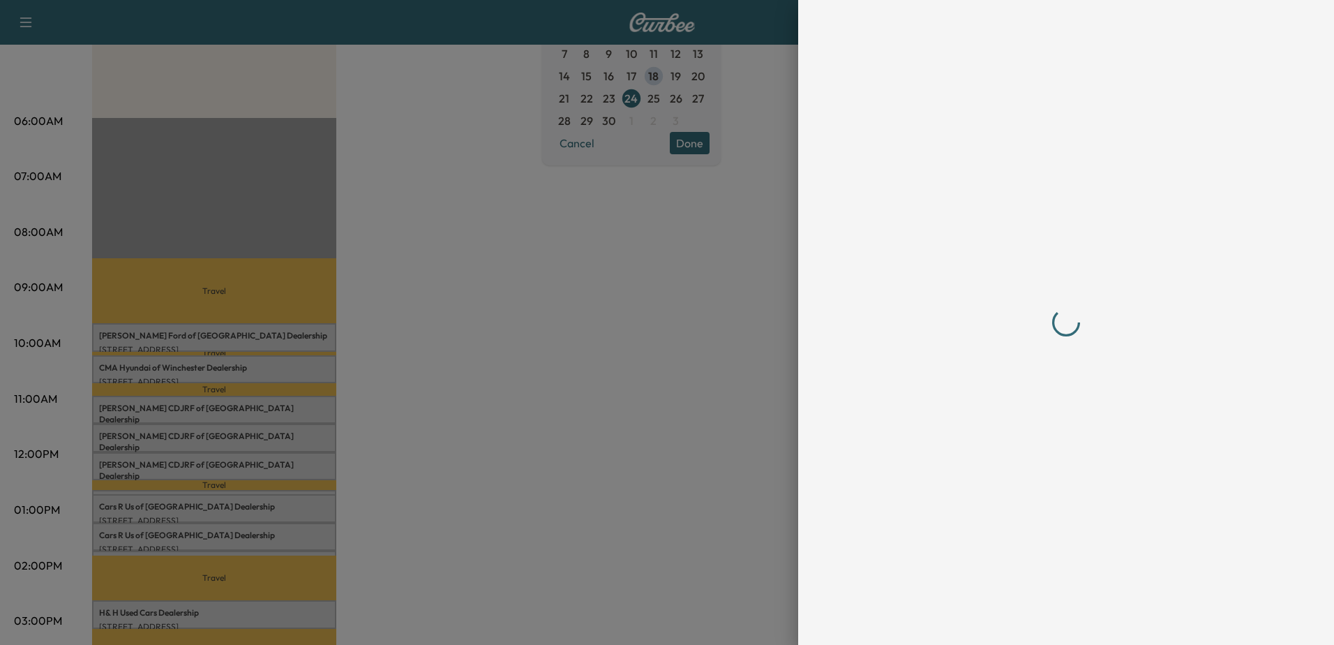
click at [200, 612] on div at bounding box center [667, 322] width 1334 height 645
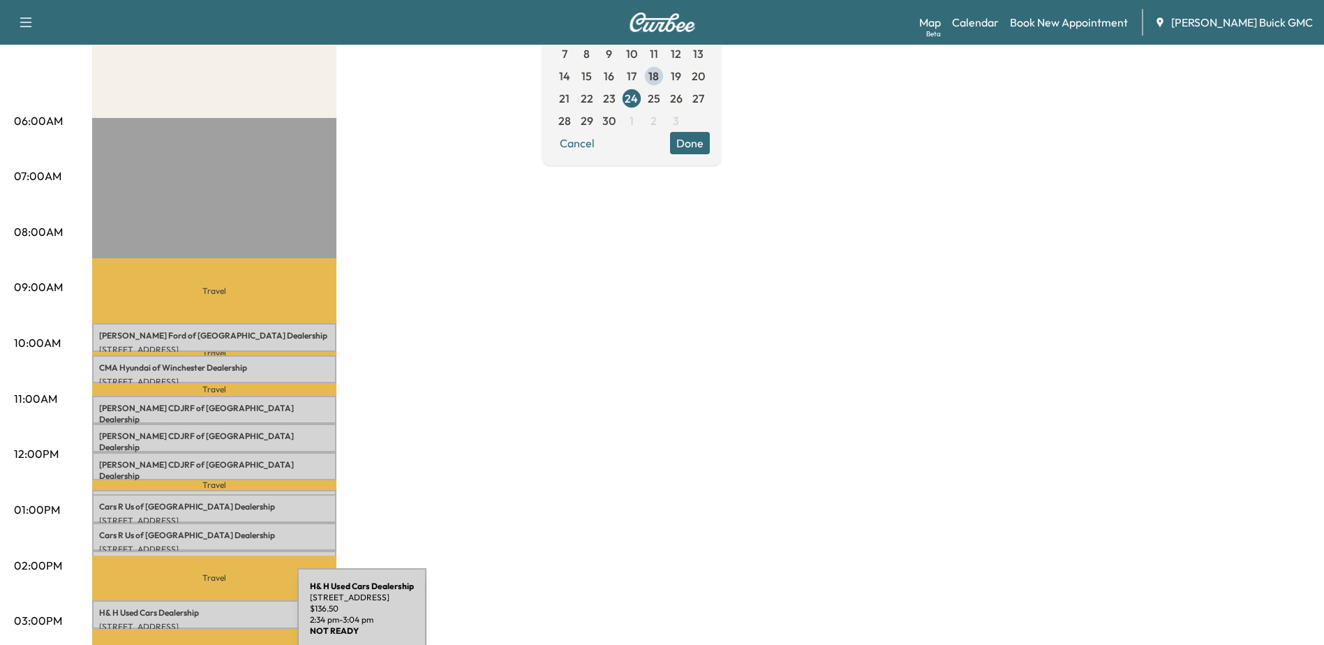
click at [193, 621] on p "[STREET_ADDRESS]" at bounding box center [214, 626] width 230 height 11
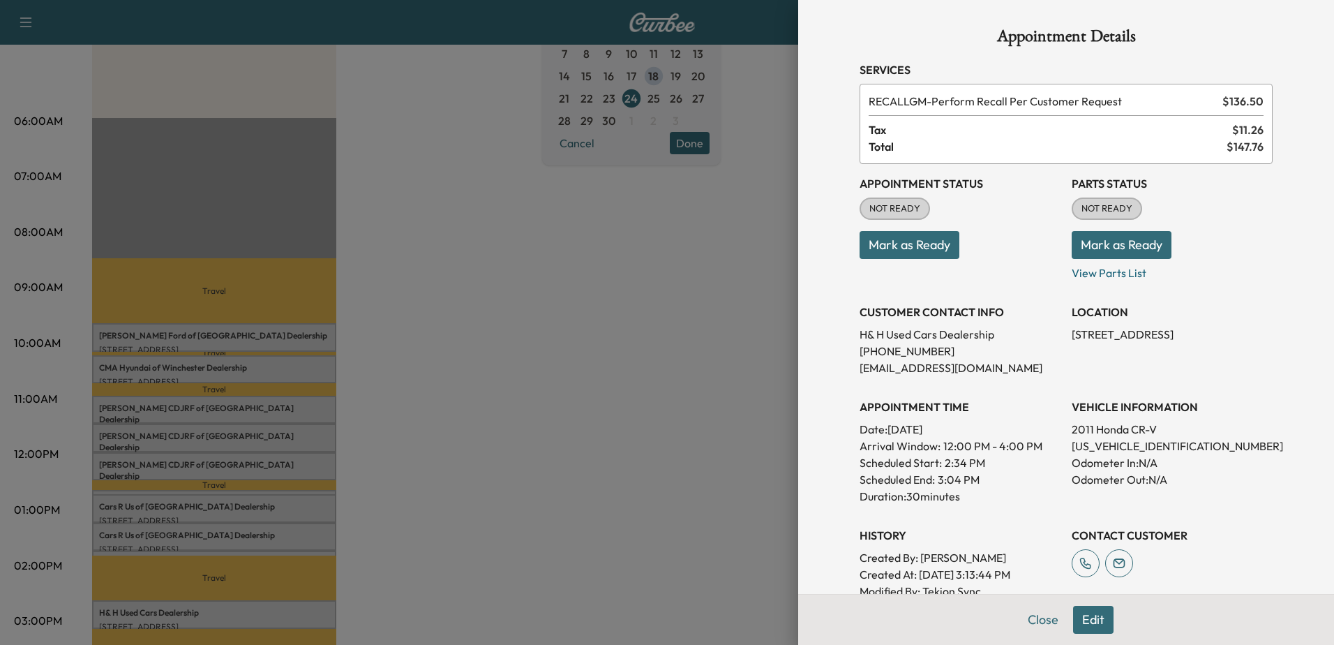
click at [504, 422] on div at bounding box center [667, 322] width 1334 height 645
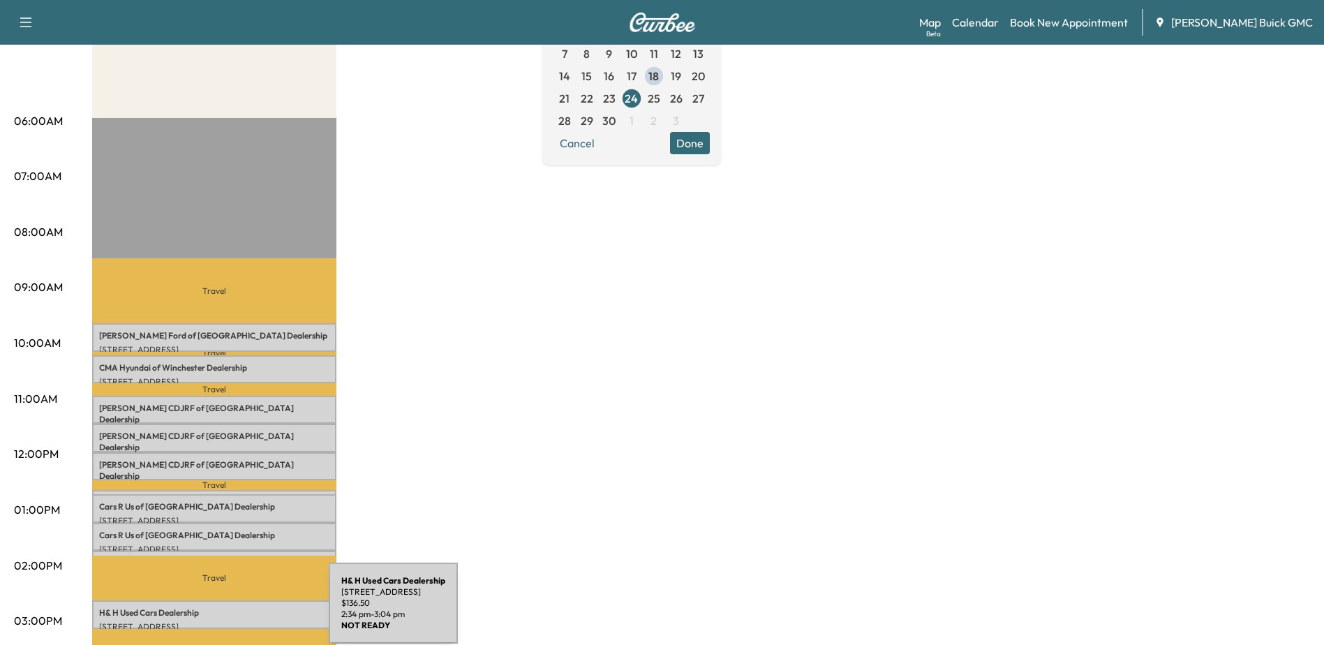
click at [248, 613] on div "H& H Used Cars Dealership 911 E Main St, Purcellville, VA 20132, USA $ 136.50 2…" at bounding box center [214, 614] width 244 height 28
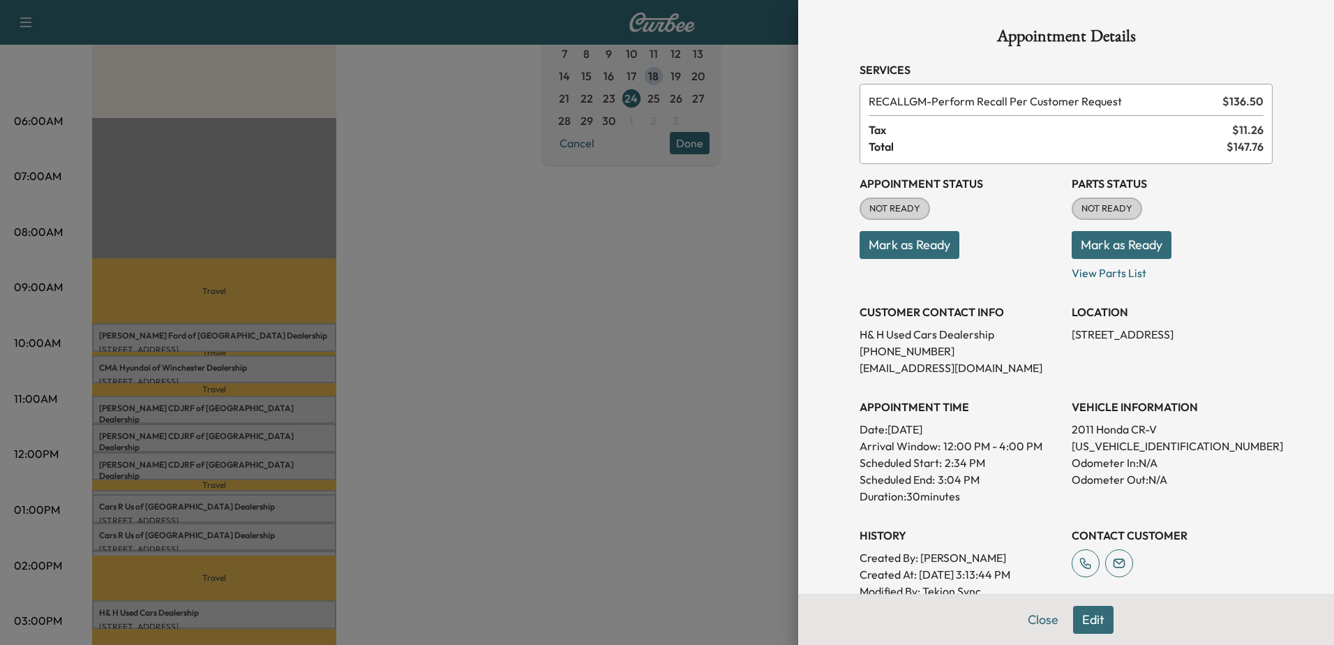
click at [1130, 442] on p "5J6RE4H75BL079422" at bounding box center [1172, 446] width 201 height 17
copy p "5J6RE4H75BL079422"
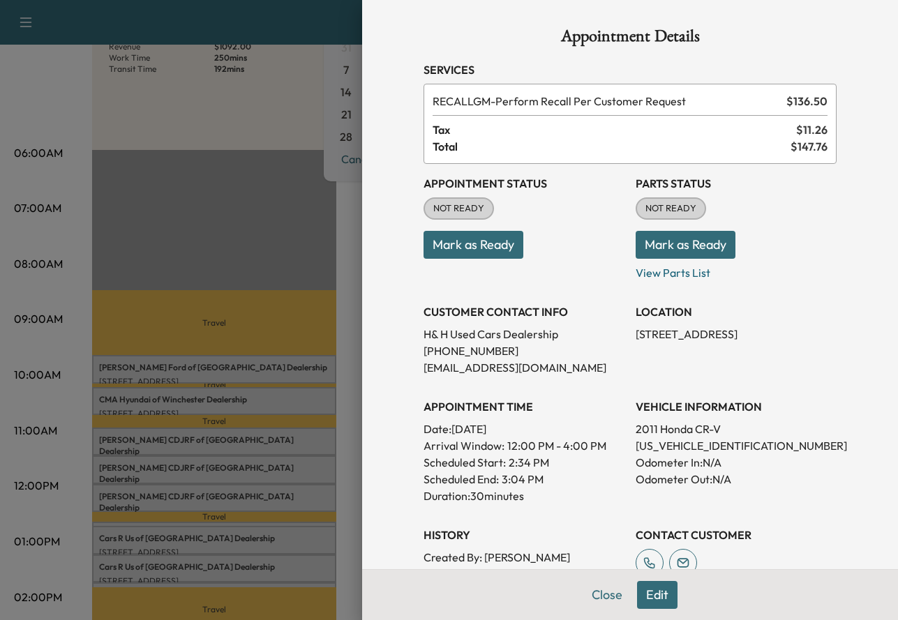
click at [232, 365] on div at bounding box center [449, 310] width 898 height 620
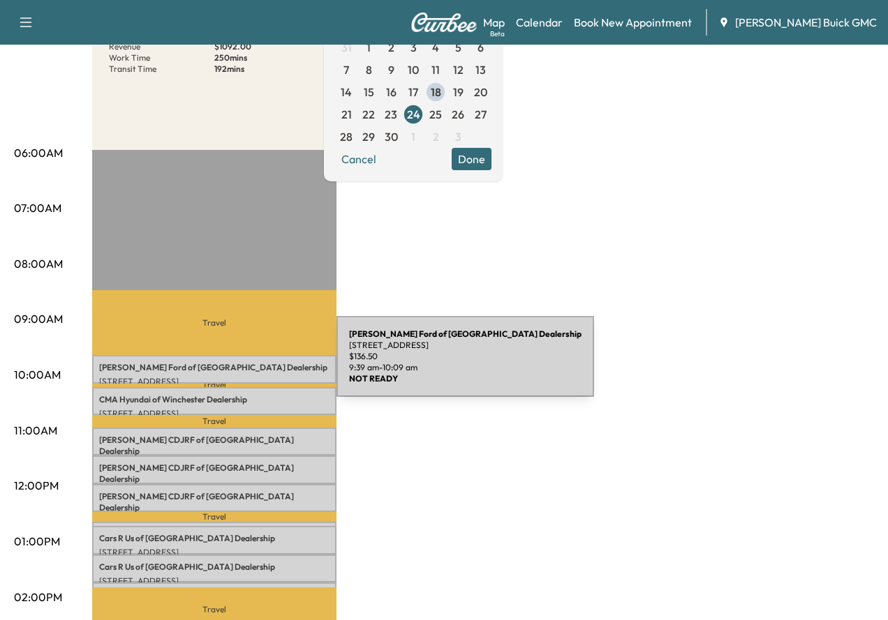
click at [232, 365] on p "Malloy Ford of Winchester Dealership" at bounding box center [214, 367] width 230 height 11
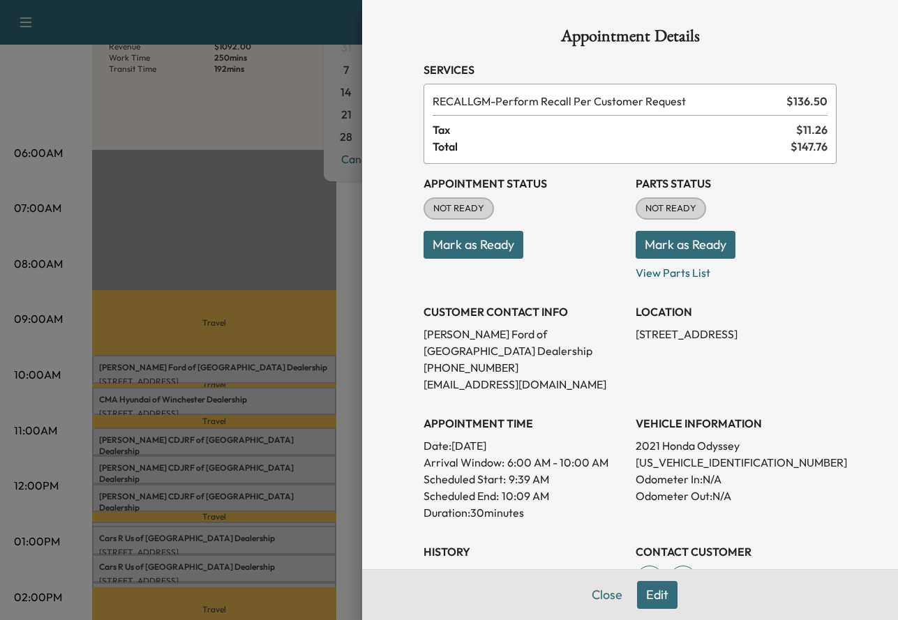
click at [676, 454] on p "5FNRL6H54MB013634" at bounding box center [736, 462] width 201 height 17
copy p "5FNRL6H54MB013634"
click at [318, 94] on div at bounding box center [449, 310] width 898 height 620
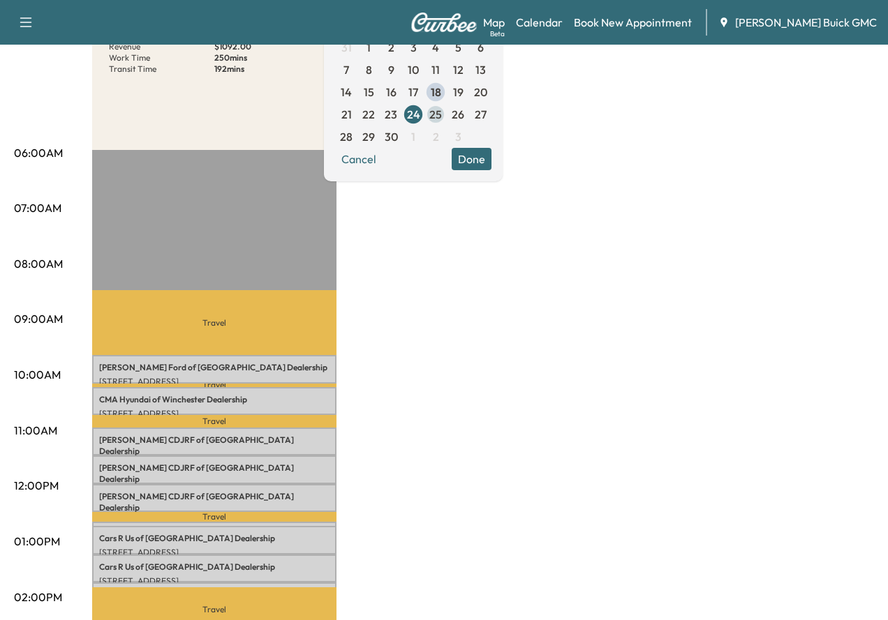
click at [442, 114] on span "25" at bounding box center [435, 114] width 13 height 17
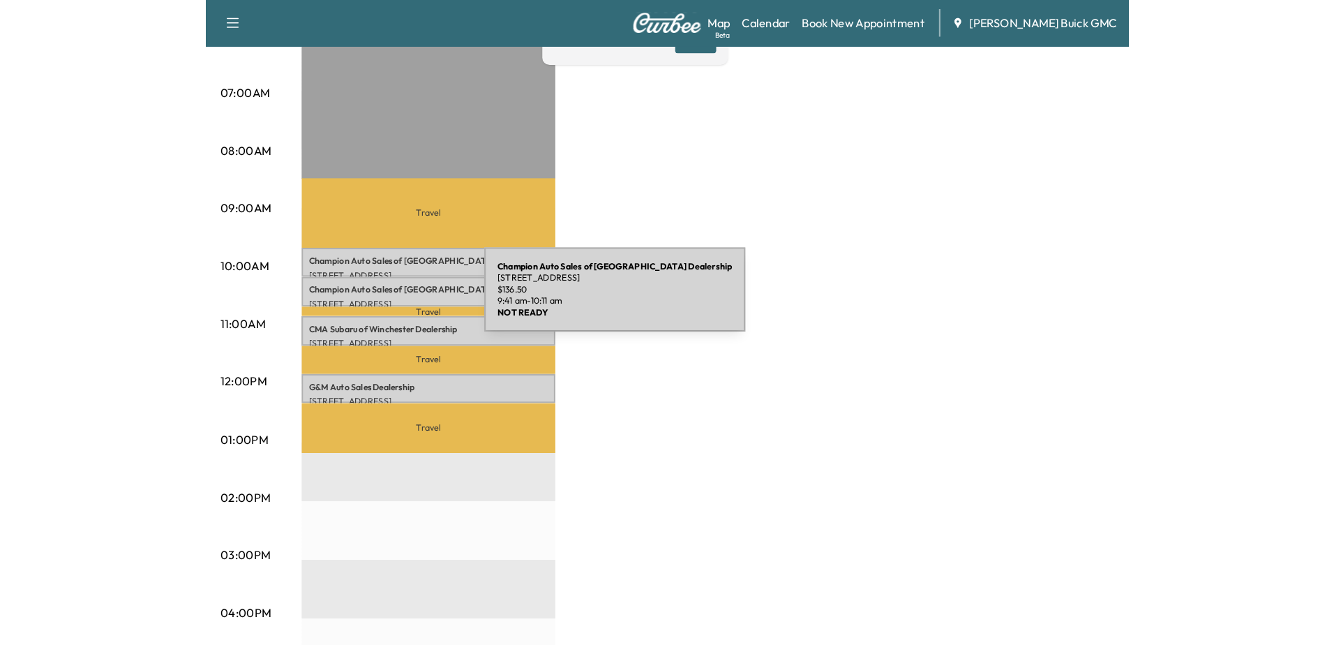
scroll to position [349, 0]
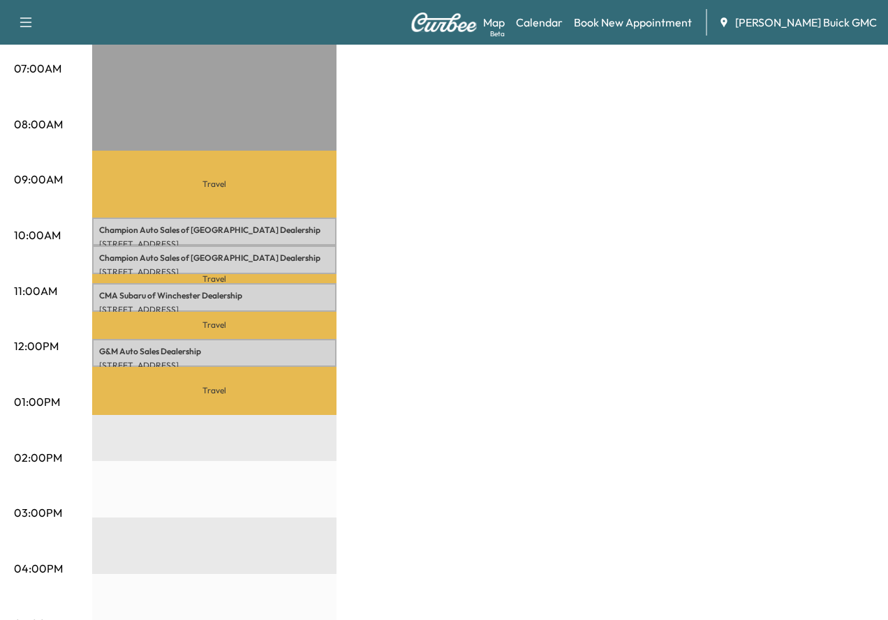
drag, startPoint x: 31, startPoint y: 291, endPoint x: 47, endPoint y: 291, distance: 16.1
click at [47, 291] on p "11:00AM" at bounding box center [35, 291] width 43 height 17
drag, startPoint x: 47, startPoint y: 291, endPoint x: 34, endPoint y: 345, distance: 55.4
click at [34, 345] on p "12:00PM" at bounding box center [36, 346] width 45 height 17
click at [35, 345] on p "12:00PM" at bounding box center [36, 346] width 45 height 17
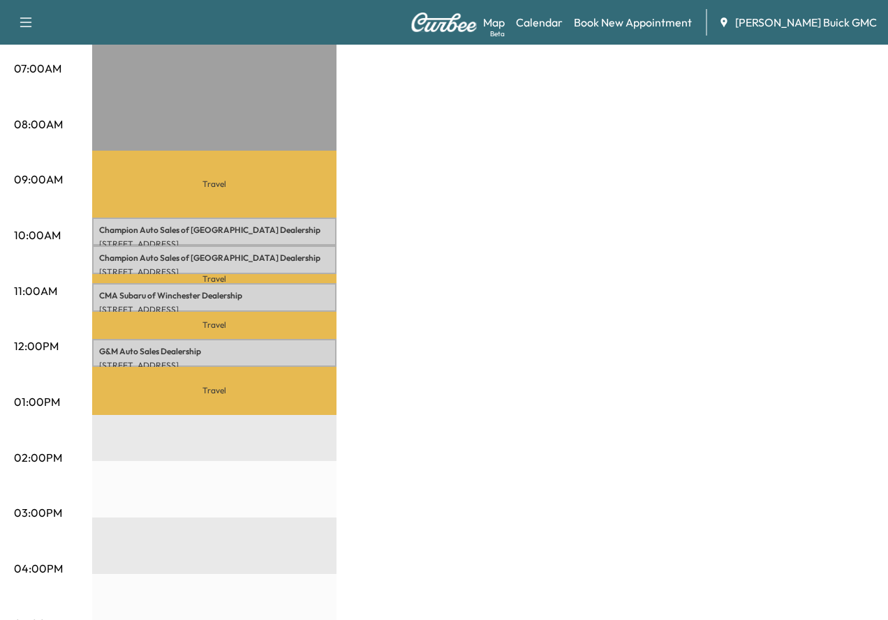
click at [47, 404] on p "01:00PM" at bounding box center [37, 402] width 46 height 17
click at [47, 403] on p "01:00PM" at bounding box center [37, 402] width 46 height 17
drag, startPoint x: 47, startPoint y: 403, endPoint x: 68, endPoint y: 491, distance: 90.2
click at [40, 445] on div "06:00AM 07:00AM 08:00AM 09:00AM 10:00AM 11:00AM 12:00PM 01:00PM 02:00PM 03:00PM…" at bounding box center [53, 454] width 78 height 889
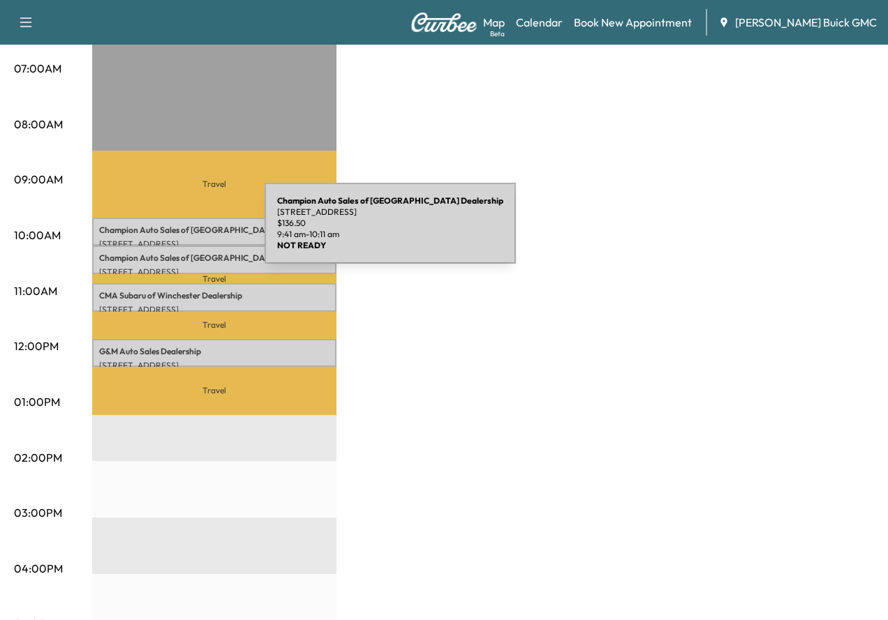
click at [160, 232] on p "Champion Auto Sales of Winchester Dealership" at bounding box center [214, 230] width 230 height 11
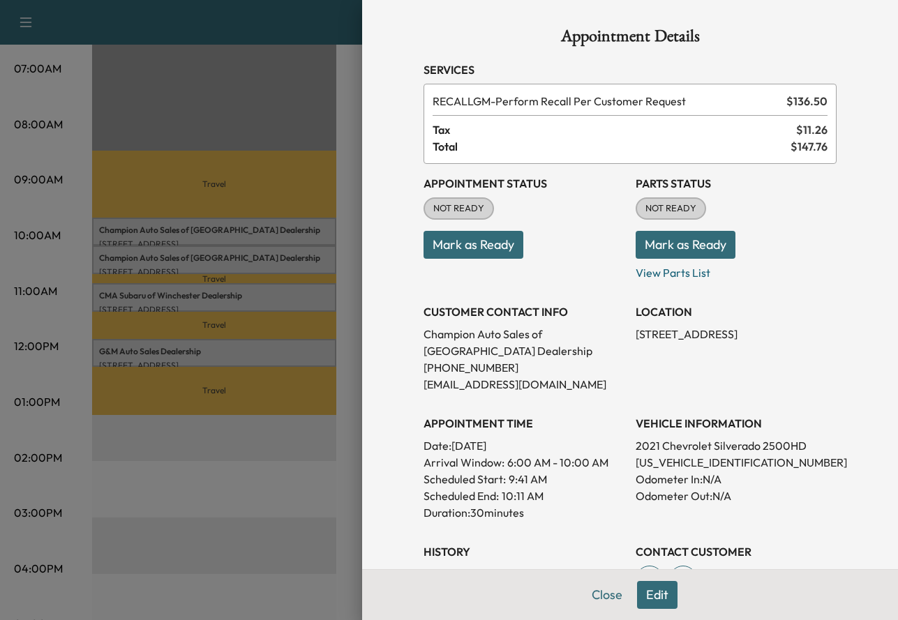
click at [600, 597] on div "Appointment Details Services RECALLGM - Perform Recall Per Customer Request $ 1…" at bounding box center [630, 452] width 447 height 904
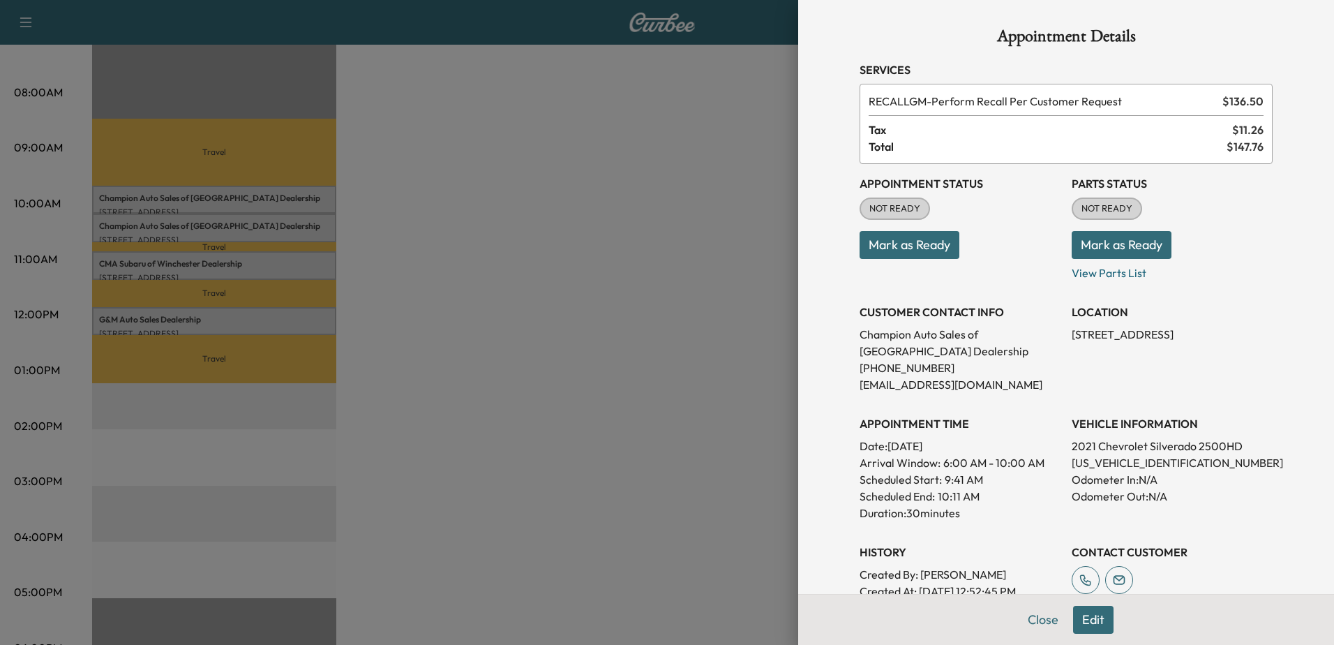
click at [695, 293] on div at bounding box center [667, 322] width 1334 height 645
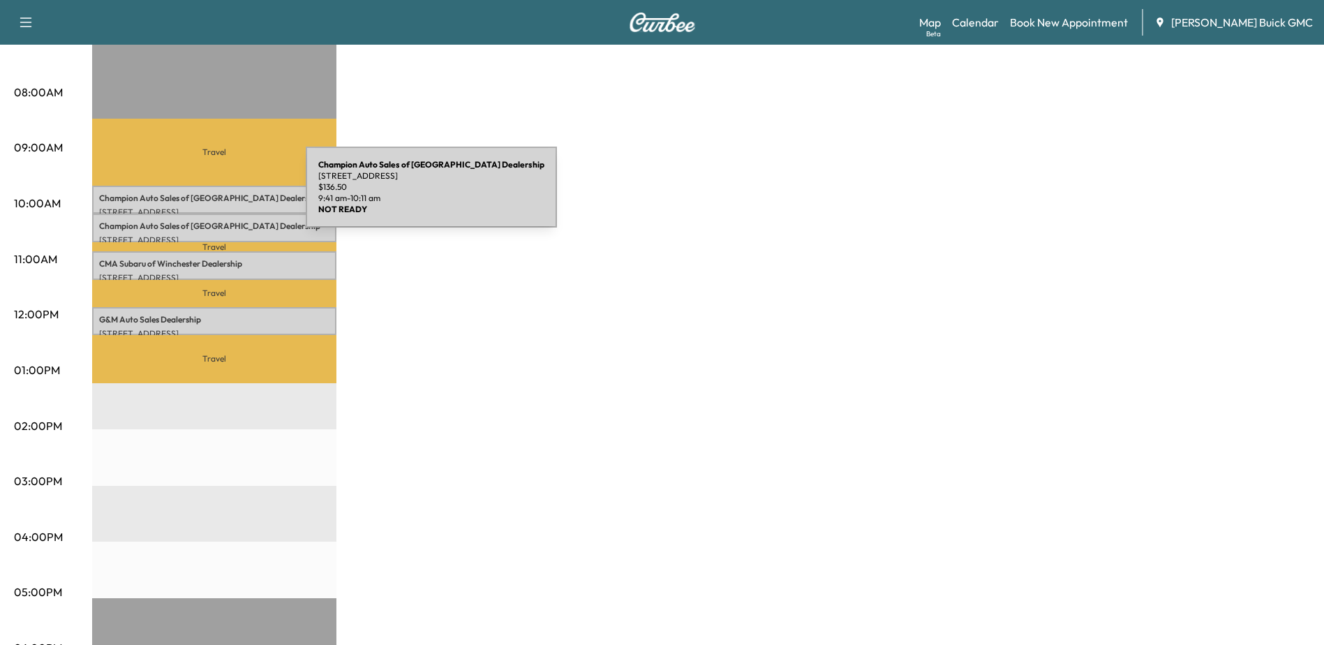
click at [201, 195] on p "Champion Auto Sales of Winchester Dealership" at bounding box center [214, 198] width 230 height 11
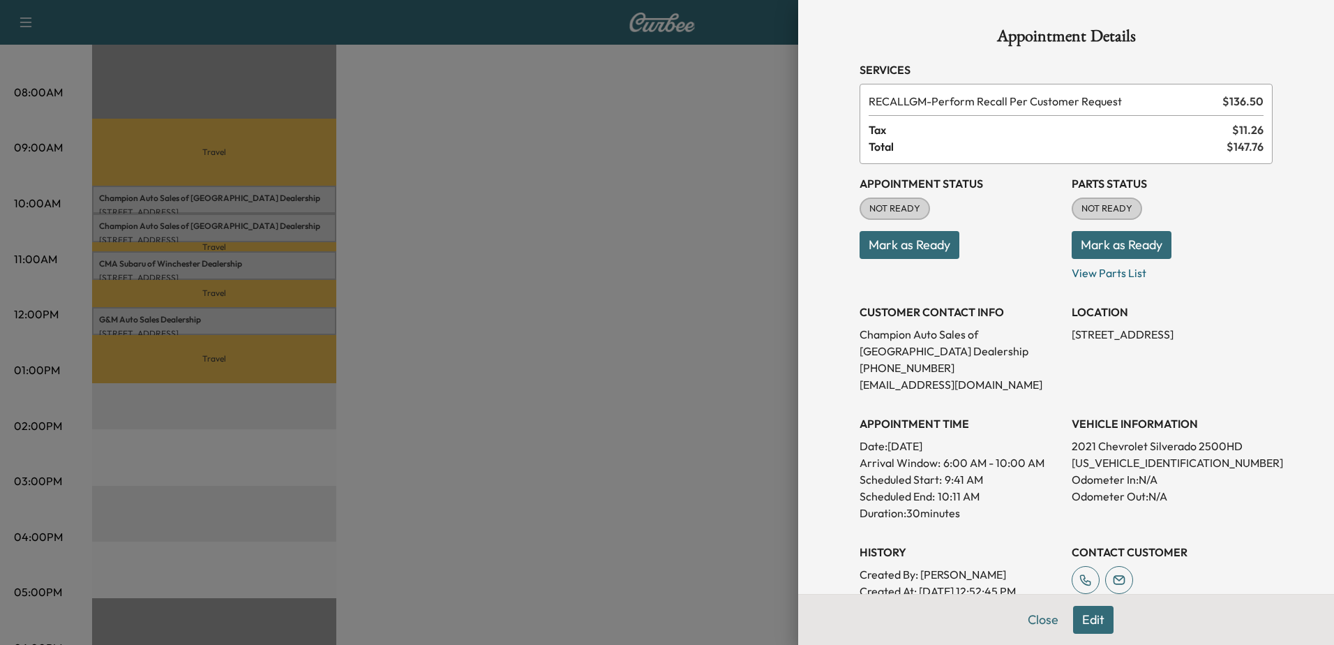
click at [710, 167] on div at bounding box center [667, 322] width 1334 height 645
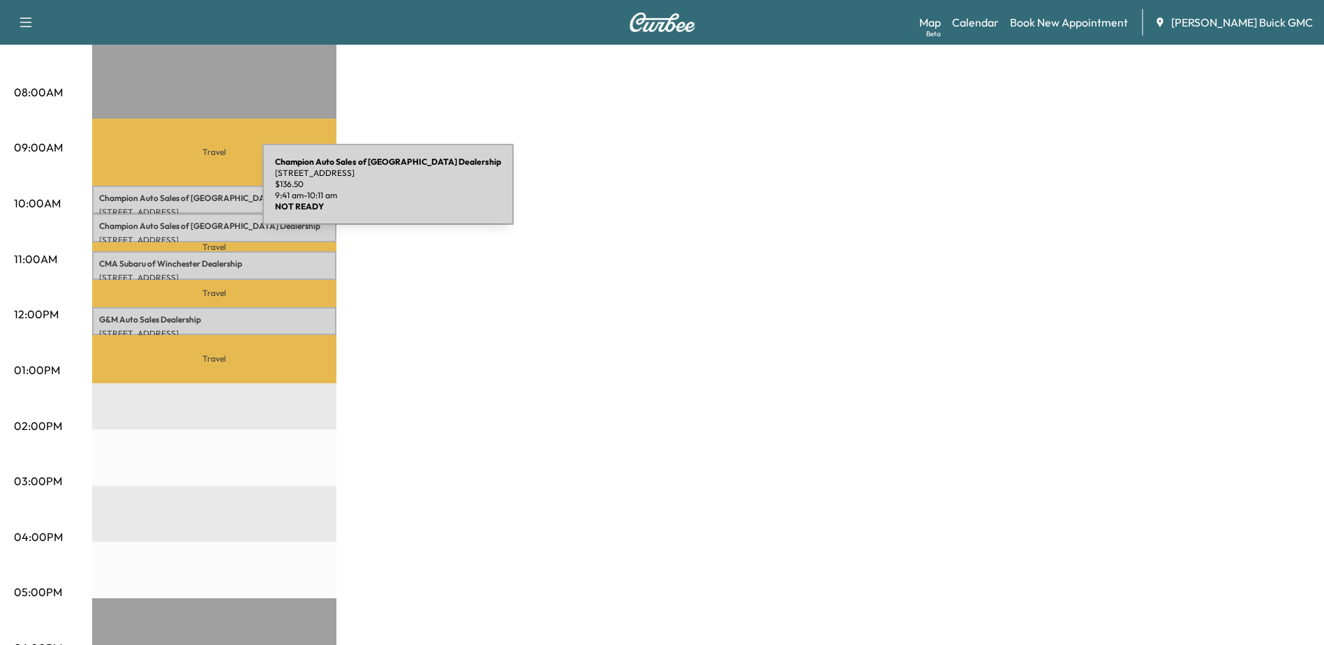
click at [158, 193] on p "Champion Auto Sales of Winchester Dealership" at bounding box center [214, 198] width 230 height 11
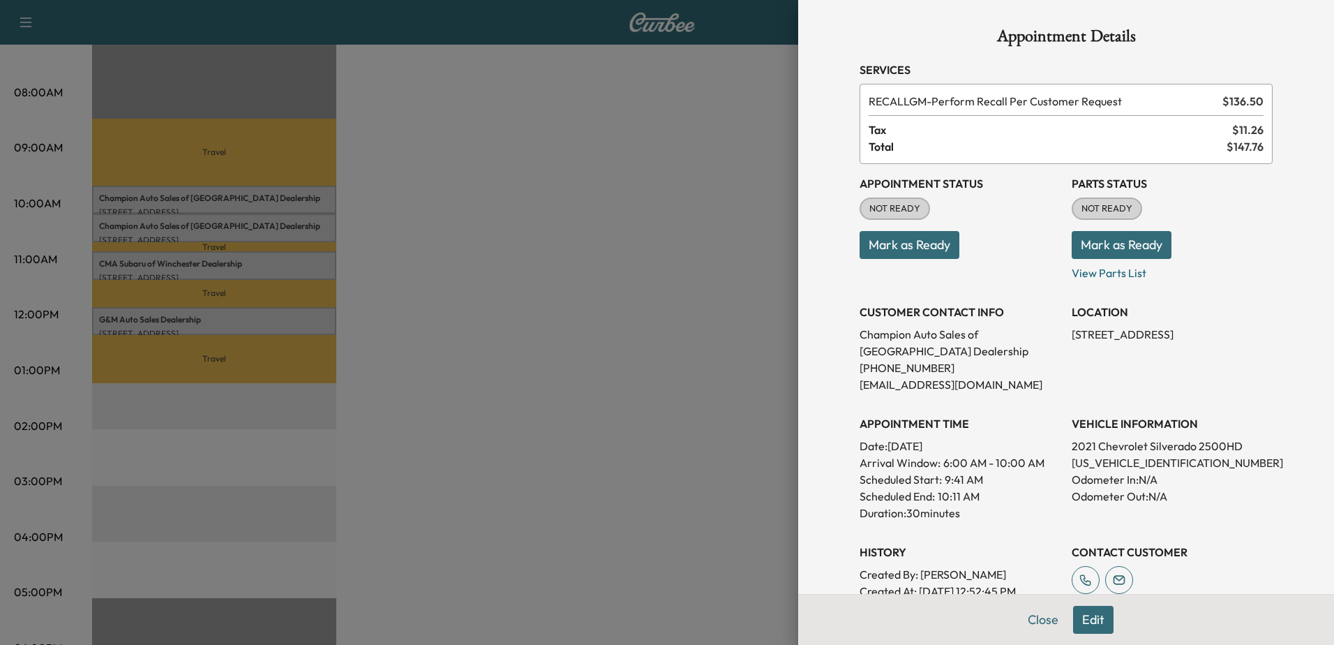
click at [187, 262] on div at bounding box center [667, 322] width 1334 height 645
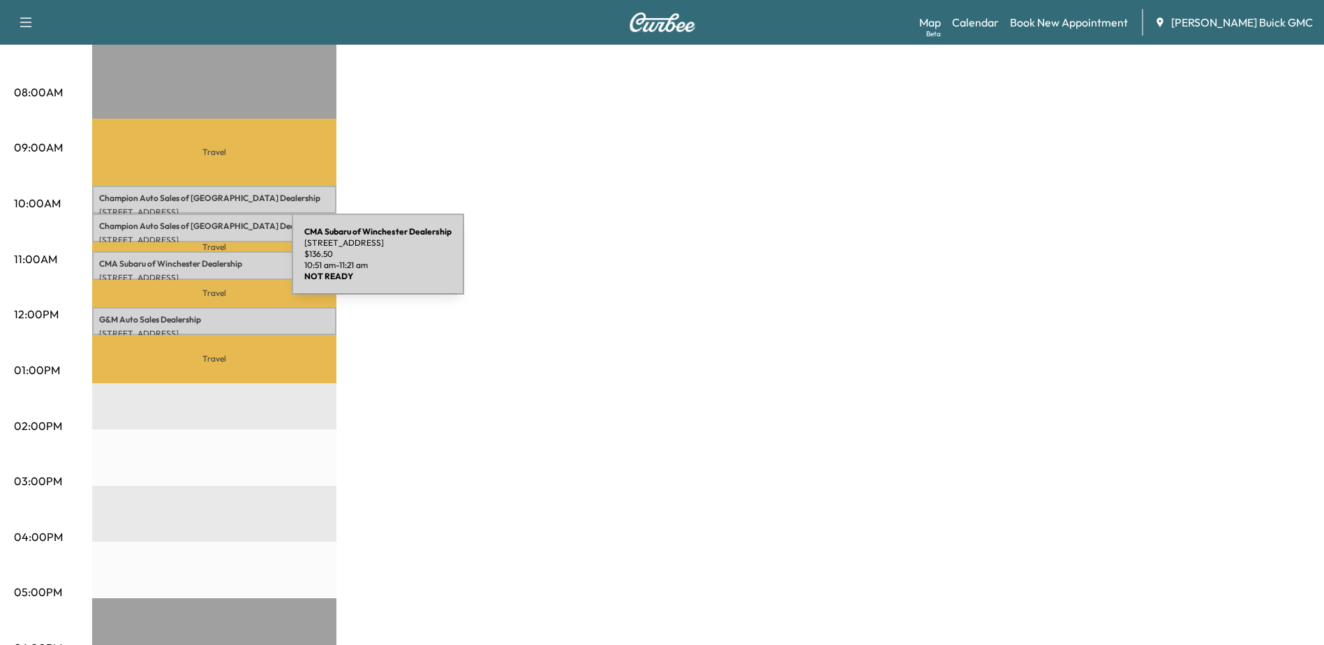
click at [187, 262] on p "CMA Subaru of Winchester Dealership" at bounding box center [214, 263] width 230 height 11
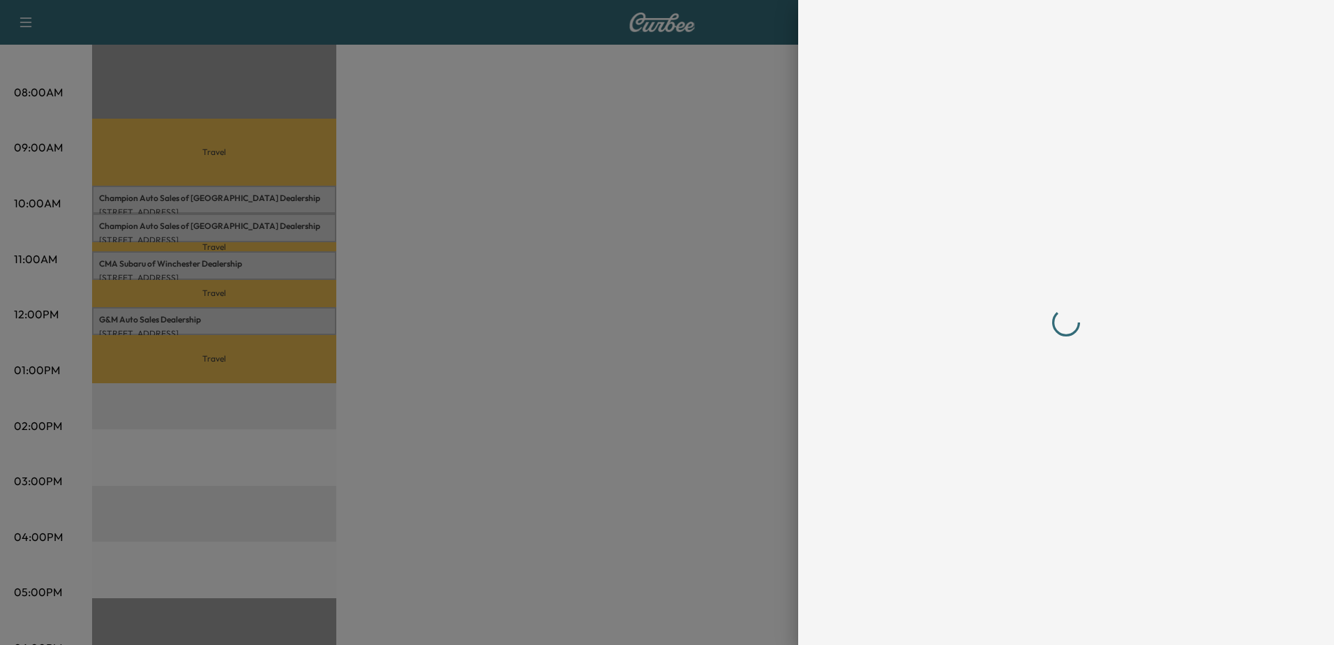
click at [168, 320] on div at bounding box center [667, 322] width 1334 height 645
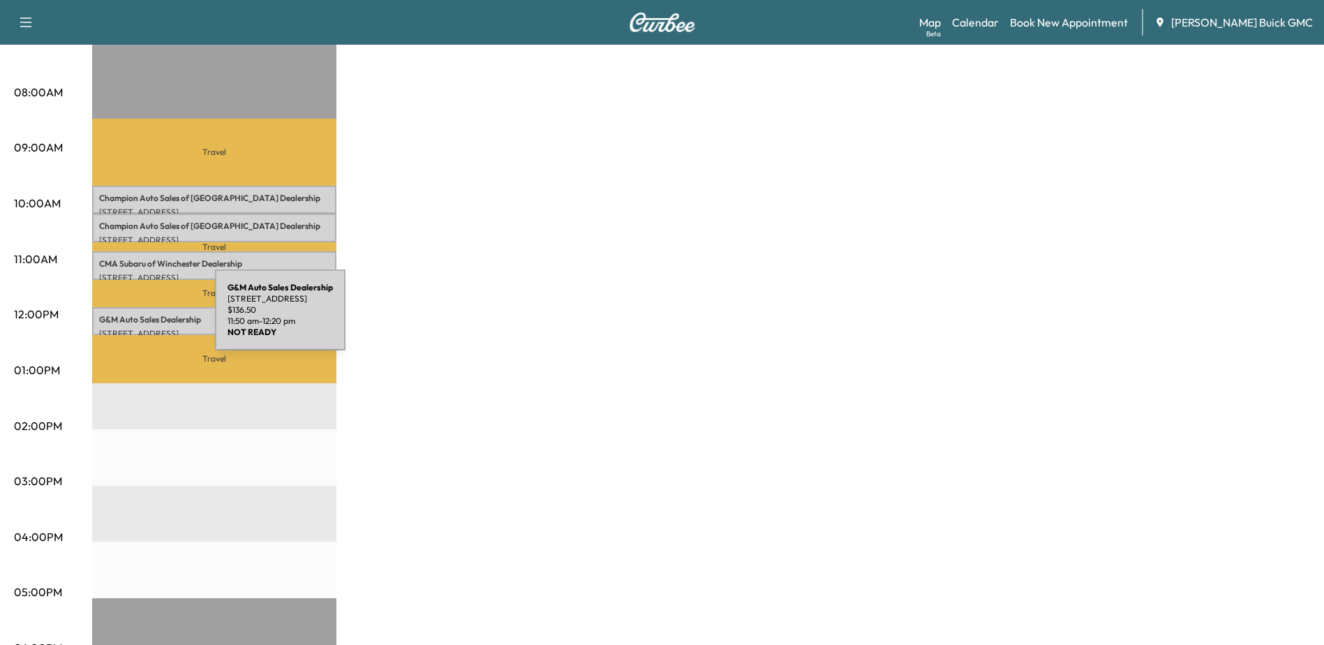
click at [107, 320] on p "G&M Auto Sales Dealership" at bounding box center [214, 319] width 230 height 11
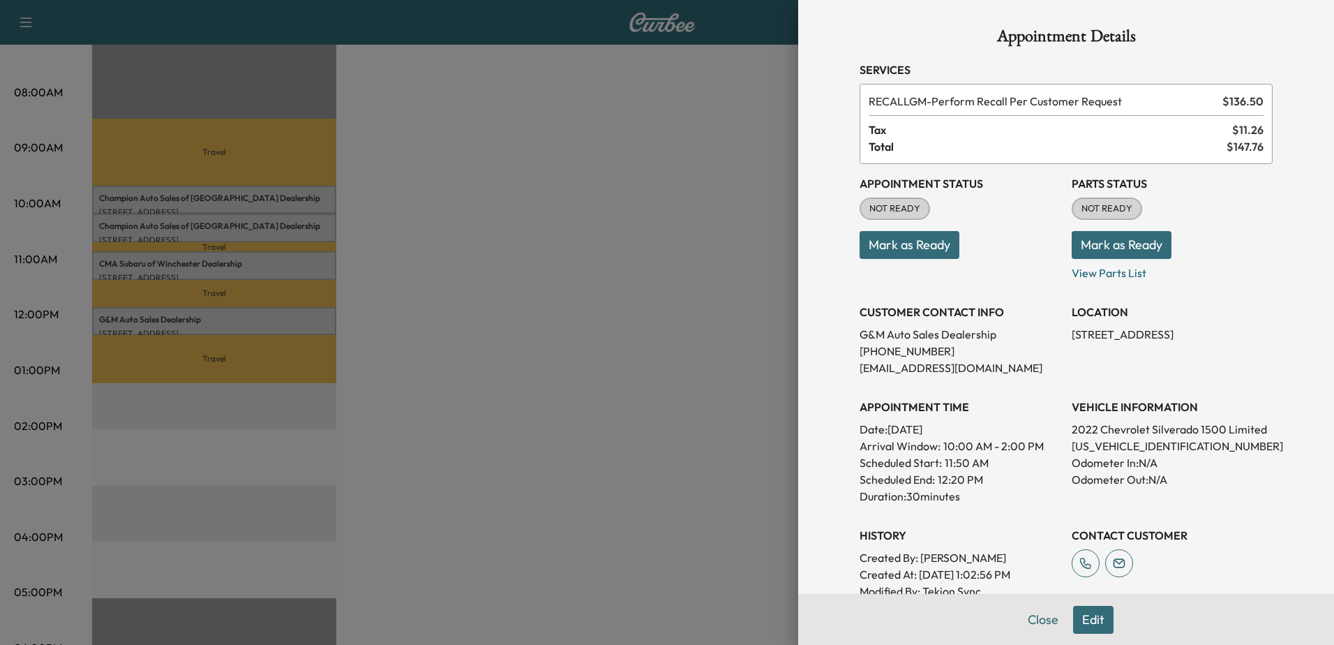
scroll to position [279, 0]
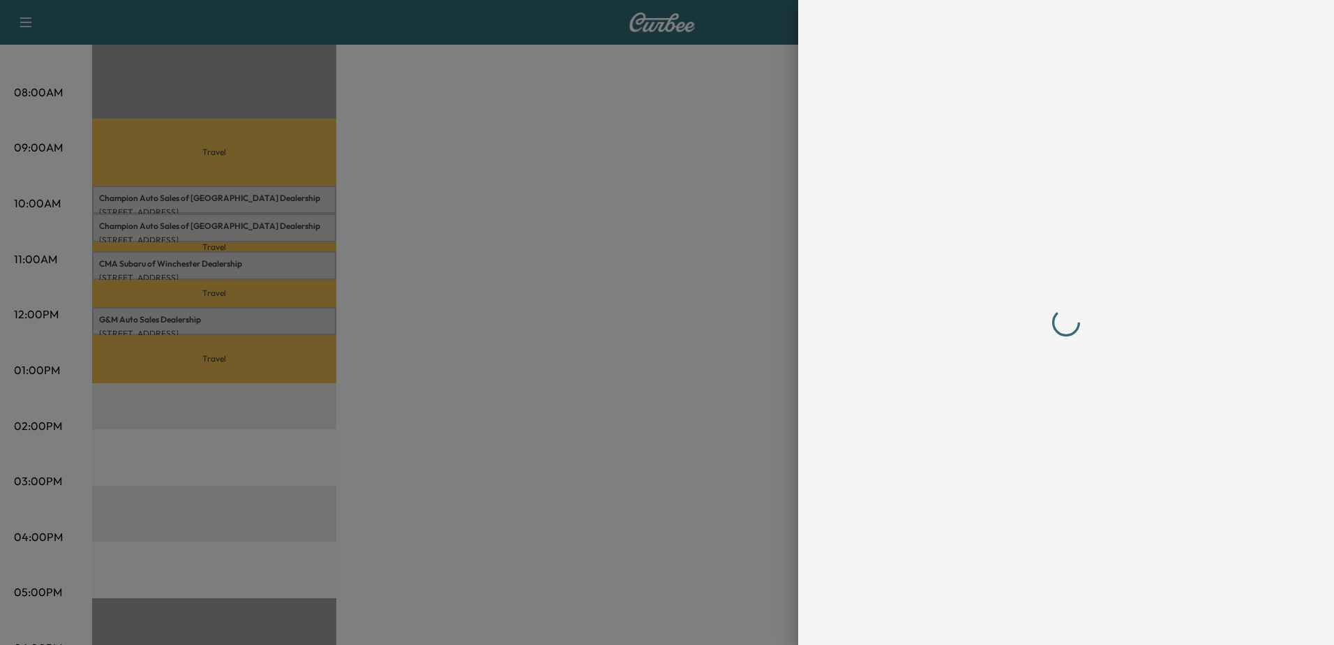
click at [205, 326] on div at bounding box center [667, 322] width 1334 height 645
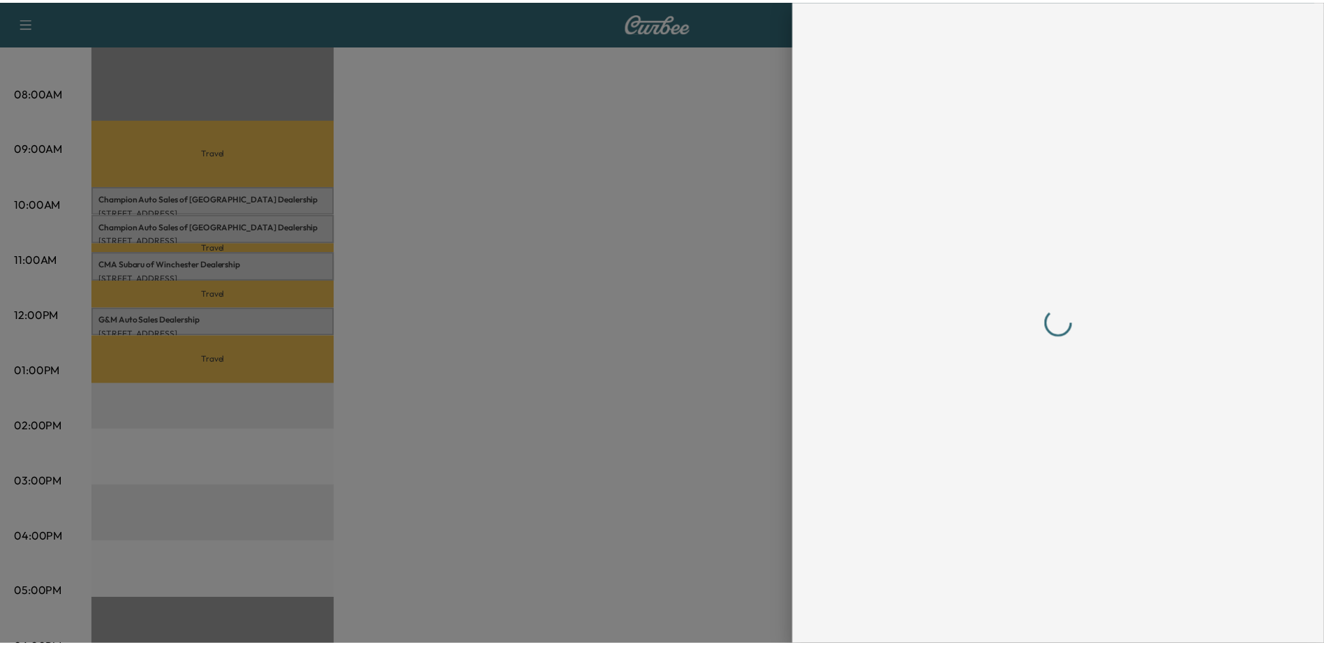
scroll to position [0, 0]
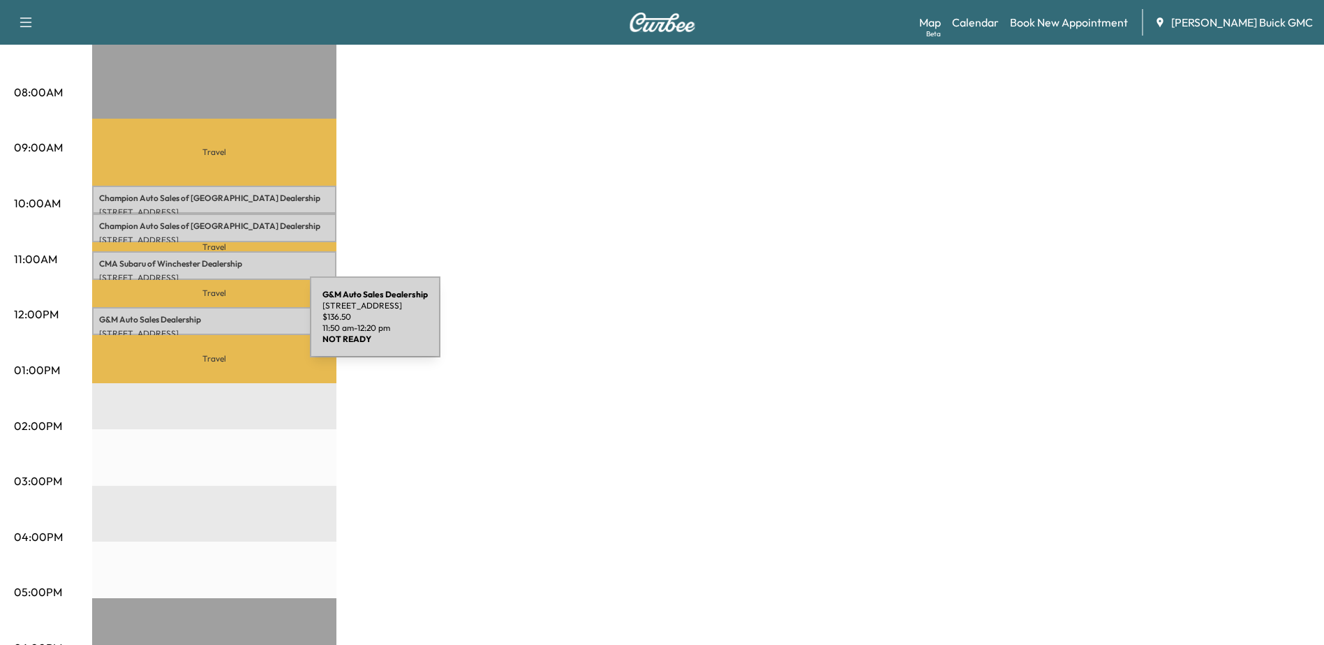
click at [205, 328] on p "[STREET_ADDRESS]" at bounding box center [214, 333] width 230 height 11
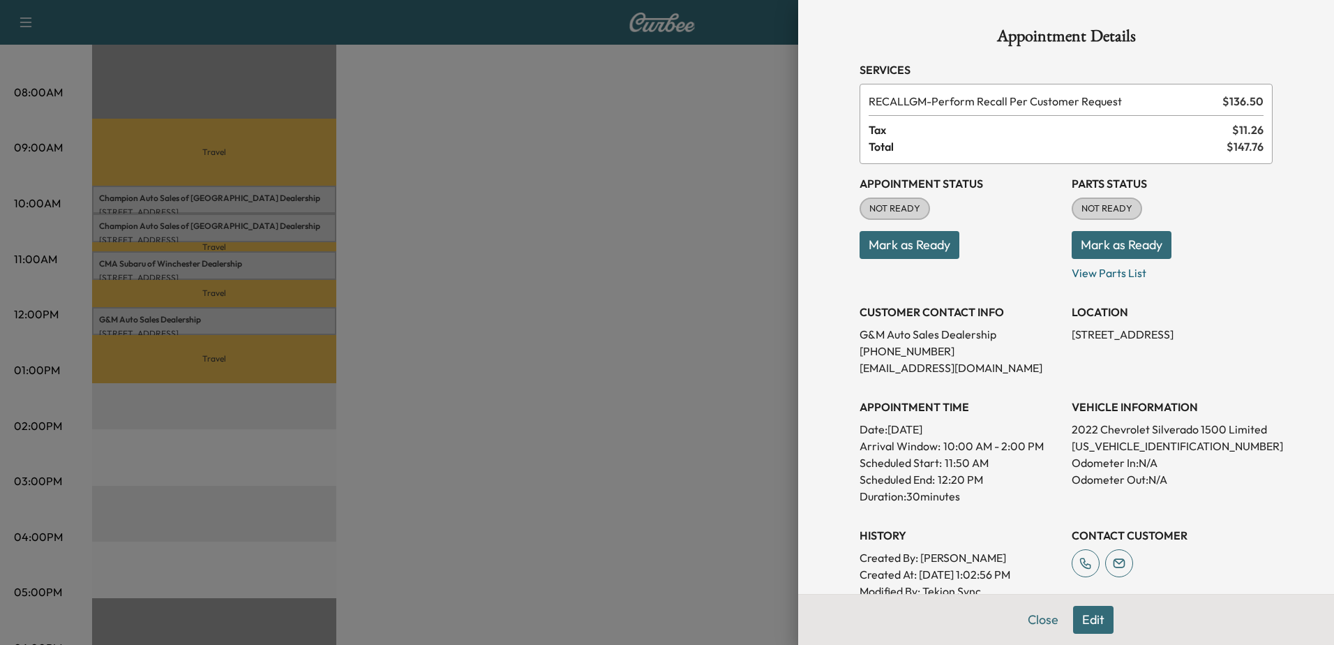
click at [153, 262] on div at bounding box center [667, 322] width 1334 height 645
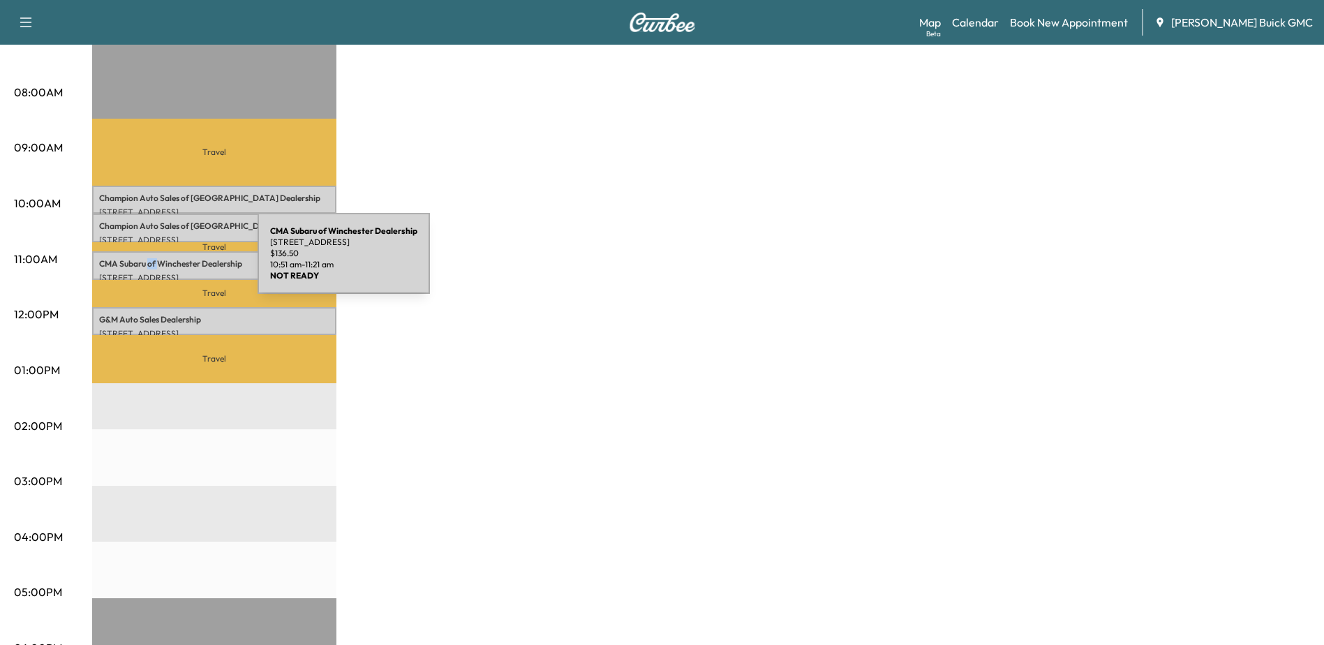
click at [153, 262] on p "CMA Subaru of Winchester Dealership" at bounding box center [214, 263] width 230 height 11
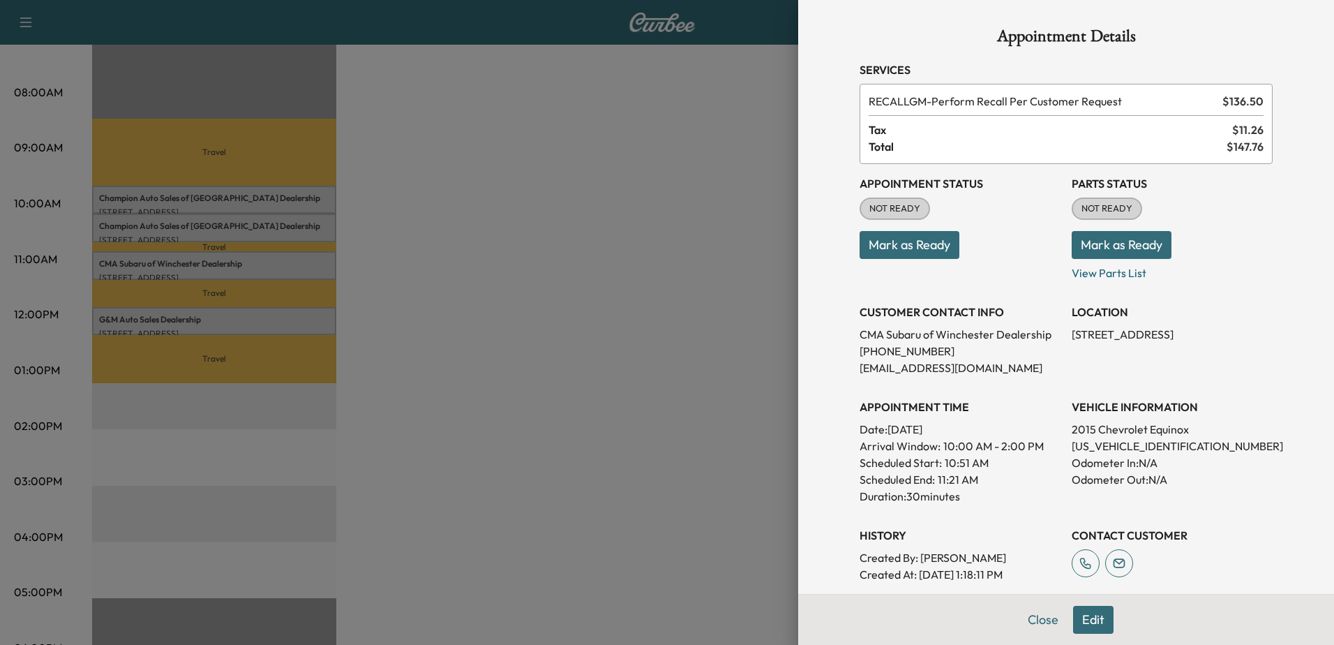
click at [166, 232] on div at bounding box center [667, 322] width 1334 height 645
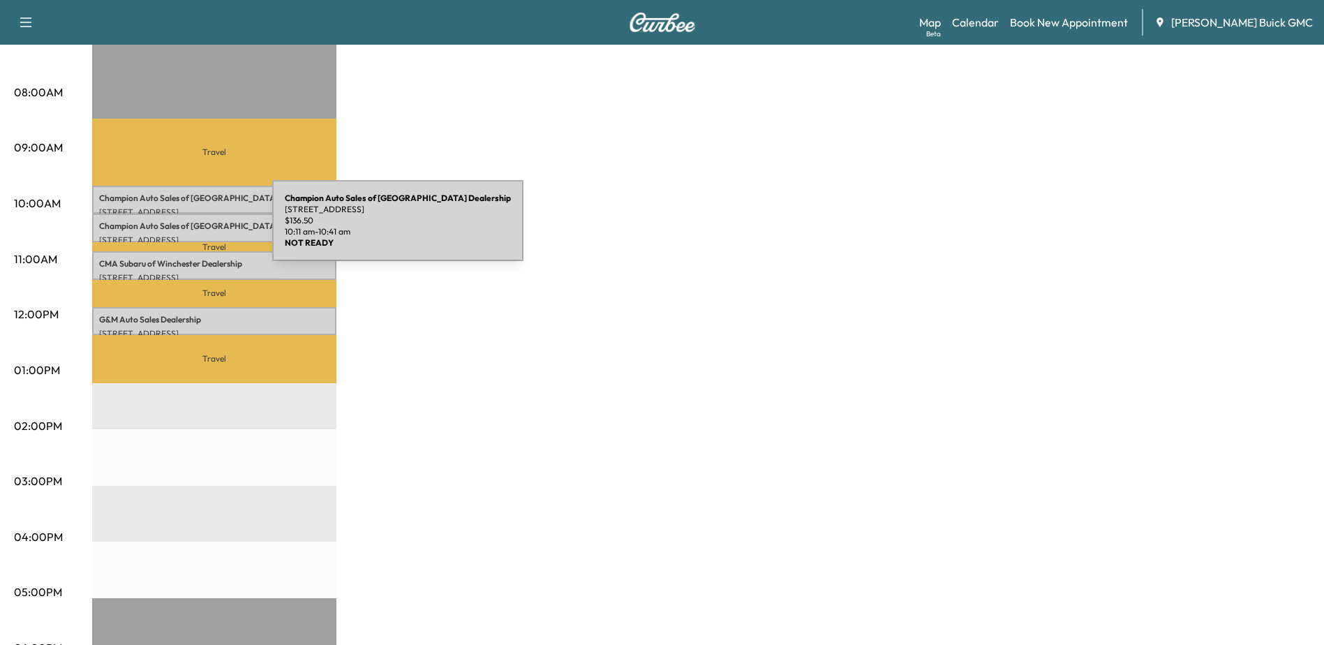
click at [168, 229] on p "Champion Auto Sales of Winchester Dealership" at bounding box center [214, 226] width 230 height 11
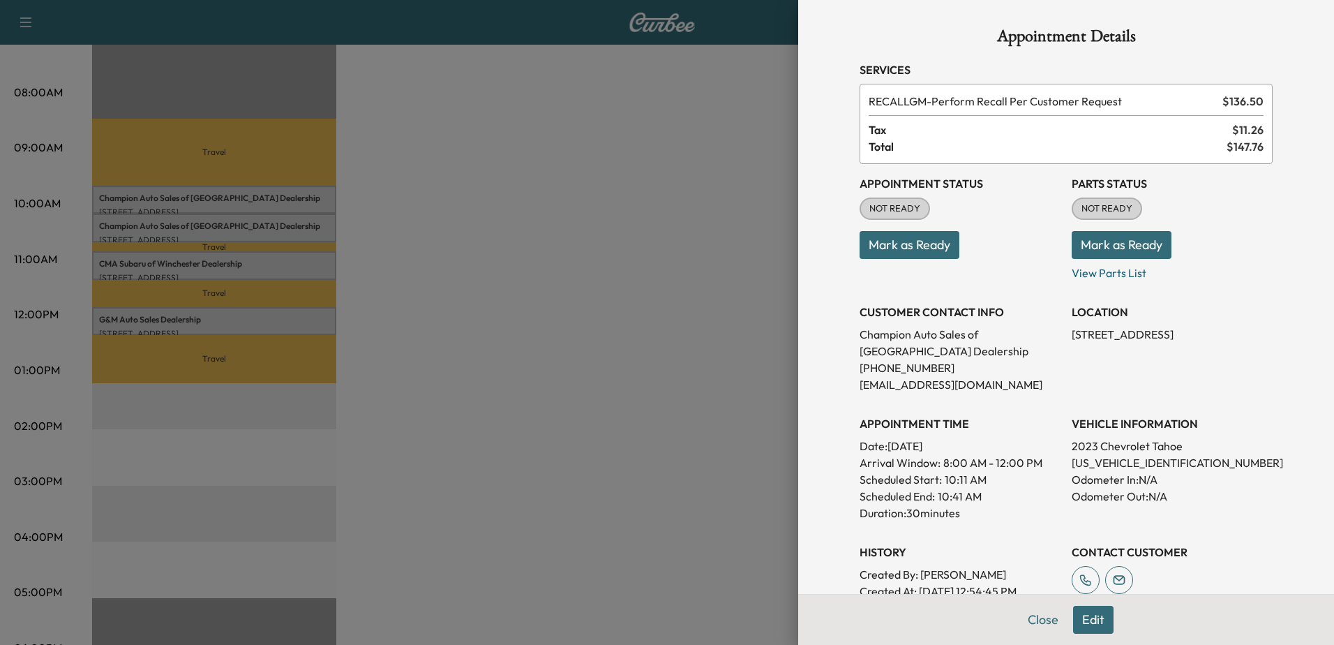
click at [233, 191] on div at bounding box center [667, 322] width 1334 height 645
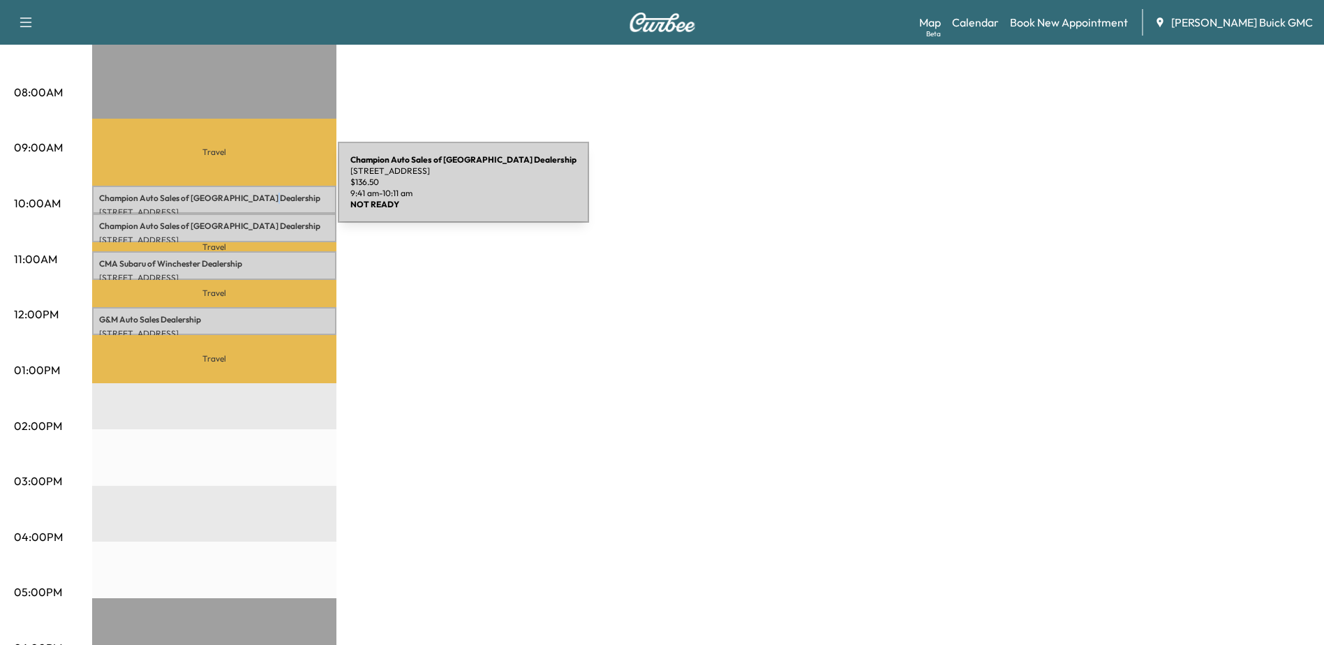
click at [233, 193] on p "Champion Auto Sales of Winchester Dealership" at bounding box center [214, 198] width 230 height 11
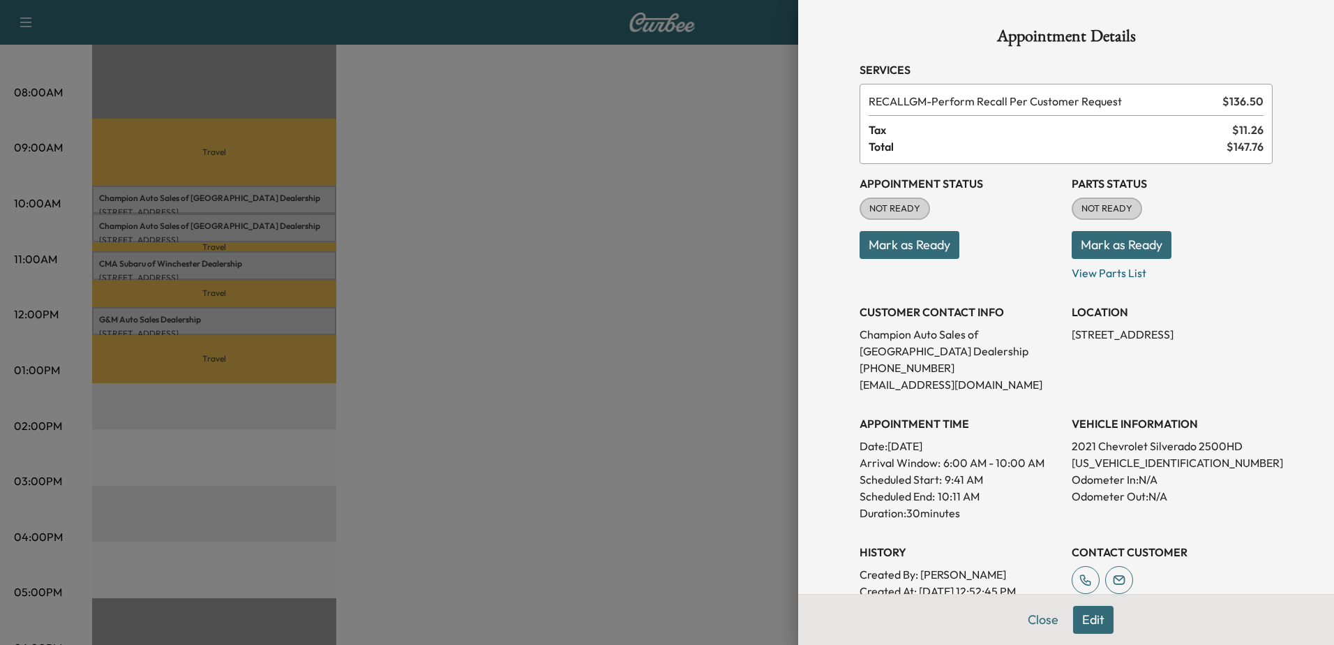
click at [444, 285] on div at bounding box center [667, 322] width 1334 height 645
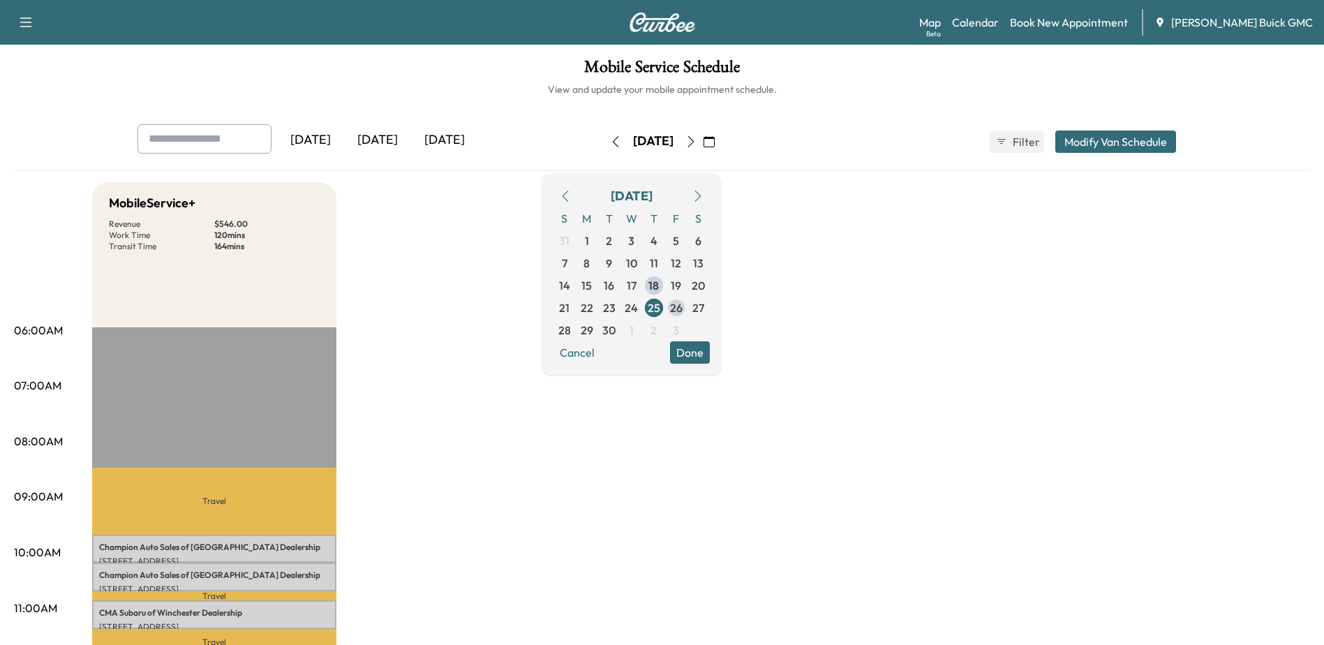
click at [683, 308] on span "26" at bounding box center [676, 307] width 13 height 17
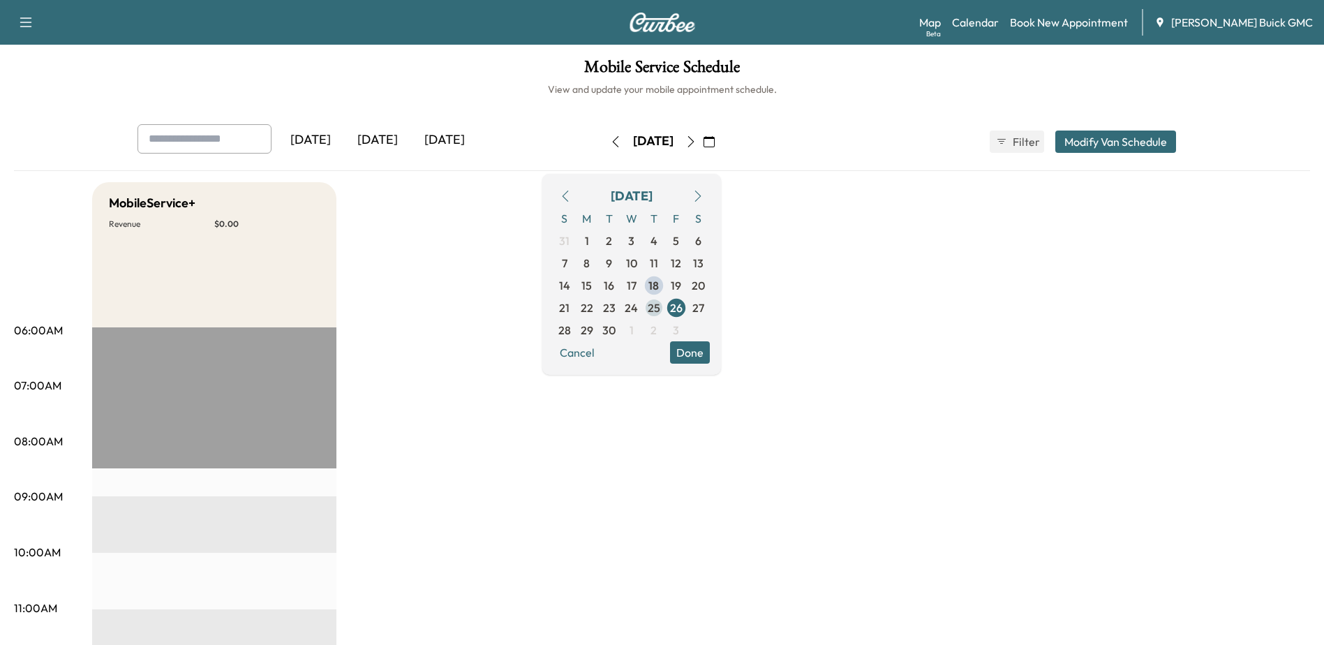
click at [660, 308] on span "25" at bounding box center [654, 307] width 13 height 17
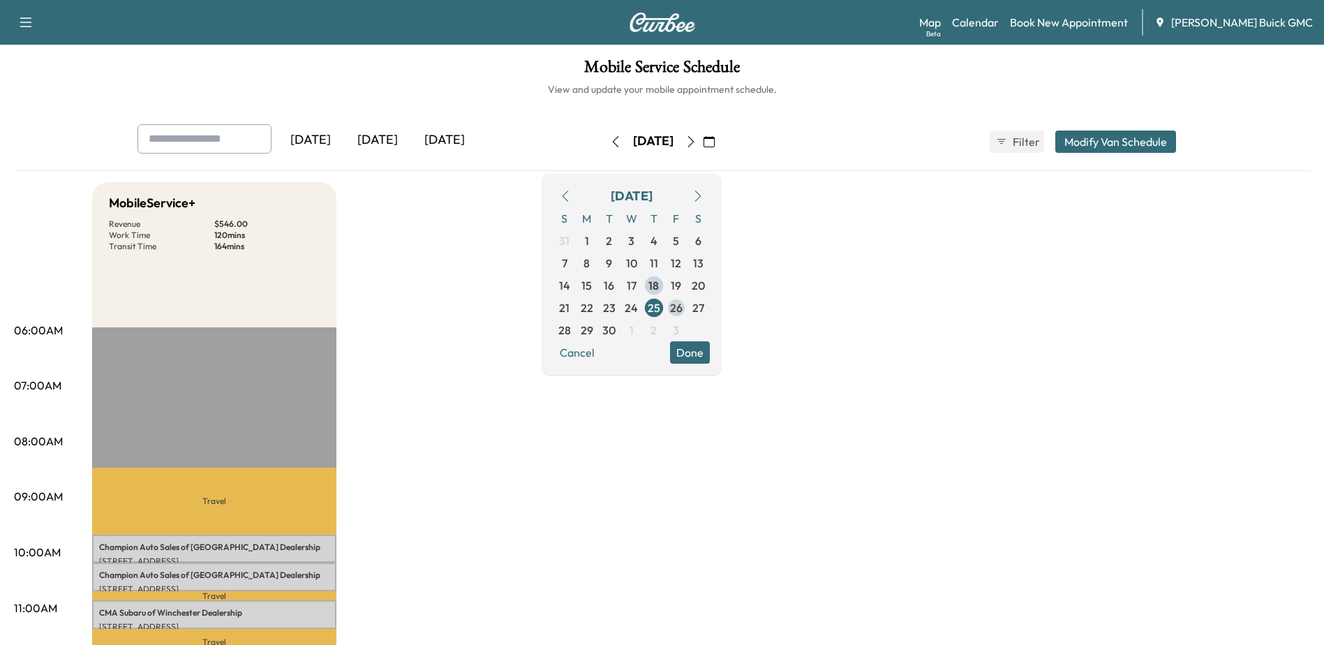
click at [683, 309] on span "26" at bounding box center [676, 307] width 13 height 17
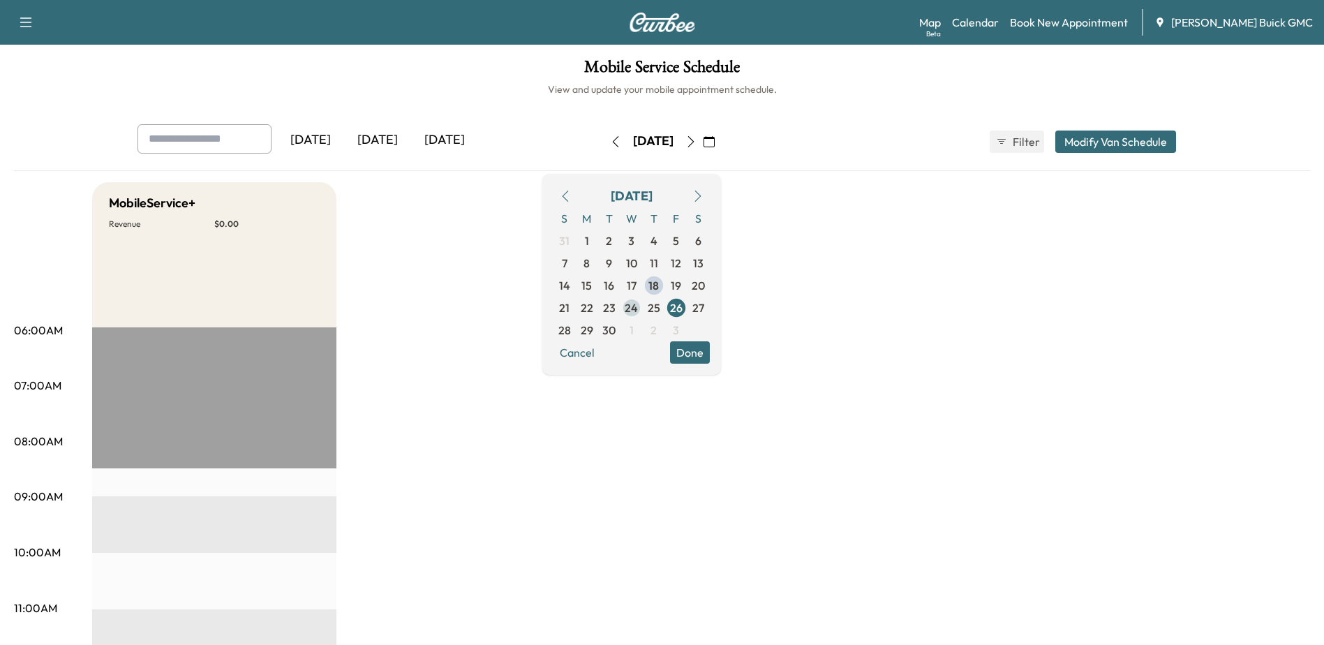
click at [638, 309] on span "24" at bounding box center [631, 307] width 13 height 17
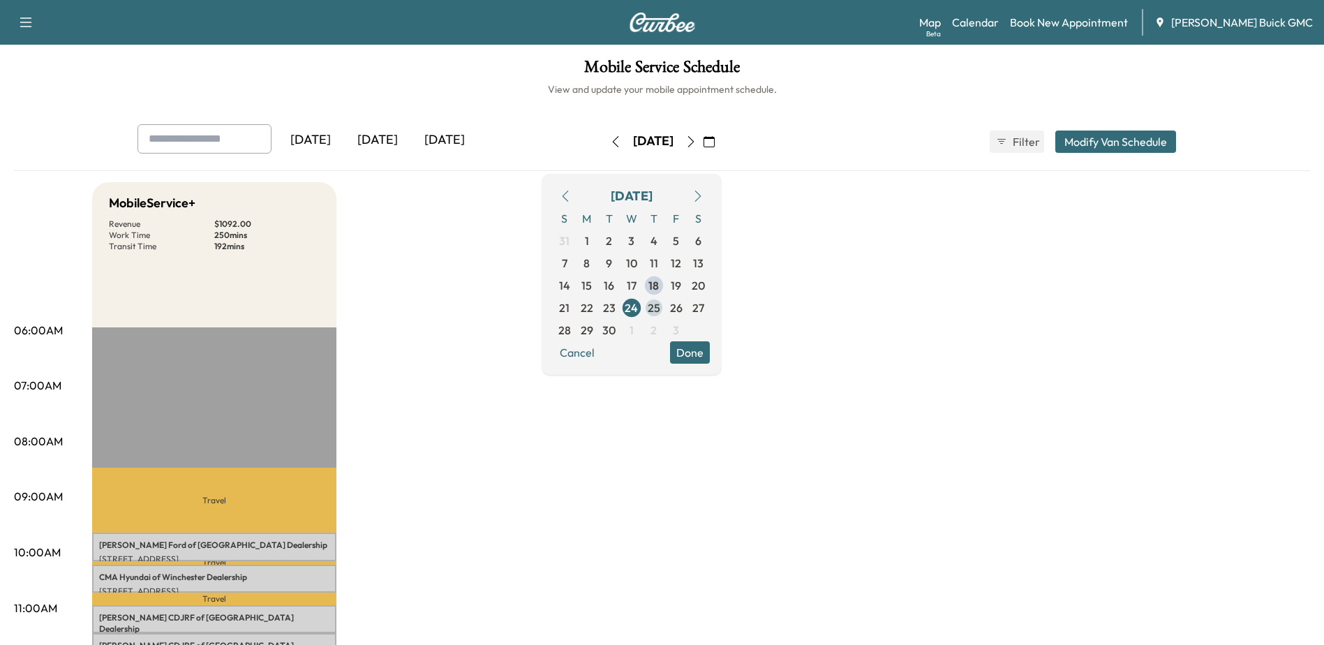
click at [660, 312] on span "25" at bounding box center [654, 307] width 13 height 17
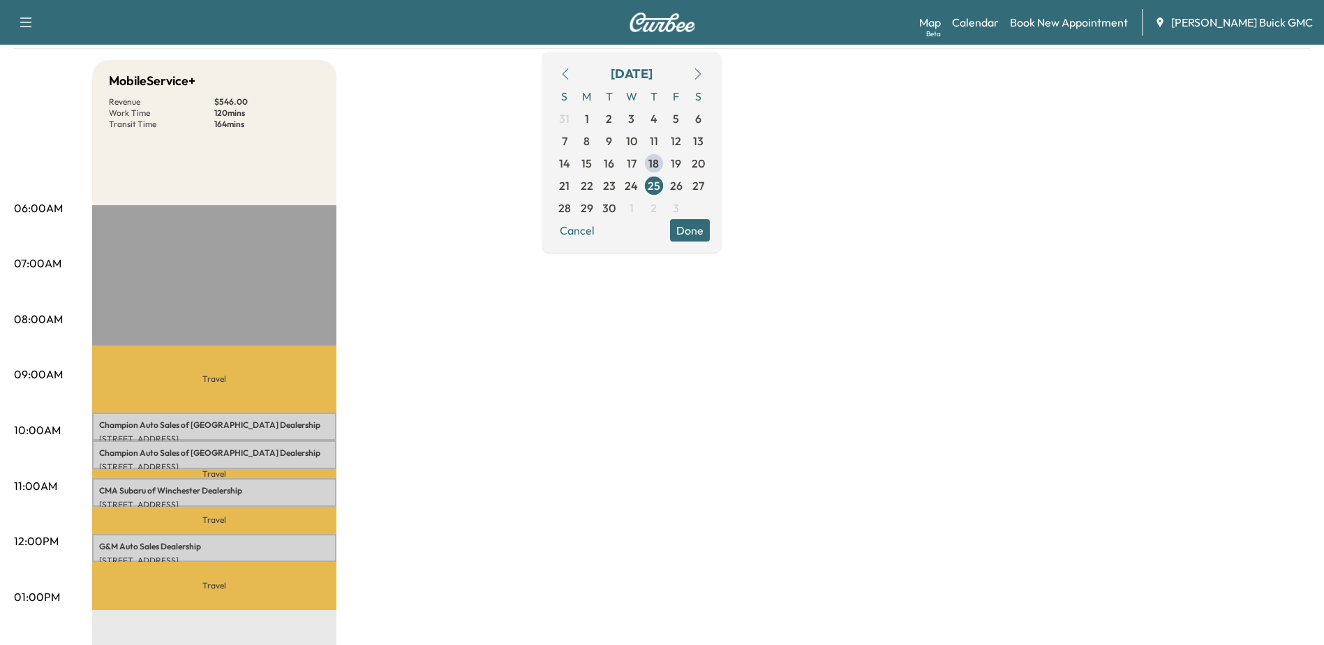
scroll to position [209, 0]
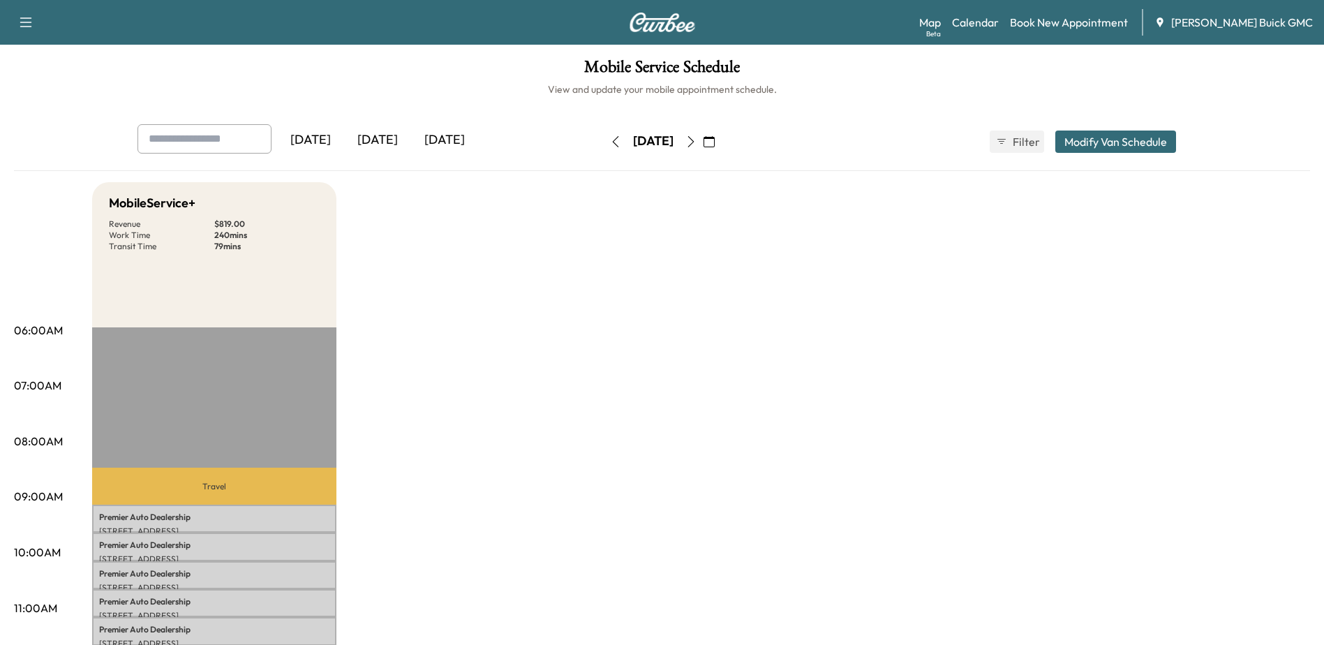
click at [697, 142] on icon "button" at bounding box center [690, 141] width 11 height 11
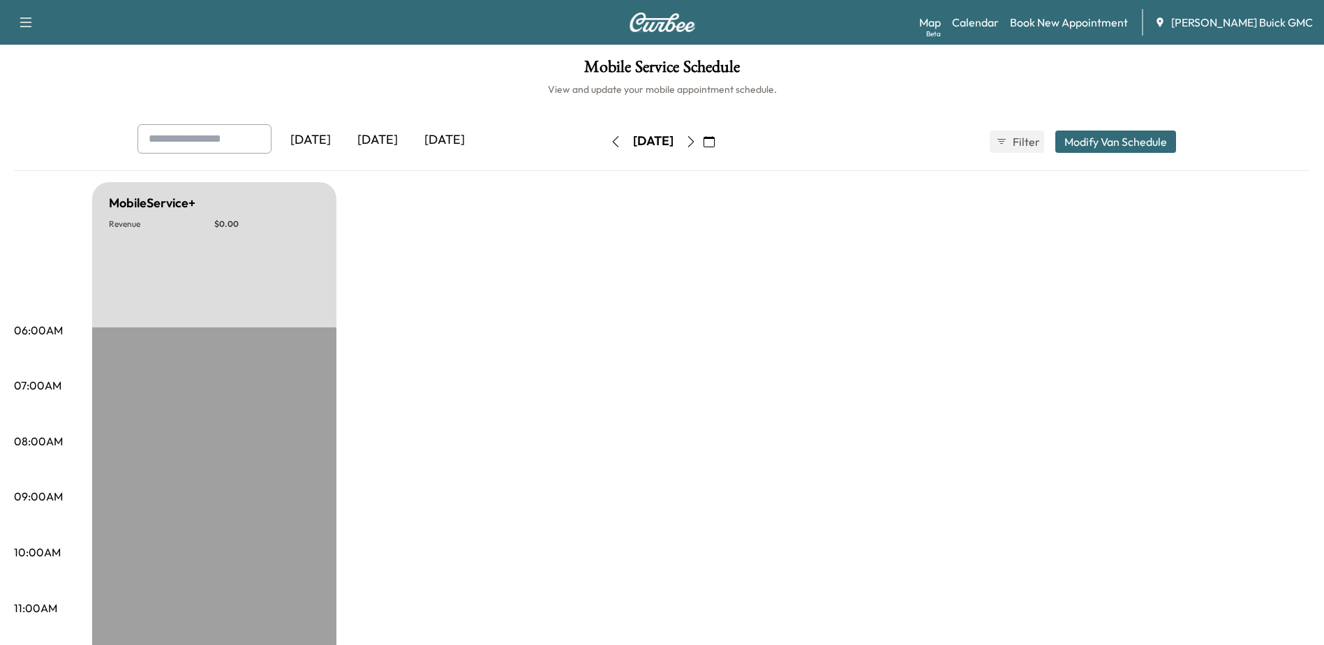
click at [715, 139] on icon "button" at bounding box center [709, 141] width 11 height 11
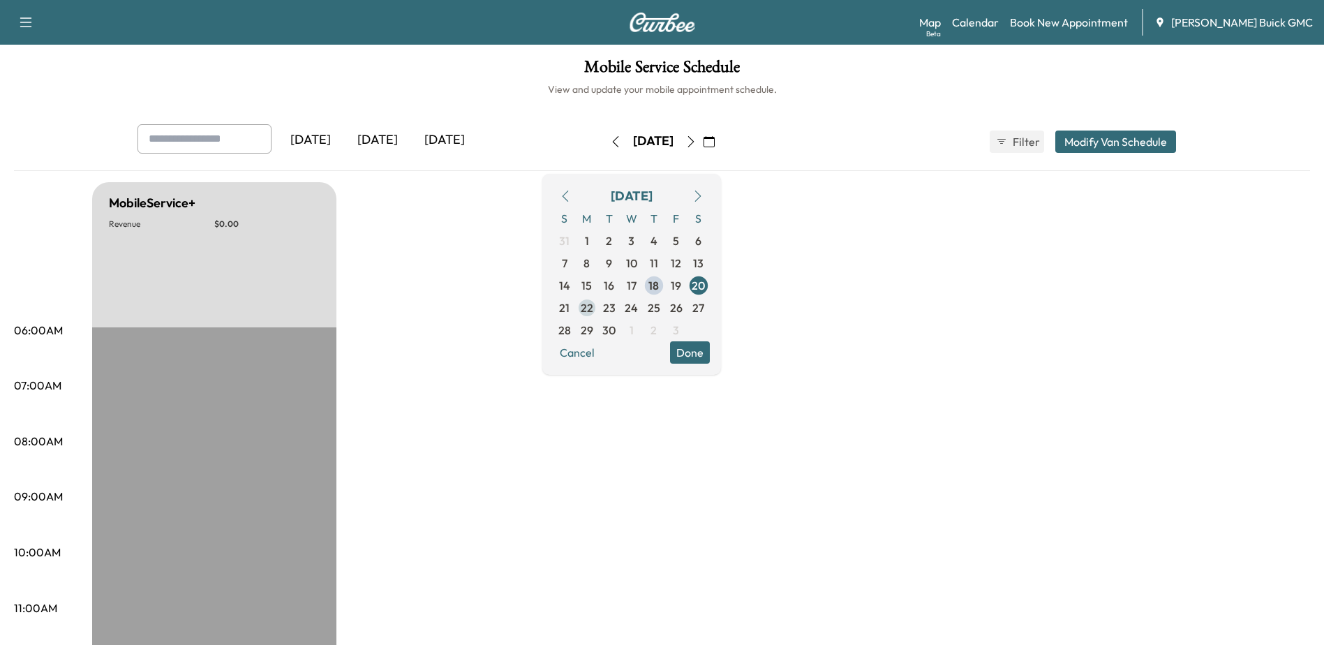
click at [598, 311] on span "22" at bounding box center [587, 308] width 22 height 22
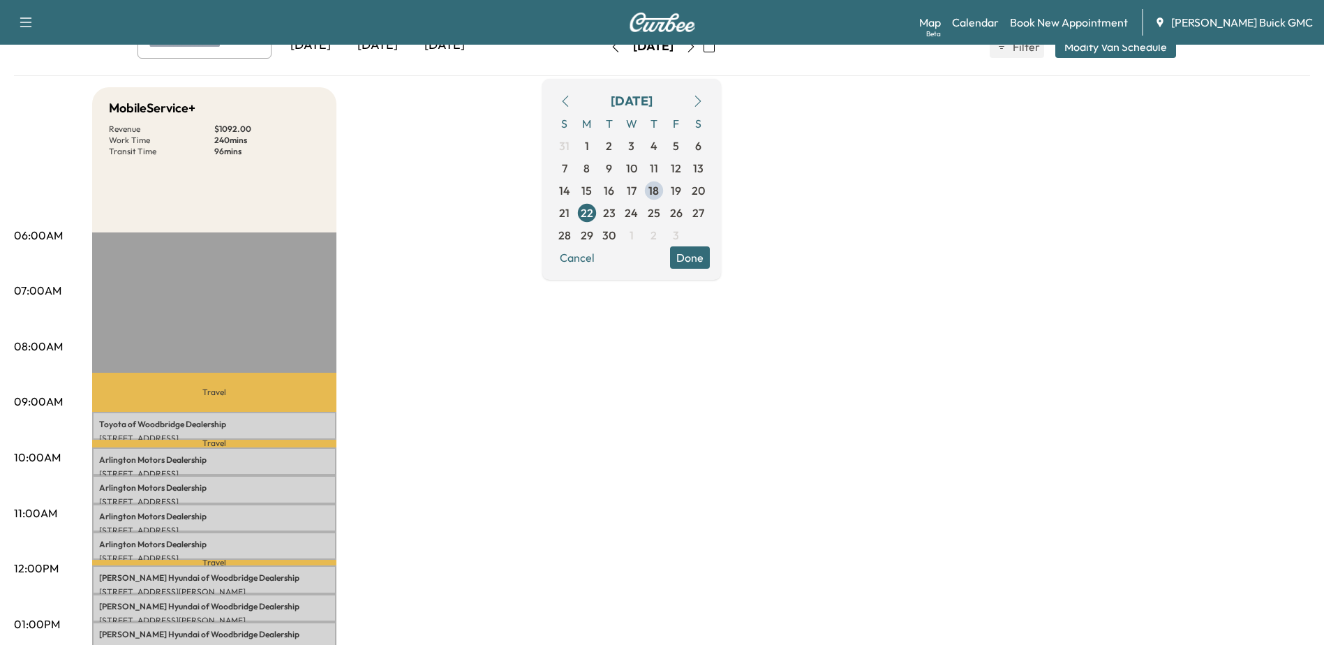
scroll to position [70, 0]
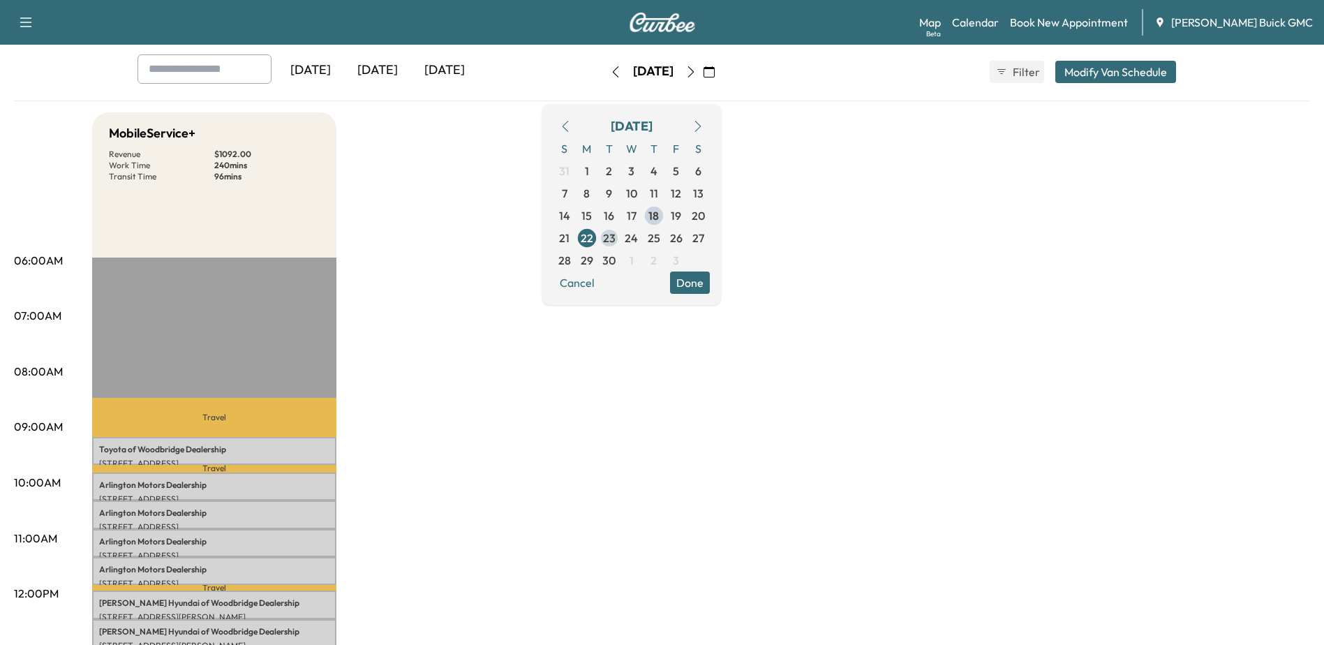
click at [616, 235] on span "23" at bounding box center [609, 238] width 13 height 17
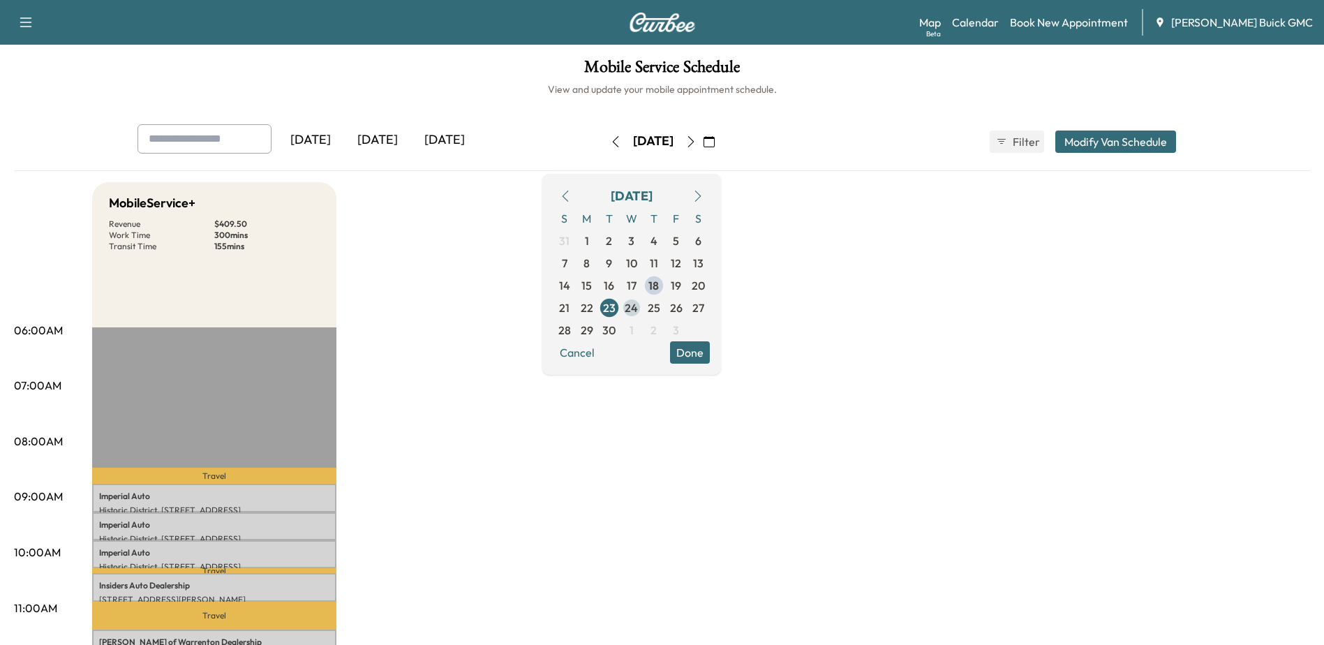
click at [638, 308] on span "24" at bounding box center [631, 307] width 13 height 17
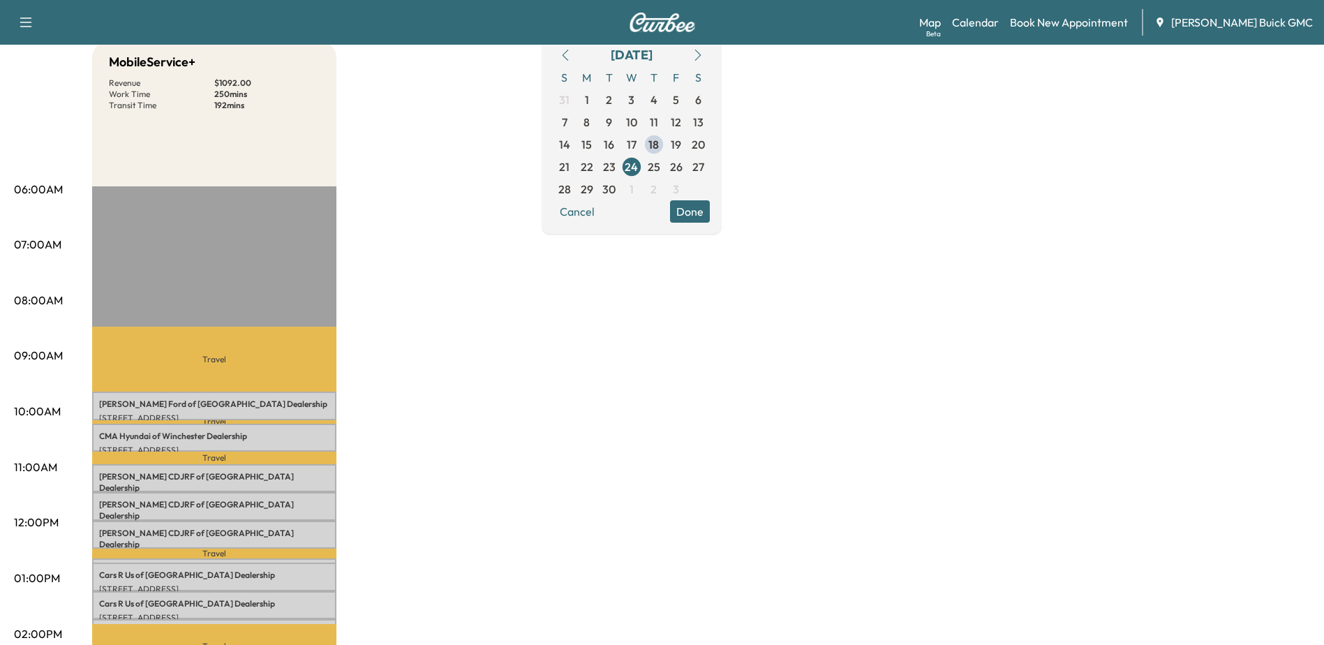
scroll to position [140, 0]
click at [660, 173] on span "25" at bounding box center [654, 168] width 13 height 17
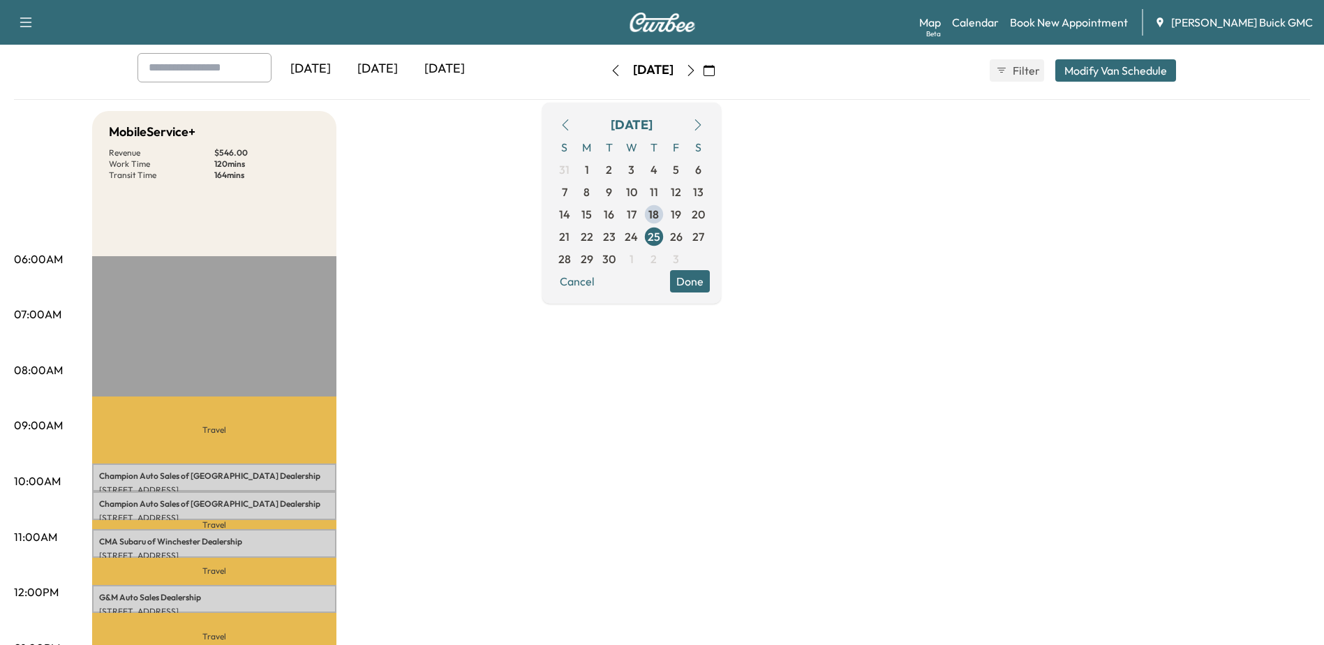
scroll to position [140, 0]
